Goal: Transaction & Acquisition: Purchase product/service

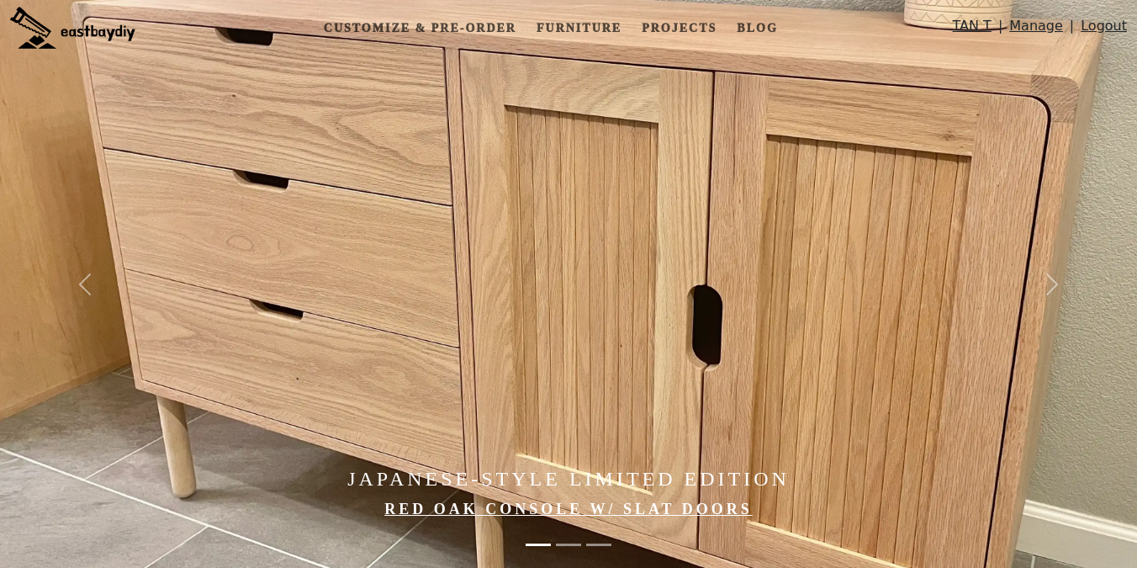
click at [1034, 26] on link "Manage" at bounding box center [1036, 30] width 54 height 28
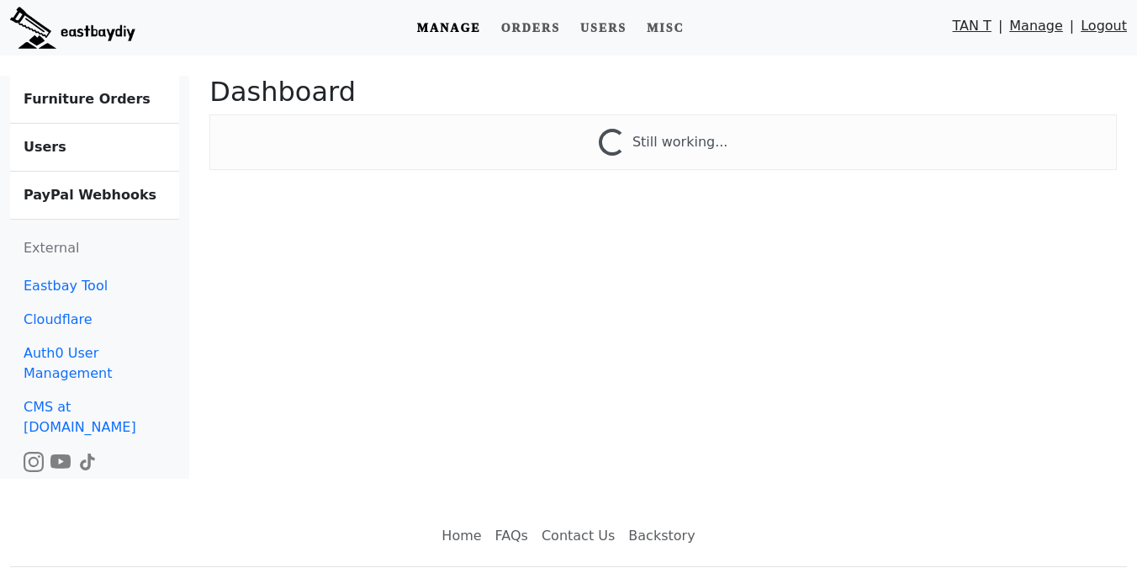
click at [95, 105] on b "Furniture Orders" at bounding box center [87, 99] width 127 height 16
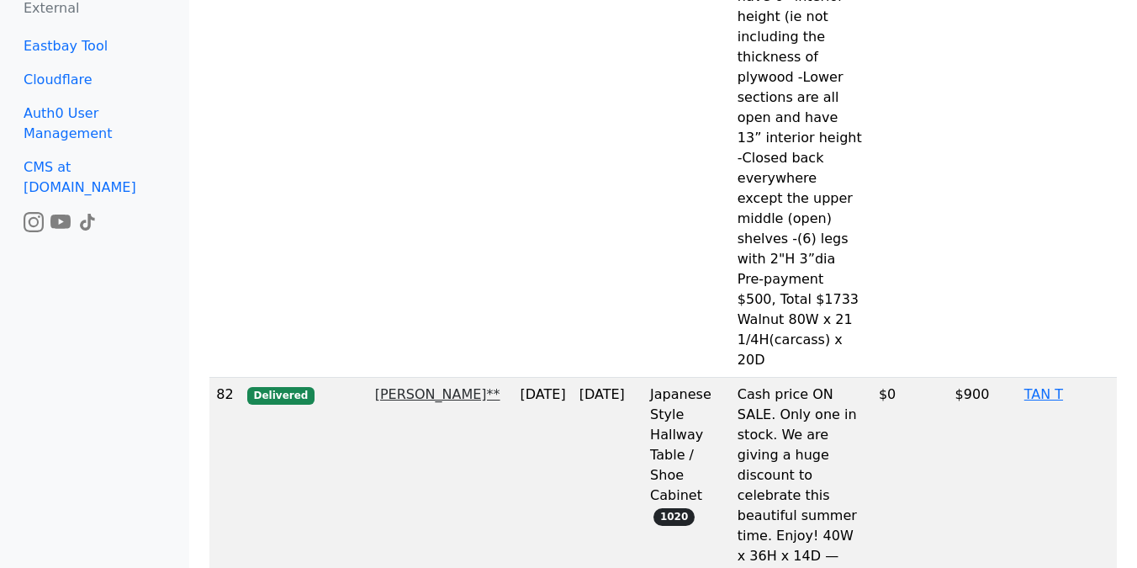
scroll to position [690, 0]
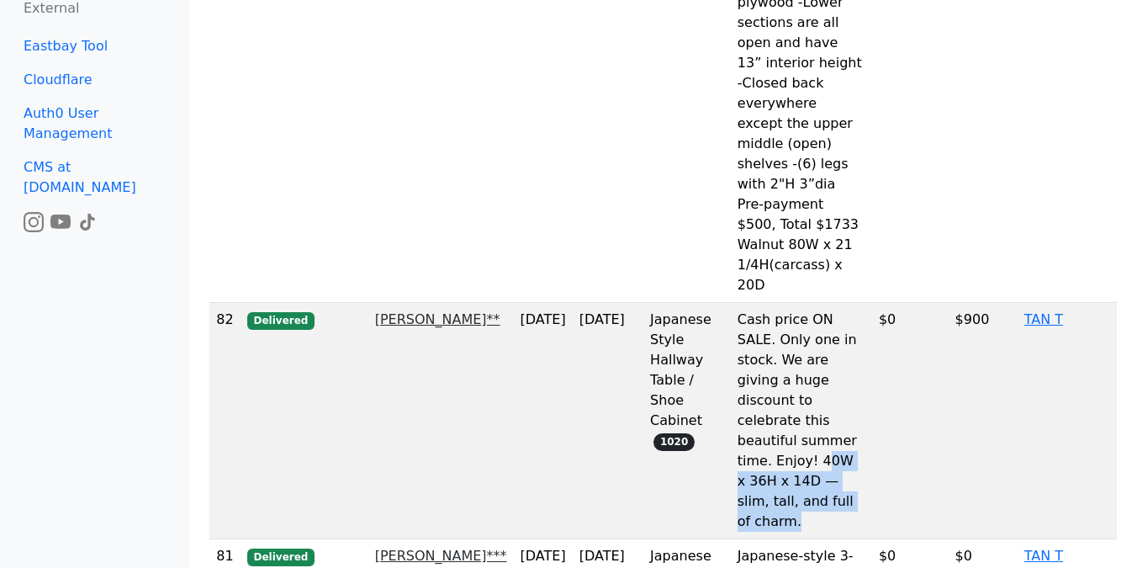
drag, startPoint x: 809, startPoint y: 402, endPoint x: 819, endPoint y: 453, distance: 52.3
click at [819, 453] on td "Cash price ON SALE. Only one in stock. We are giving a huge discount to celebra…" at bounding box center [801, 421] width 141 height 236
copy td "0W x 36H x 14D — slim, tall, and full of charm."
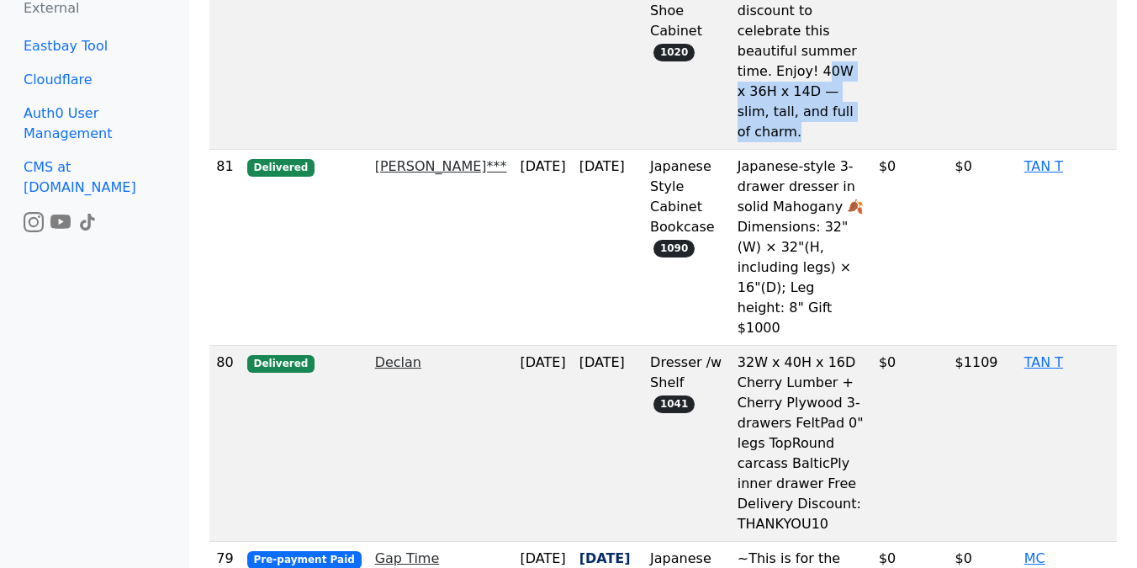
scroll to position [1100, 0]
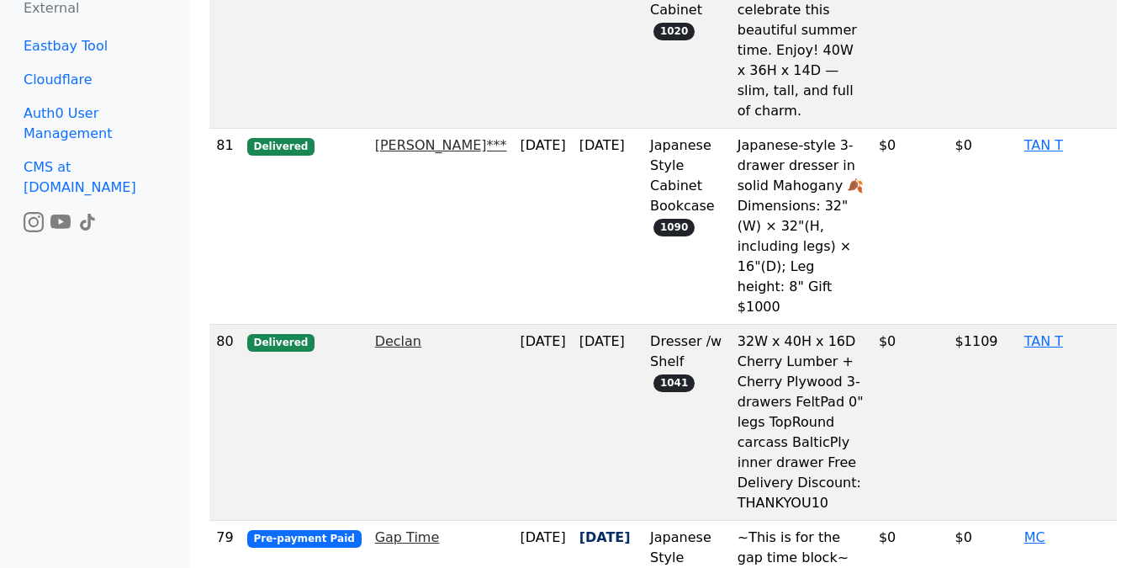
drag, startPoint x: 734, startPoint y: 262, endPoint x: 817, endPoint y: 352, distance: 122.0
click at [817, 352] on td "32W x 40H x 16D Cherry Lumber + Cherry Plywood 3-drawers FeltPad 0" legs TopRou…" at bounding box center [801, 423] width 141 height 196
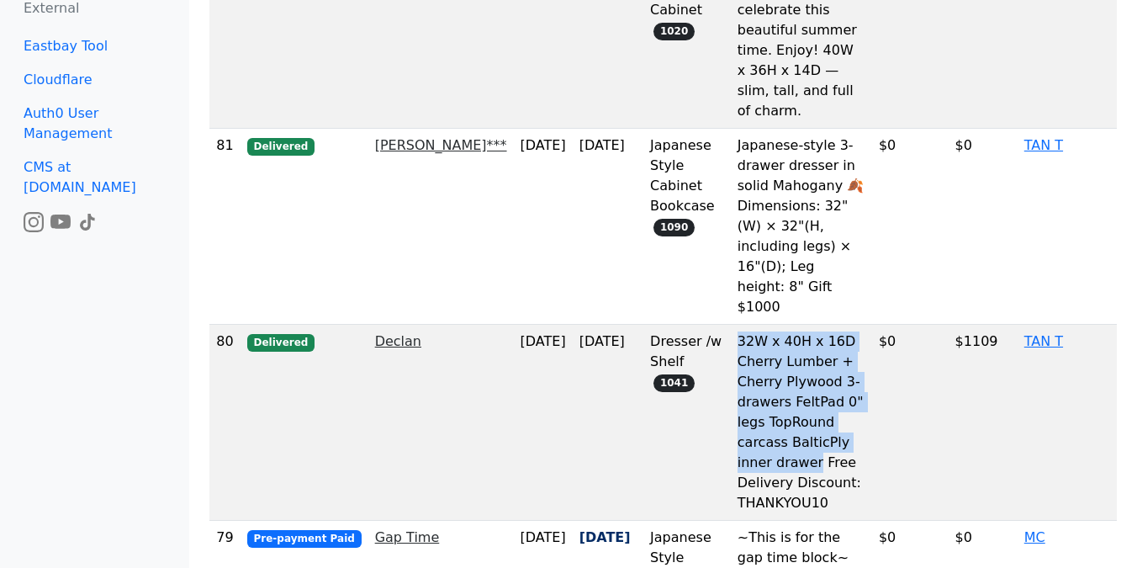
drag, startPoint x: 806, startPoint y: 384, endPoint x: 732, endPoint y: 267, distance: 139.1
click at [732, 325] on td "32W x 40H x 16D Cherry Lumber + Cherry Plywood 3-drawers FeltPad 0" legs TopRou…" at bounding box center [801, 423] width 141 height 196
copy td "32W x 40H x 16D Cherry Lumber + Cherry Plywood 3-drawers FeltPad 0" legs TopRou…"
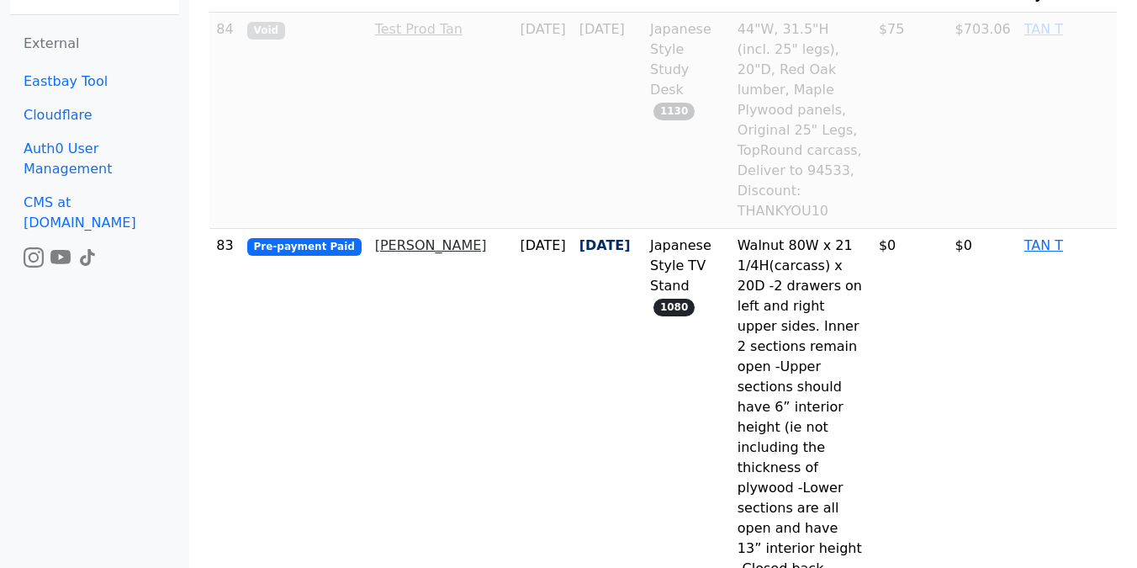
scroll to position [0, 0]
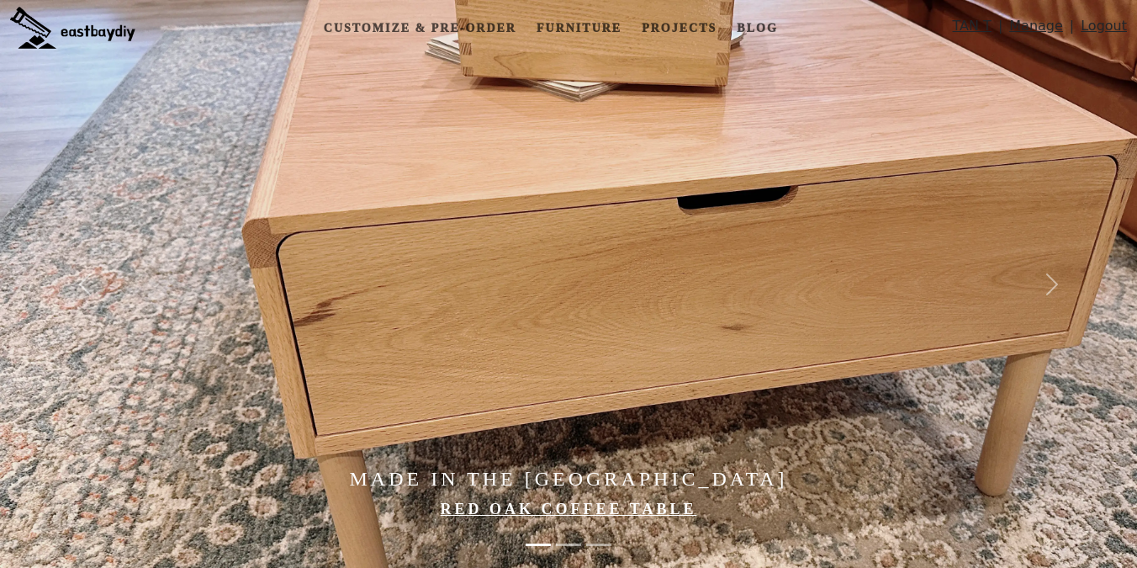
click at [1030, 27] on link "Manage" at bounding box center [1036, 30] width 54 height 28
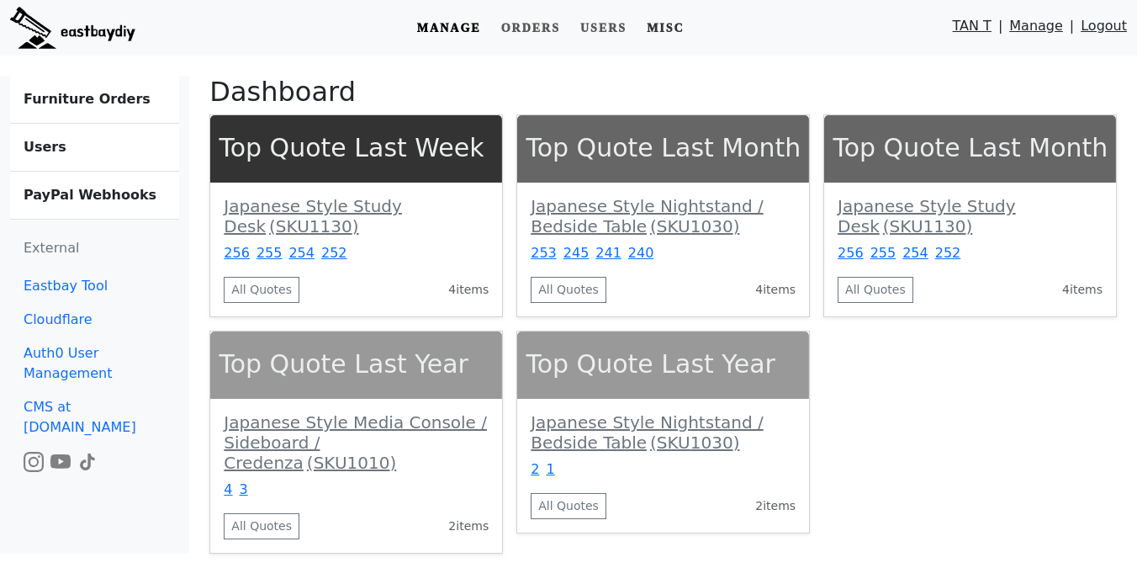
click at [676, 32] on link "Misc" at bounding box center [665, 28] width 51 height 31
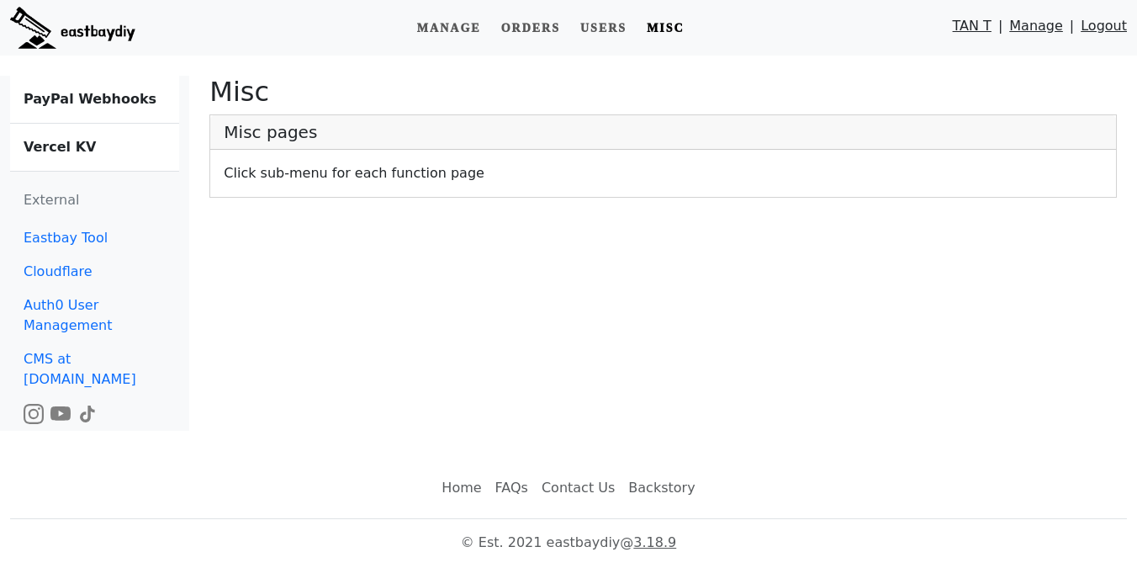
click at [63, 155] on link "Vercel KV" at bounding box center [94, 147] width 169 height 47
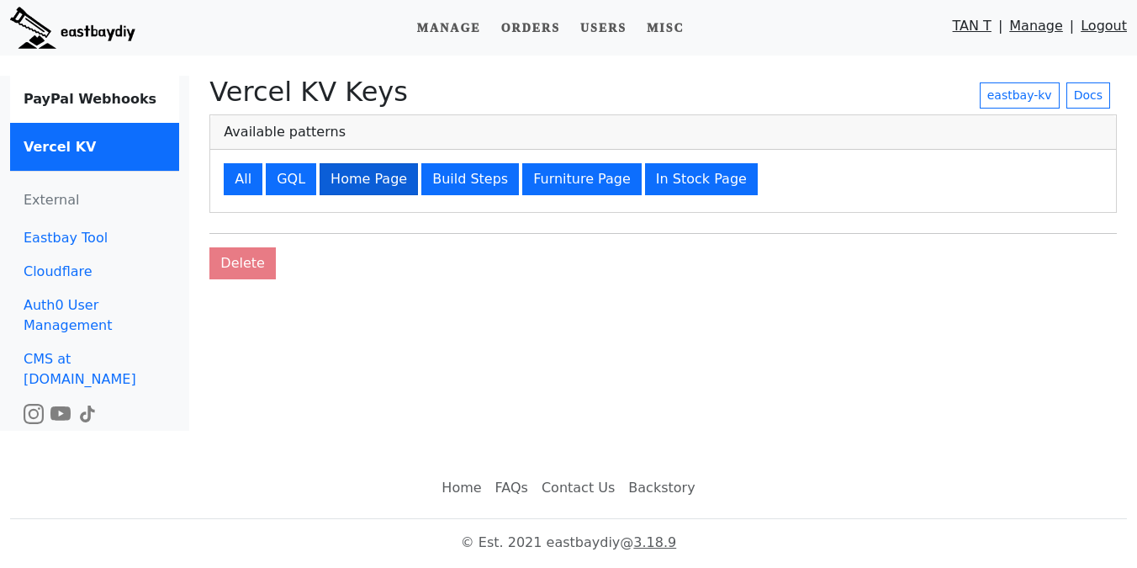
click at [364, 186] on button "Home Page" at bounding box center [369, 179] width 98 height 32
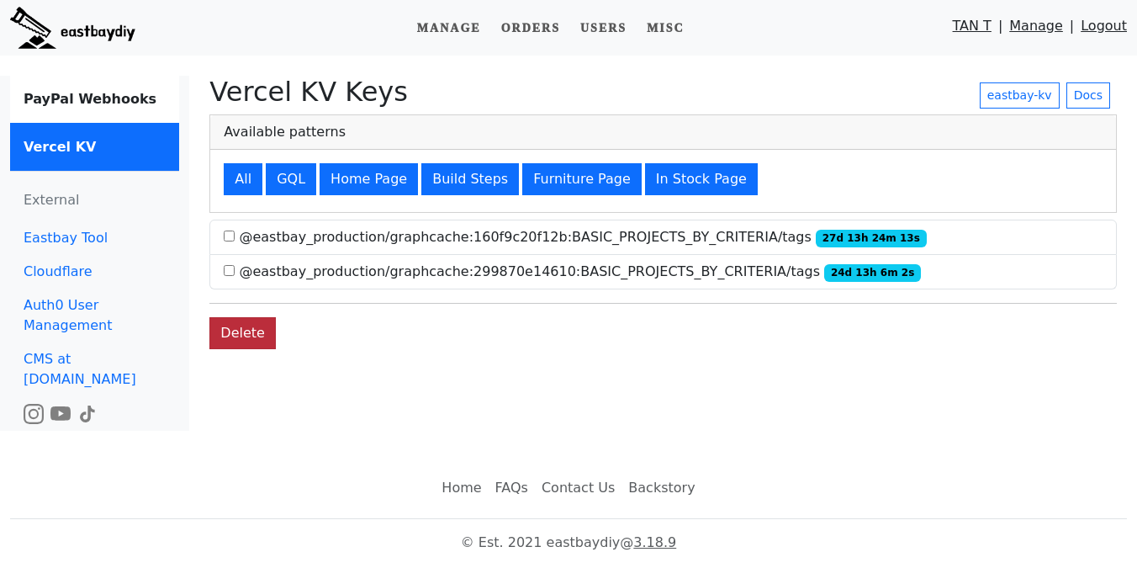
click at [231, 328] on button "Delete" at bounding box center [242, 333] width 66 height 32
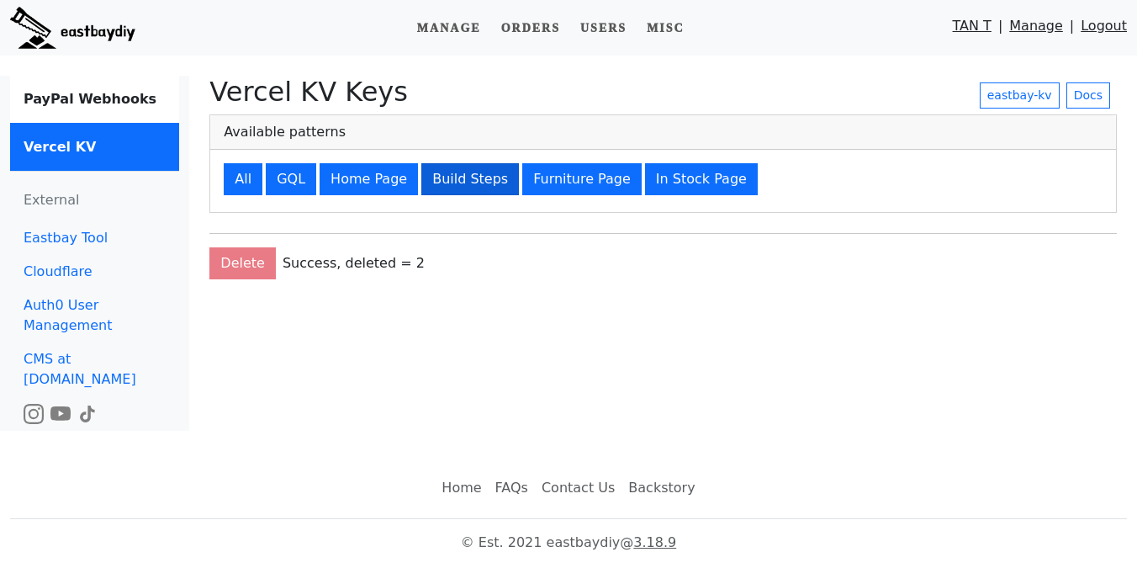
click at [443, 185] on button "Build Steps" at bounding box center [470, 179] width 98 height 32
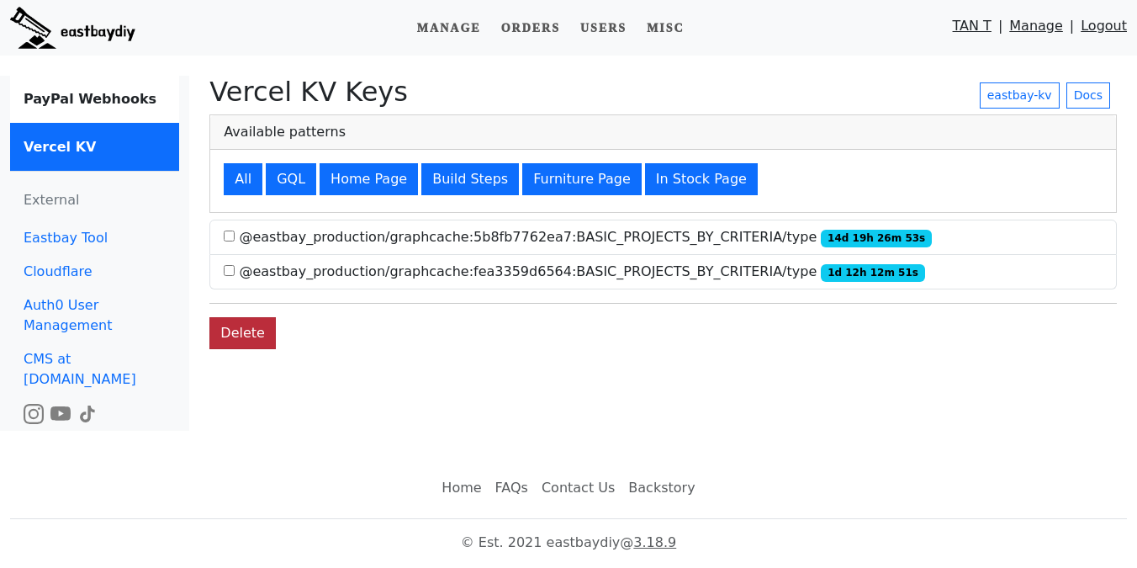
click at [254, 333] on button "Delete" at bounding box center [242, 333] width 66 height 32
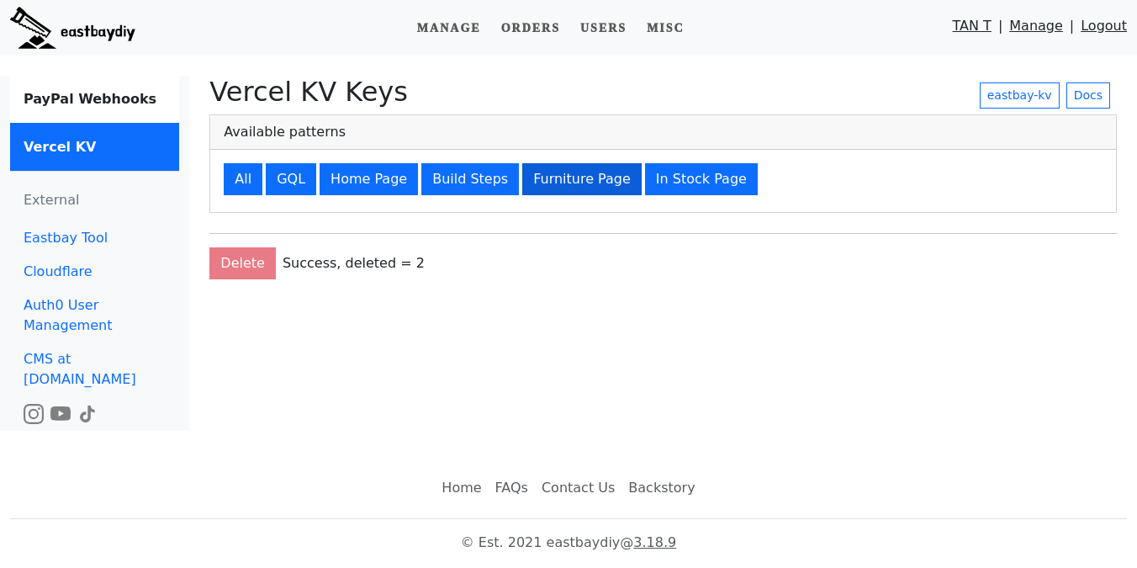
click at [563, 186] on button "Furniture Page" at bounding box center [581, 179] width 119 height 32
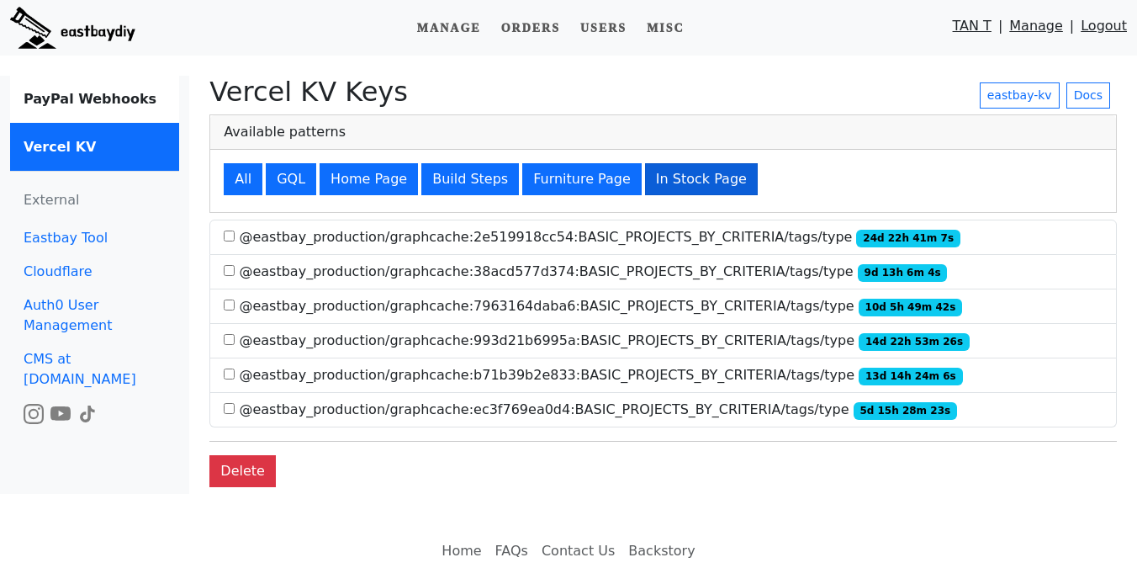
click at [669, 177] on button "In Stock Page" at bounding box center [701, 179] width 113 height 32
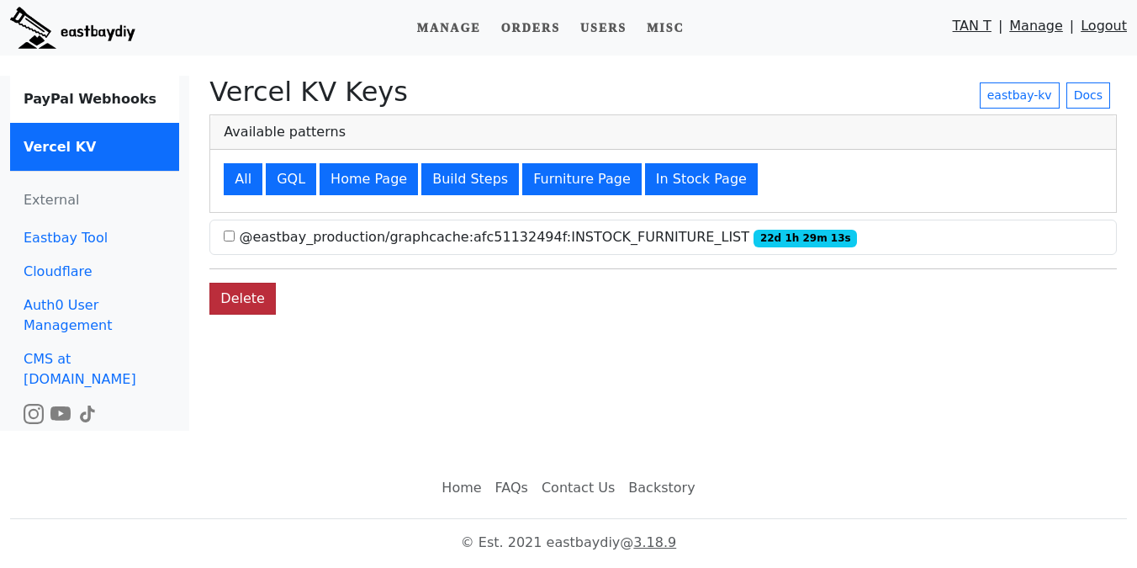
click at [249, 300] on button "Delete" at bounding box center [242, 299] width 66 height 32
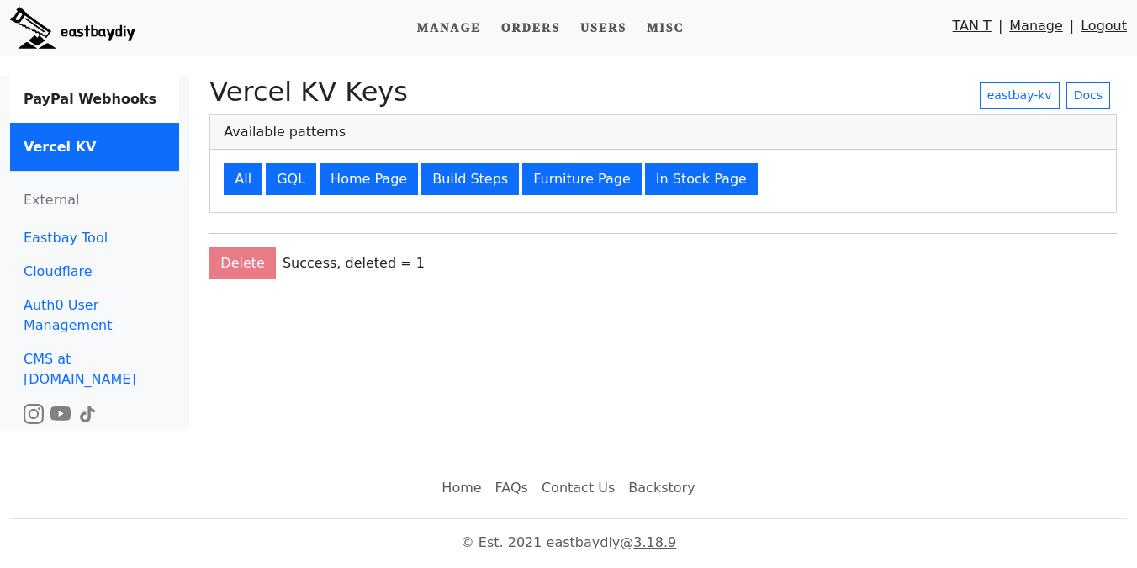
click at [743, 7] on div "Manage Orders Users Misc TAN T | Manage | Logout" at bounding box center [568, 28] width 1137 height 42
click at [54, 32] on img at bounding box center [72, 28] width 125 height 42
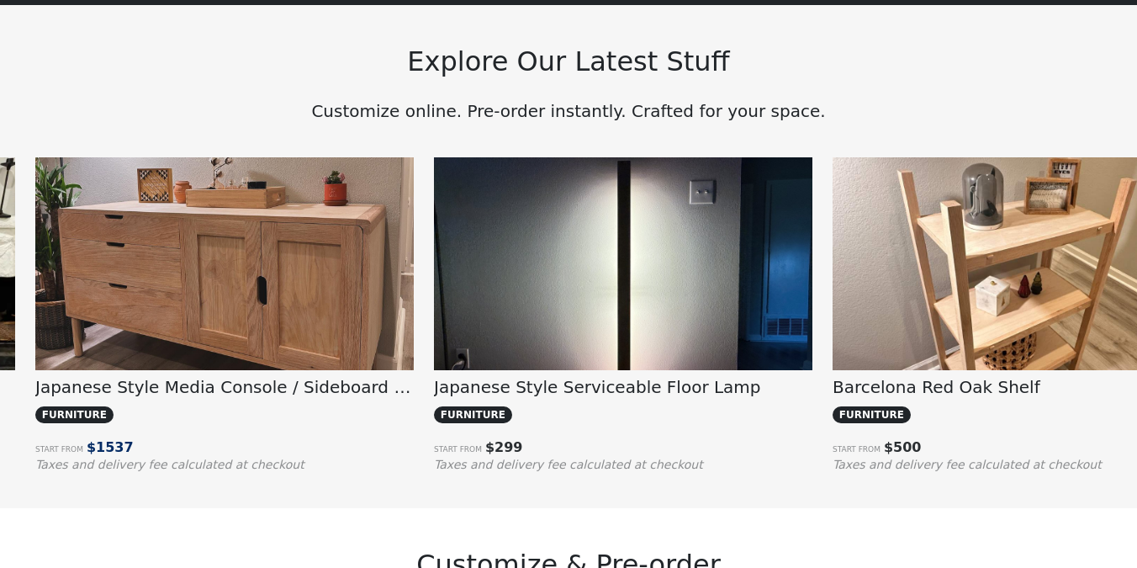
scroll to position [0, 4085]
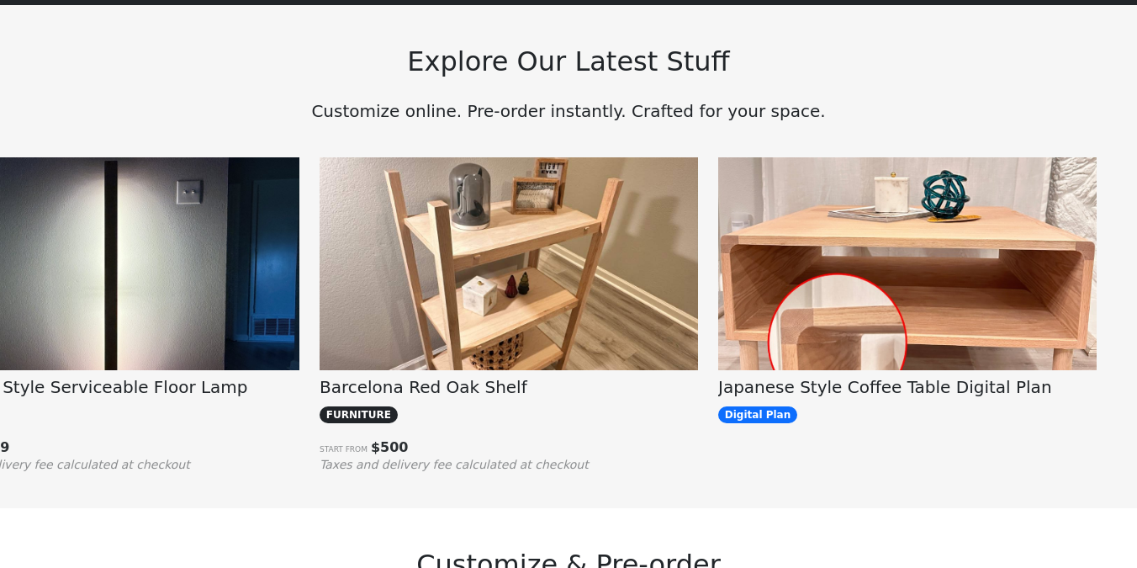
click at [465, 278] on img at bounding box center [509, 299] width 378 height 284
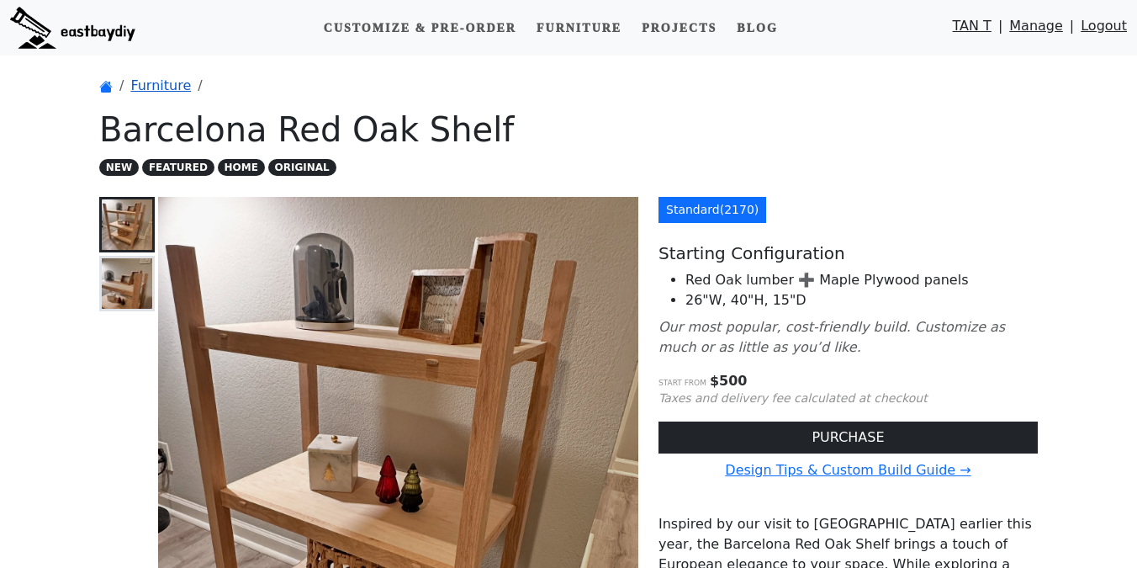
click at [158, 85] on link "Furniture" at bounding box center [160, 85] width 61 height 16
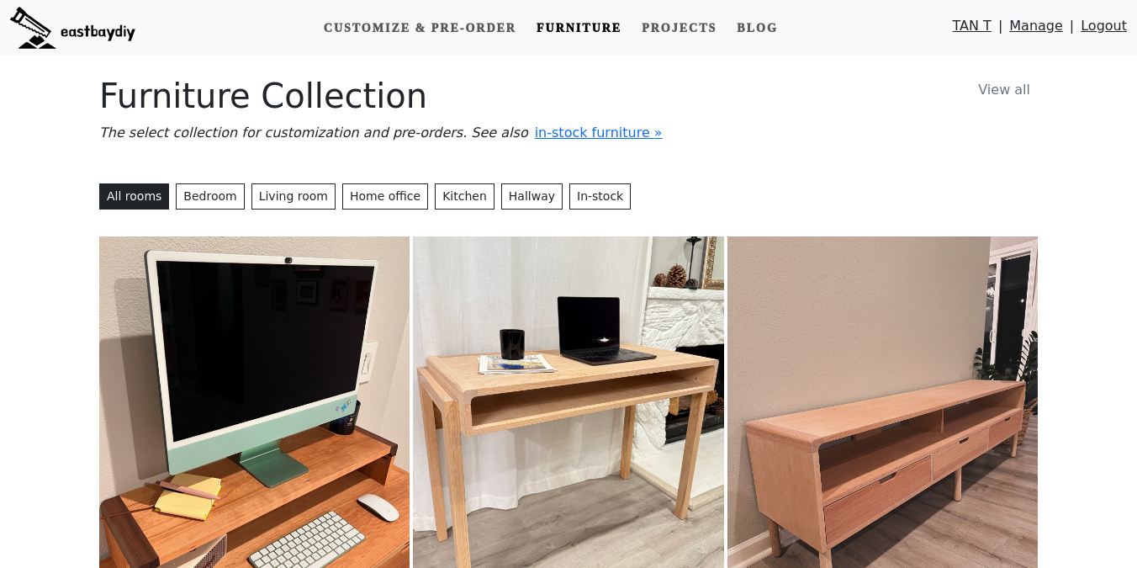
scroll to position [342, 0]
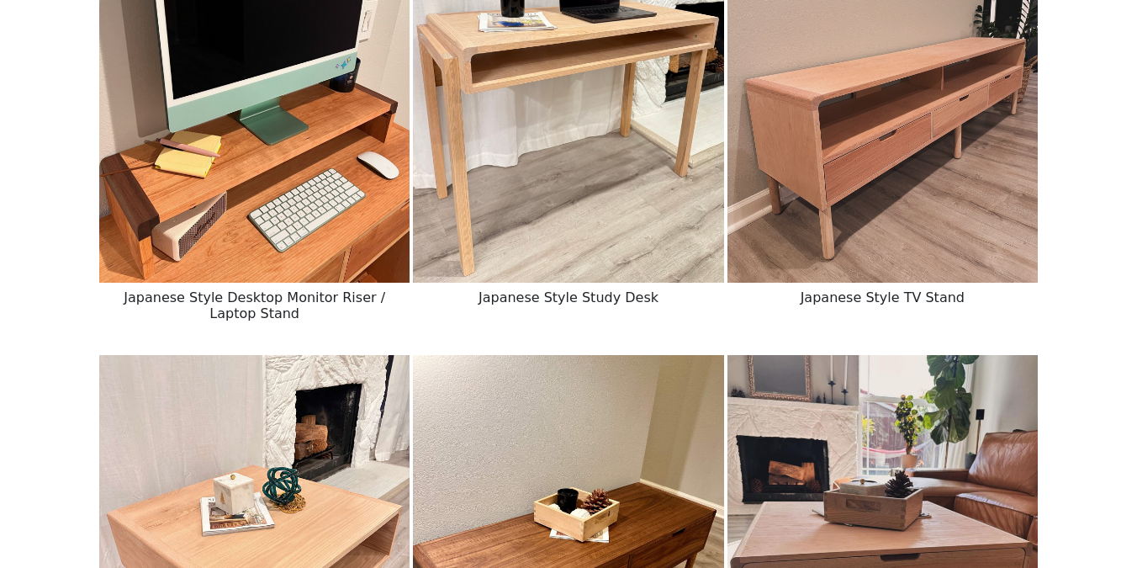
click at [281, 228] on img at bounding box center [254, 88] width 310 height 389
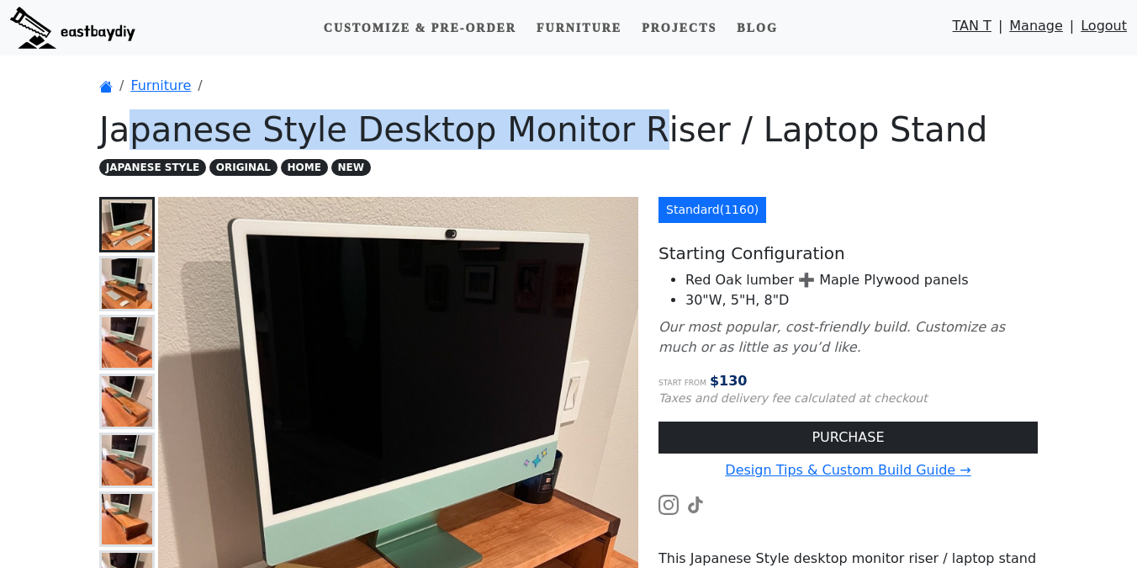
drag, startPoint x: 136, startPoint y: 130, endPoint x: 605, endPoint y: 131, distance: 468.4
click at [605, 131] on h1 "Japanese Style Desktop Monitor Riser / Laptop Stand" at bounding box center [568, 129] width 938 height 40
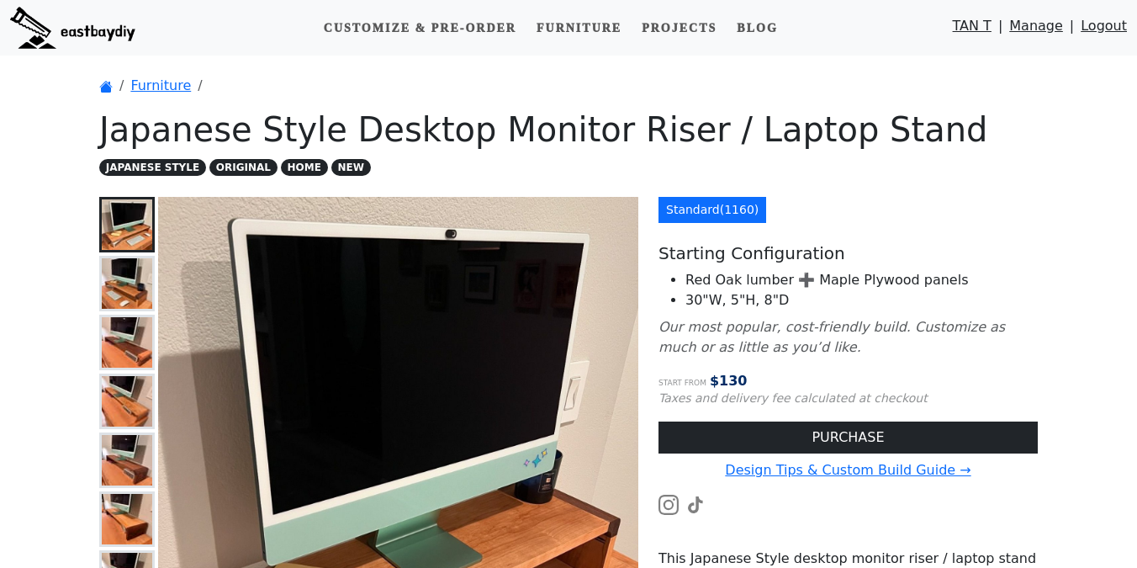
click at [688, 135] on h1 "Japanese Style Desktop Monitor Riser / Laptop Stand" at bounding box center [568, 129] width 938 height 40
click at [570, 33] on link "Furniture" at bounding box center [579, 28] width 98 height 31
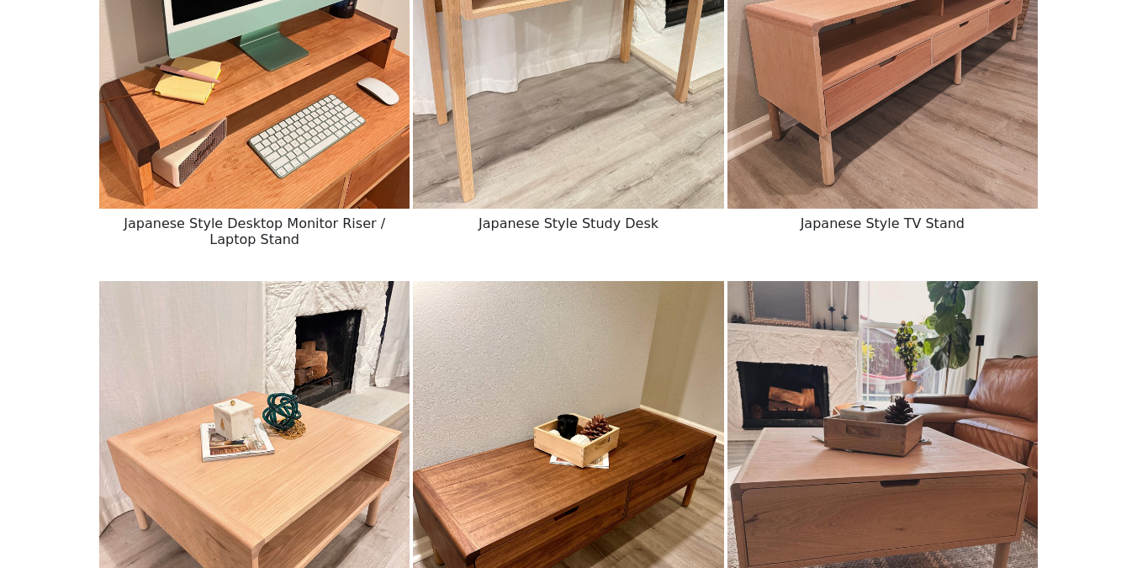
scroll to position [534, 0]
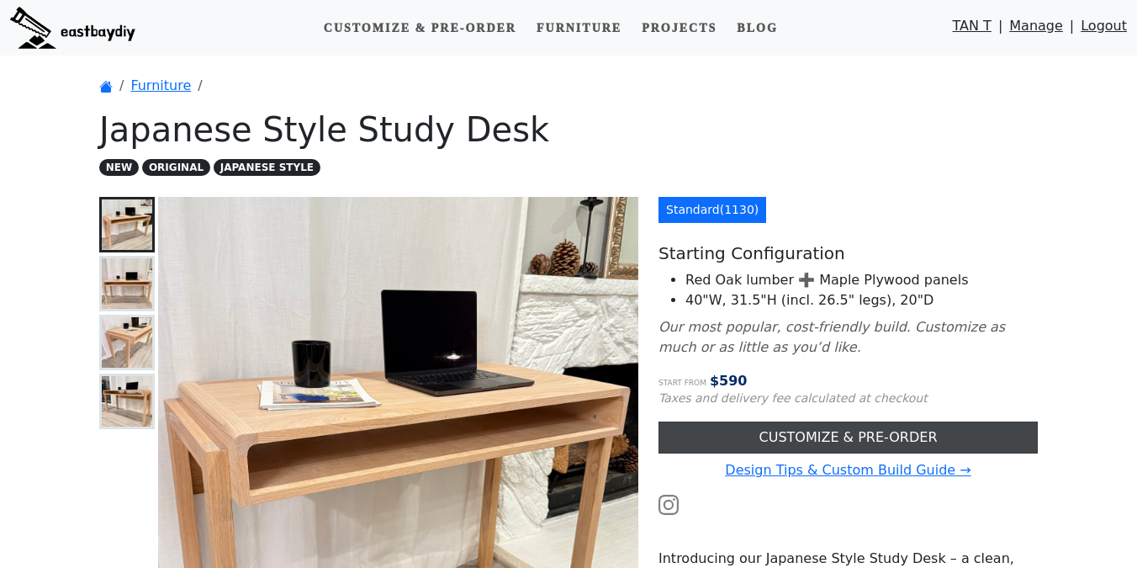
click at [796, 434] on link "CUSTOMIZE & PRE-ORDER" at bounding box center [847, 437] width 379 height 32
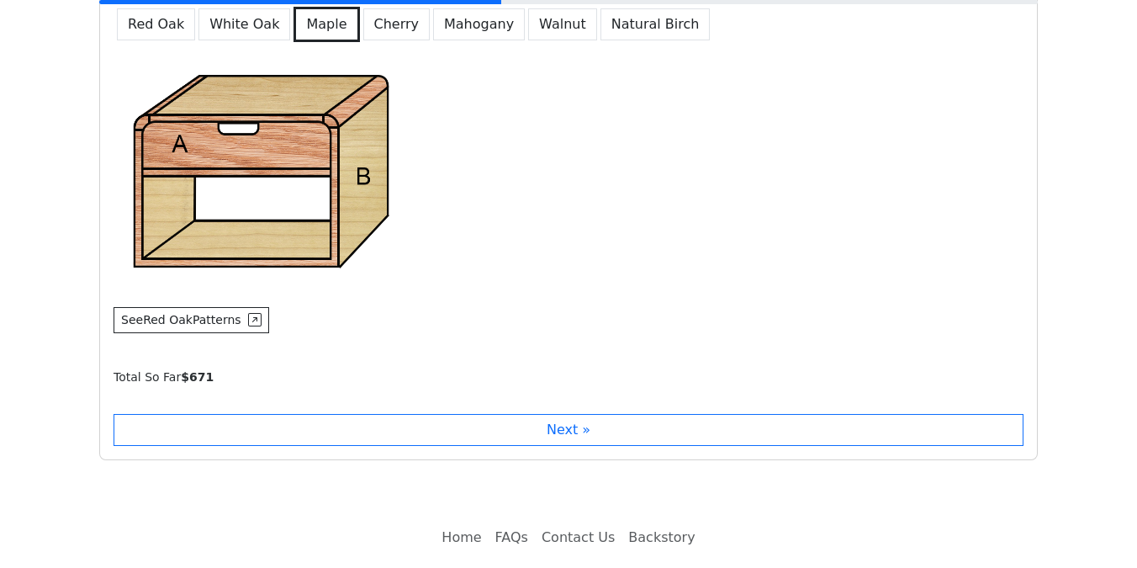
scroll to position [1154, 0]
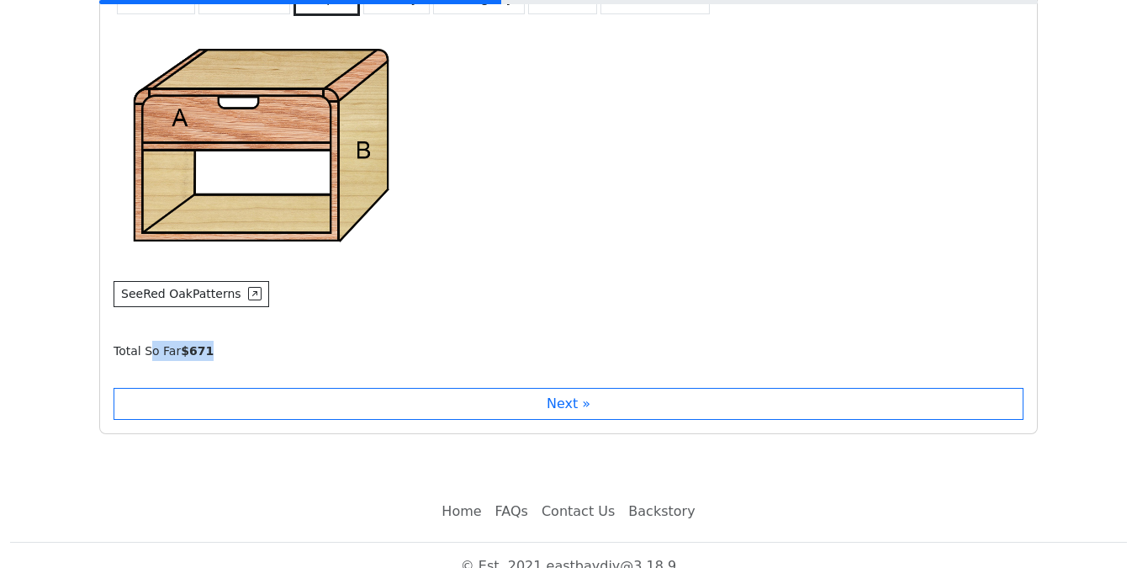
drag, startPoint x: 153, startPoint y: 354, endPoint x: 338, endPoint y: 354, distance: 185.0
click at [337, 354] on div "Total So Far $ 671" at bounding box center [575, 351] width 923 height 20
click at [338, 354] on div "Total So Far $ 671" at bounding box center [575, 351] width 923 height 20
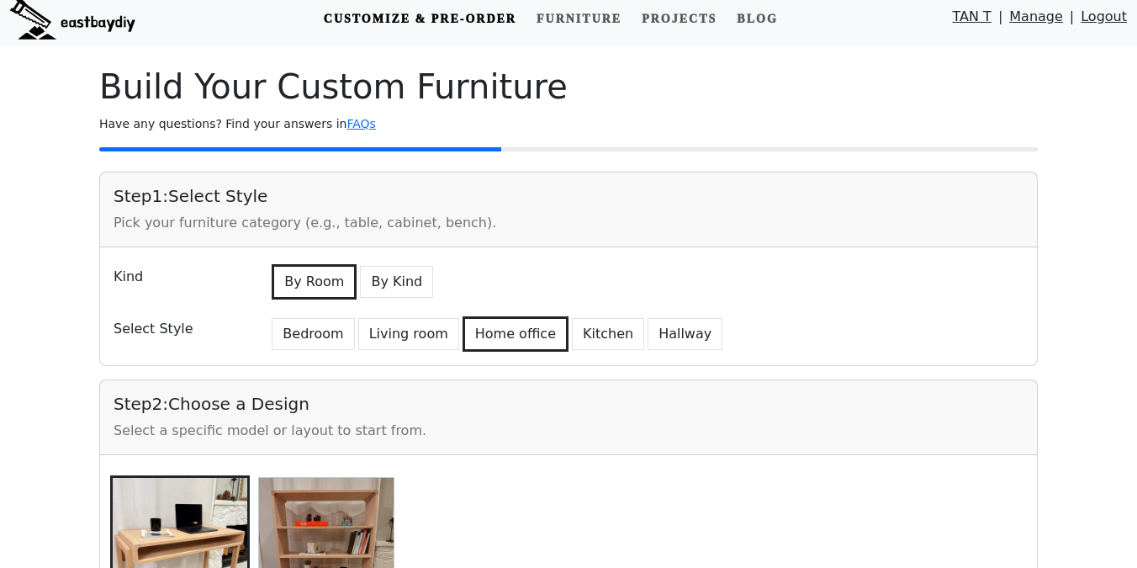
scroll to position [0, 0]
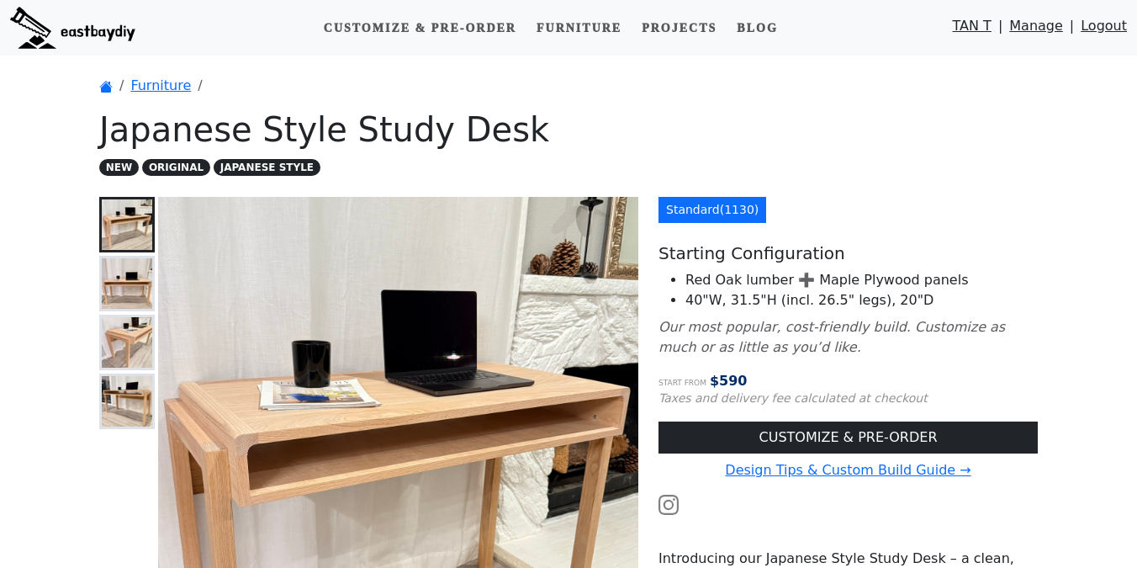
click at [1029, 23] on link "Manage" at bounding box center [1036, 30] width 54 height 28
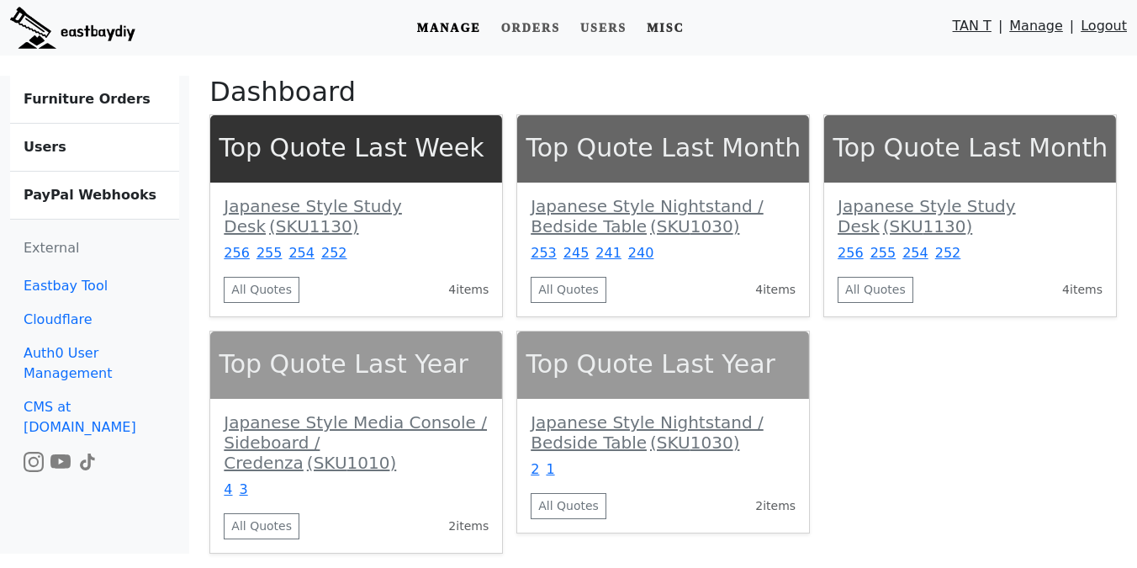
click at [682, 24] on link "Misc" at bounding box center [665, 28] width 51 height 31
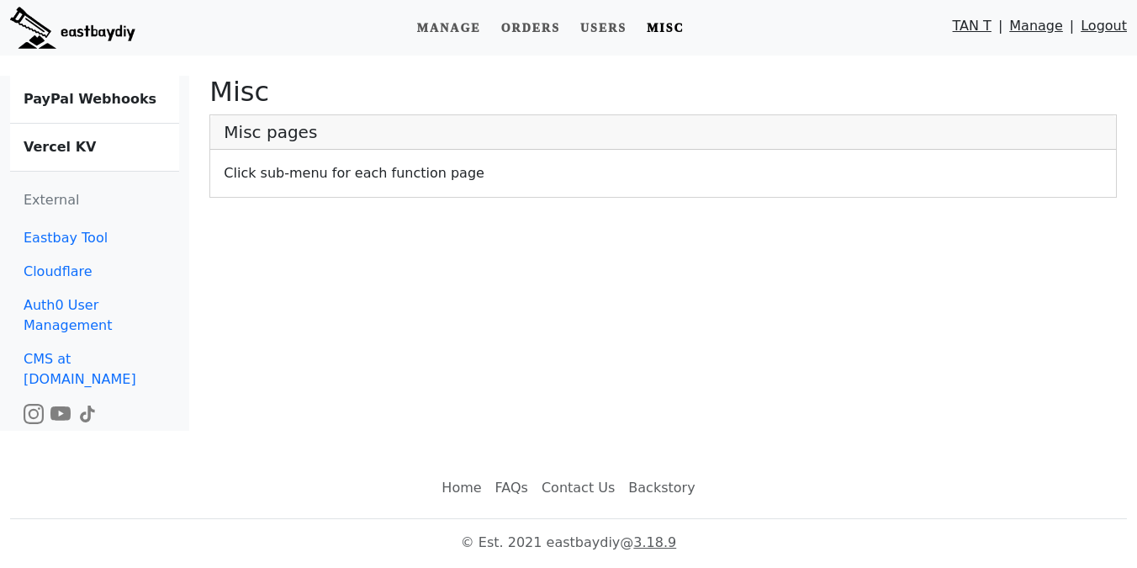
click at [81, 142] on b "Vercel KV" at bounding box center [60, 147] width 72 height 16
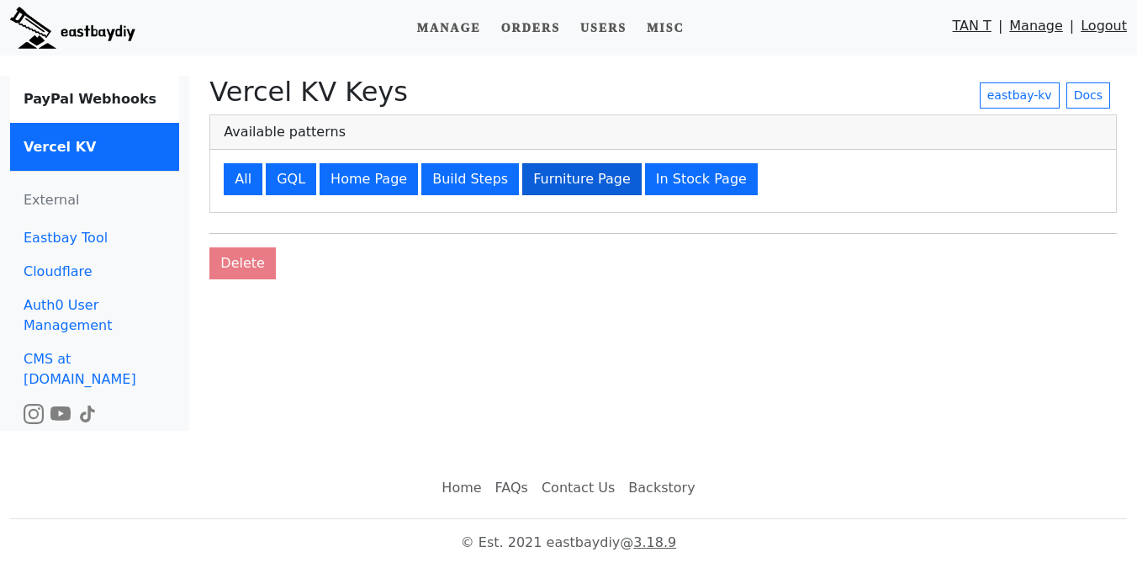
click at [581, 181] on button "Furniture Page" at bounding box center [581, 179] width 119 height 32
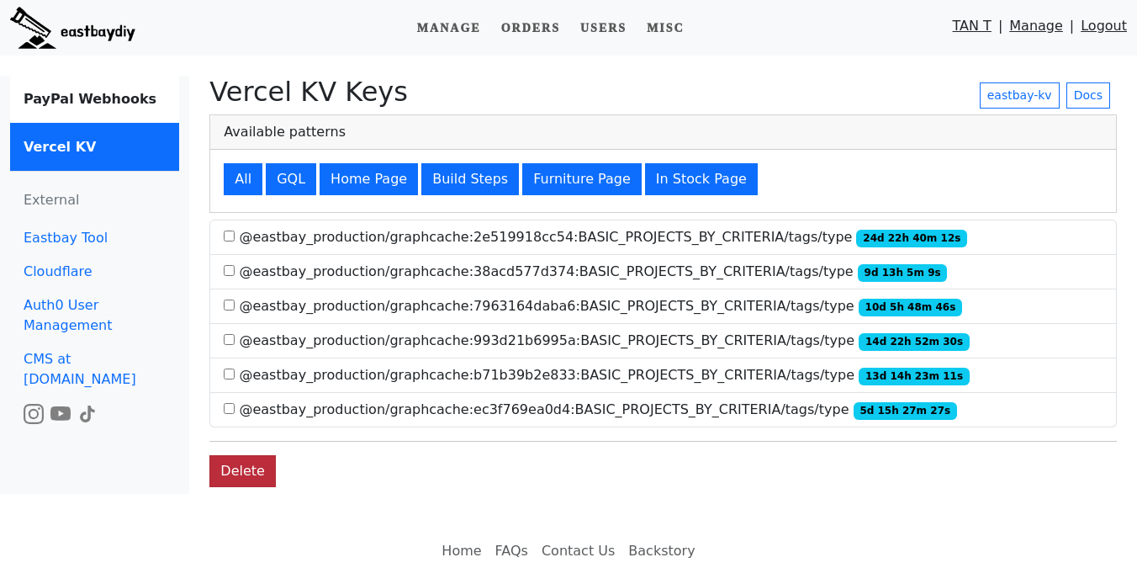
click at [250, 463] on button "Delete" at bounding box center [242, 471] width 66 height 32
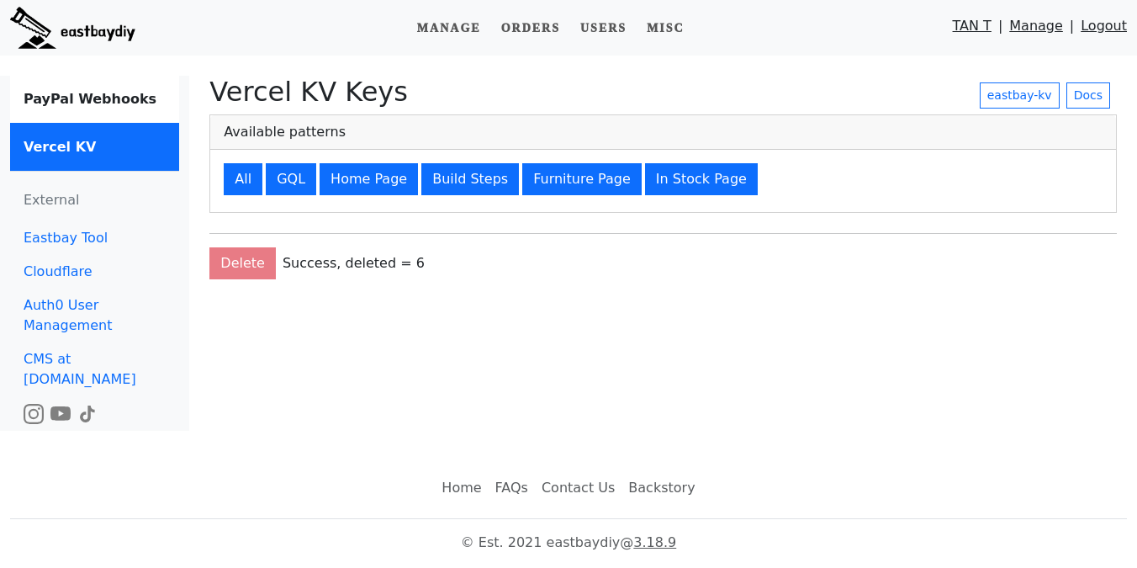
click at [107, 40] on img at bounding box center [72, 28] width 125 height 42
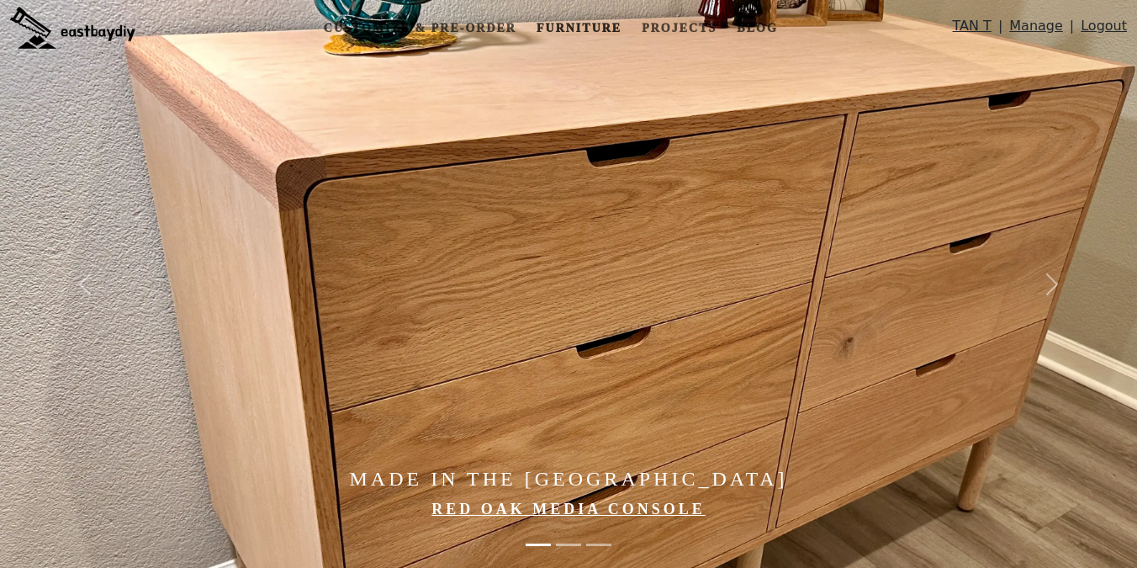
click at [585, 31] on link "Furniture" at bounding box center [579, 28] width 98 height 31
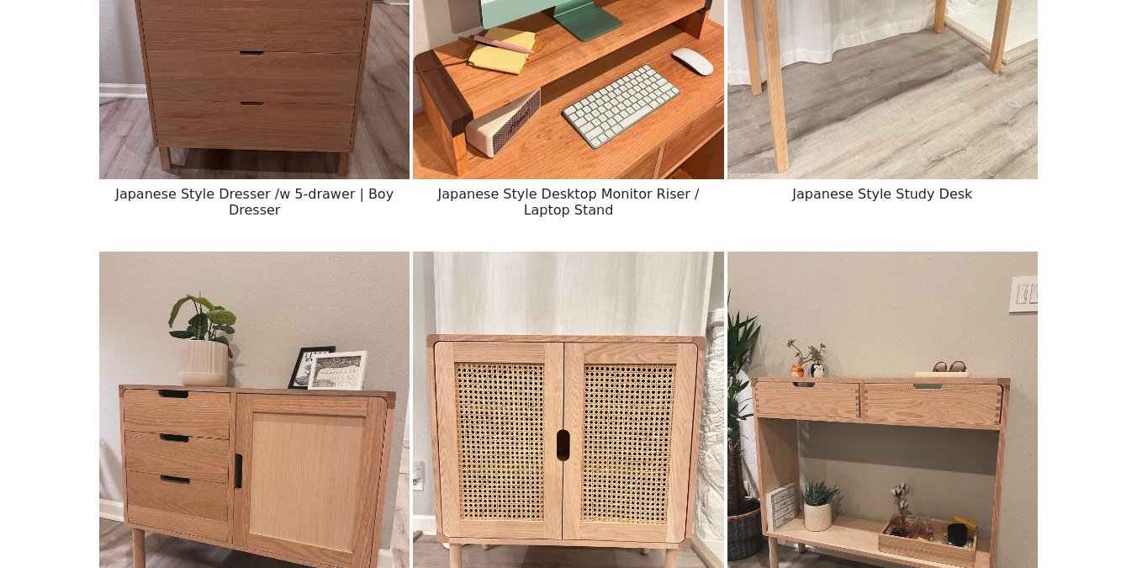
scroll to position [1826, 0]
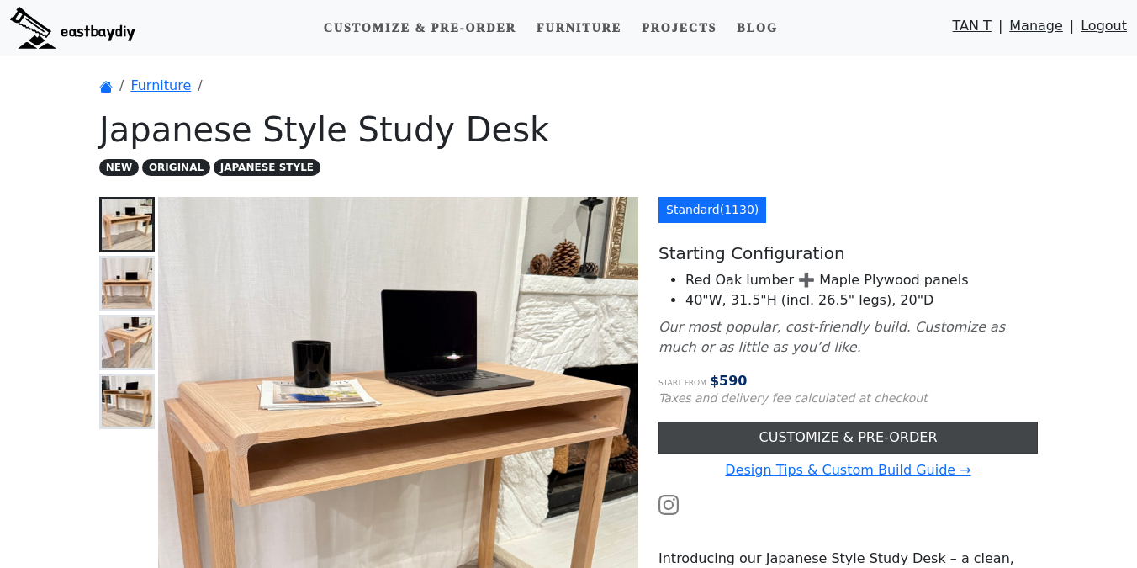
click at [706, 426] on link "CUSTOMIZE & PRE-ORDER" at bounding box center [847, 437] width 379 height 32
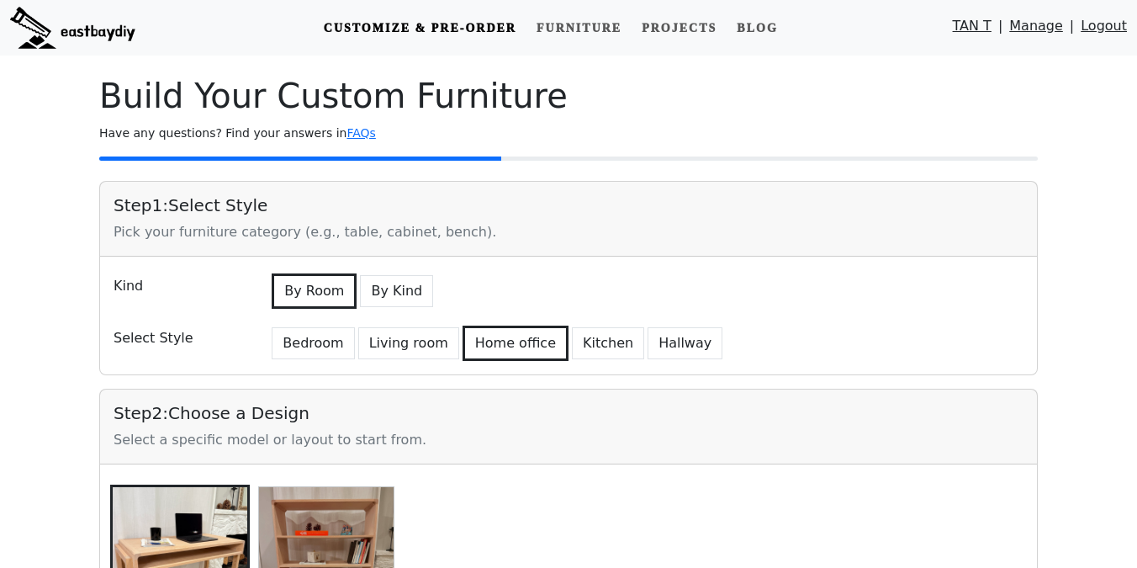
click at [1031, 24] on link "Manage" at bounding box center [1036, 30] width 54 height 28
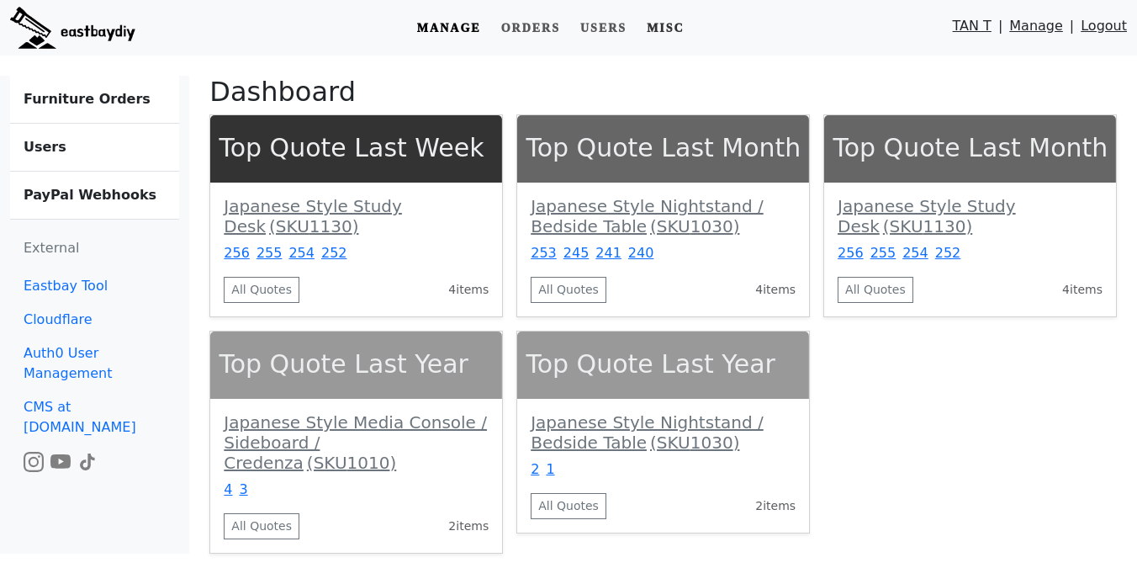
click at [664, 34] on link "Misc" at bounding box center [665, 28] width 51 height 31
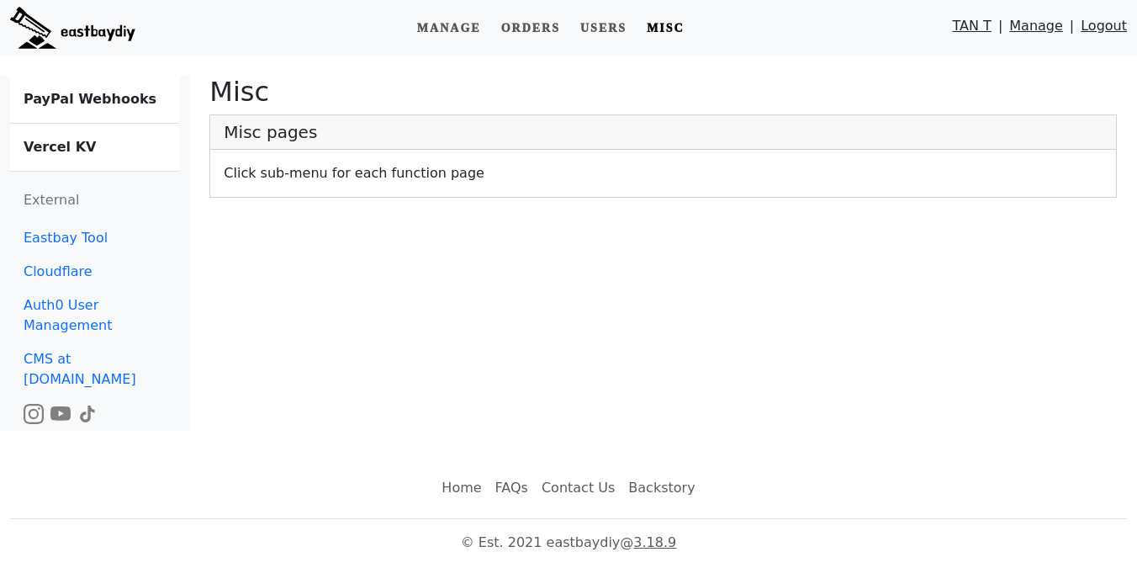
click at [93, 137] on link "Vercel KV" at bounding box center [94, 147] width 169 height 47
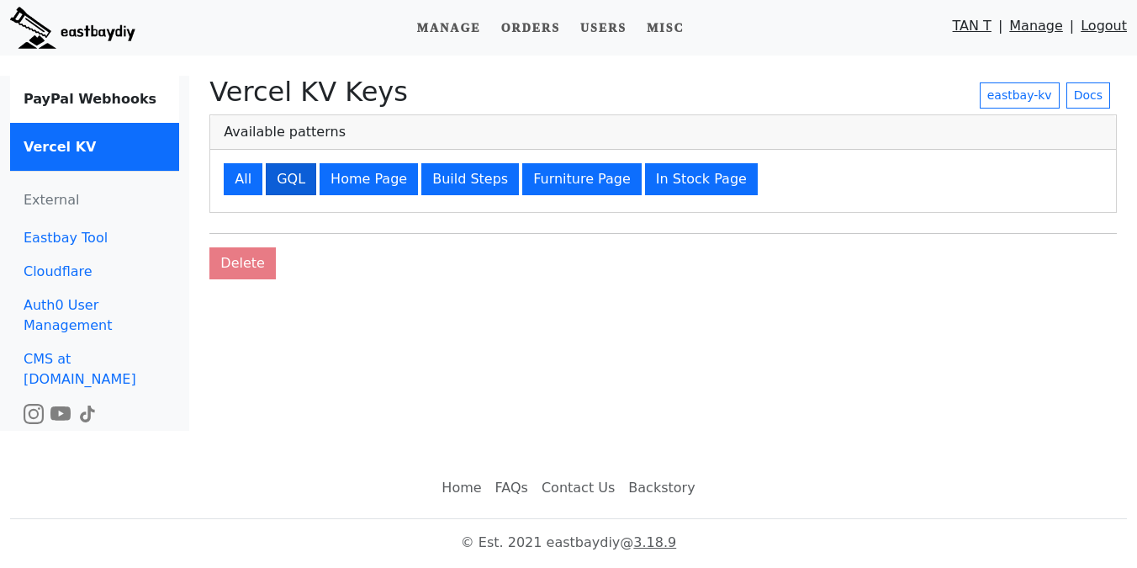
click at [286, 174] on button "GQL" at bounding box center [291, 179] width 50 height 32
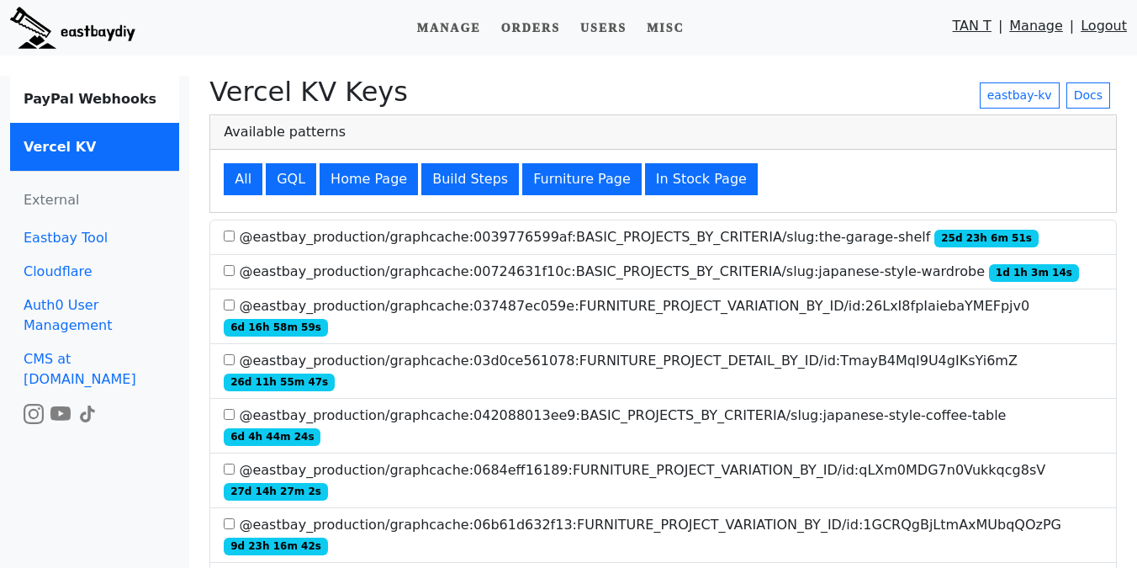
click at [732, 272] on label "@eastbay_production/graphcache:00724631f10c:BASIC_PROJECTS_BY_CRITERIA/slug:jap…" at bounding box center [651, 272] width 854 height 20
click at [716, 277] on label "@eastbay_production/graphcache:00724631f10c:BASIC_PROJECTS_BY_CRITERIA/slug:jap…" at bounding box center [651, 272] width 854 height 20
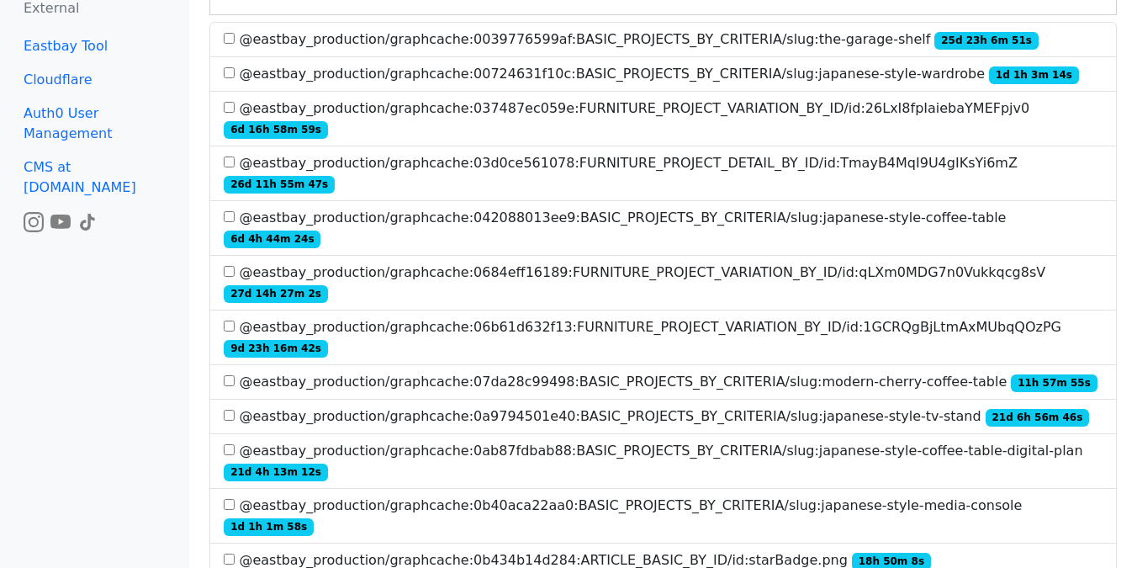
scroll to position [202, 0]
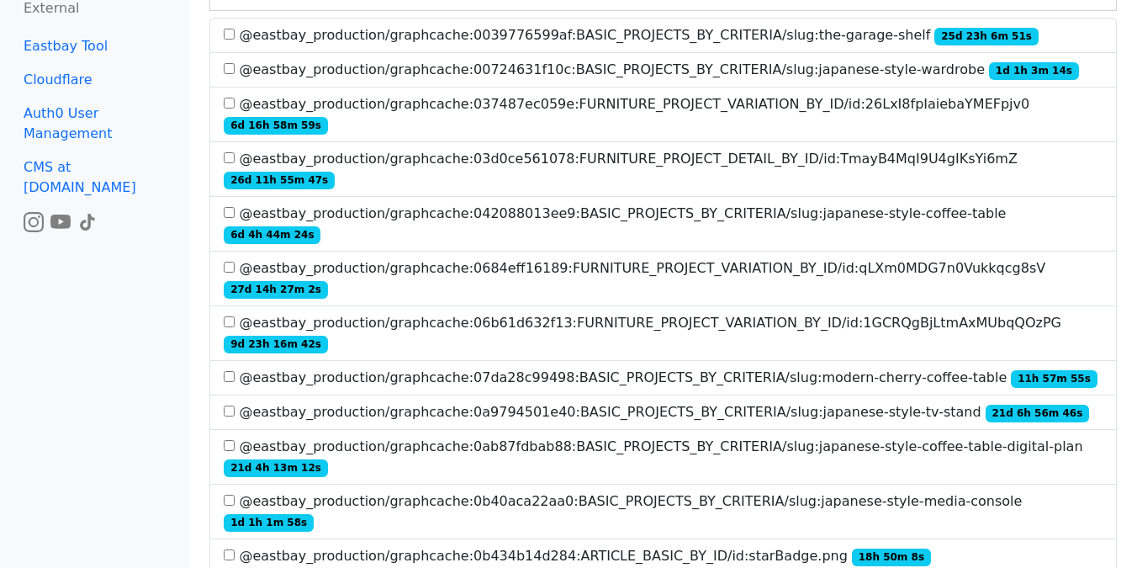
click at [740, 367] on label "@eastbay_production/graphcache:07da28c99498:BASIC_PROJECTS_BY_CRITERIA/slug:mod…" at bounding box center [660, 377] width 873 height 20
click at [735, 402] on label "@eastbay_production/graphcache:0a9794501e40:BASIC_PROJECTS_BY_CRITERIA/slug:jap…" at bounding box center [656, 412] width 865 height 20
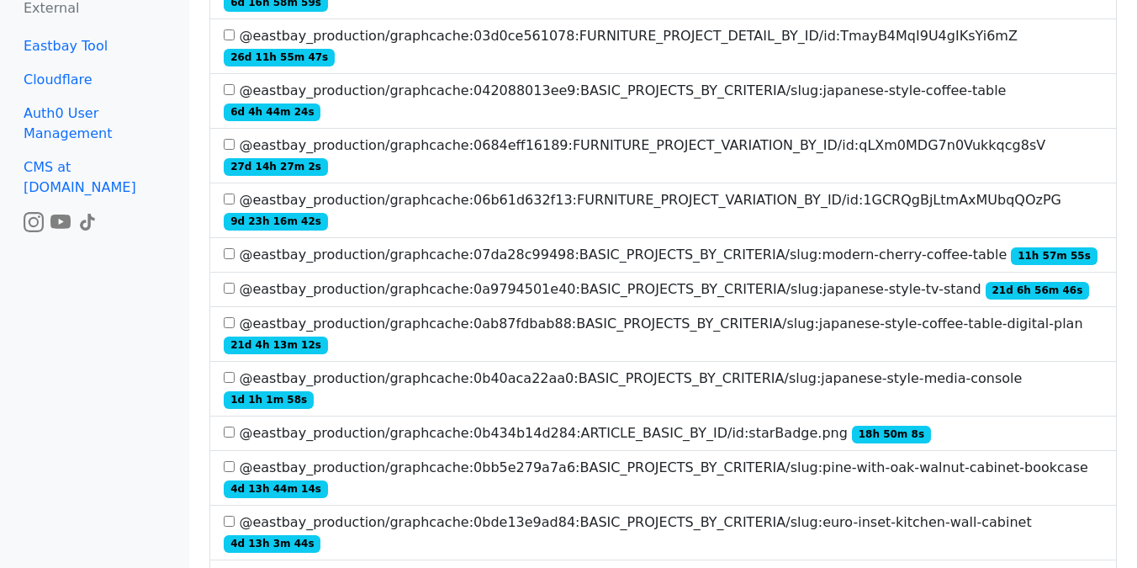
scroll to position [330, 0]
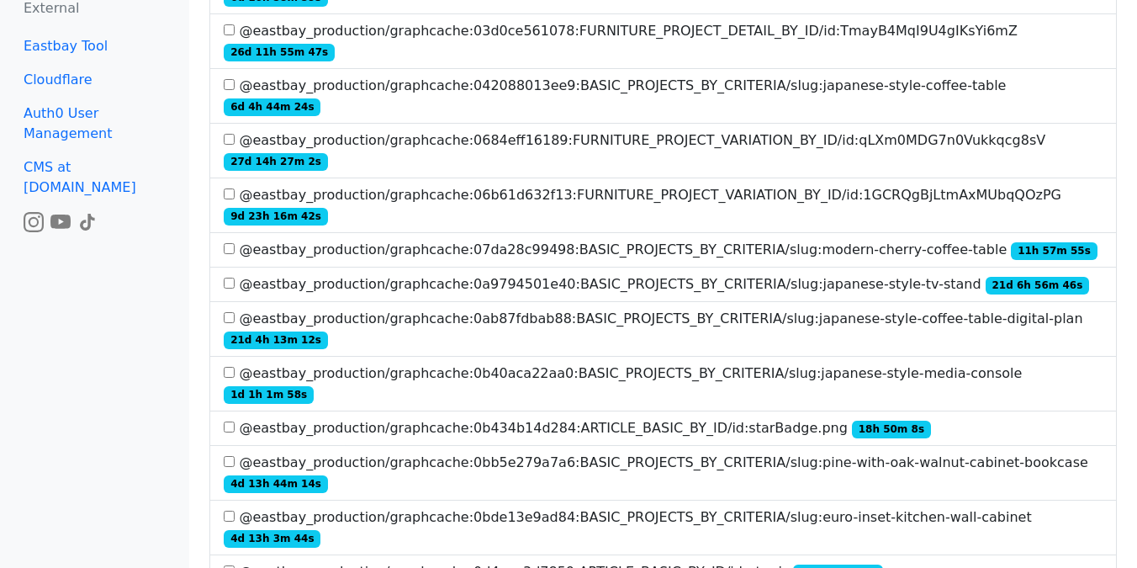
click at [747, 363] on label "@eastbay_production/graphcache:0b40aca22aa0:BASIC_PROJECTS_BY_CRITERIA/slug:jap…" at bounding box center [663, 383] width 879 height 40
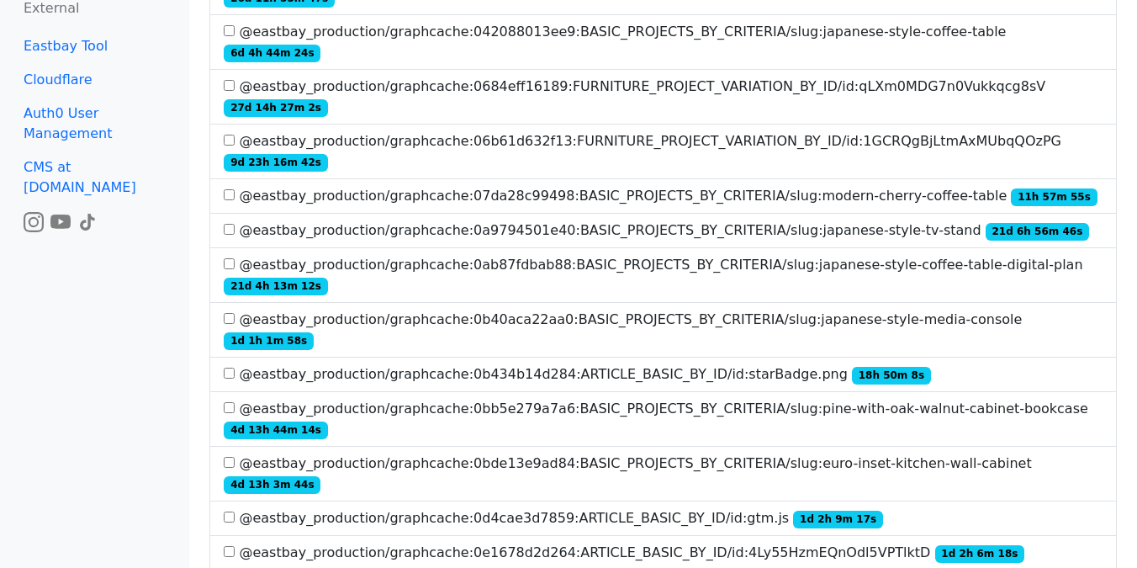
scroll to position [393, 0]
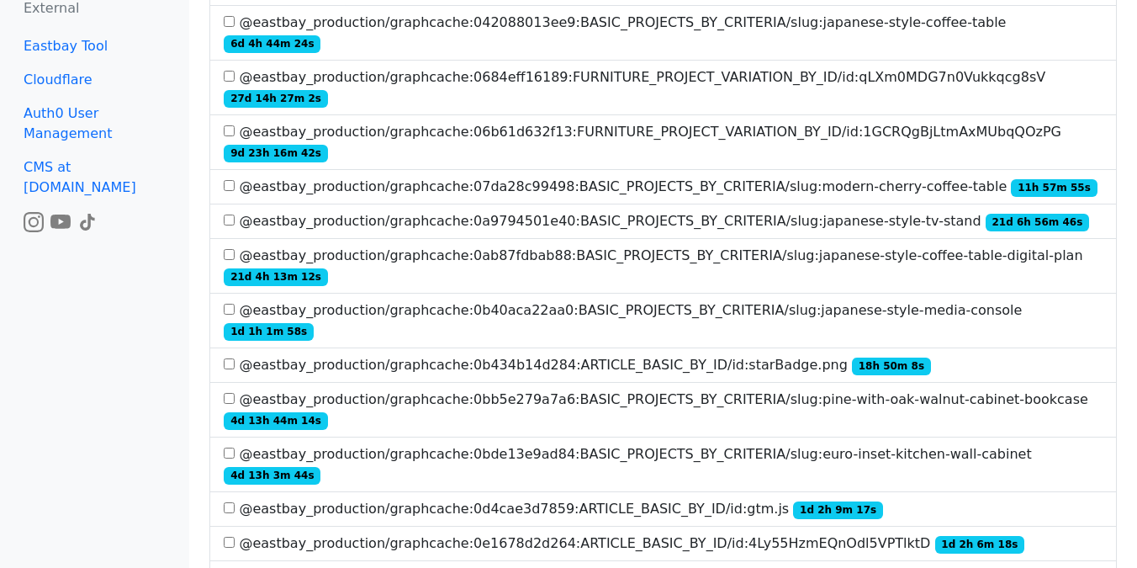
click at [741, 389] on label "@eastbay_production/graphcache:0bb5e279a7a6:BASIC_PROJECTS_BY_CRITERIA/slug:pin…" at bounding box center [663, 409] width 879 height 40
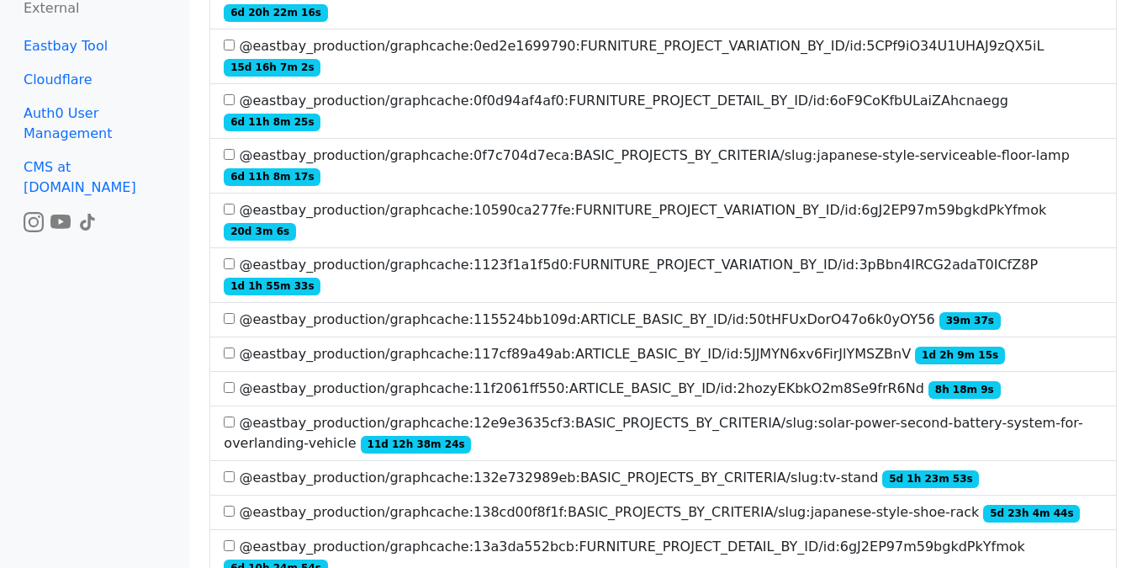
scroll to position [994, 0]
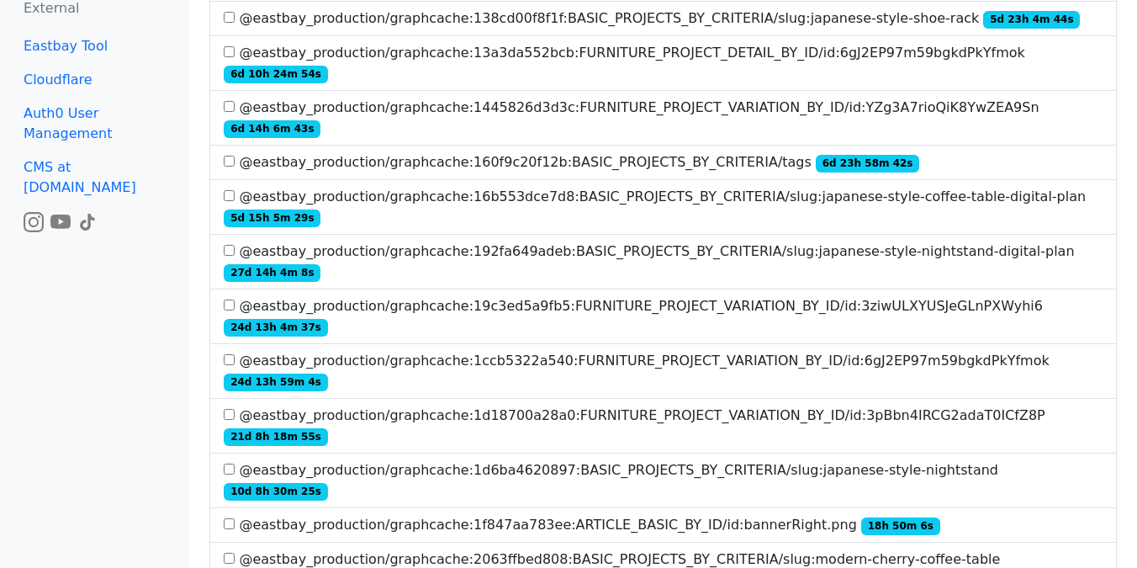
scroll to position [1538, 0]
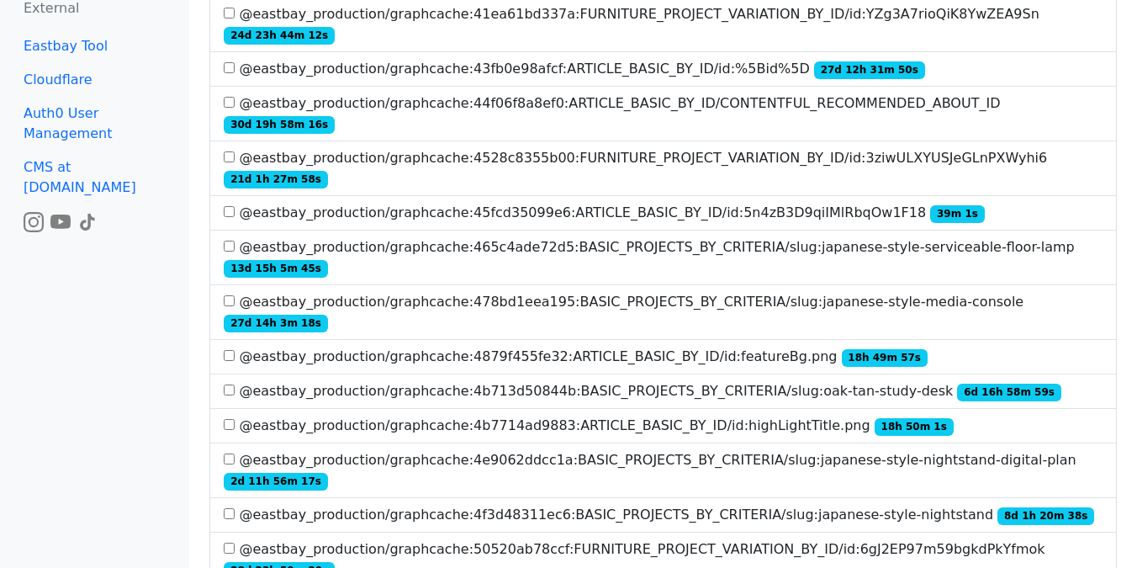
scroll to position [3504, 0]
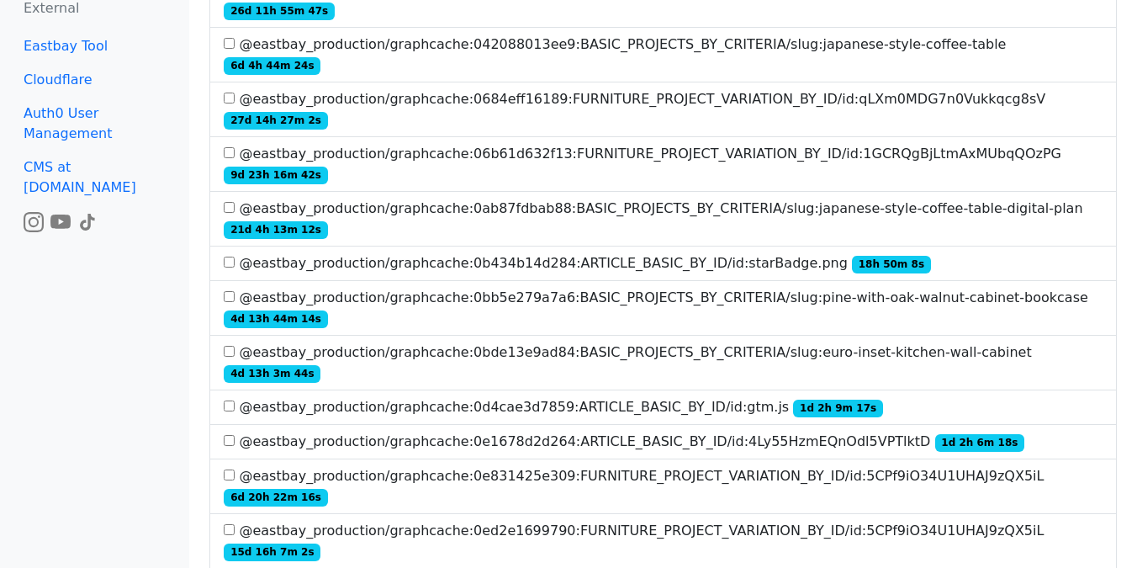
scroll to position [0, 0]
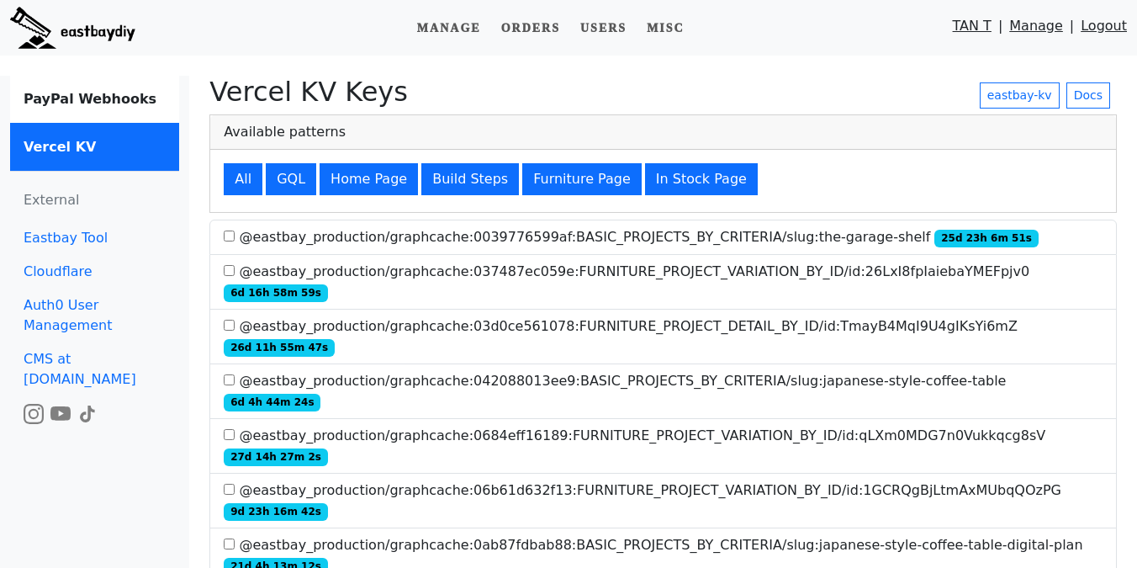
click at [139, 22] on link at bounding box center [76, 28] width 132 height 42
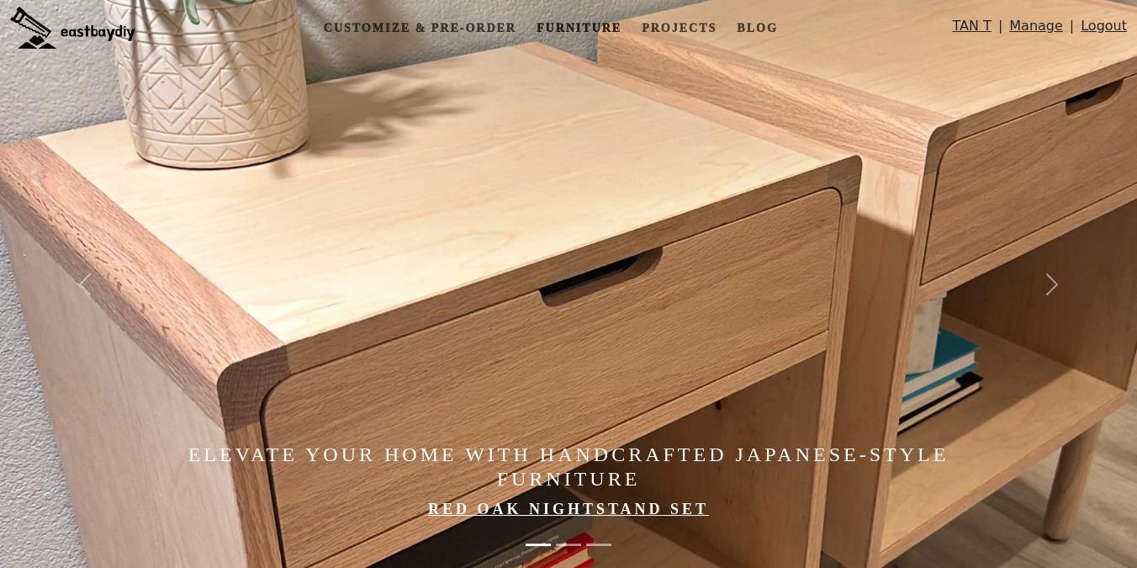
click at [563, 26] on link "Furniture" at bounding box center [579, 28] width 98 height 31
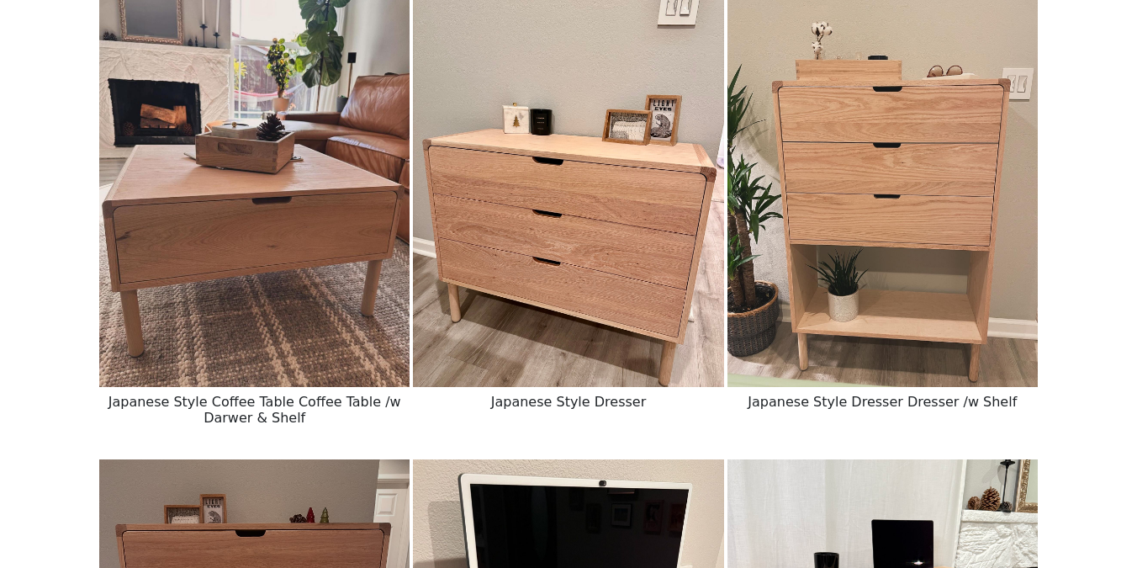
scroll to position [1102, 0]
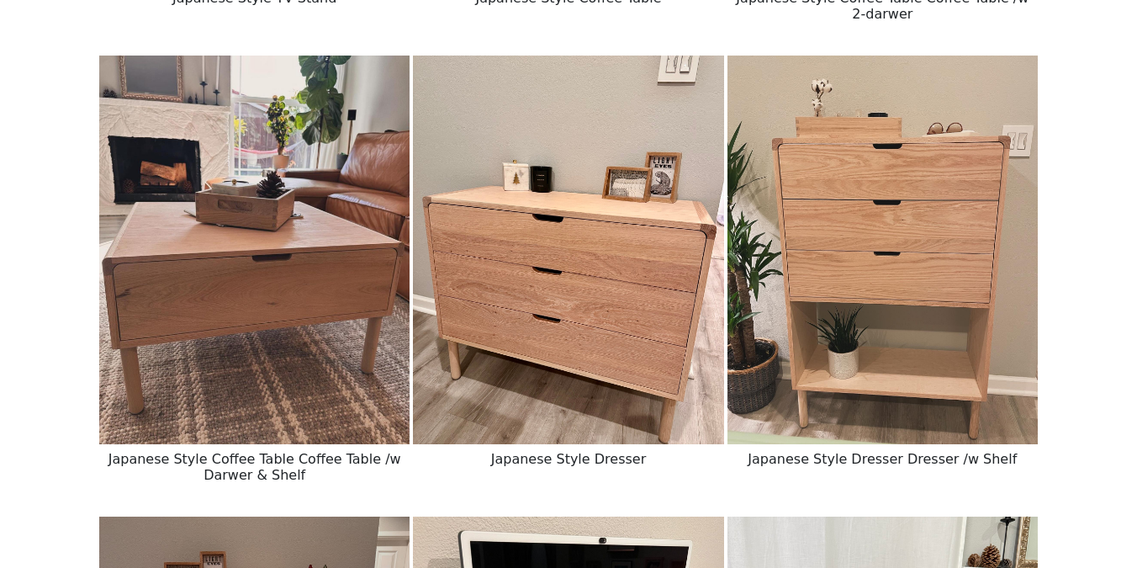
click at [614, 306] on img at bounding box center [568, 250] width 310 height 389
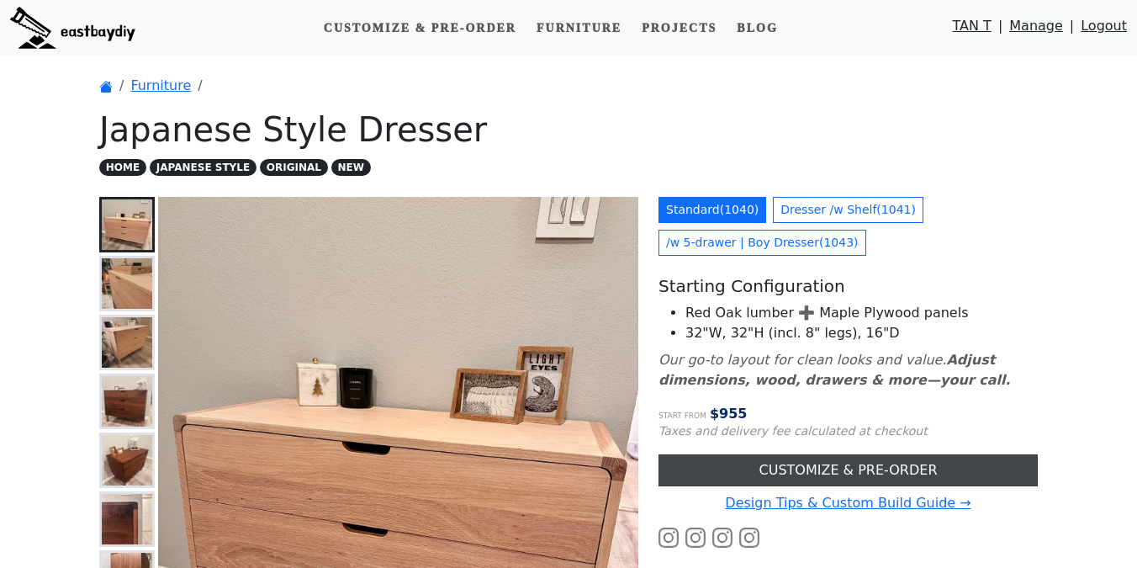
click at [844, 463] on link "CUSTOMIZE & PRE-ORDER" at bounding box center [847, 470] width 379 height 32
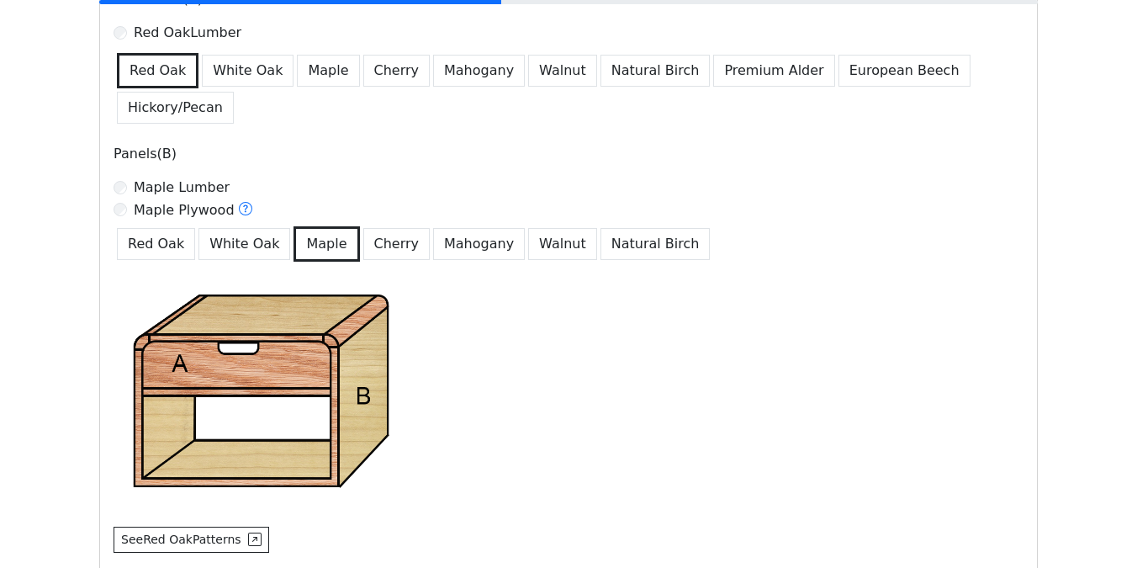
scroll to position [1424, 0]
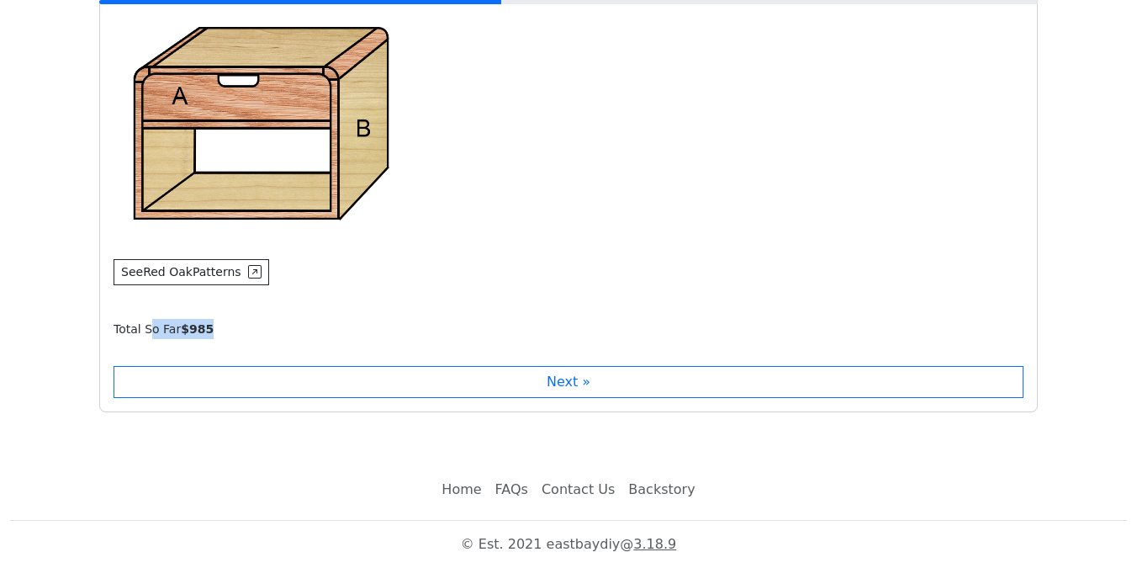
drag, startPoint x: 149, startPoint y: 334, endPoint x: 374, endPoint y: 334, distance: 225.4
click at [367, 334] on div "Total So Far $ 985" at bounding box center [575, 329] width 923 height 20
click at [374, 334] on div "Total So Far $ 985" at bounding box center [575, 329] width 923 height 20
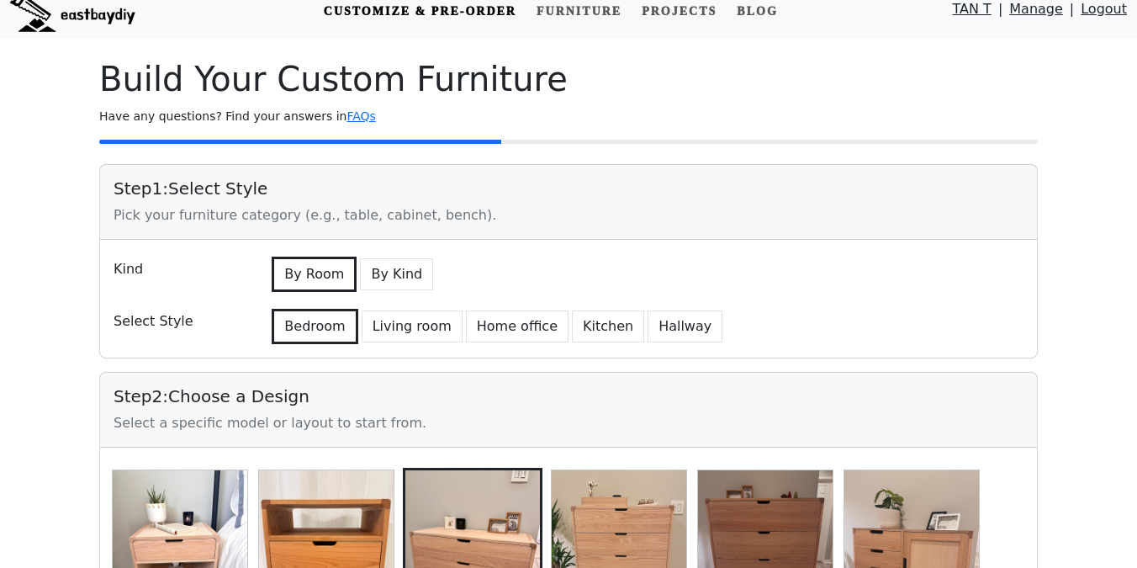
scroll to position [0, 0]
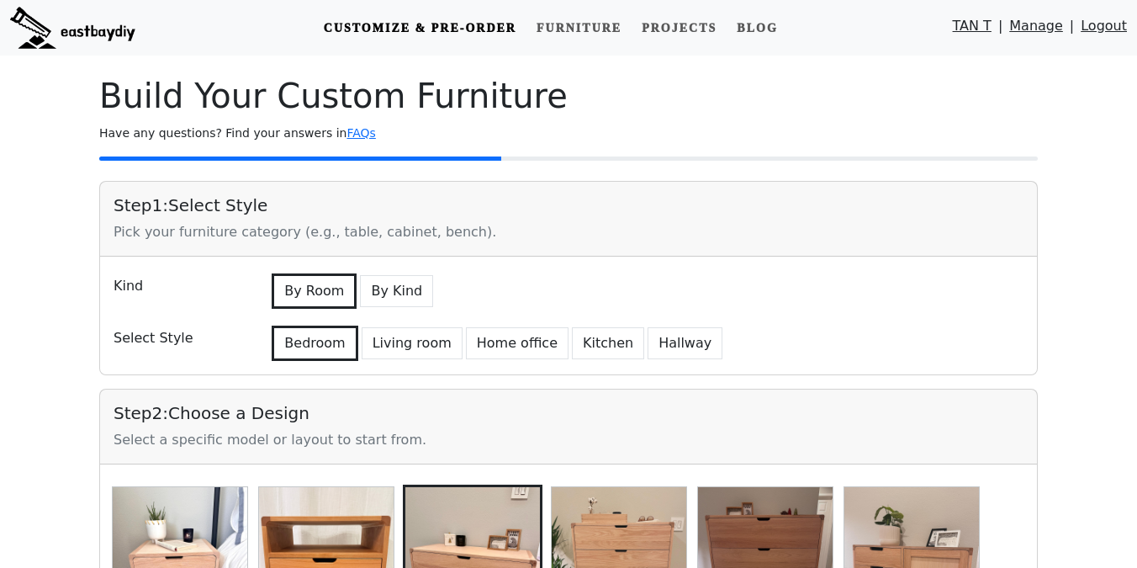
click at [1042, 28] on link "Manage" at bounding box center [1036, 30] width 54 height 28
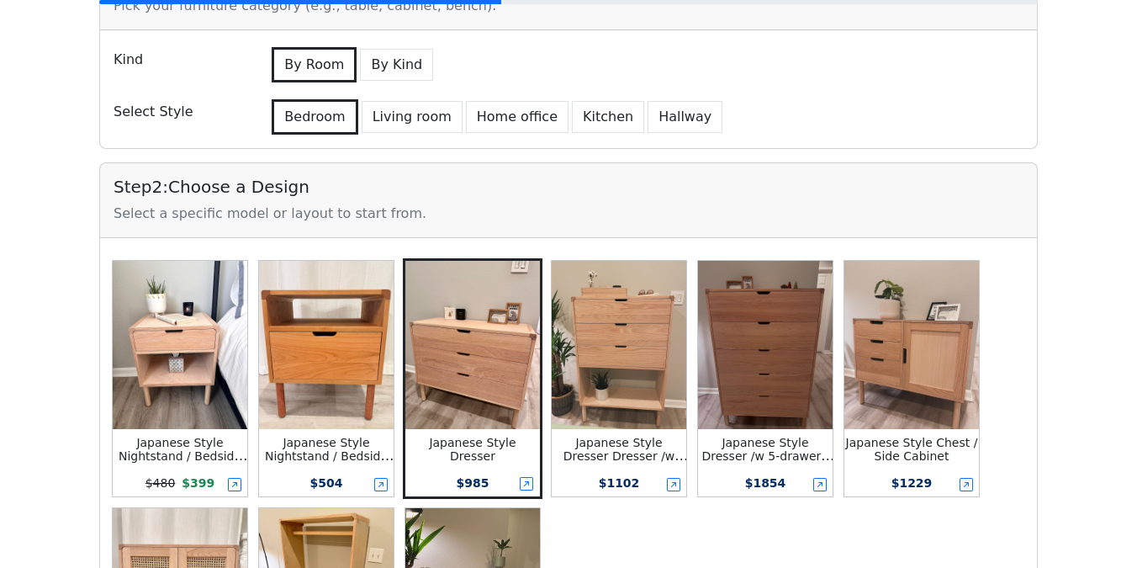
scroll to position [293, 0]
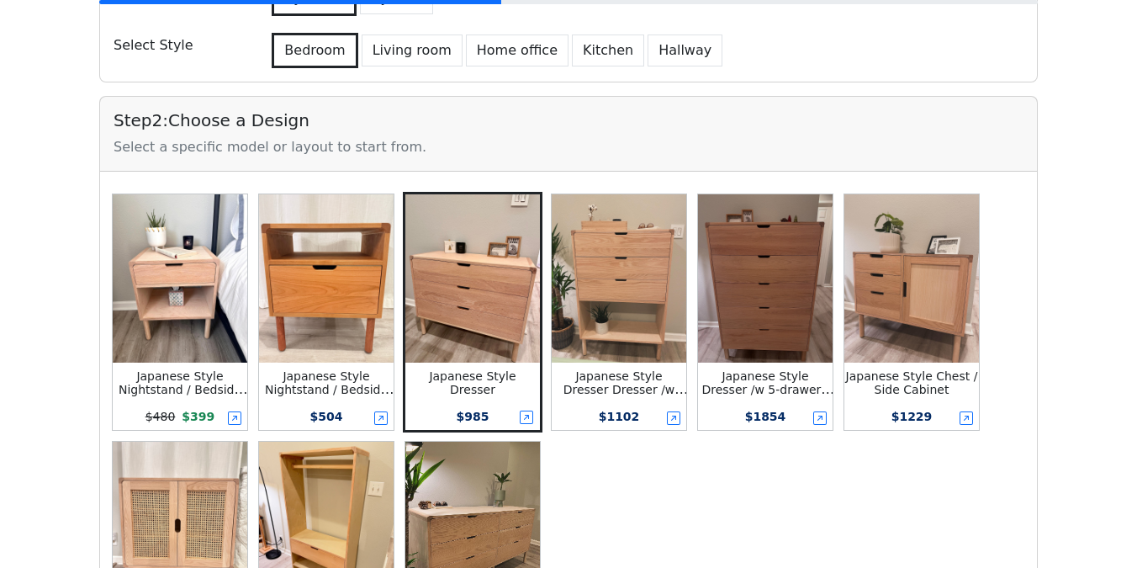
click at [172, 386] on small "Japanese Style Nightstand / Bedside Table" at bounding box center [184, 389] width 130 height 40
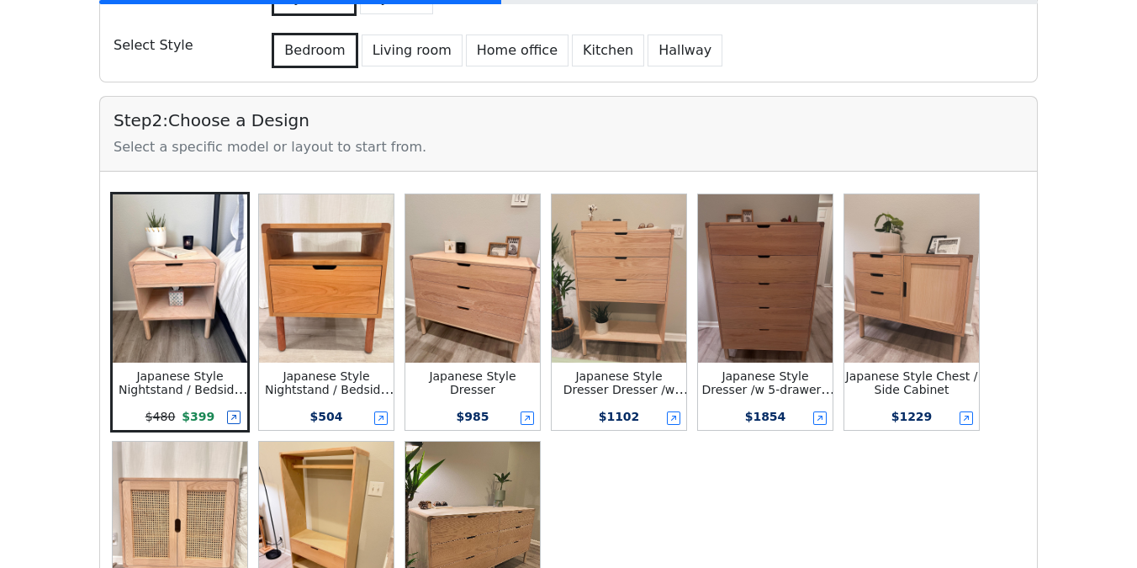
click at [234, 420] on icon at bounding box center [233, 416] width 13 height 13
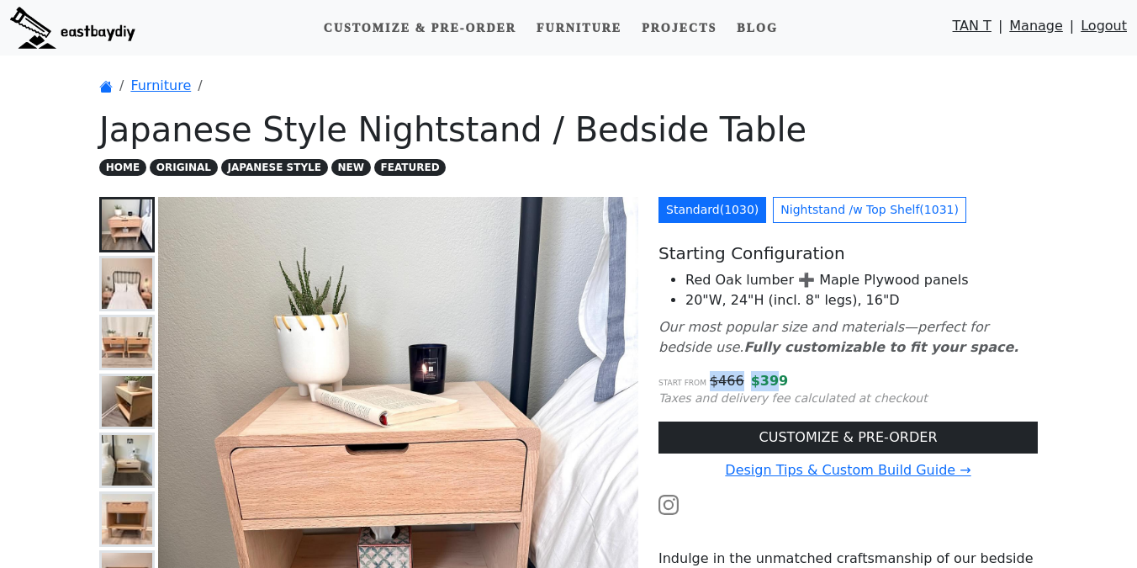
drag, startPoint x: 715, startPoint y: 383, endPoint x: 783, endPoint y: 383, distance: 68.1
click at [783, 383] on p "Start from $ 466 $ 399" at bounding box center [847, 381] width 379 height 20
click at [783, 383] on span "$ 399" at bounding box center [770, 381] width 38 height 16
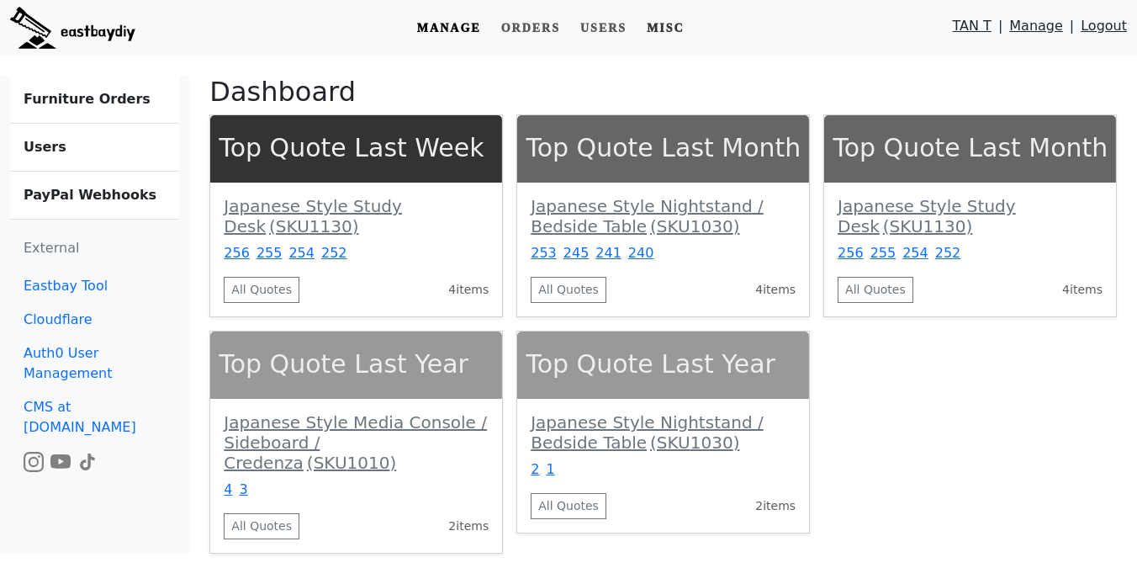
click at [665, 35] on link "Misc" at bounding box center [665, 28] width 51 height 31
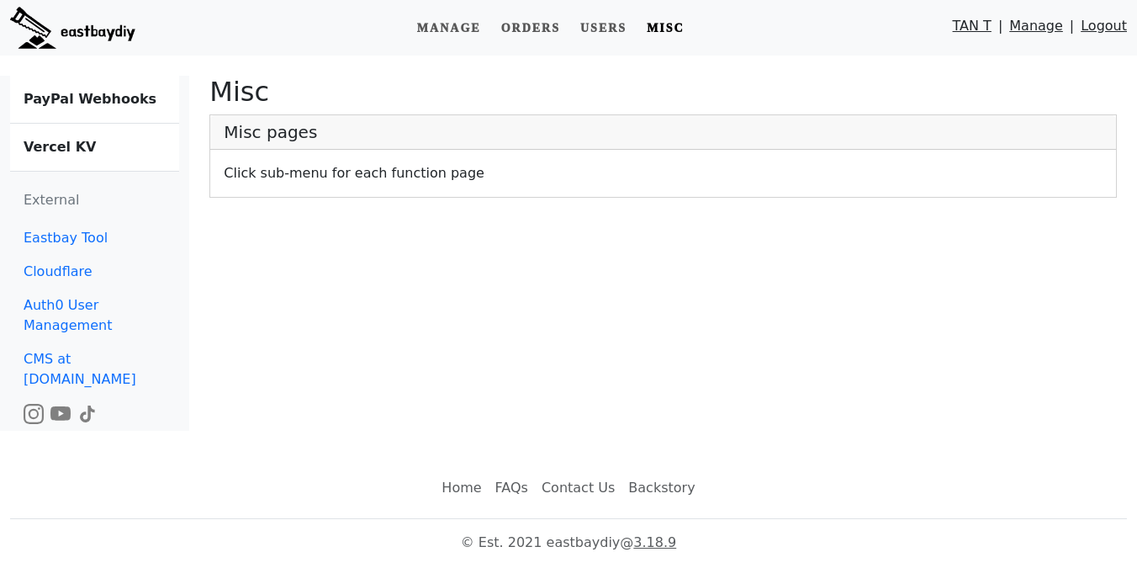
click at [93, 145] on link "Vercel KV" at bounding box center [94, 147] width 169 height 47
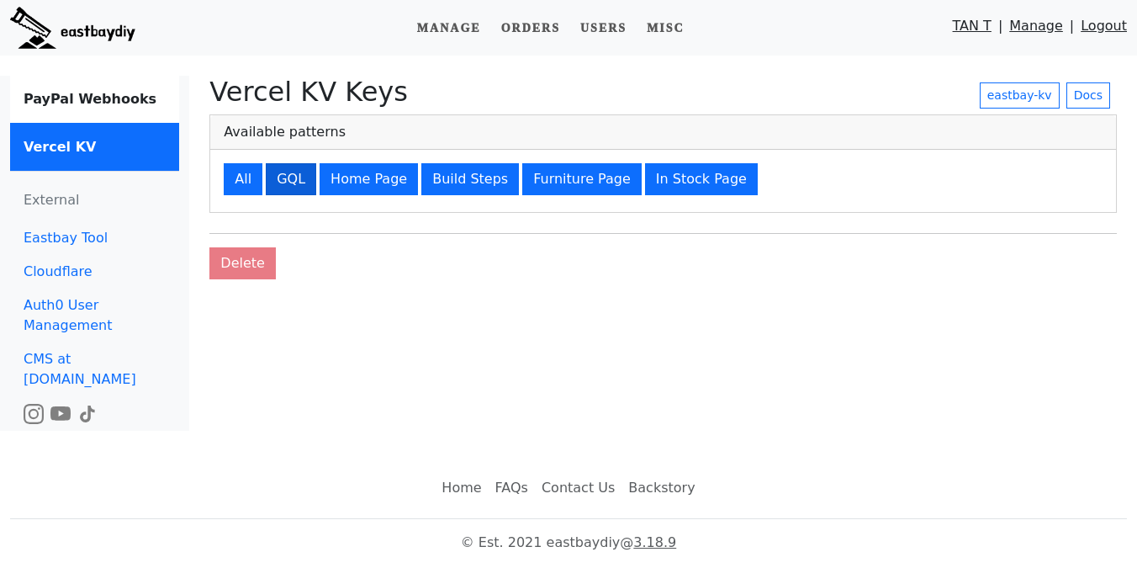
click at [294, 176] on button "GQL" at bounding box center [291, 179] width 50 height 32
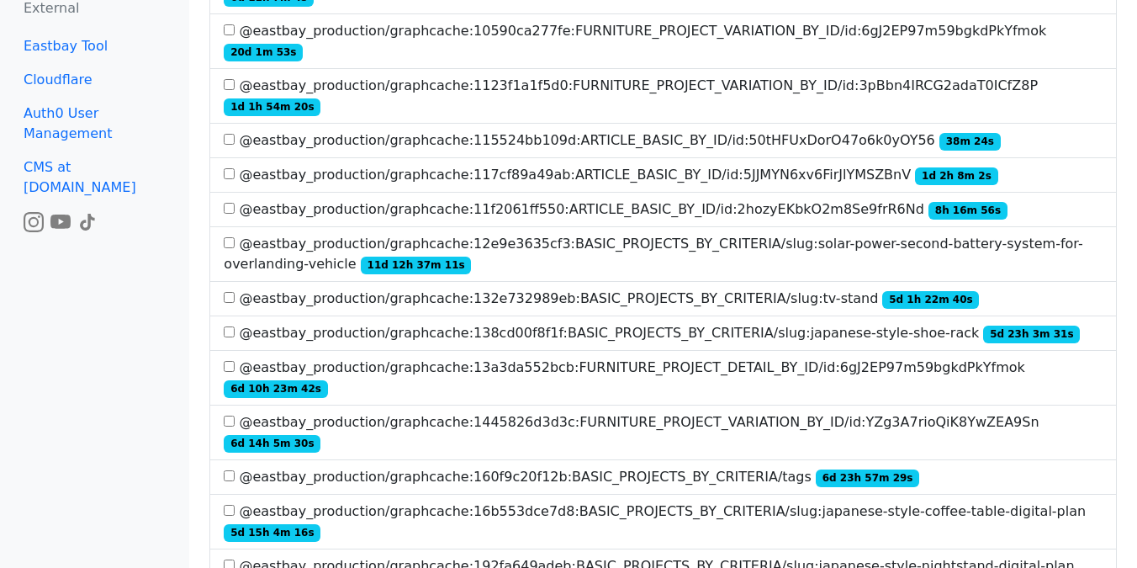
scroll to position [2371, 0]
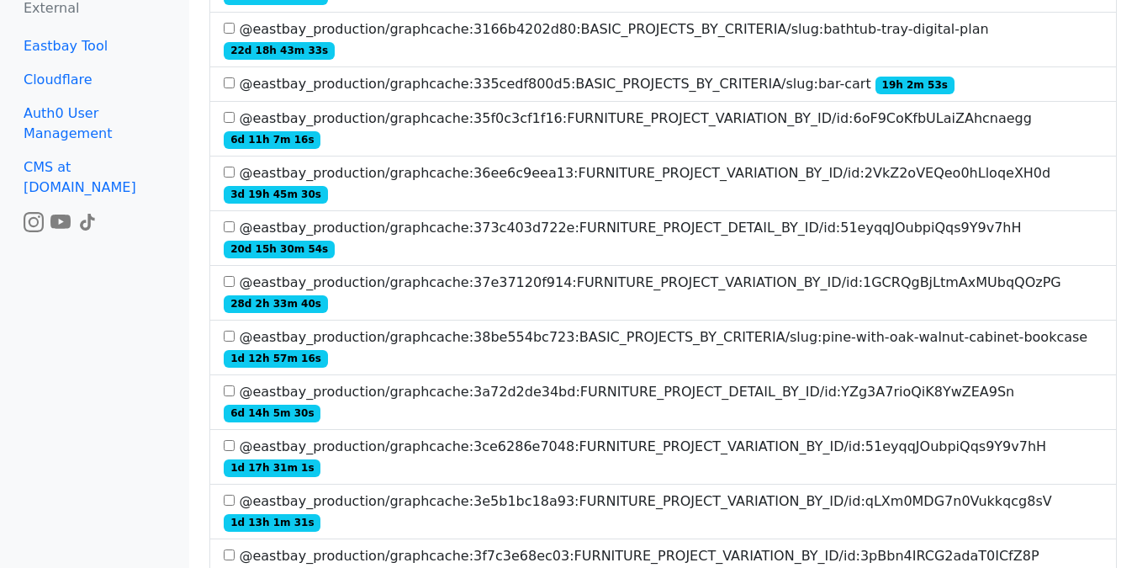
copy label "BASIC_PROJECTS_BY_CRITERIA/slug:japanese-style-nightstand"
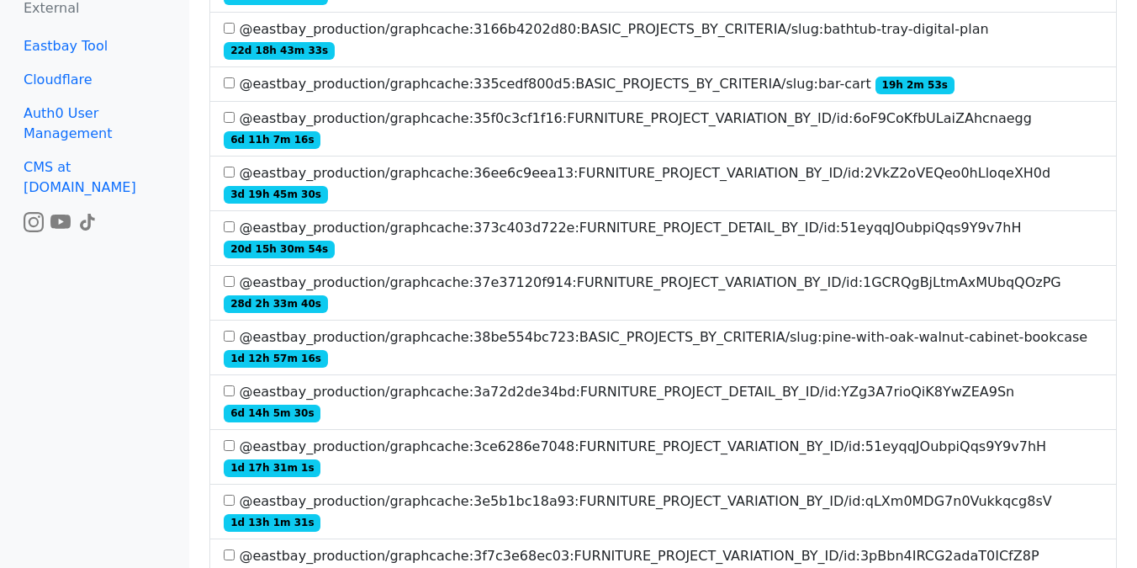
scroll to position [1000, 0]
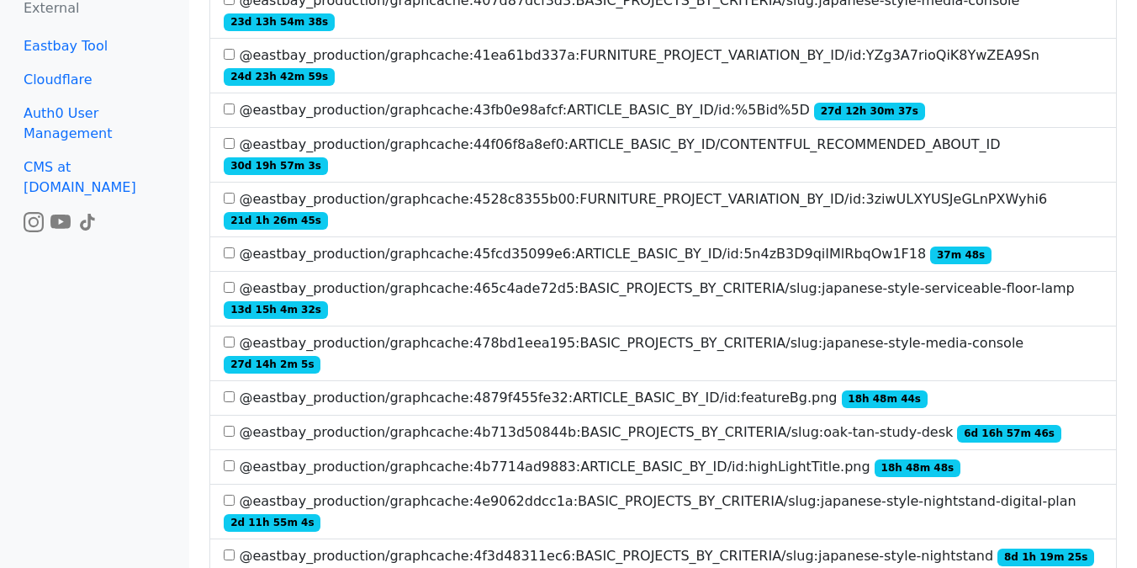
scroll to position [3504, 0]
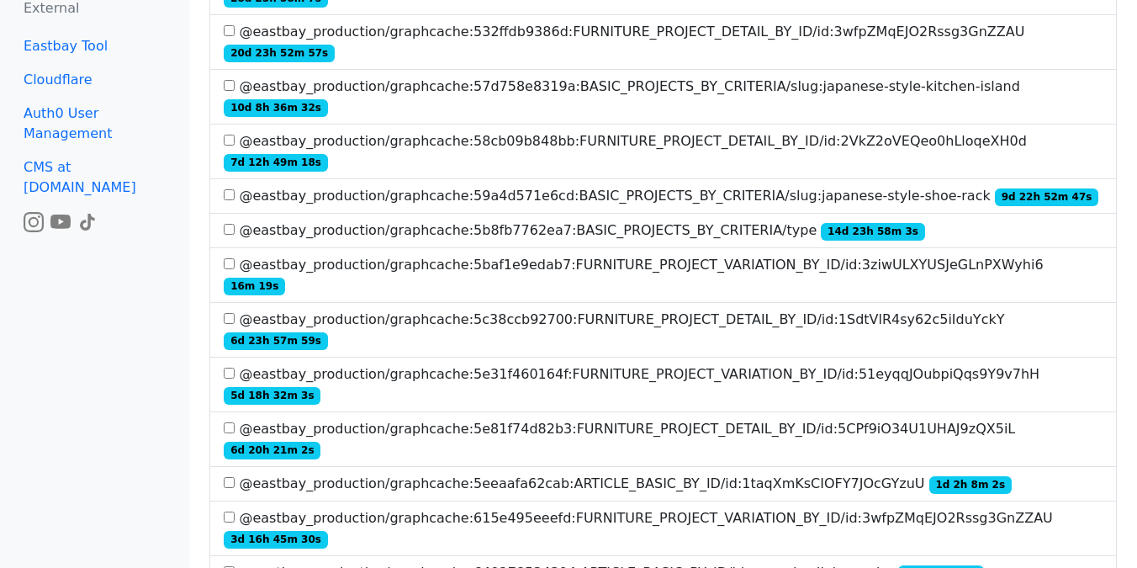
scroll to position [3435, 0]
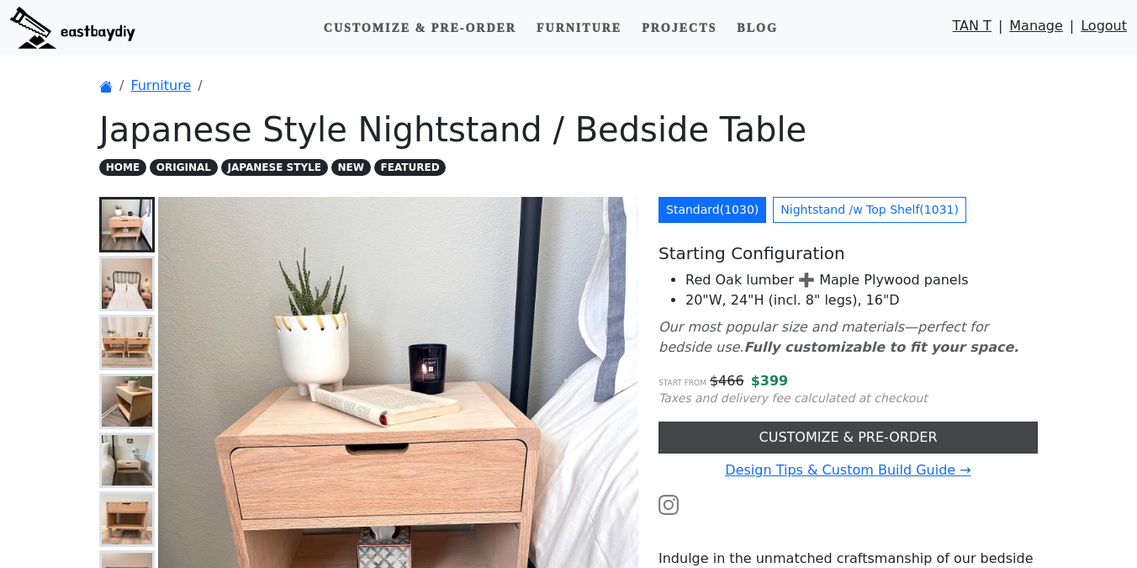
click at [699, 432] on link "CUSTOMIZE & PRE-ORDER" at bounding box center [847, 437] width 379 height 32
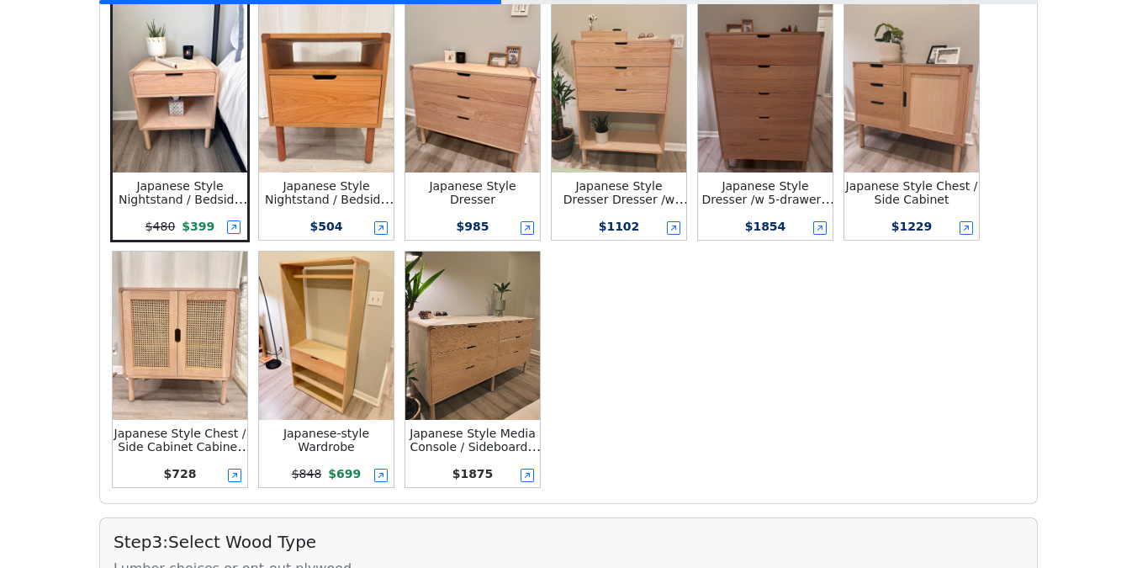
scroll to position [465, 0]
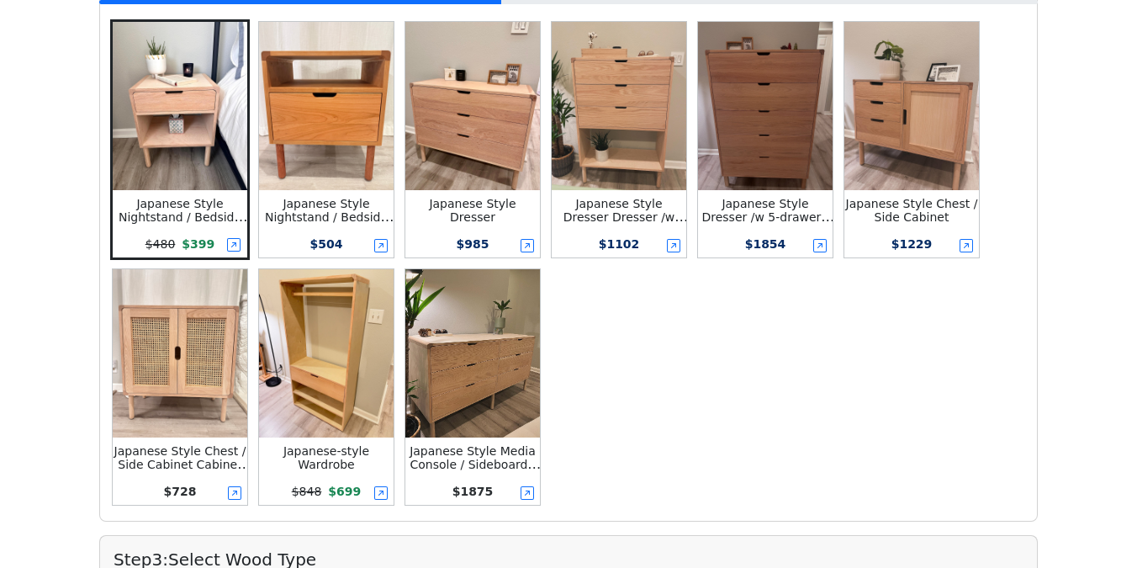
click at [316, 216] on small "Japanese Style Nightstand / Bedside Table Nightstand /w Top Shelf" at bounding box center [330, 224] width 130 height 54
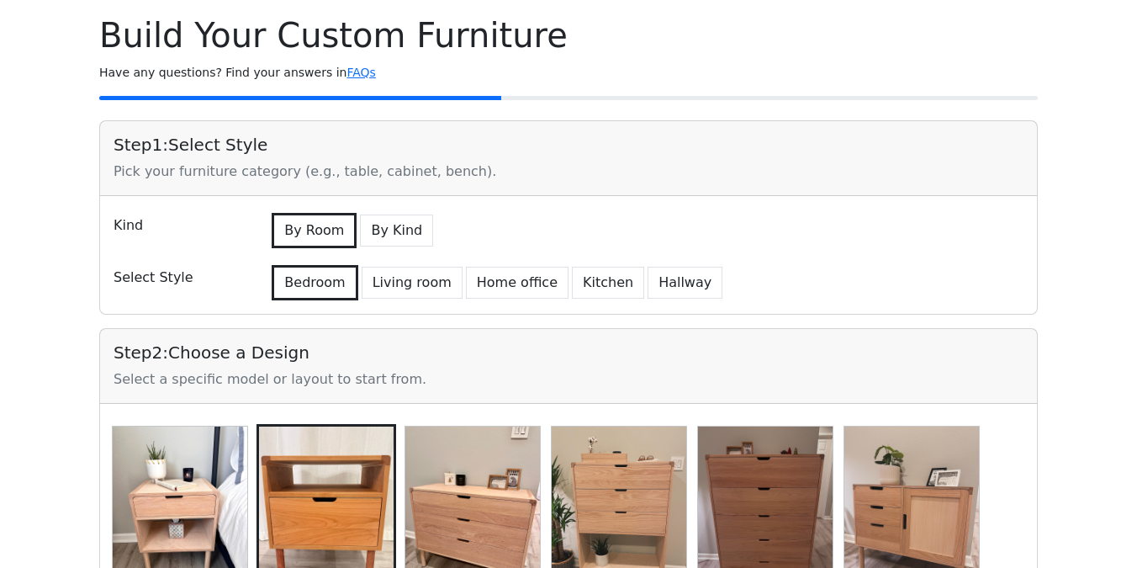
scroll to position [0, 0]
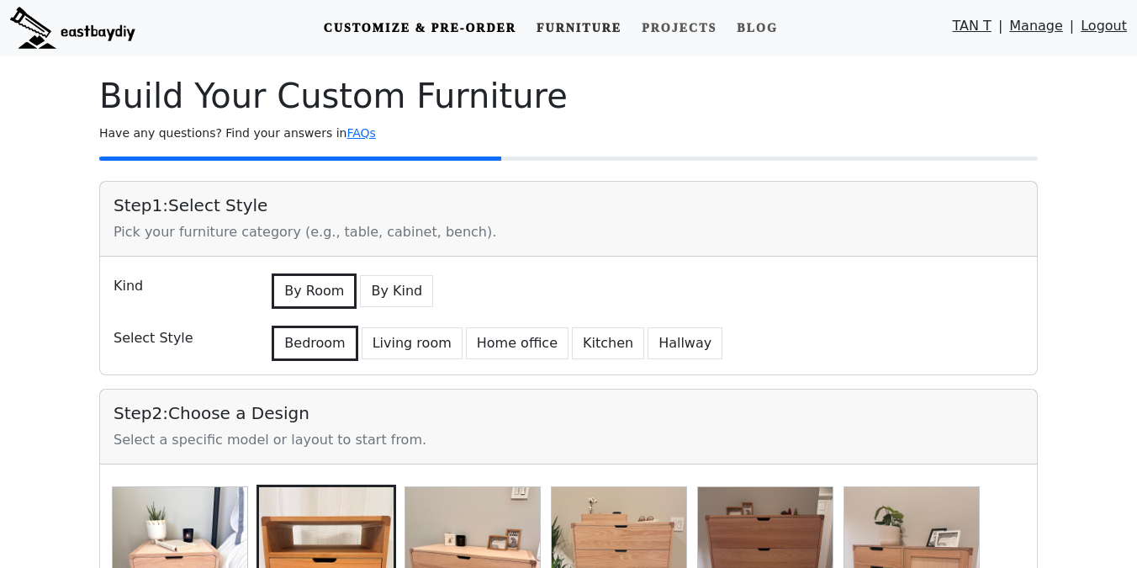
click at [577, 33] on link "Furniture" at bounding box center [579, 28] width 98 height 31
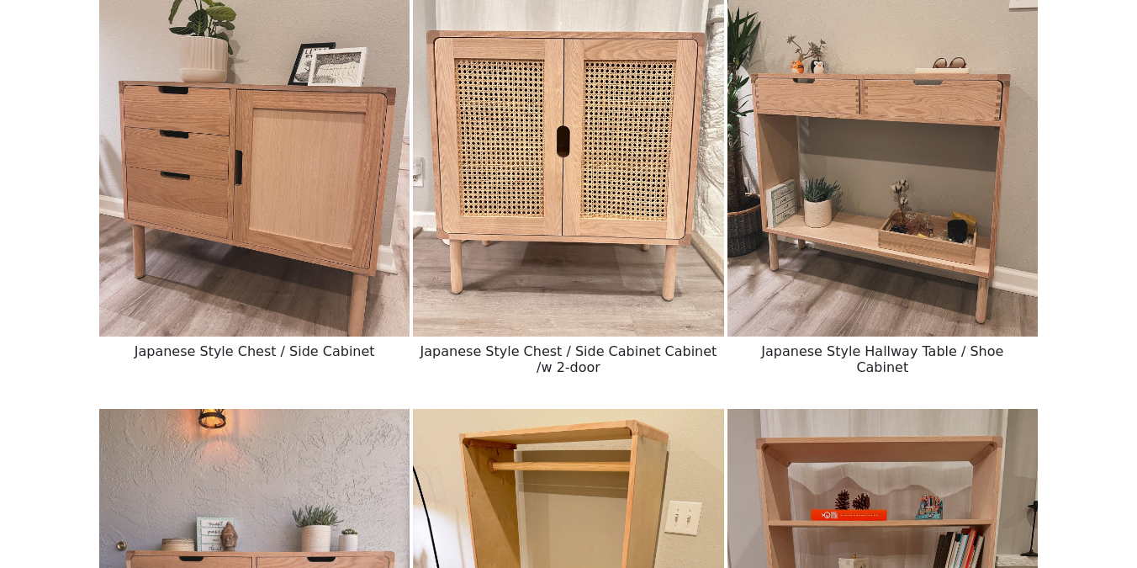
scroll to position [2032, 0]
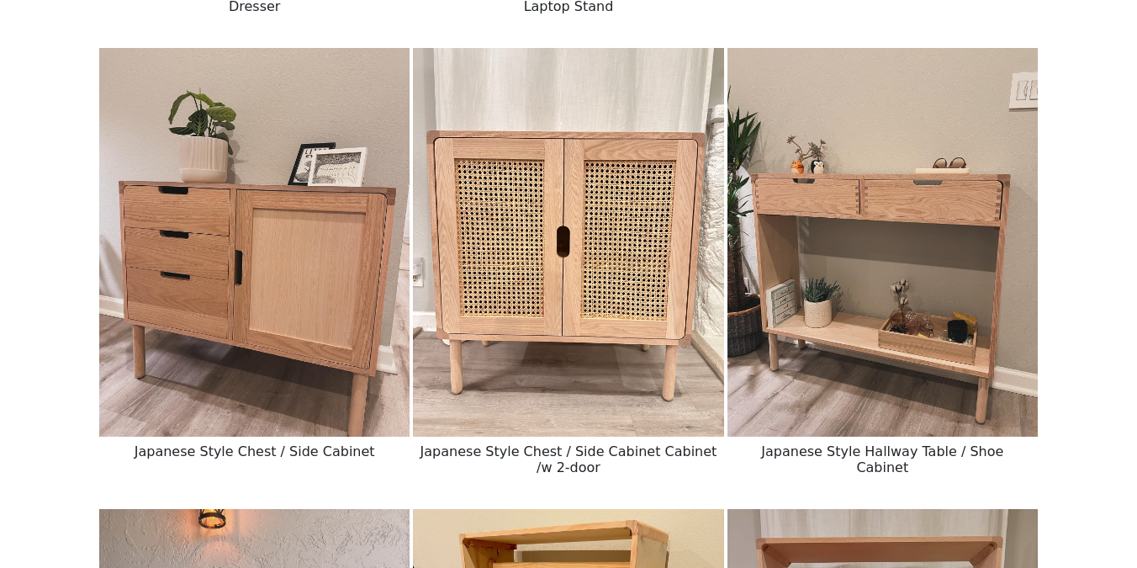
click at [801, 309] on img at bounding box center [882, 242] width 310 height 389
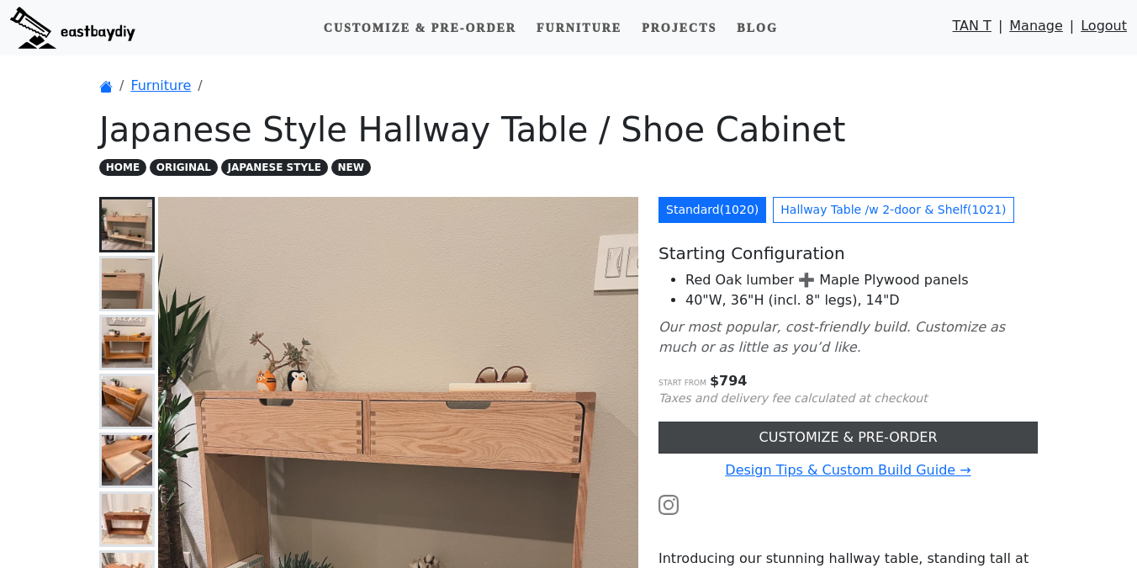
click at [777, 442] on link "CUSTOMIZE & PRE-ORDER" at bounding box center [847, 437] width 379 height 32
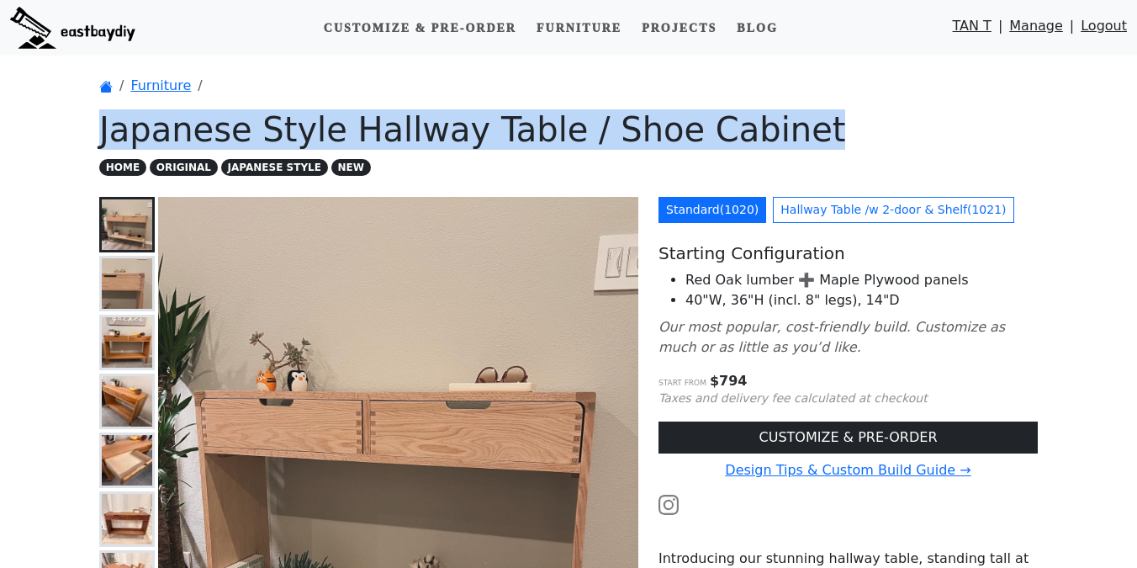
drag, startPoint x: 106, startPoint y: 133, endPoint x: 855, endPoint y: 136, distance: 749.3
click at [855, 136] on h1 "Japanese Style Hallway Table / Shoe Cabinet" at bounding box center [568, 129] width 938 height 40
copy h1 "Japanese Style Hallway Table / Shoe Cabinet"
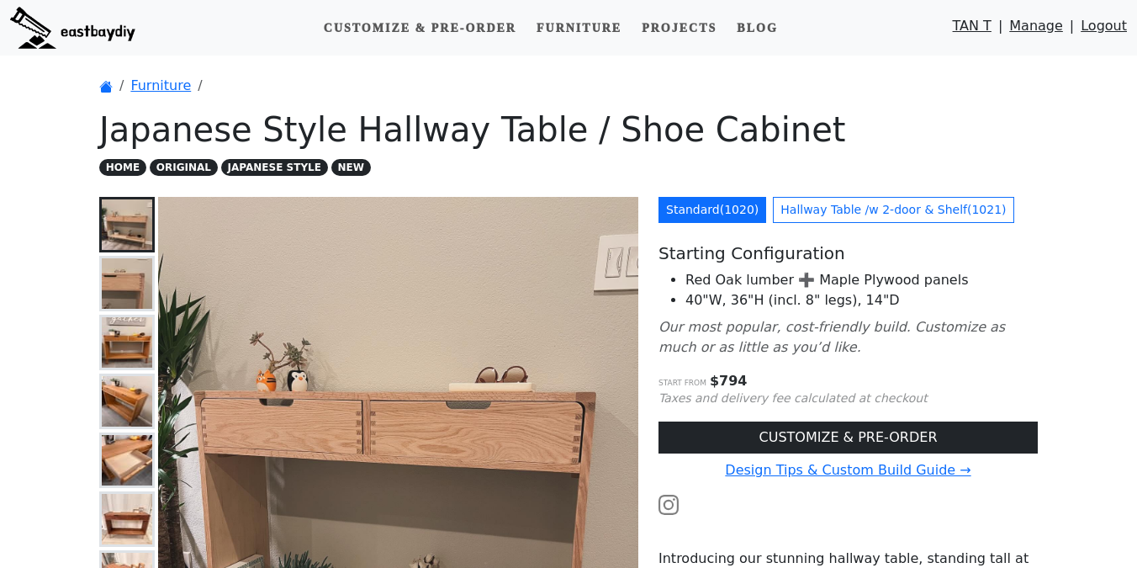
click at [623, 135] on h1 "Japanese Style Hallway Table / Shoe Cabinet" at bounding box center [568, 129] width 938 height 40
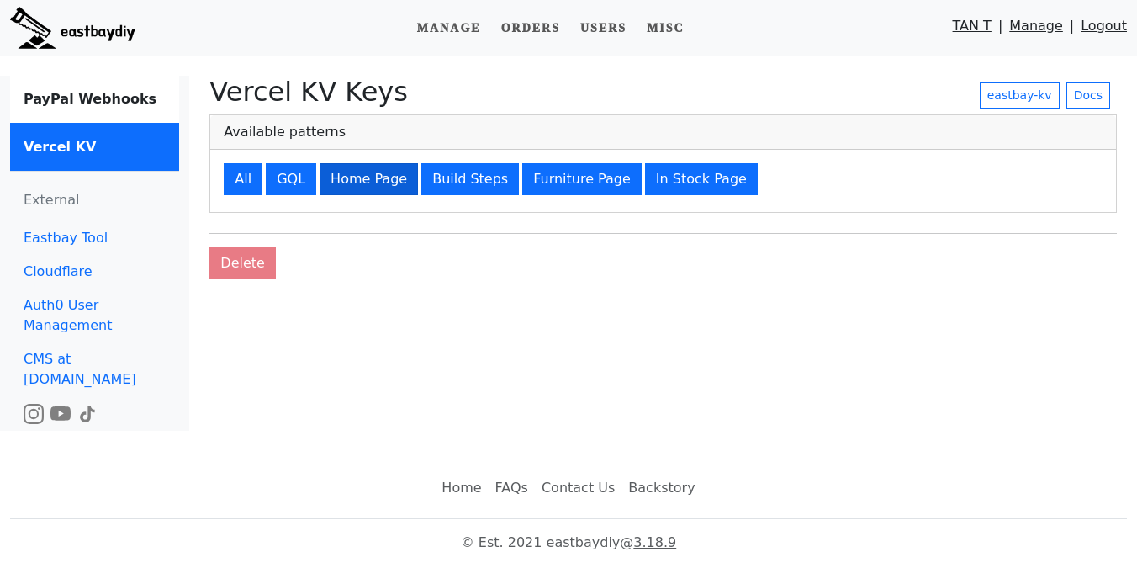
click at [373, 193] on button "Home Page" at bounding box center [369, 179] width 98 height 32
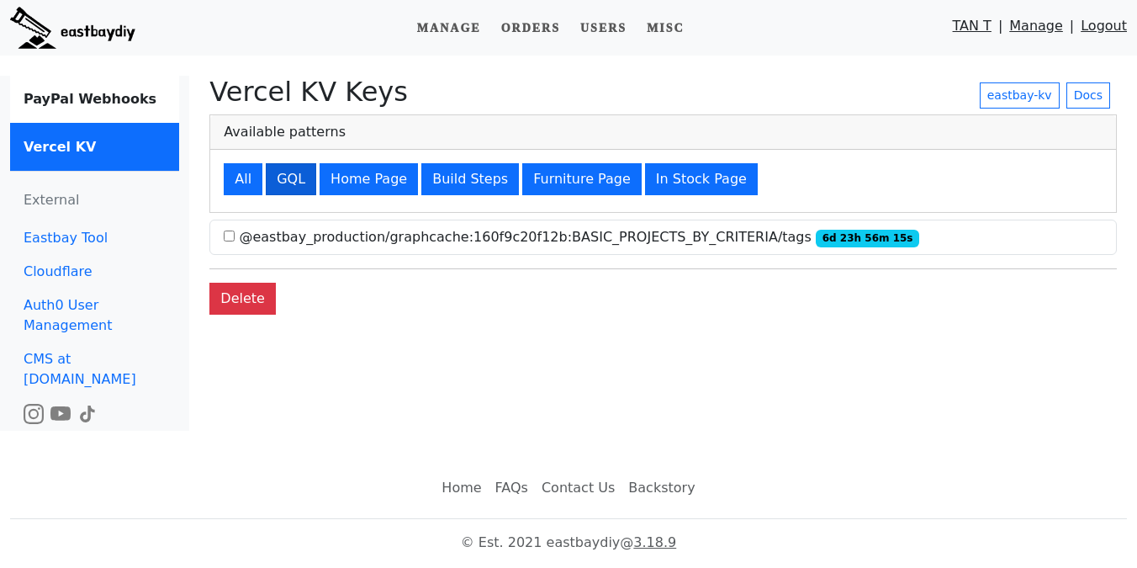
click at [291, 191] on button "GQL" at bounding box center [291, 179] width 50 height 32
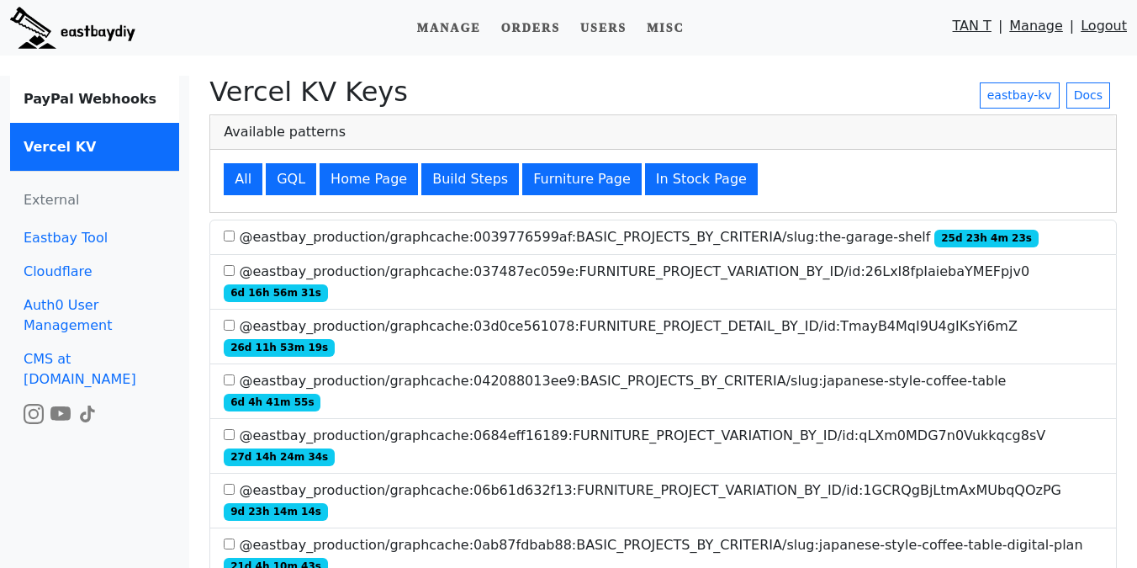
click at [758, 269] on label "@eastbay_production/graphcache:037487ec059e:FURNITURE_PROJECT_VARIATION_BY_ID/i…" at bounding box center [663, 282] width 879 height 40
click at [760, 316] on label "@eastbay_production/graphcache:03d0ce561078:FURNITURE_PROJECT_DETAIL_BY_ID/id:T…" at bounding box center [663, 336] width 879 height 40
click at [768, 426] on label "@eastbay_production/graphcache:0684eff16189:FURNITURE_PROJECT_VARIATION_BY_ID/i…" at bounding box center [663, 446] width 879 height 40
click at [775, 480] on label "@eastbay_production/graphcache:06b61d632f13:FURNITURE_PROJECT_VARIATION_BY_ID/i…" at bounding box center [663, 500] width 879 height 40
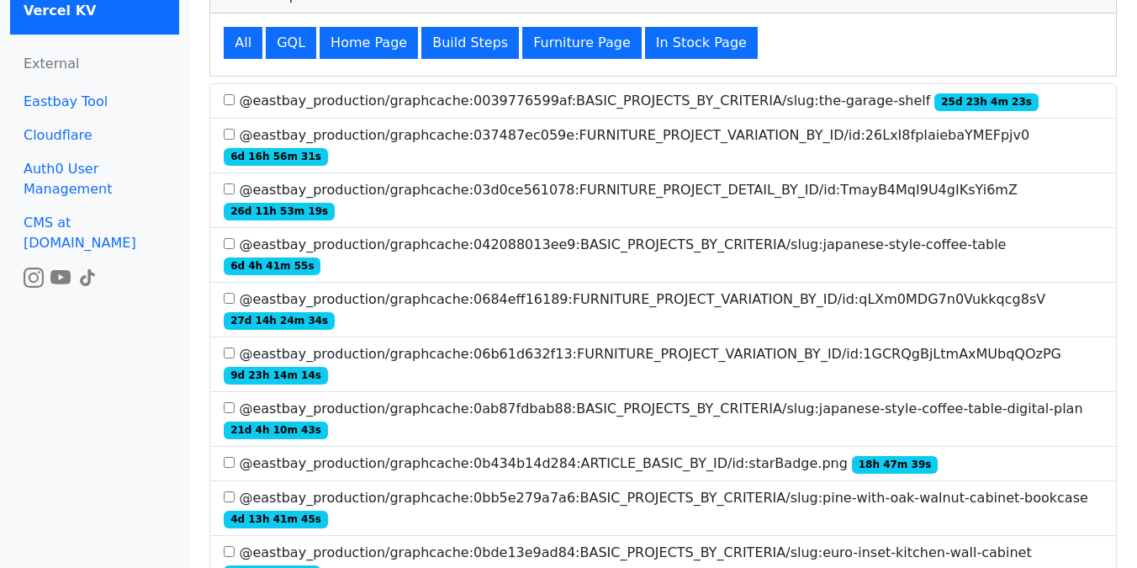
scroll to position [137, 0]
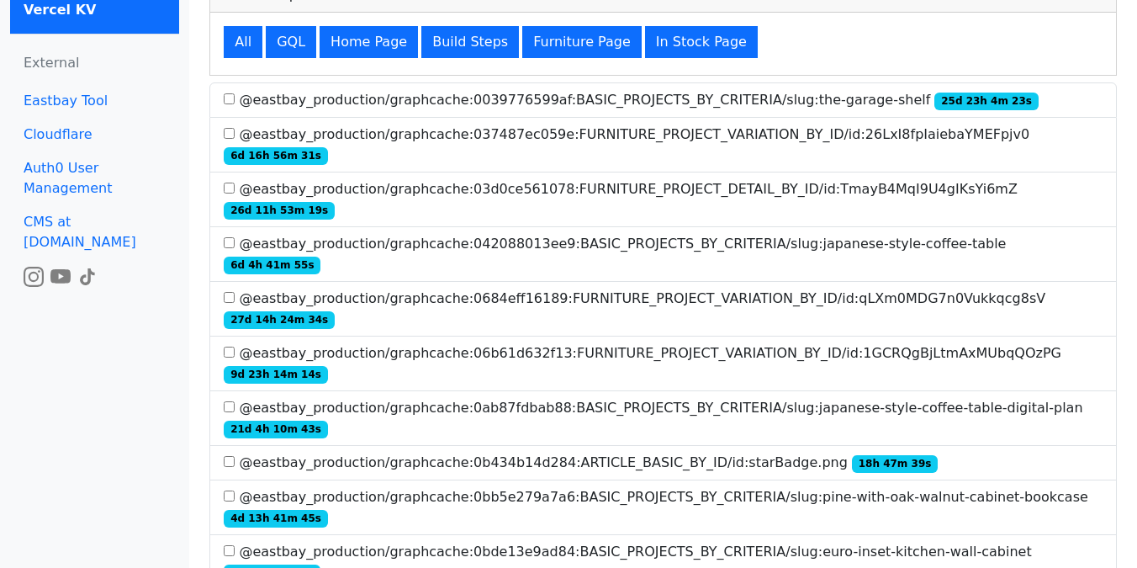
click at [695, 179] on label "@eastbay_production/graphcache:03d0ce561078:FURNITURE_PROJECT_DETAIL_BY_ID/id:T…" at bounding box center [663, 199] width 879 height 40
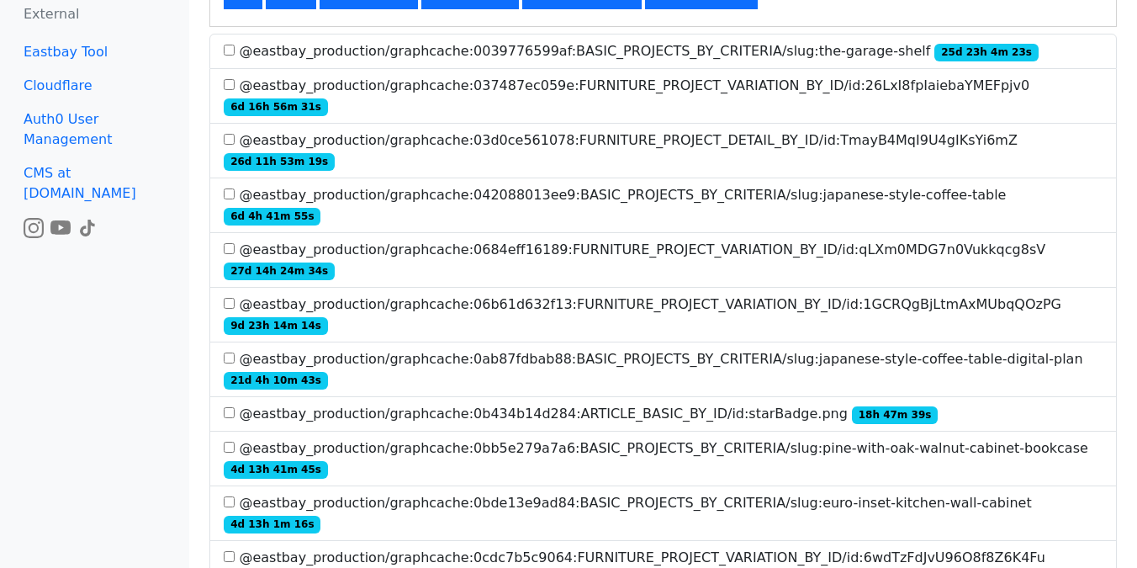
scroll to position [189, 0]
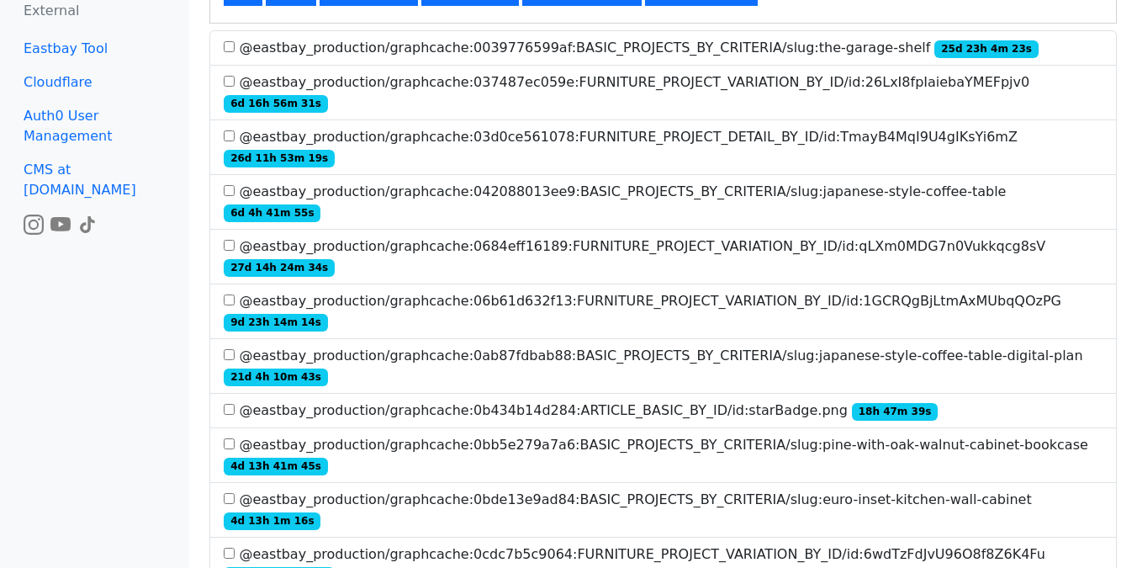
click at [675, 346] on label "@eastbay_production/graphcache:0ab87fdbab88:BASIC_PROJECTS_BY_CRITERIA/slug:jap…" at bounding box center [663, 366] width 879 height 40
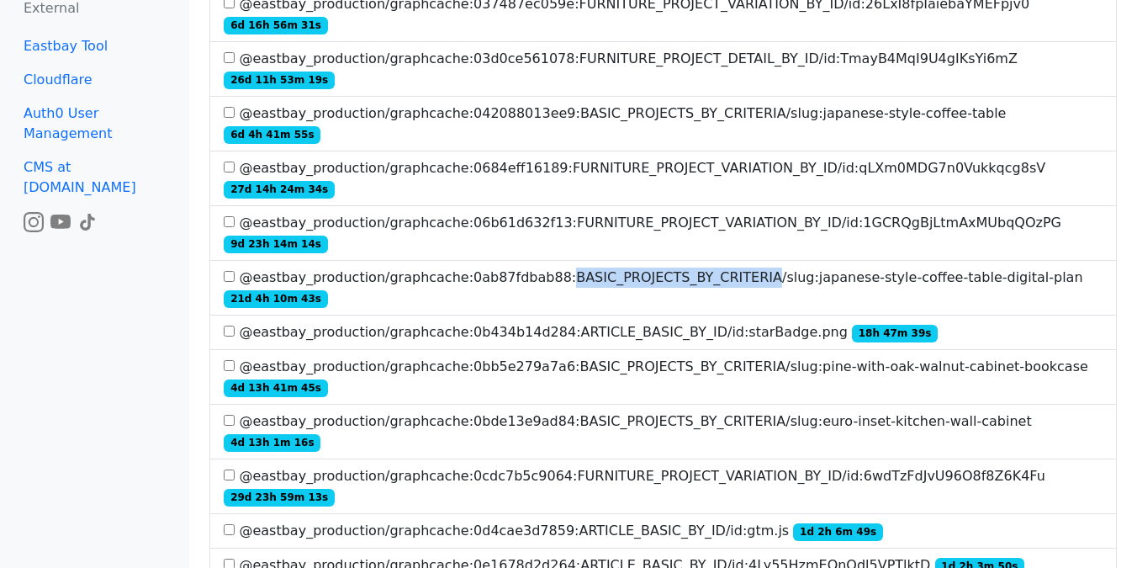
scroll to position [321, 0]
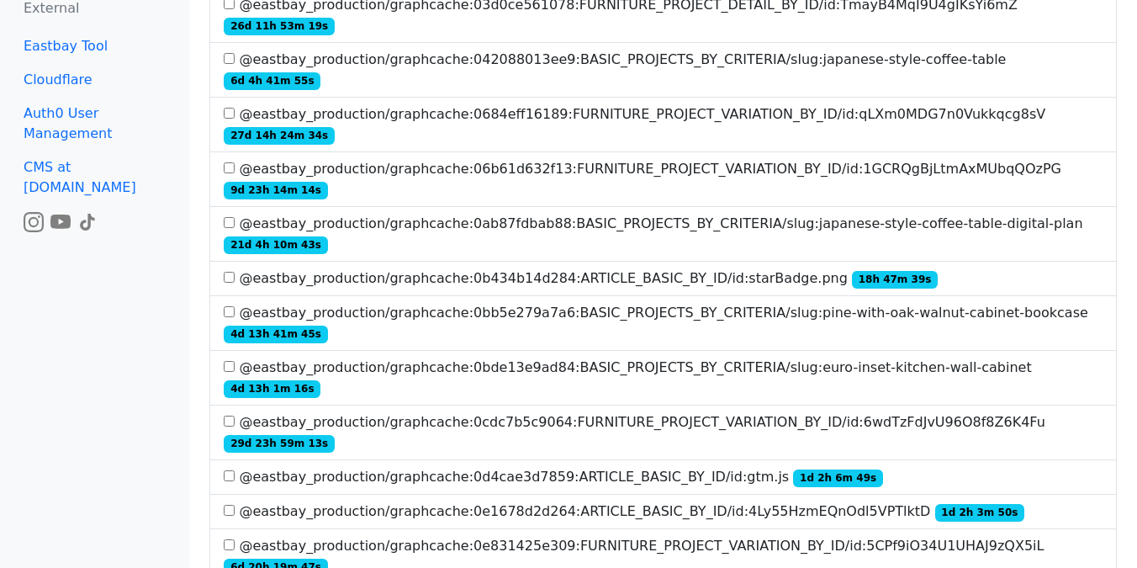
click at [722, 501] on label "@eastbay_production/graphcache:0e1678d2d264:ARTICLE_BASIC_BY_ID/id:4Ly55HzmEQnO…" at bounding box center [624, 511] width 801 height 20
click at [697, 536] on label "@eastbay_production/graphcache:0e831425e309:FURNITURE_PROJECT_VARIATION_BY_ID/i…" at bounding box center [663, 556] width 879 height 40
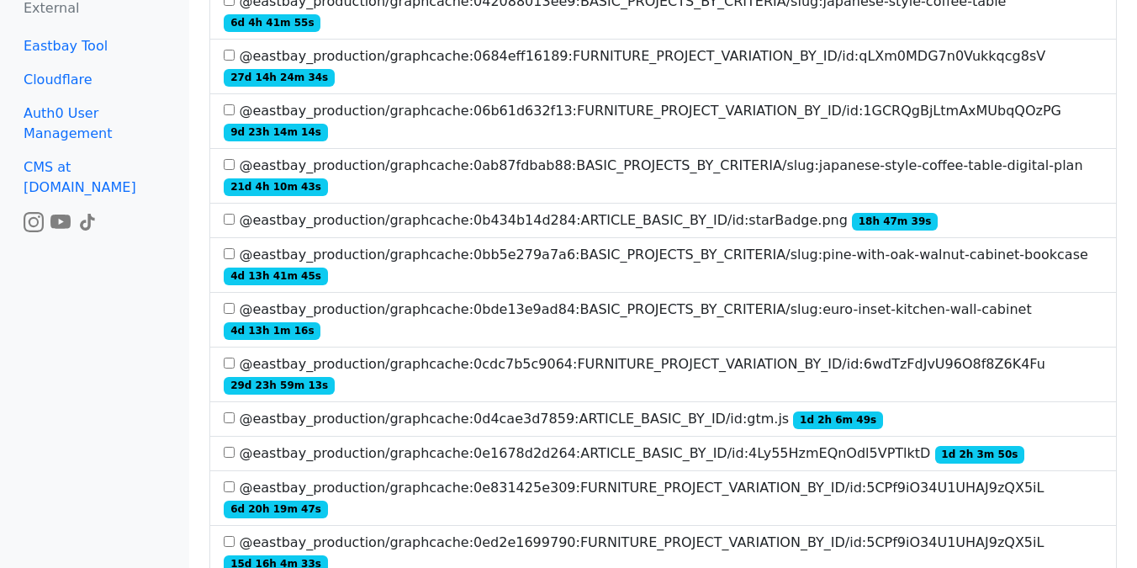
scroll to position [401, 0]
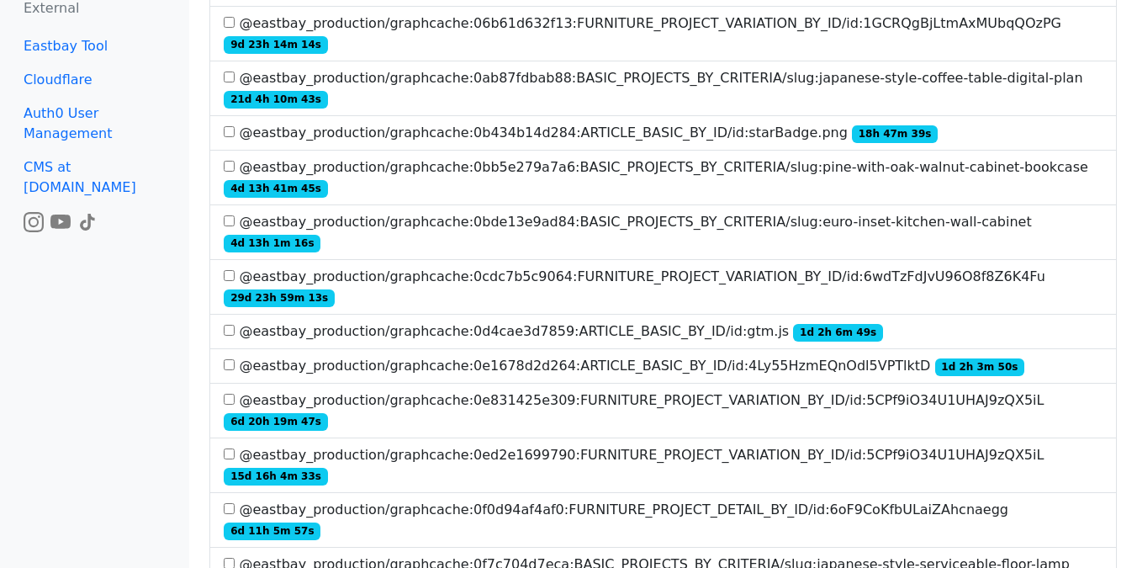
scroll to position [471, 0]
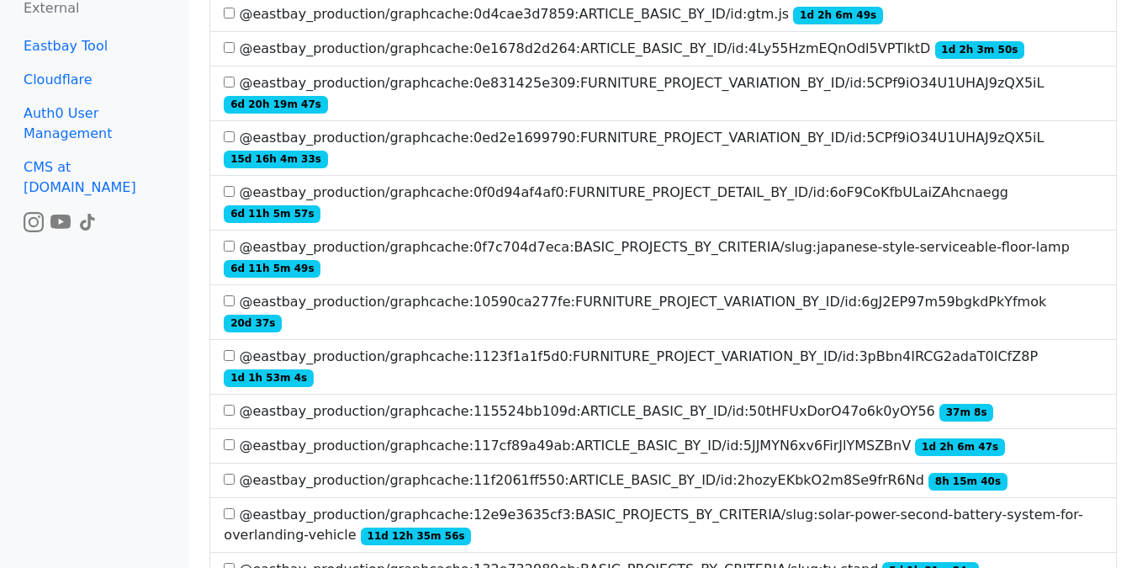
scroll to position [785, 0]
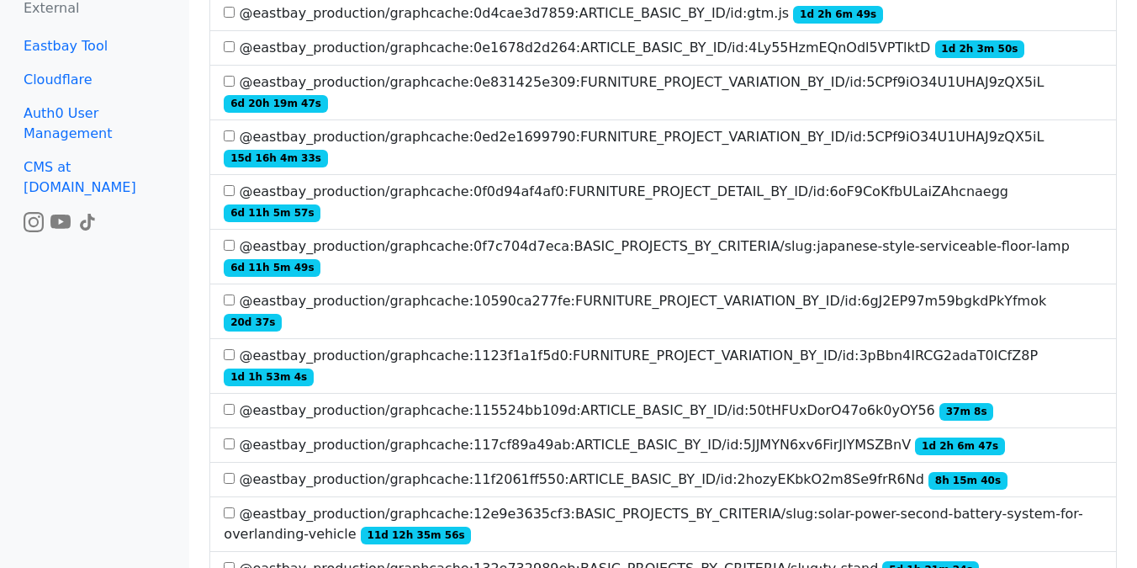
click at [657, 435] on label "@eastbay_production/graphcache:117cf89a49ab:ARTICLE_BASIC_BY_ID/id:5JJMYN6xv6Fi…" at bounding box center [614, 445] width 781 height 20
click at [657, 400] on label "@eastbay_production/graphcache:115524bb109d:ARTICLE_BASIC_BY_ID/id:50tHFUxDorO4…" at bounding box center [608, 410] width 769 height 20
click at [672, 469] on label "@eastbay_production/graphcache:11f2061ff550:ARTICLE_BASIC_BY_ID/id:2hozyEKbkO2m…" at bounding box center [616, 479] width 784 height 20
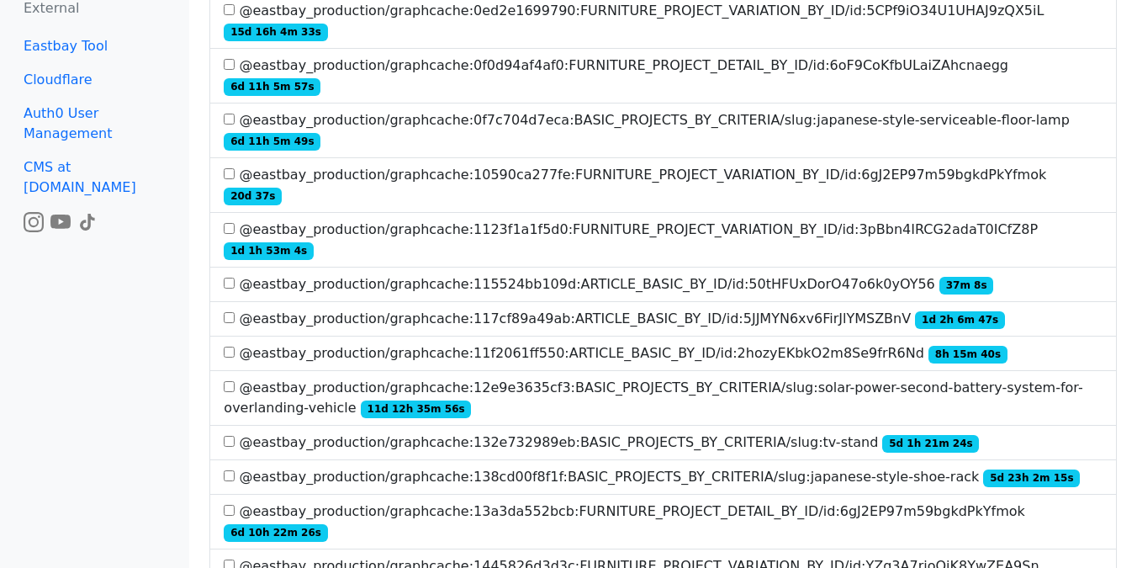
scroll to position [913, 0]
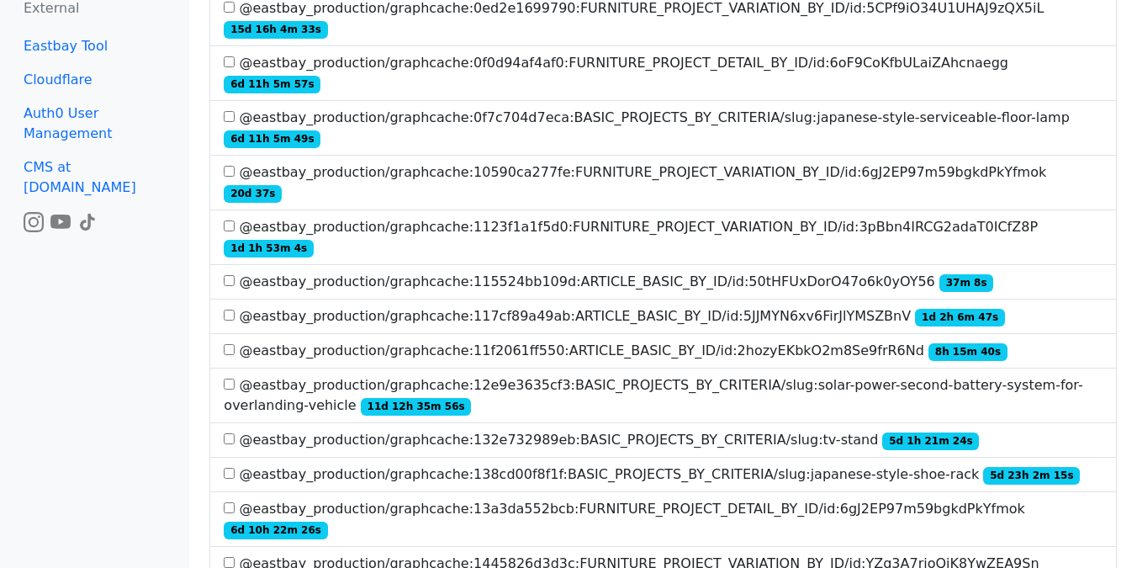
click at [767, 499] on label "@eastbay_production/graphcache:13a3da552bcb:FURNITURE_PROJECT_DETAIL_BY_ID/id:6…" at bounding box center [663, 519] width 879 height 40
click at [769, 553] on label "@eastbay_production/graphcache:1445826d3d3c:FURNITURE_PROJECT_VARIATION_BY_ID/i…" at bounding box center [663, 573] width 879 height 40
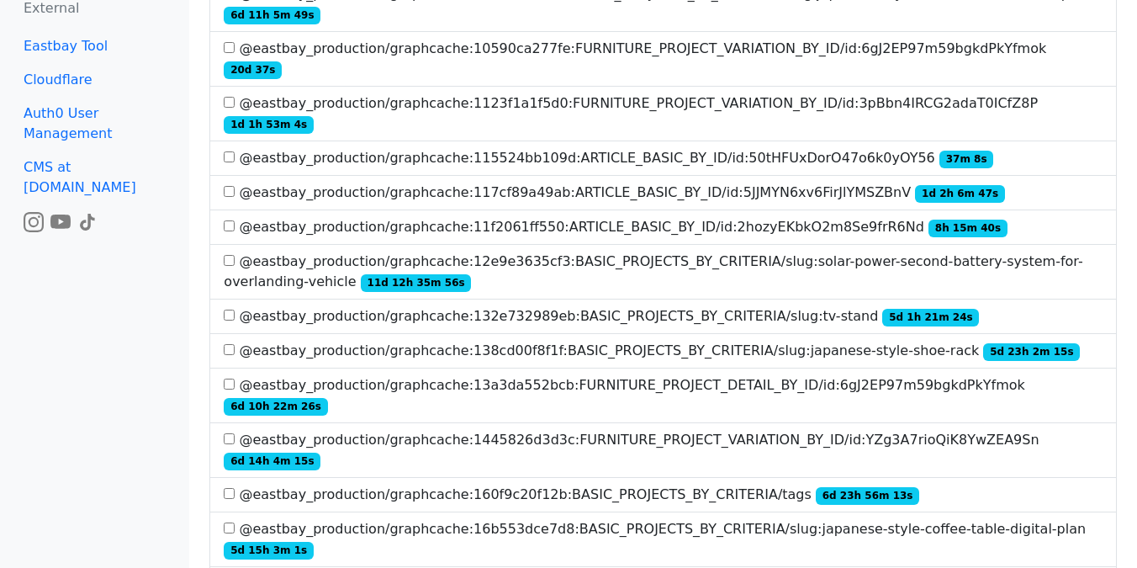
scroll to position [1043, 0]
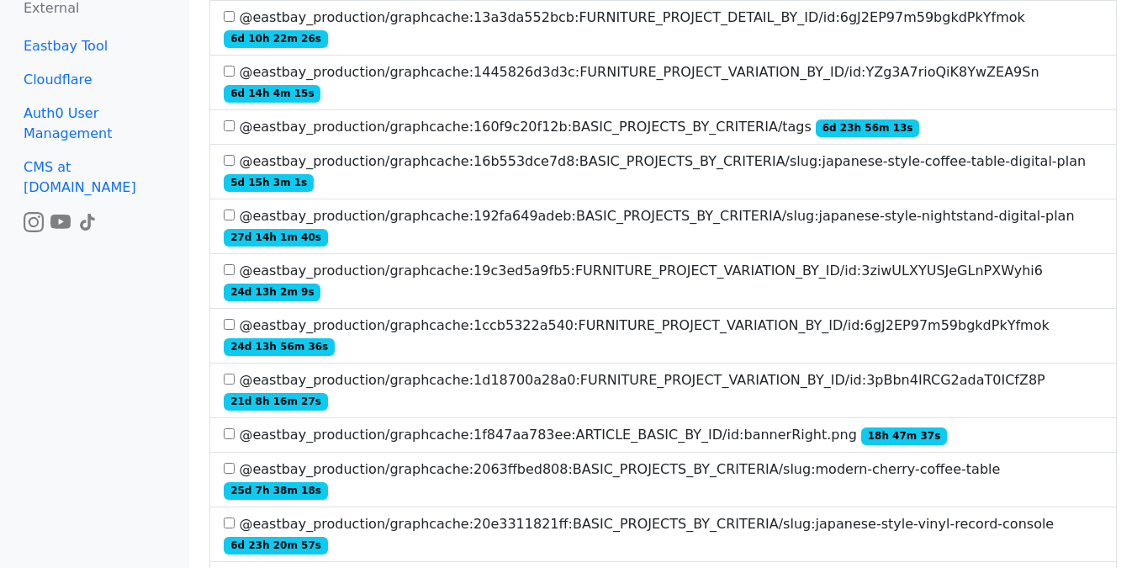
scroll to position [1412, 0]
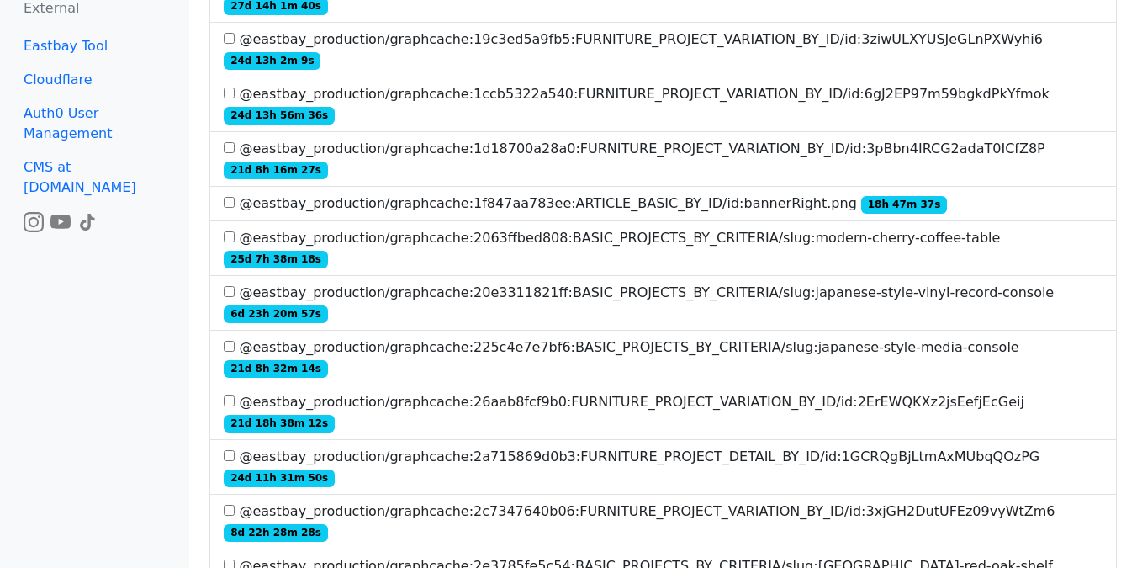
scroll to position [1640, 0]
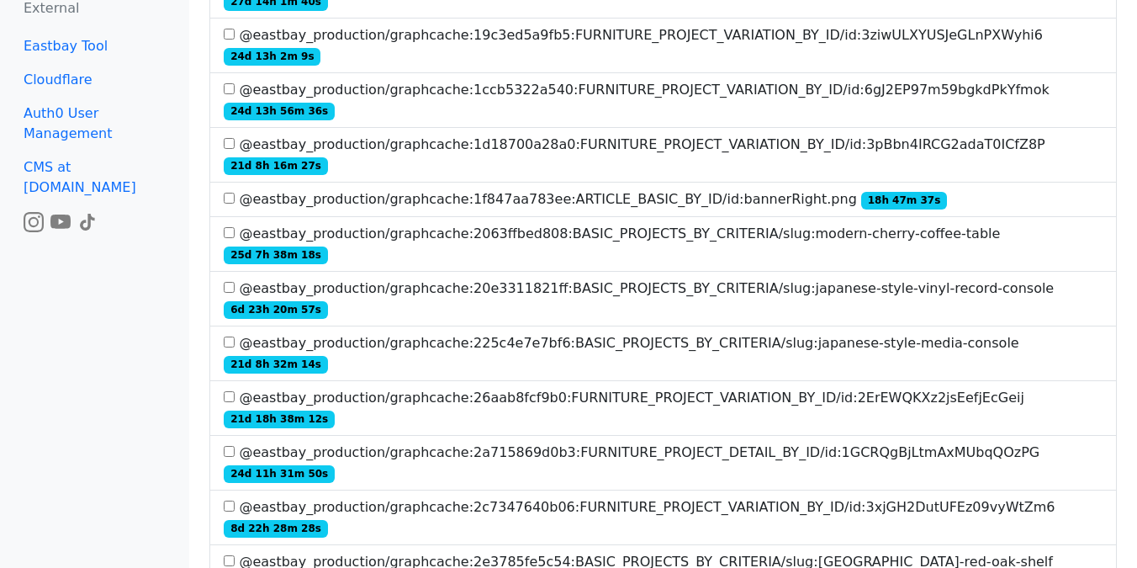
scroll to position [1689, 0]
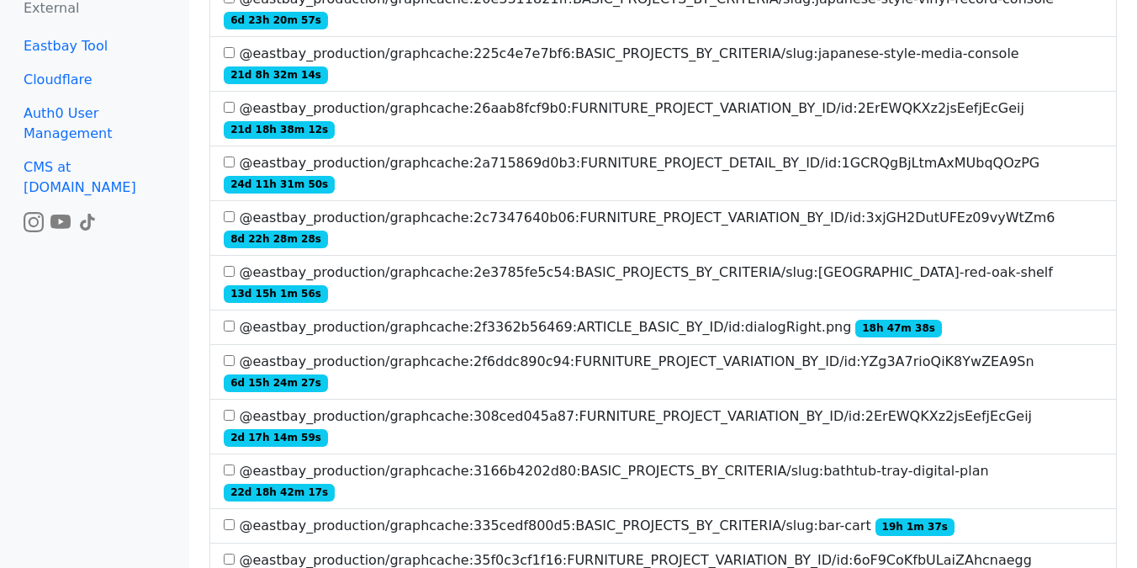
scroll to position [1928, 0]
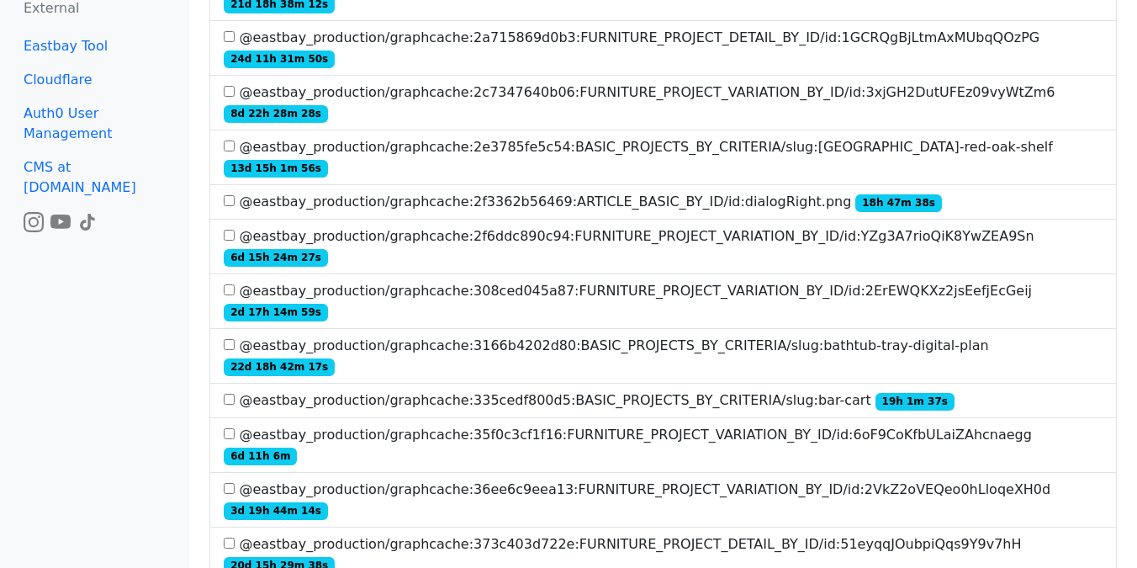
scroll to position [2060, 0]
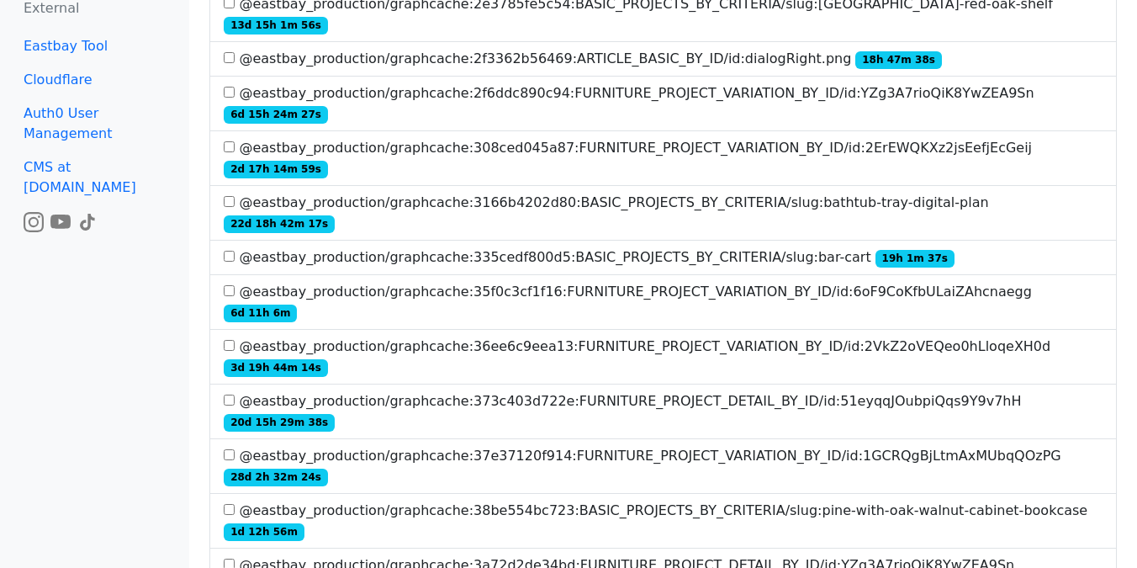
scroll to position [2214, 0]
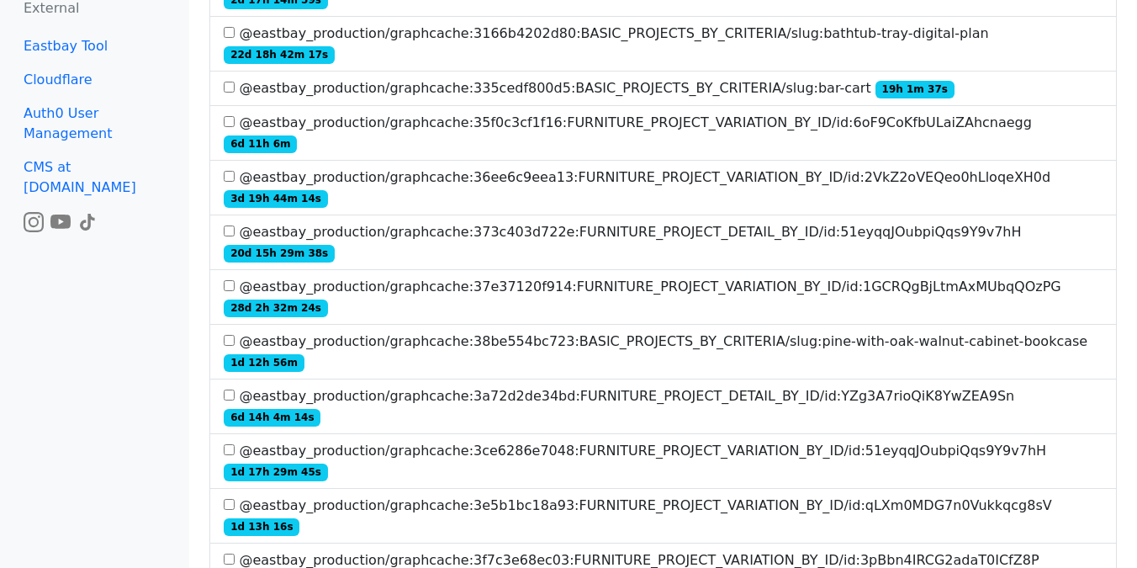
scroll to position [2371, 0]
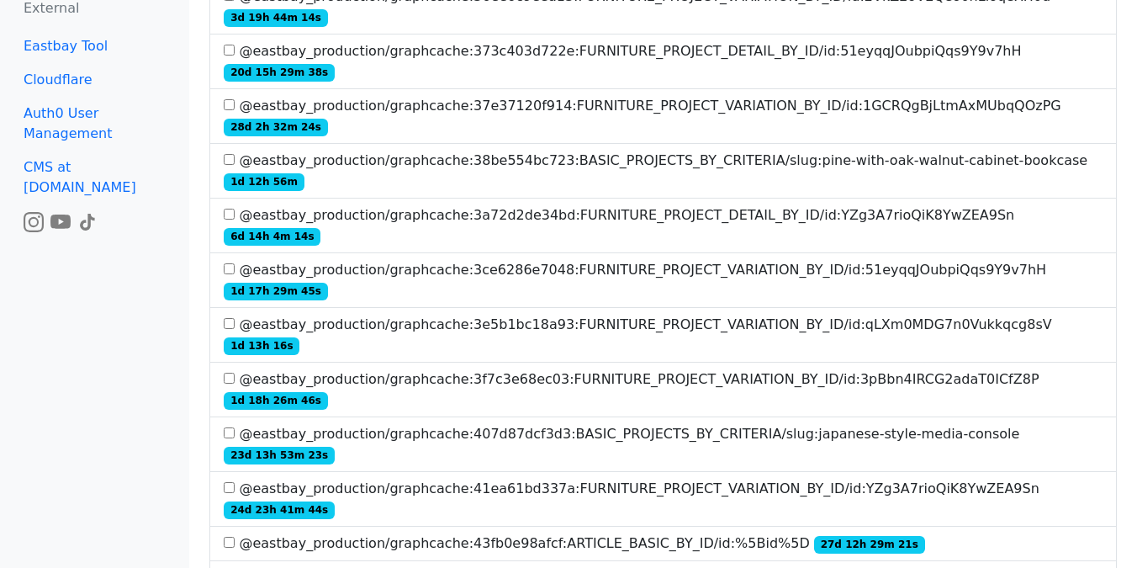
scroll to position [2556, 0]
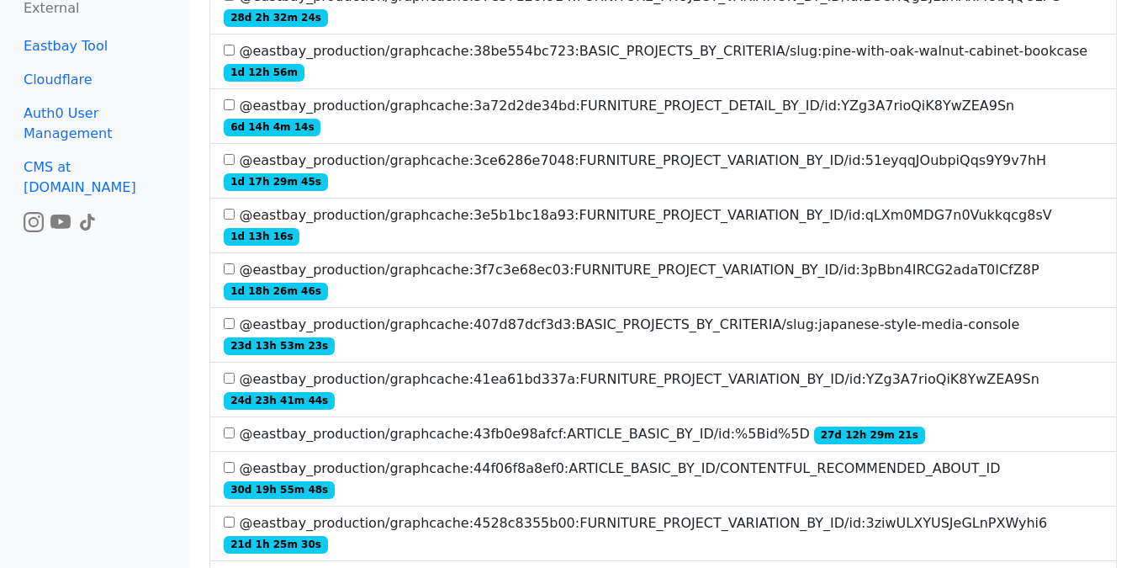
scroll to position [2662, 0]
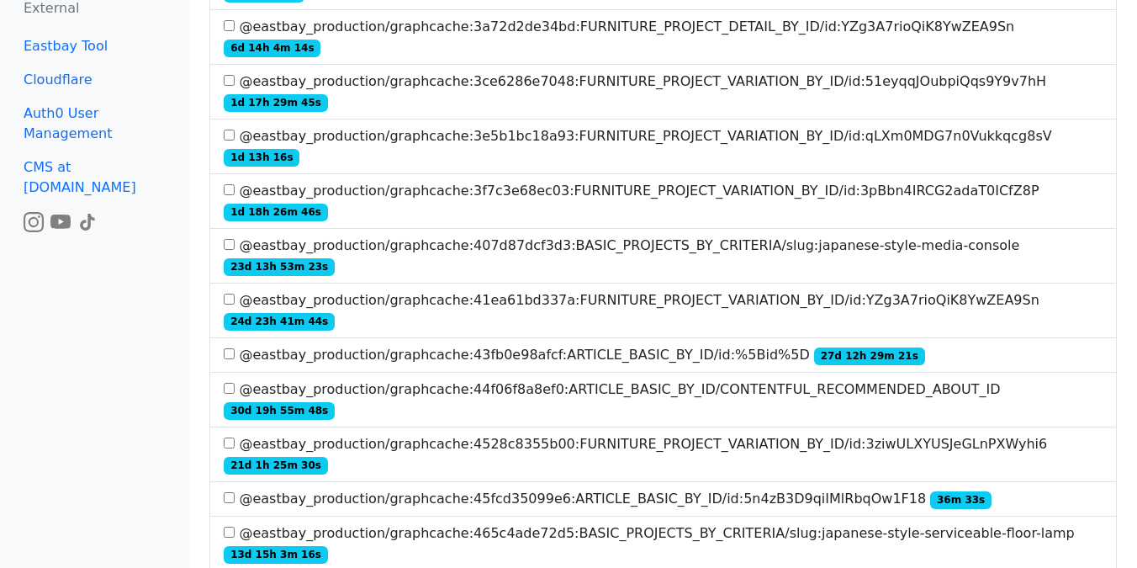
scroll to position [2737, 0]
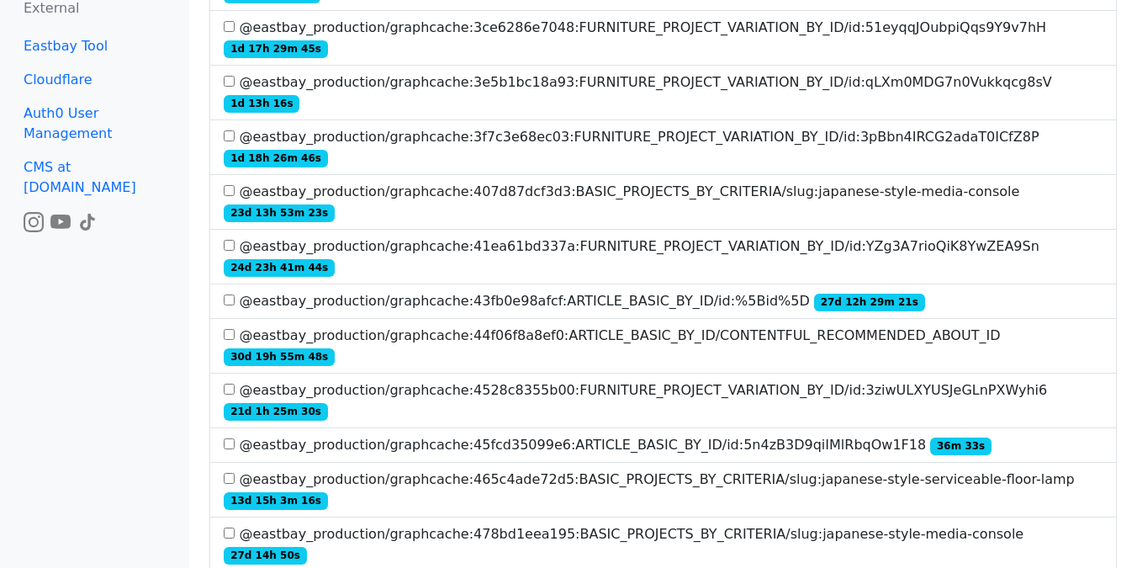
scroll to position [2792, 0]
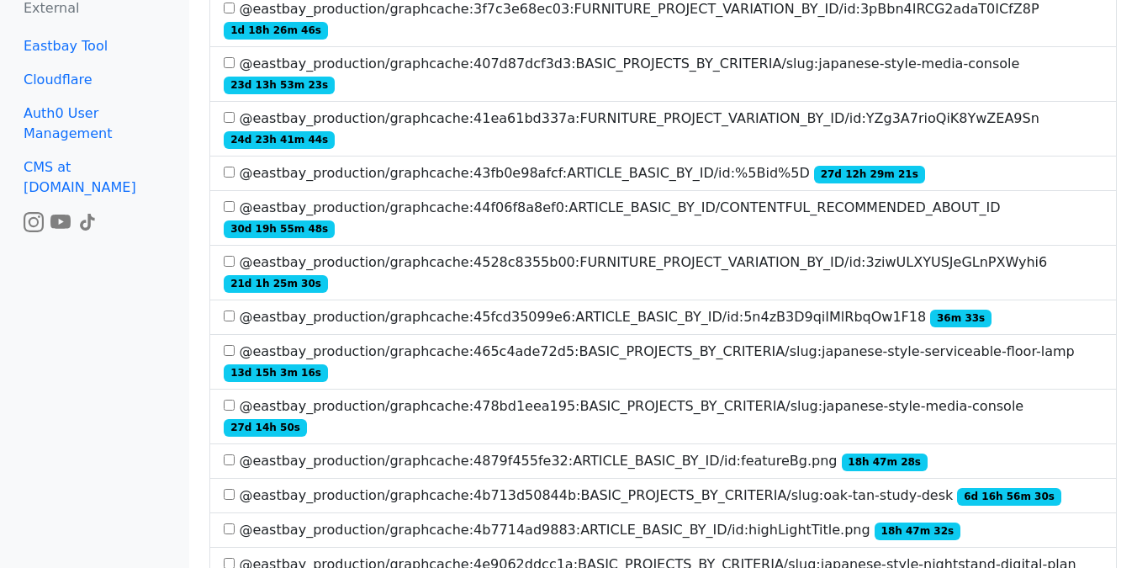
scroll to position [2921, 0]
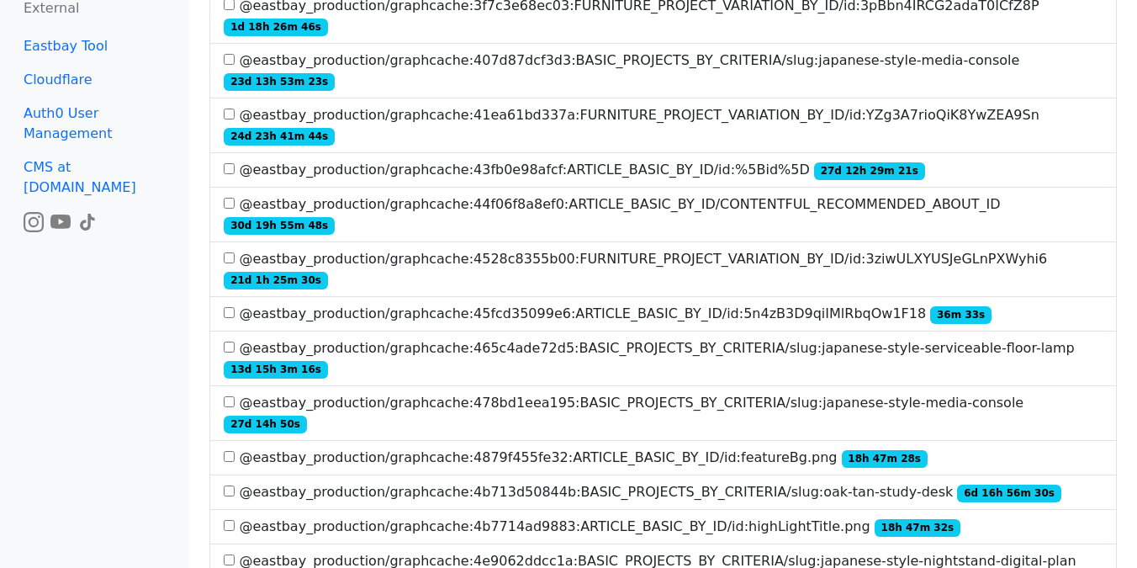
copy label "upgrade_dialog"
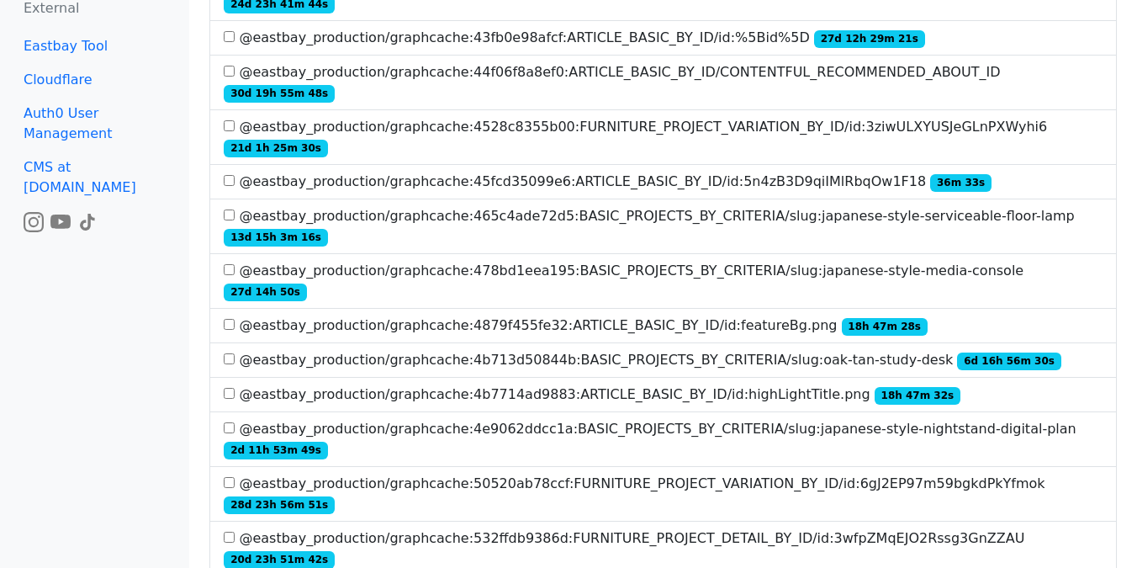
scroll to position [3118, 0]
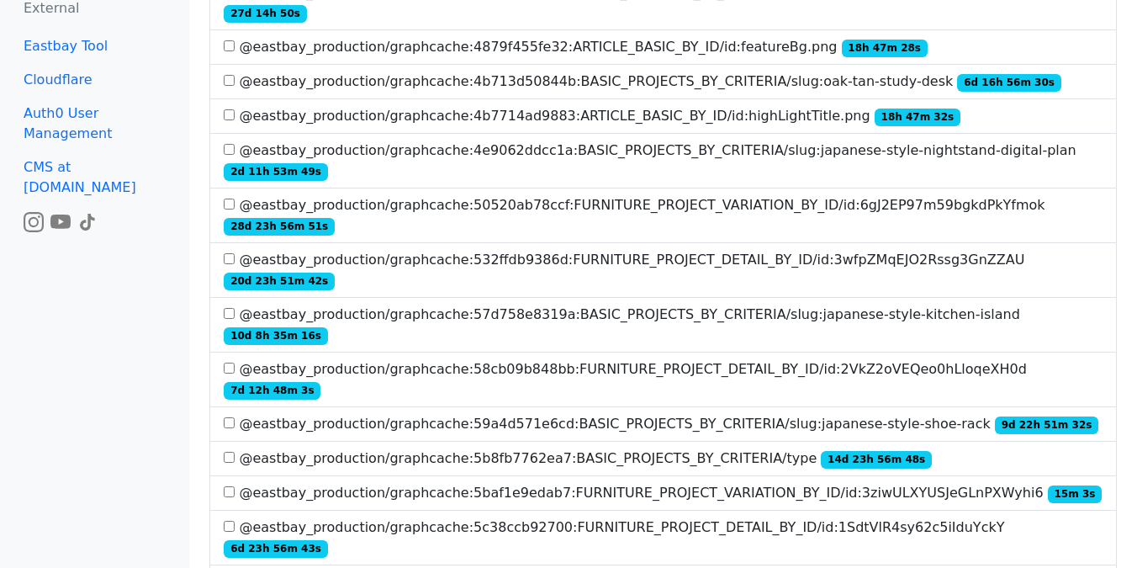
scroll to position [3339, 0]
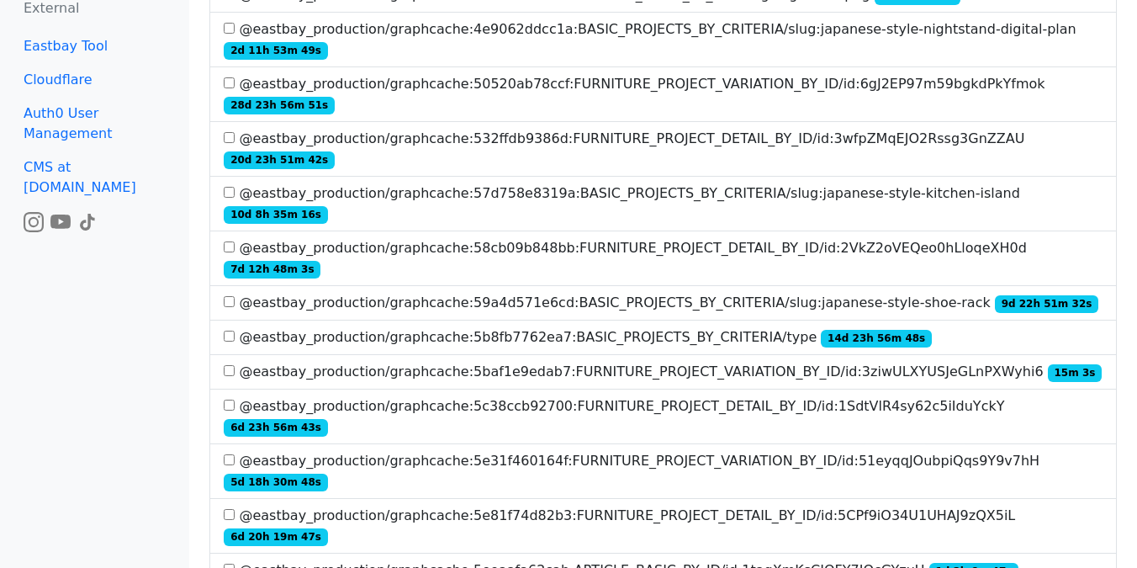
scroll to position [3455, 0]
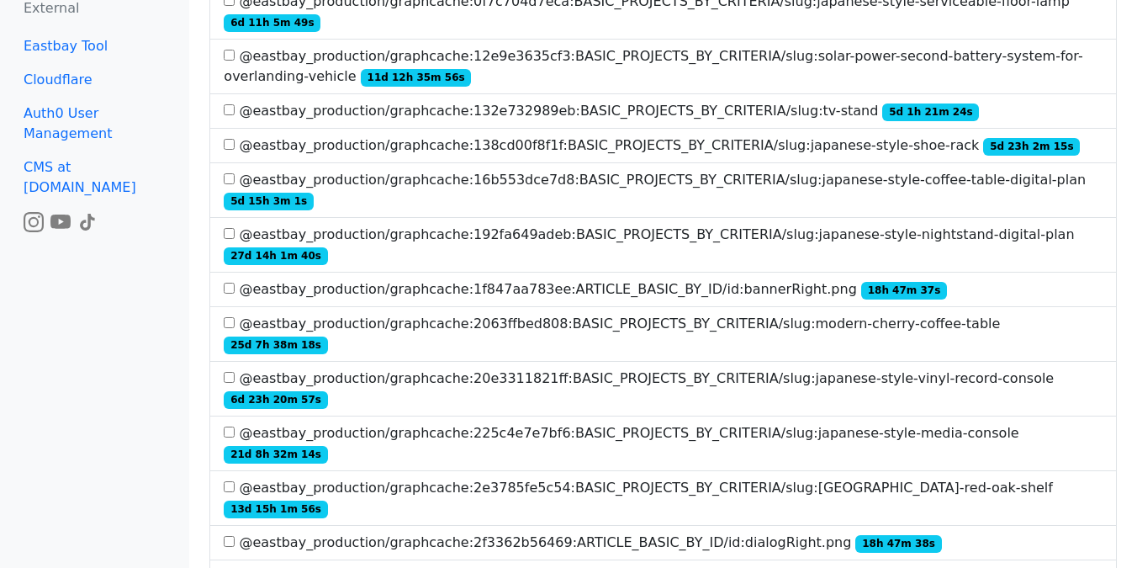
scroll to position [0, 0]
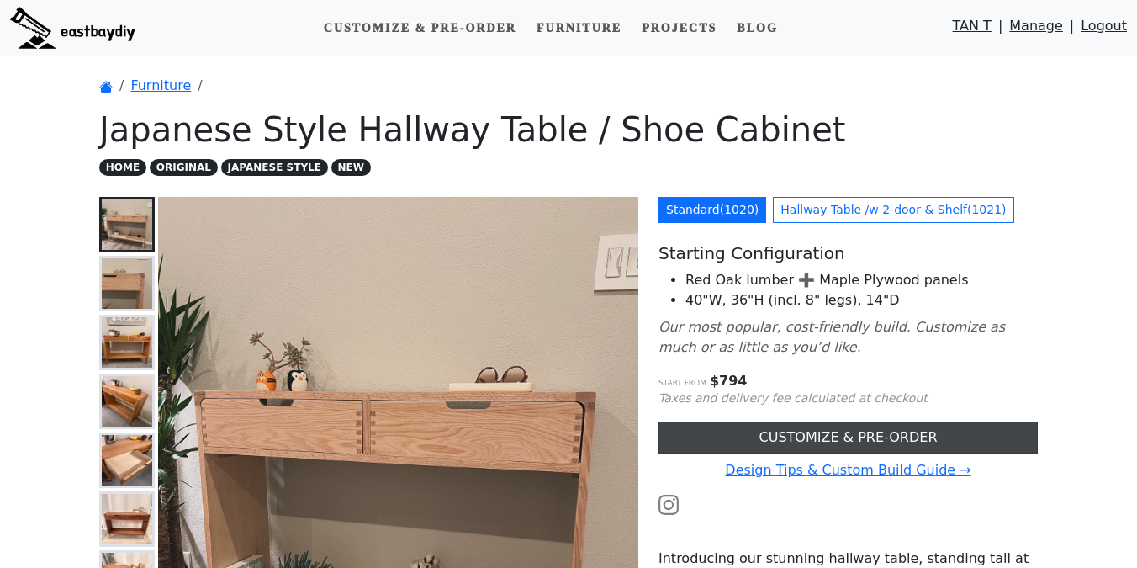
click at [759, 441] on link "CUSTOMIZE & PRE-ORDER" at bounding box center [847, 437] width 379 height 32
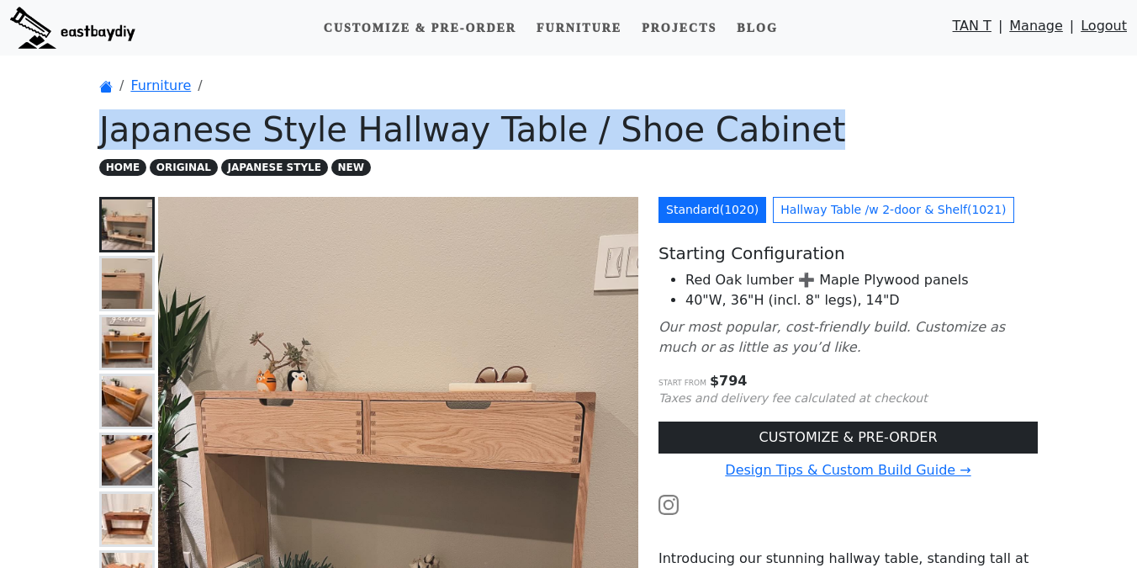
drag, startPoint x: 99, startPoint y: 134, endPoint x: 815, endPoint y: 125, distance: 715.7
click at [815, 125] on h1 "Japanese Style Hallway Table / Shoe Cabinet" at bounding box center [568, 129] width 938 height 40
copy h1 "Japanese Style Hallway Table / Shoe Cabinet"
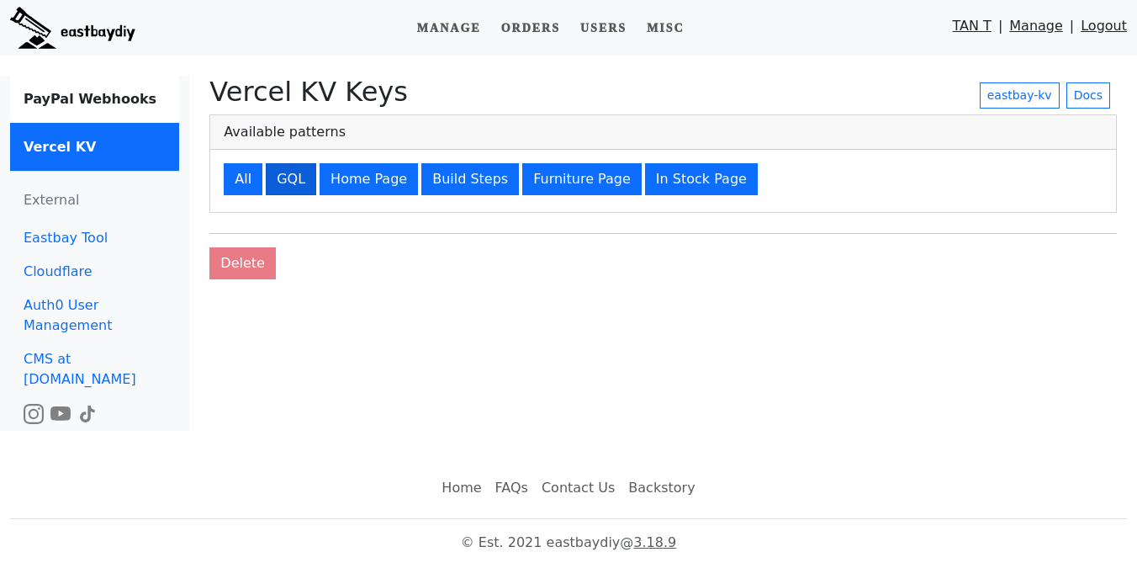
click at [292, 182] on button "GQL" at bounding box center [291, 179] width 50 height 32
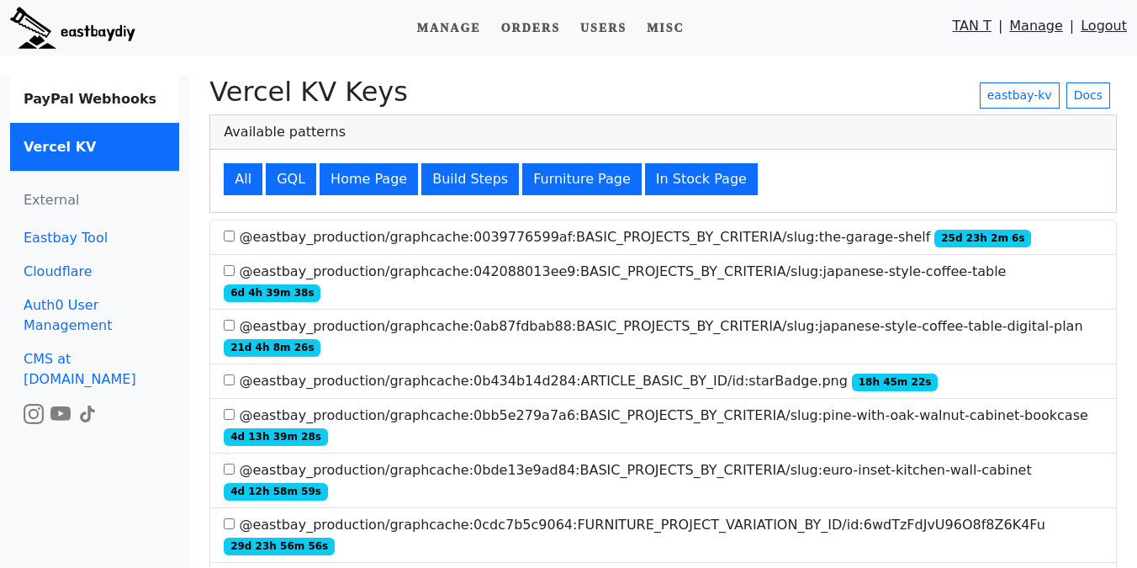
scroll to position [1598, 0]
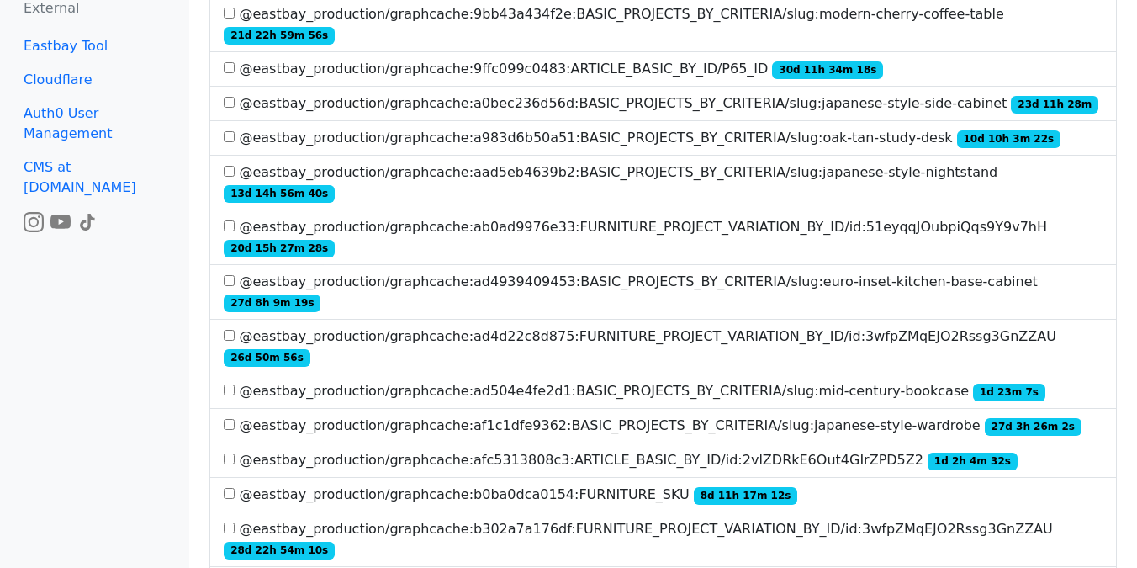
scroll to position [3625, 0]
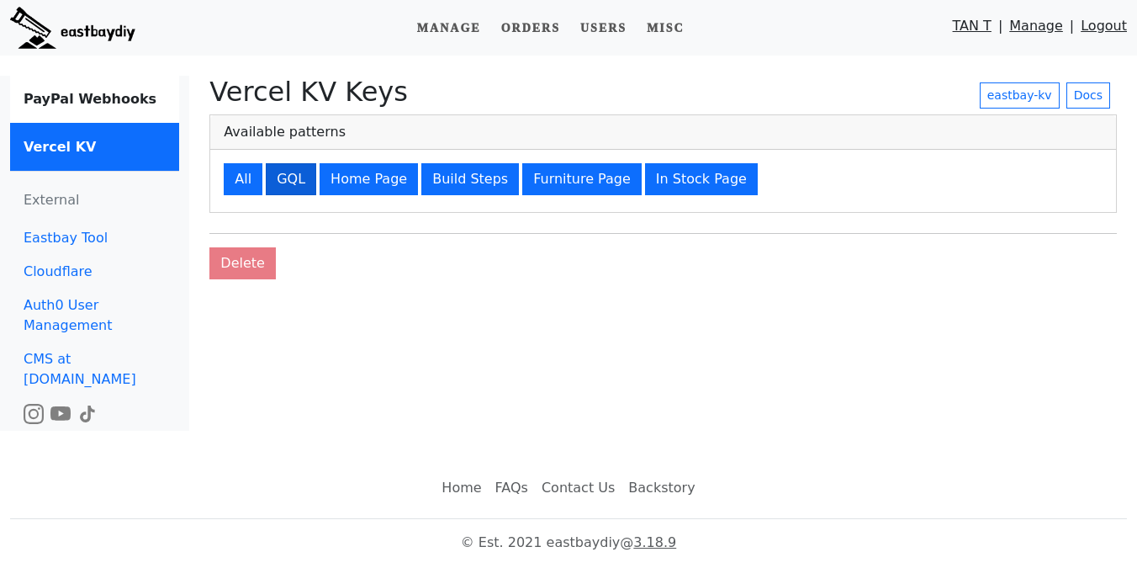
click at [299, 182] on button "GQL" at bounding box center [291, 179] width 50 height 32
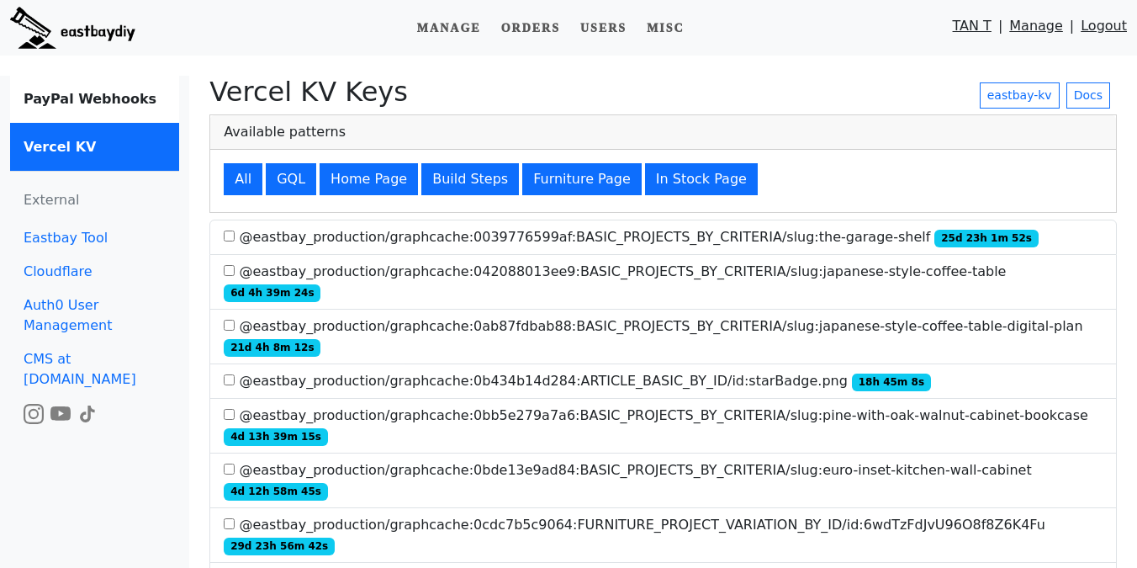
scroll to position [1598, 0]
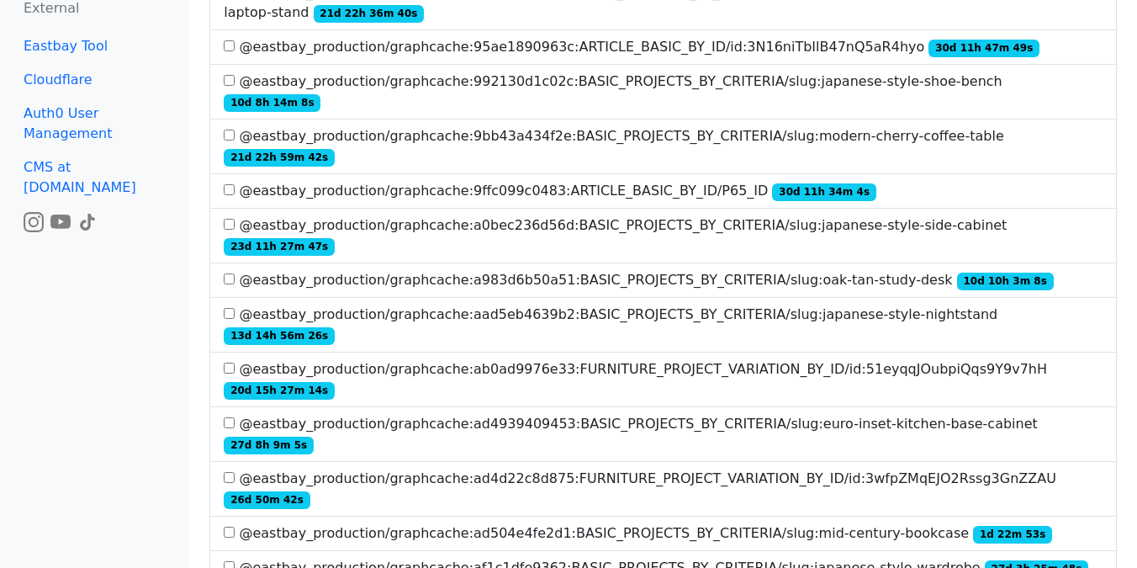
scroll to position [3605, 0]
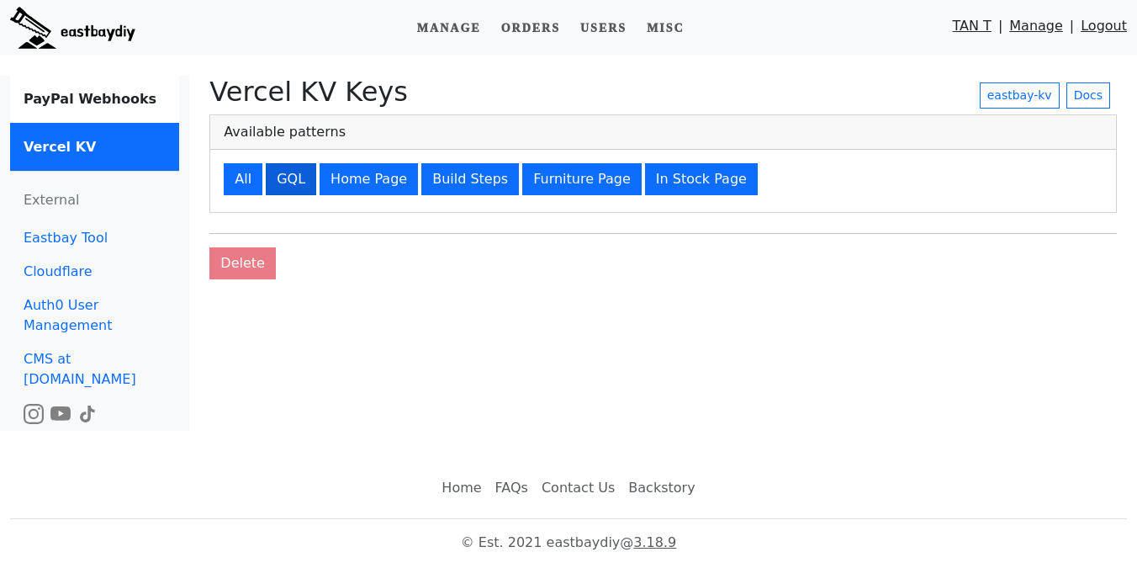
click at [288, 185] on button "GQL" at bounding box center [291, 179] width 50 height 32
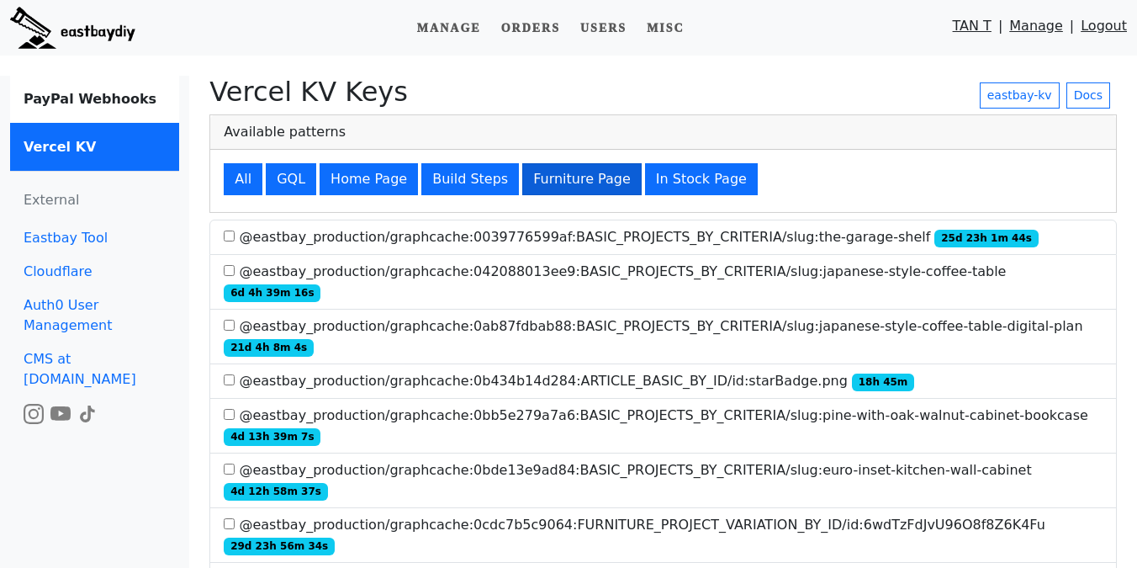
click at [543, 183] on button "Furniture Page" at bounding box center [581, 179] width 119 height 32
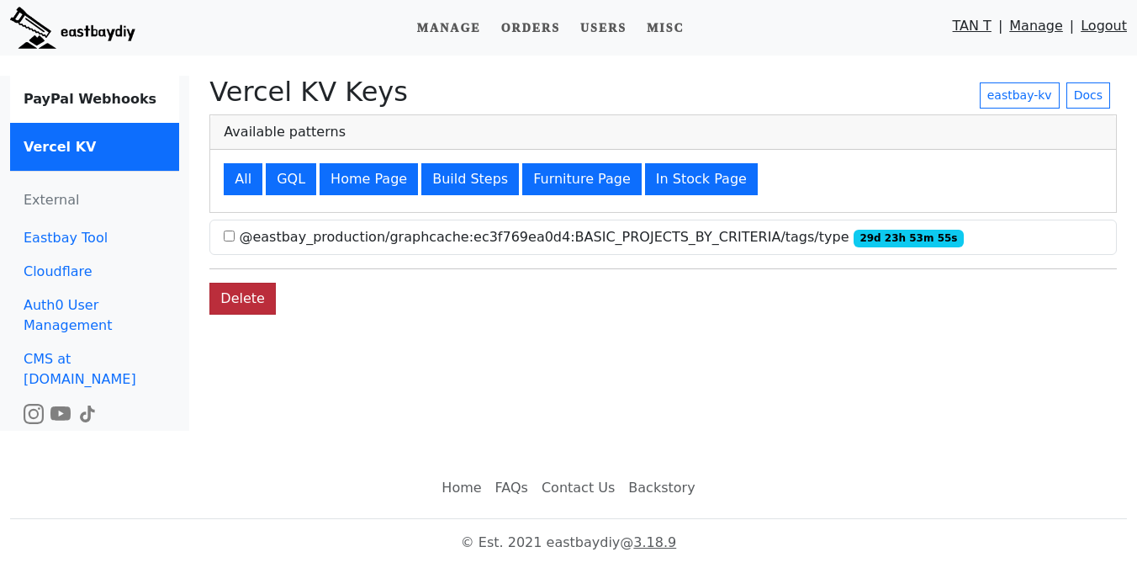
click at [261, 299] on button "Delete" at bounding box center [242, 299] width 66 height 32
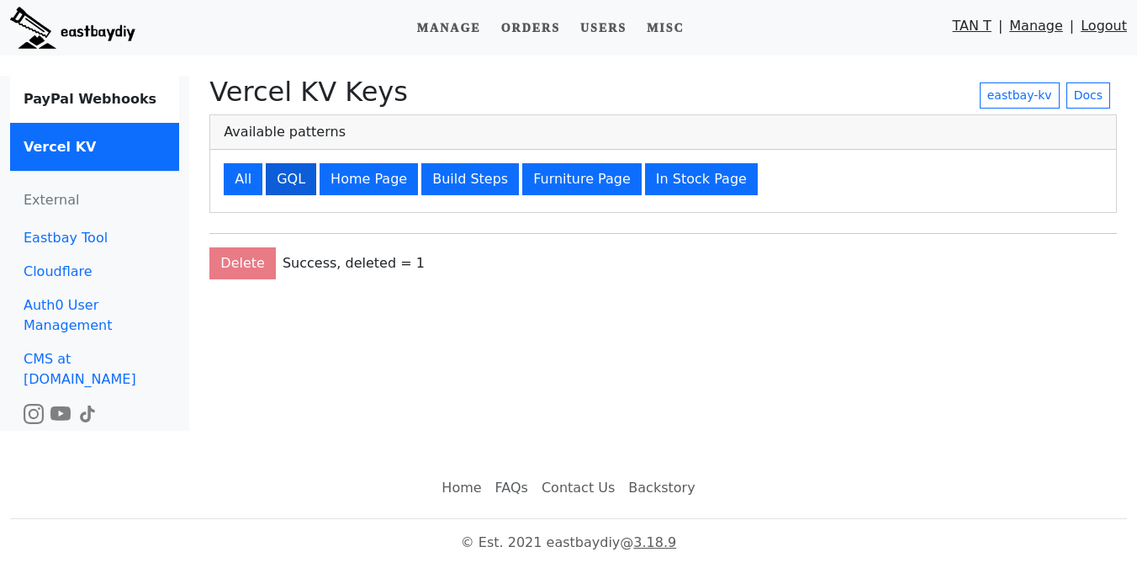
click at [282, 193] on button "GQL" at bounding box center [291, 179] width 50 height 32
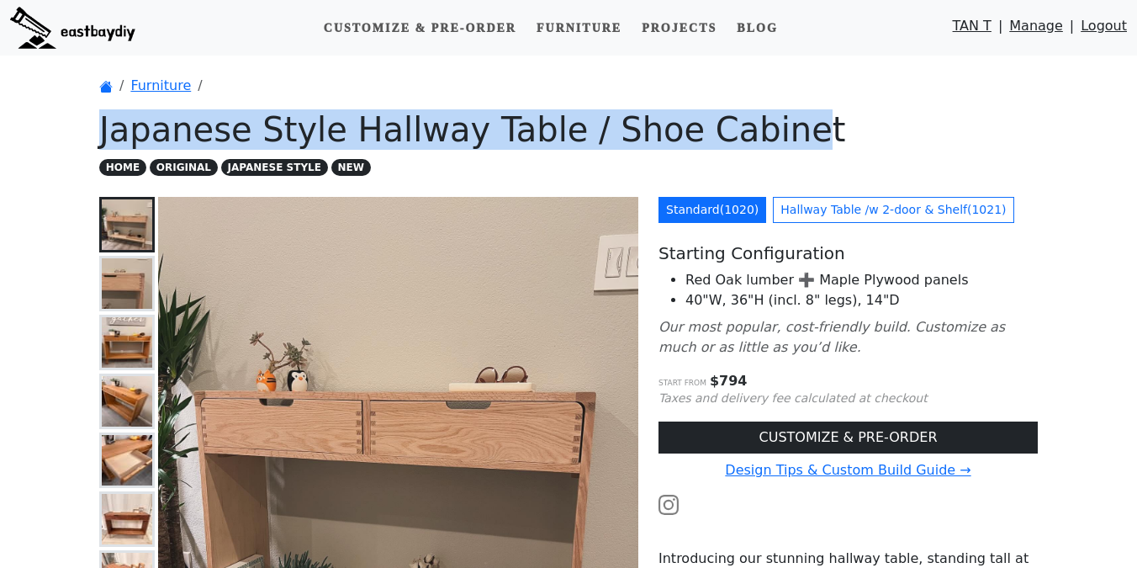
drag, startPoint x: 107, startPoint y: 132, endPoint x: 751, endPoint y: 132, distance: 644.2
click at [751, 132] on h1 "Japanese Style Hallway Table / Shoe Cabinet" at bounding box center [568, 129] width 938 height 40
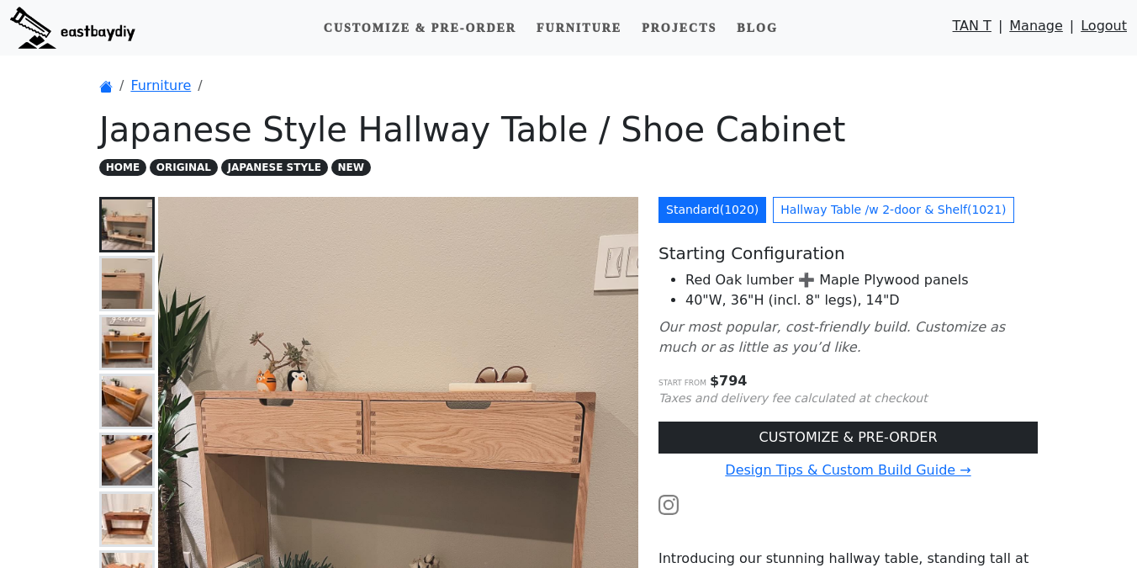
click at [776, 132] on h1 "Japanese Style Hallway Table / Shoe Cabinet" at bounding box center [568, 129] width 938 height 40
click at [170, 89] on link "Furniture" at bounding box center [160, 85] width 61 height 16
click at [731, 382] on span "$ 794" at bounding box center [729, 381] width 38 height 16
click at [790, 363] on div "Standard ( 1020 ) Hallway Table /w 2-door & Shelf ( 1021 ) Starting Configurati…" at bounding box center [847, 567] width 399 height 741
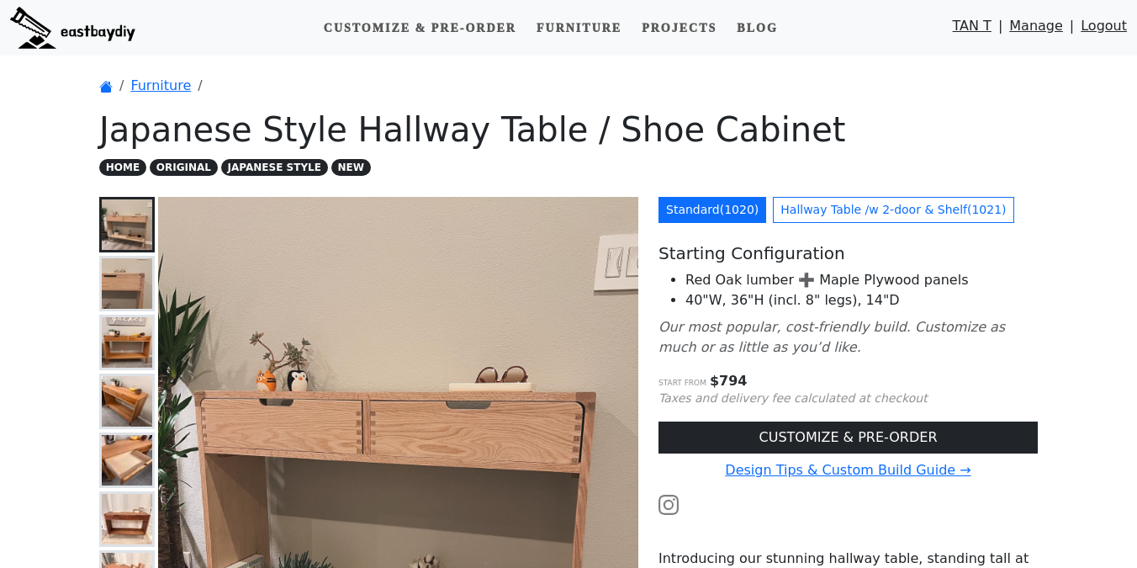
click at [736, 375] on span "$ 794" at bounding box center [729, 381] width 38 height 16
click at [779, 338] on p "Our most popular, cost-friendly build. Customize as much or as little as you’d …" at bounding box center [847, 337] width 379 height 40
click at [727, 378] on span "$ 794" at bounding box center [729, 381] width 38 height 16
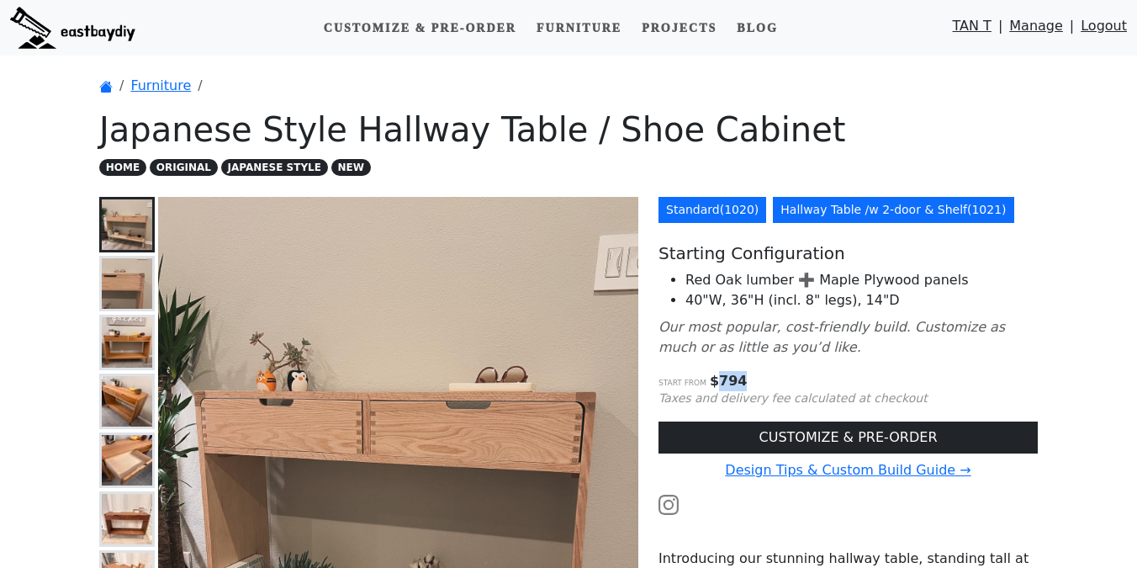
click at [862, 203] on link "Hallway Table /w 2-door & Shelf ( 1021 )" at bounding box center [893, 210] width 241 height 26
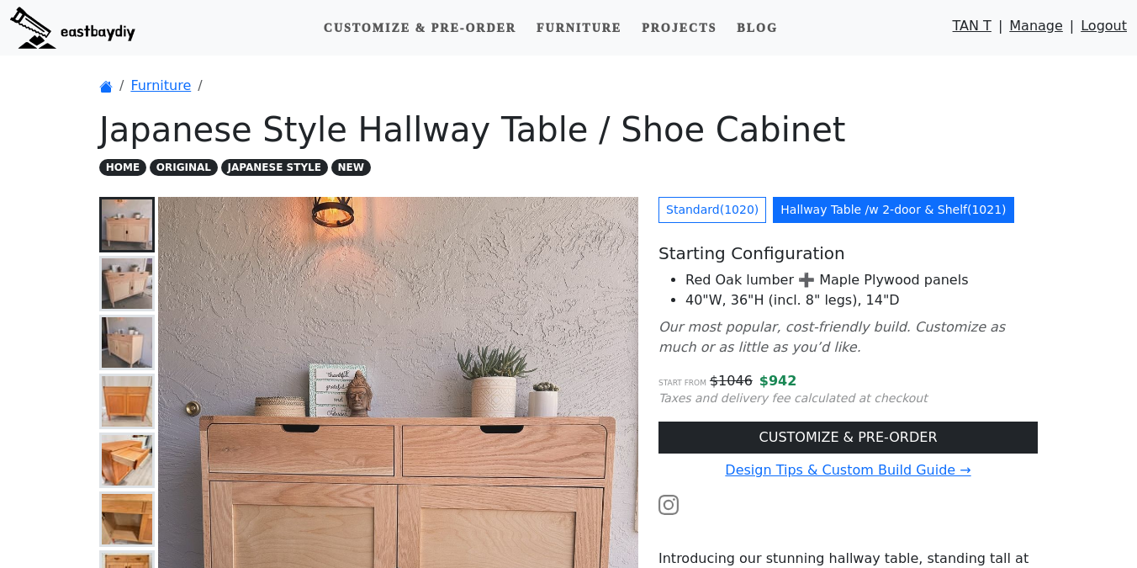
scroll to position [13, 0]
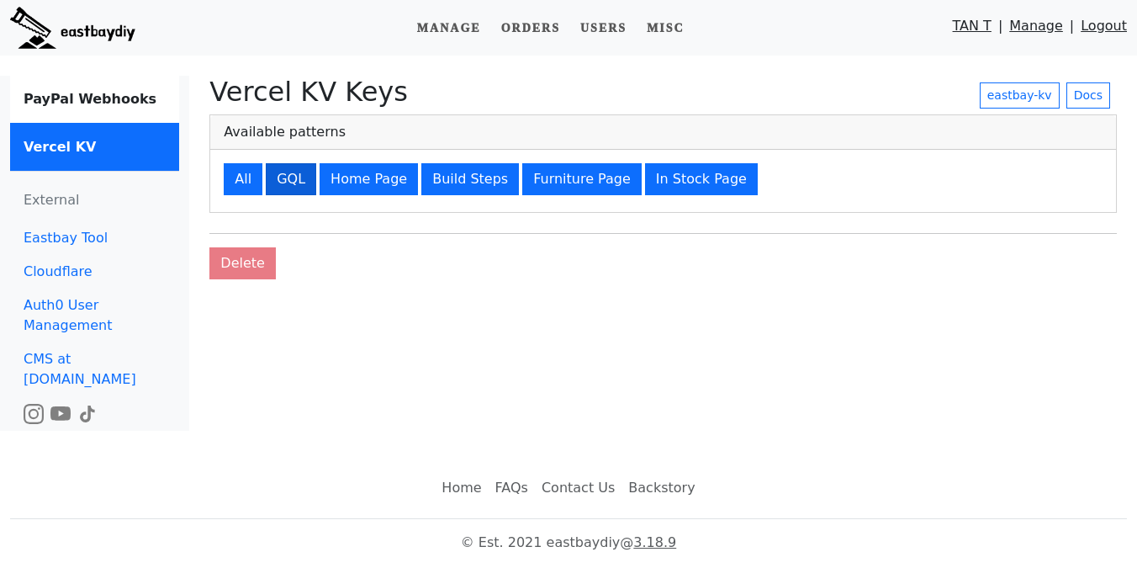
click at [299, 181] on button "GQL" at bounding box center [291, 179] width 50 height 32
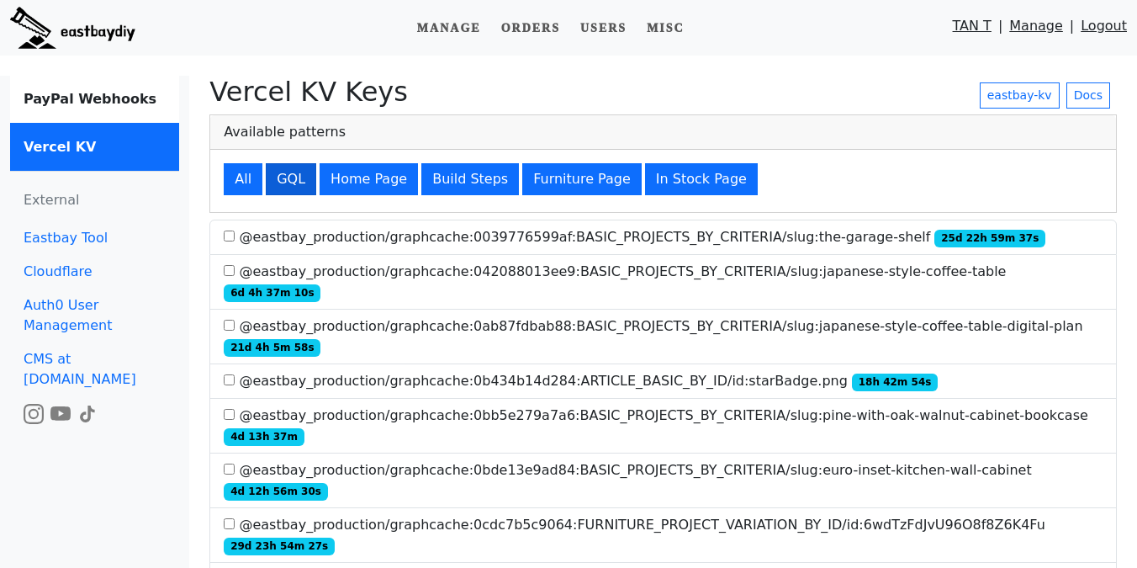
click at [280, 181] on button "GQL" at bounding box center [291, 179] width 50 height 32
click at [293, 176] on button "GQL" at bounding box center [291, 179] width 50 height 32
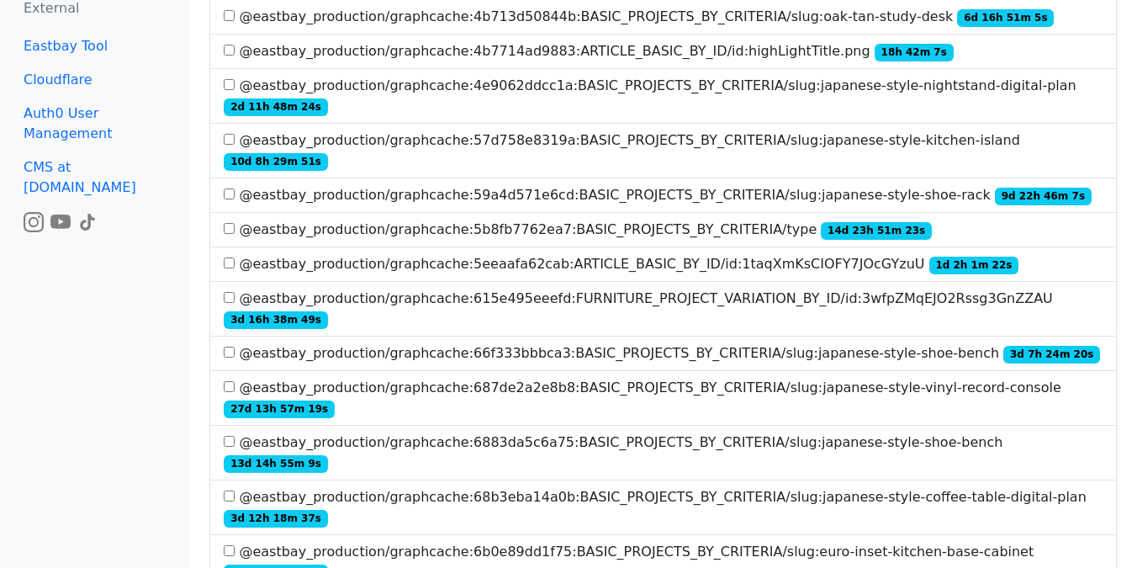
scroll to position [2279, 0]
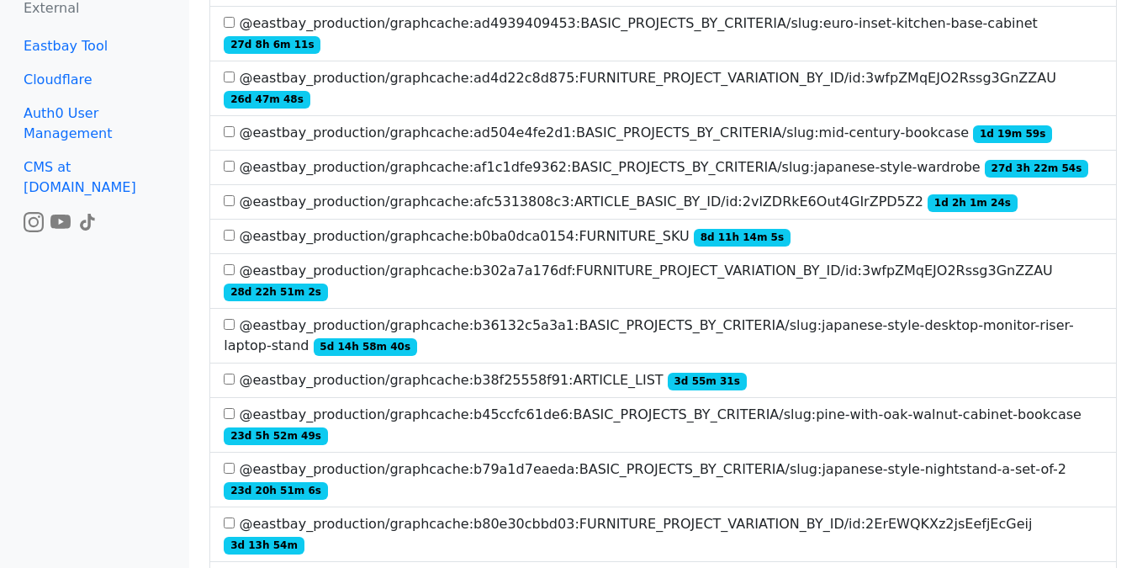
scroll to position [3666, 0]
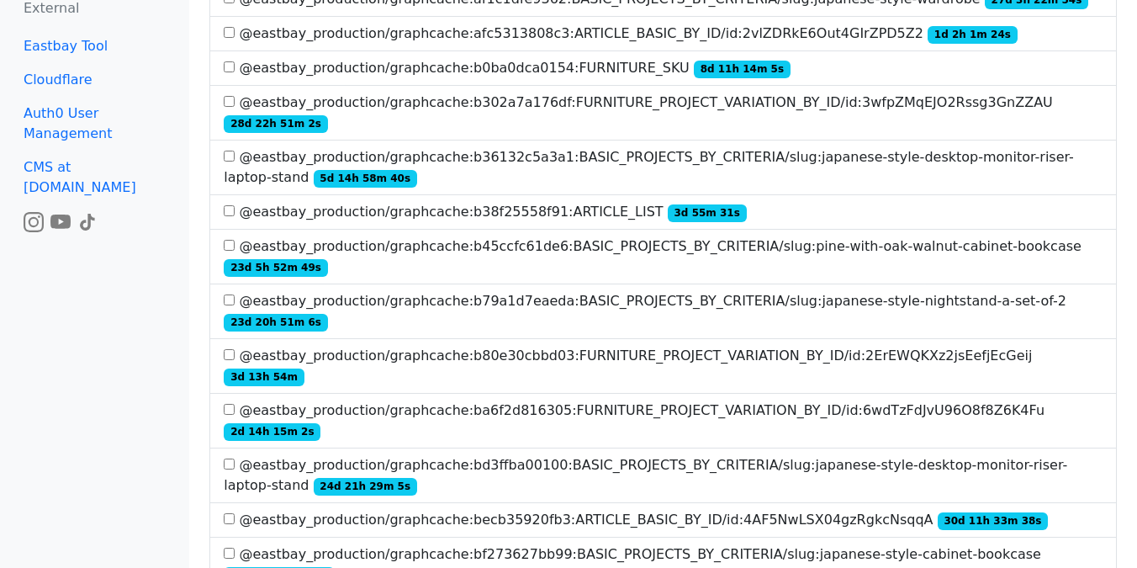
scroll to position [201, 0]
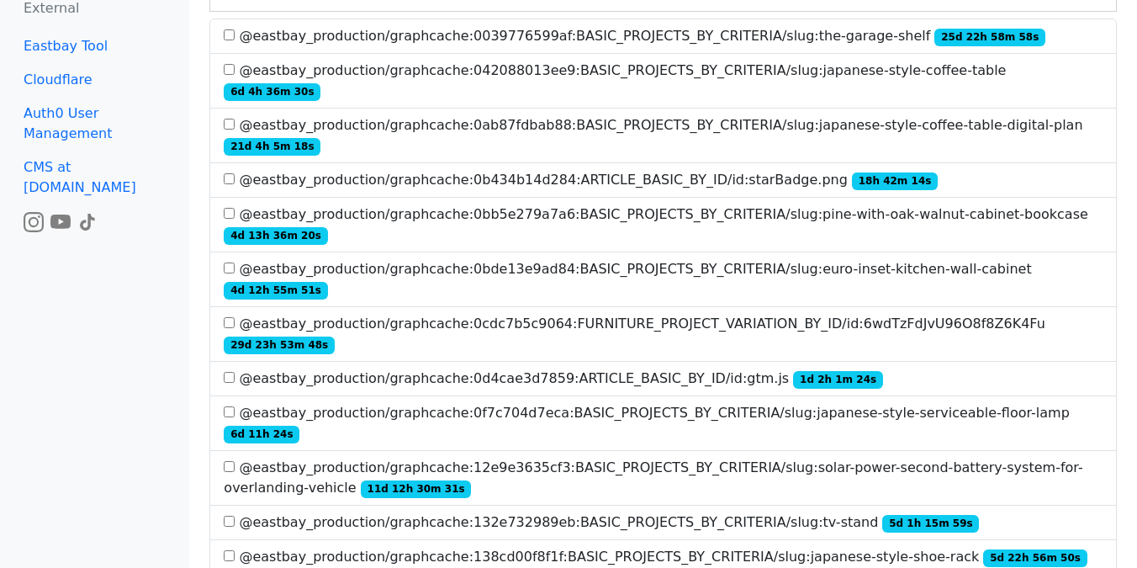
click at [522, 314] on label "@eastbay_production/graphcache:0cdc7b5c9064:FURNITURE_PROJECT_VARIATION_BY_ID/i…" at bounding box center [663, 334] width 879 height 40
click at [498, 314] on label "@eastbay_production/graphcache:0cdc7b5c9064:FURNITURE_PROJECT_VARIATION_BY_ID/i…" at bounding box center [663, 334] width 879 height 40
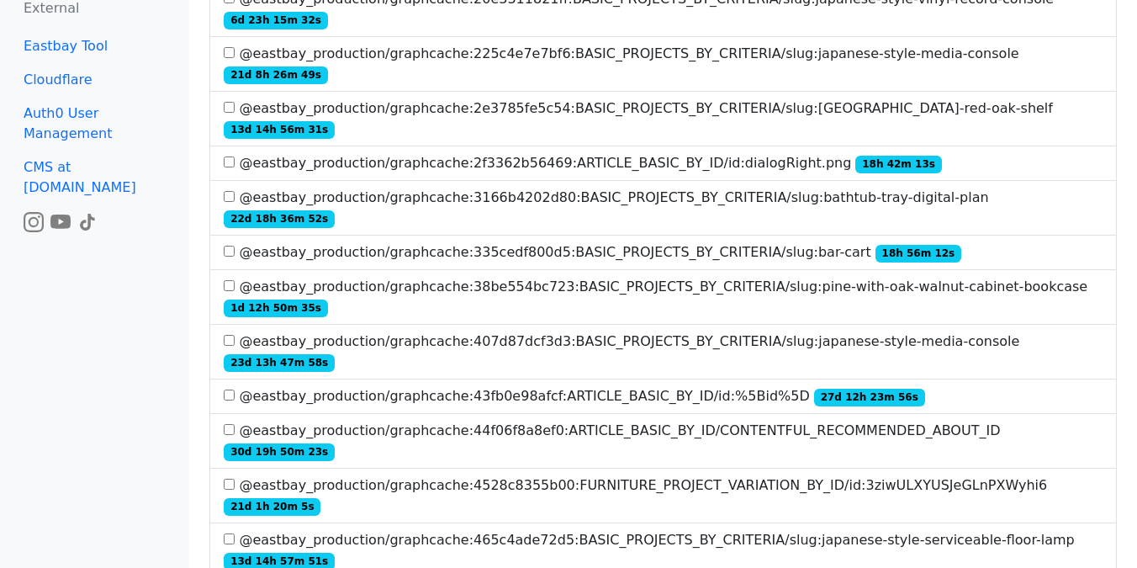
click at [493, 475] on label "@eastbay_production/graphcache:4528c8355b00:FURNITURE_PROJECT_VARIATION_BY_ID/i…" at bounding box center [663, 495] width 879 height 40
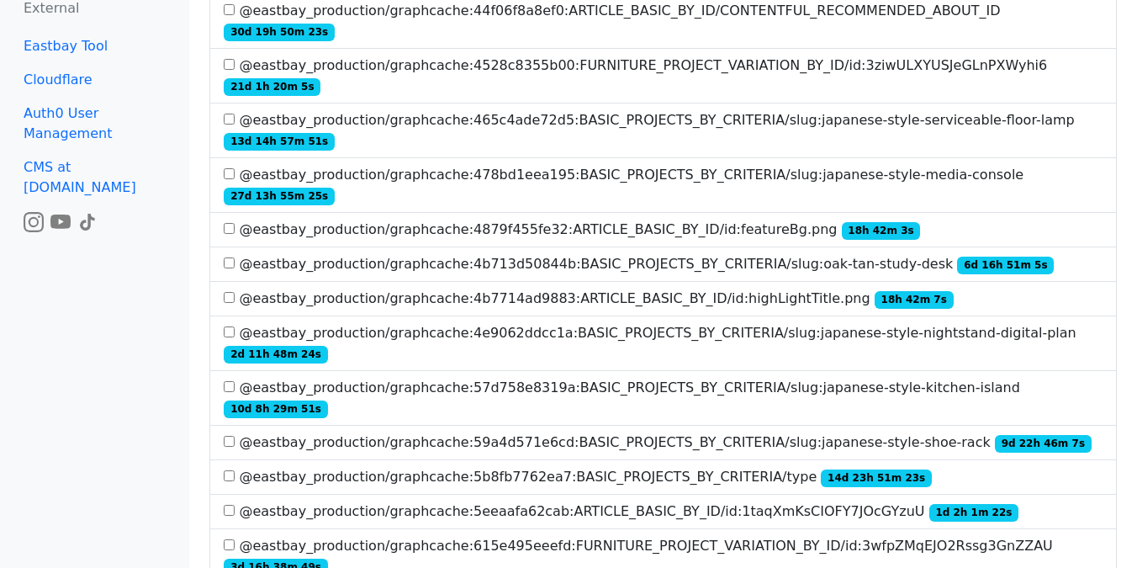
click at [493, 536] on label "@eastbay_production/graphcache:615e495eeefd:FURNITURE_PROJECT_VARIATION_BY_ID/i…" at bounding box center [663, 556] width 879 height 40
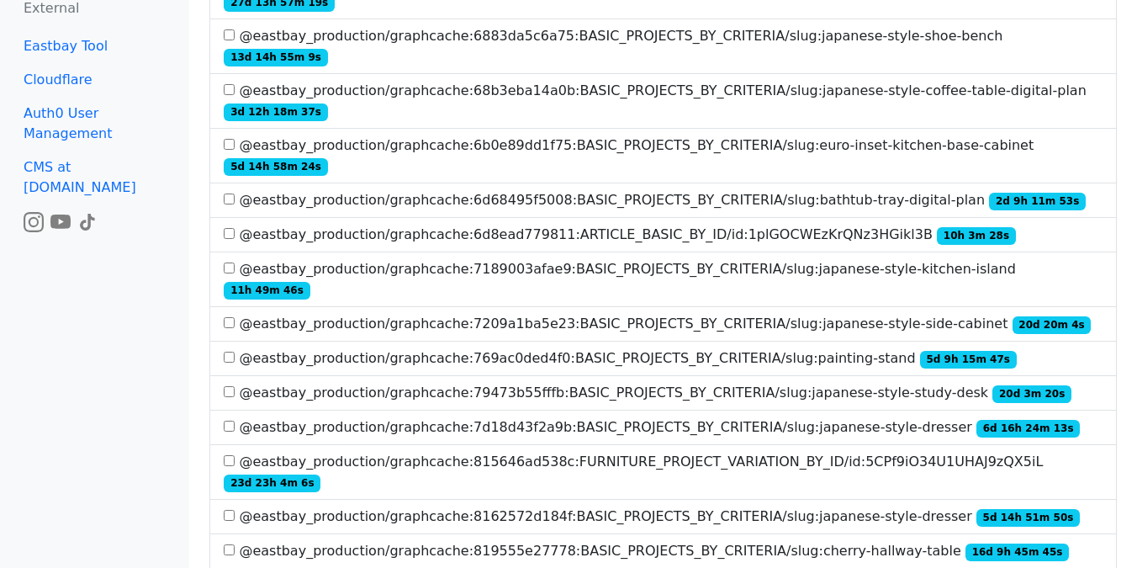
scroll to position [2575, 0]
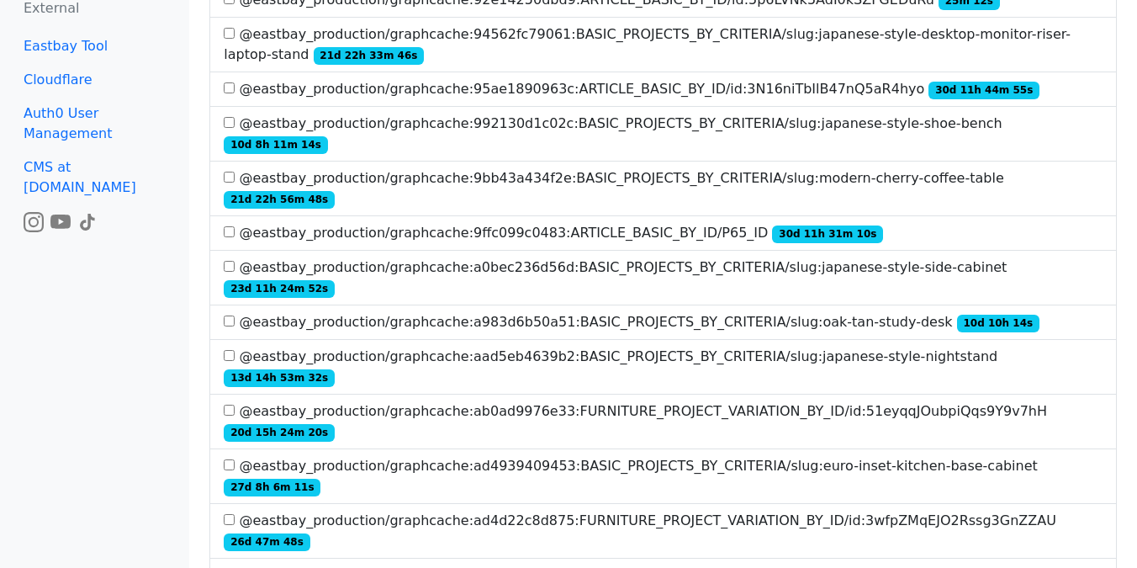
scroll to position [2953, 0]
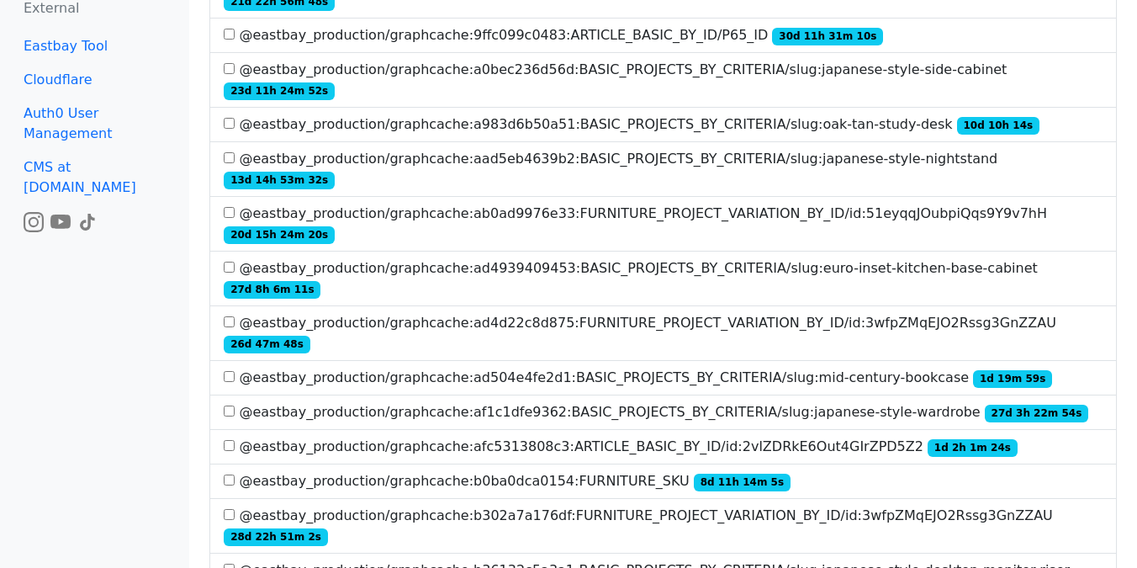
scroll to position [3161, 0]
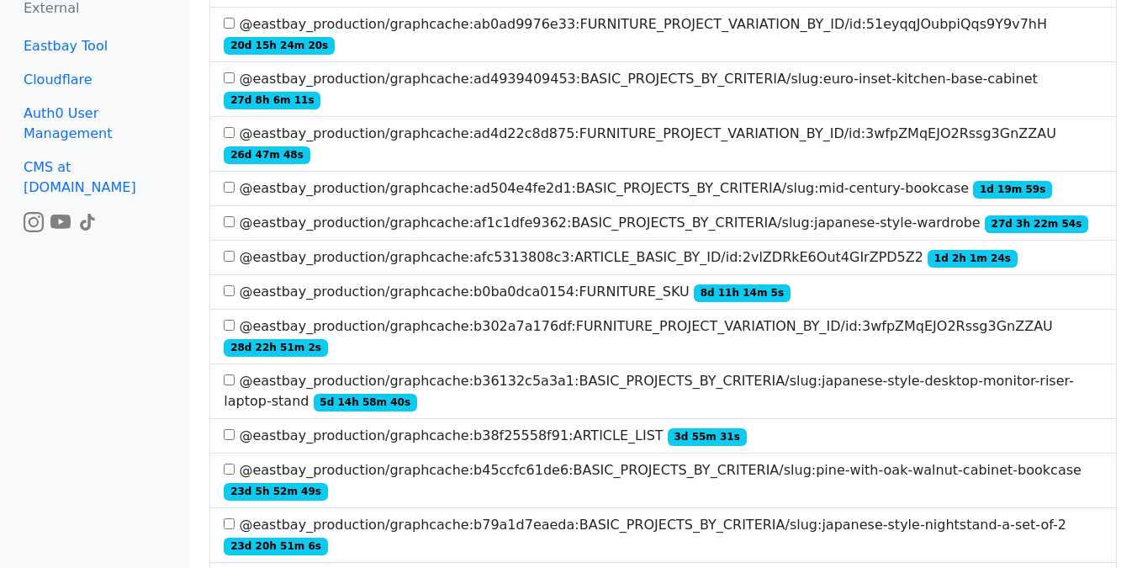
scroll to position [3348, 0]
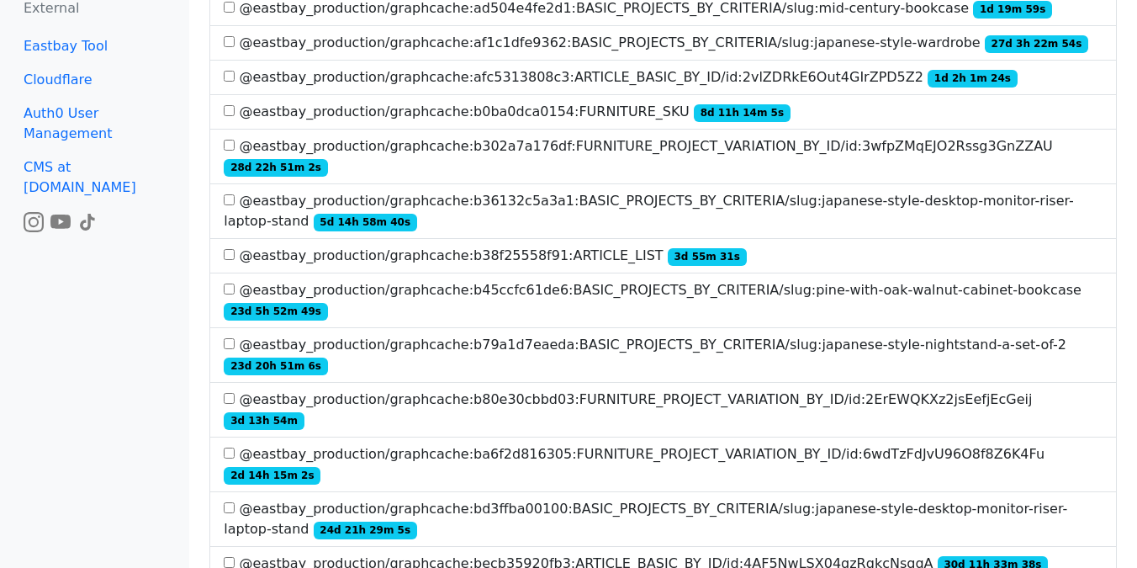
scroll to position [3525, 0]
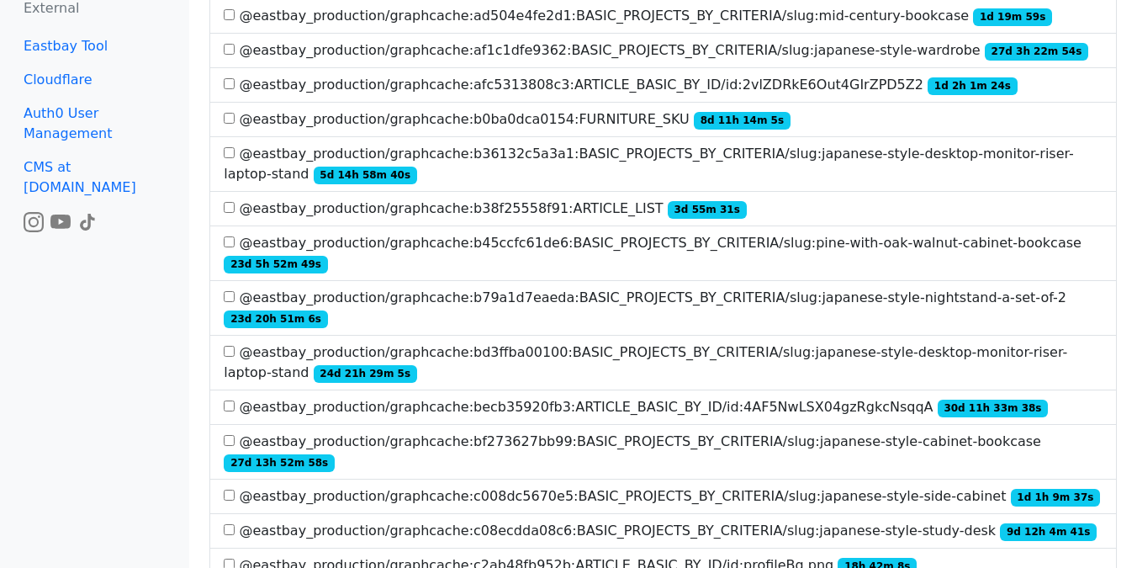
click at [838, 558] on span "18h 42m 8s" at bounding box center [877, 566] width 79 height 17
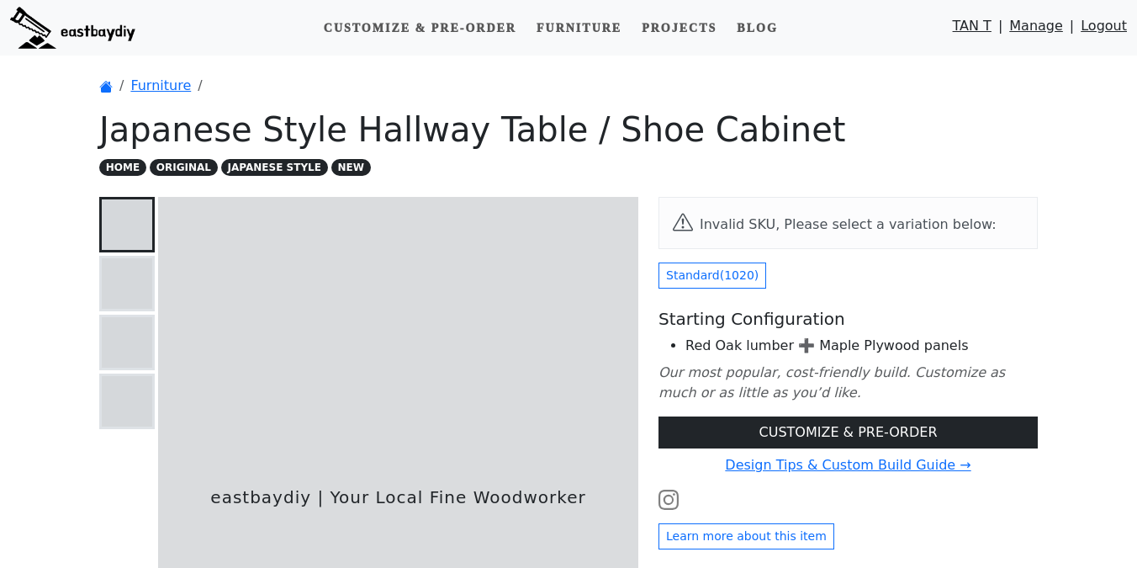
scroll to position [13, 0]
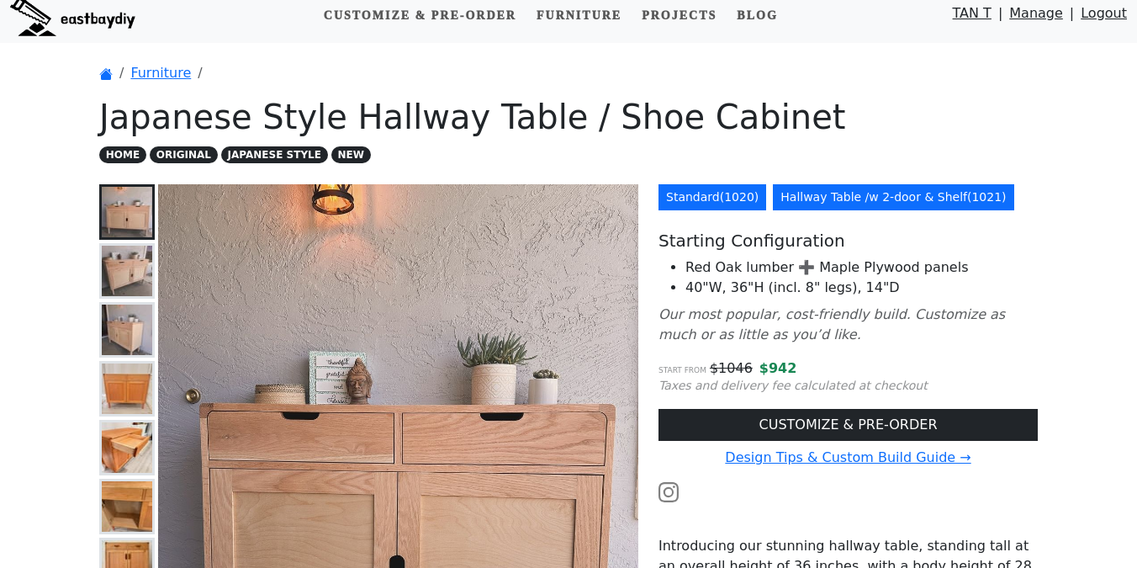
click at [720, 209] on link "Standard ( 1020 )" at bounding box center [712, 197] width 108 height 26
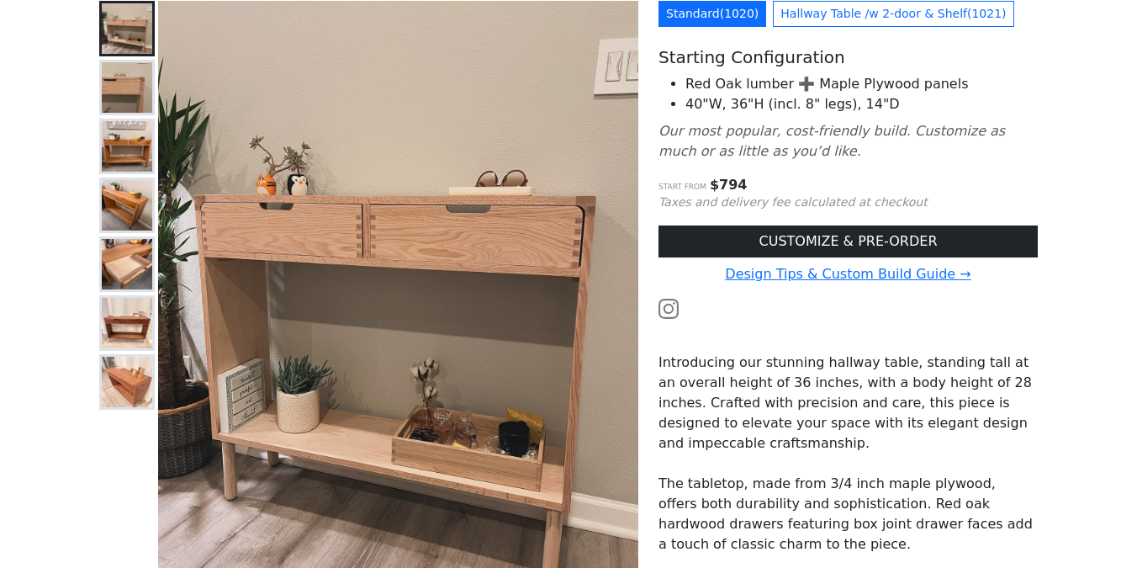
scroll to position [234, 0]
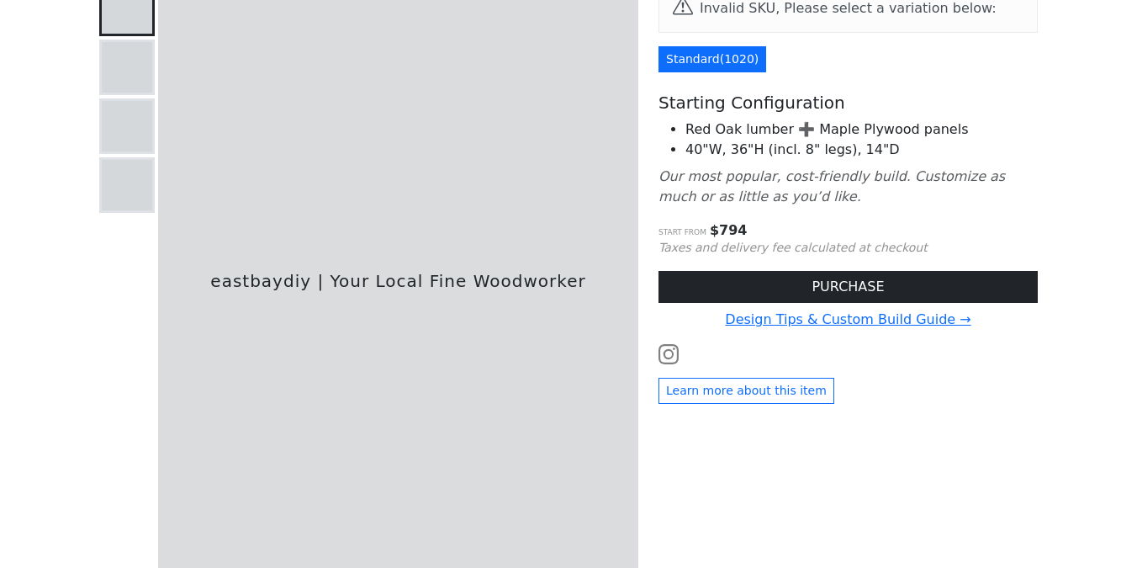
scroll to position [234, 0]
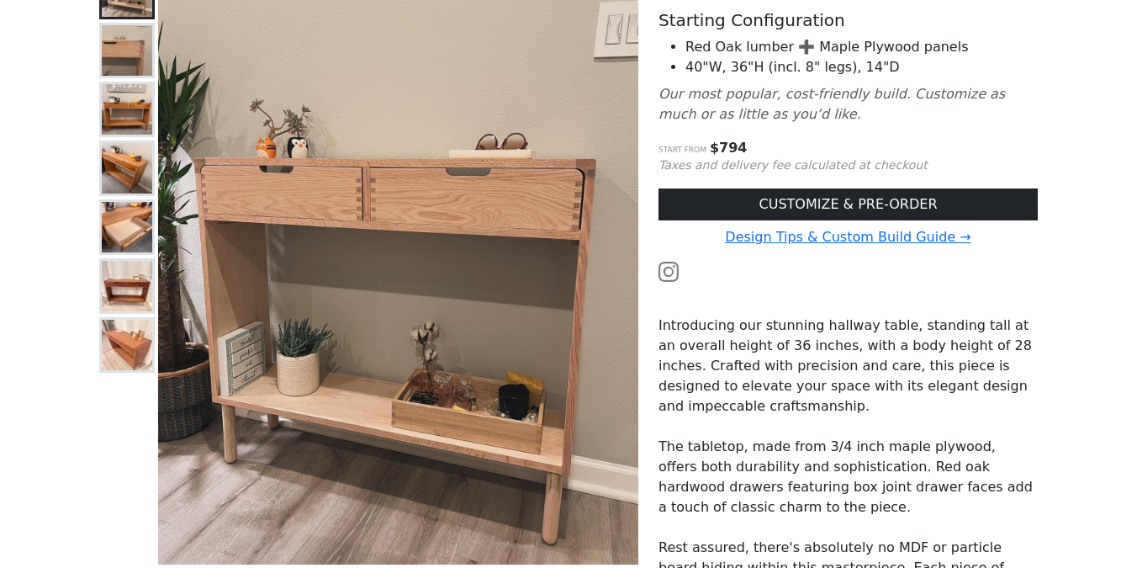
scroll to position [234, 0]
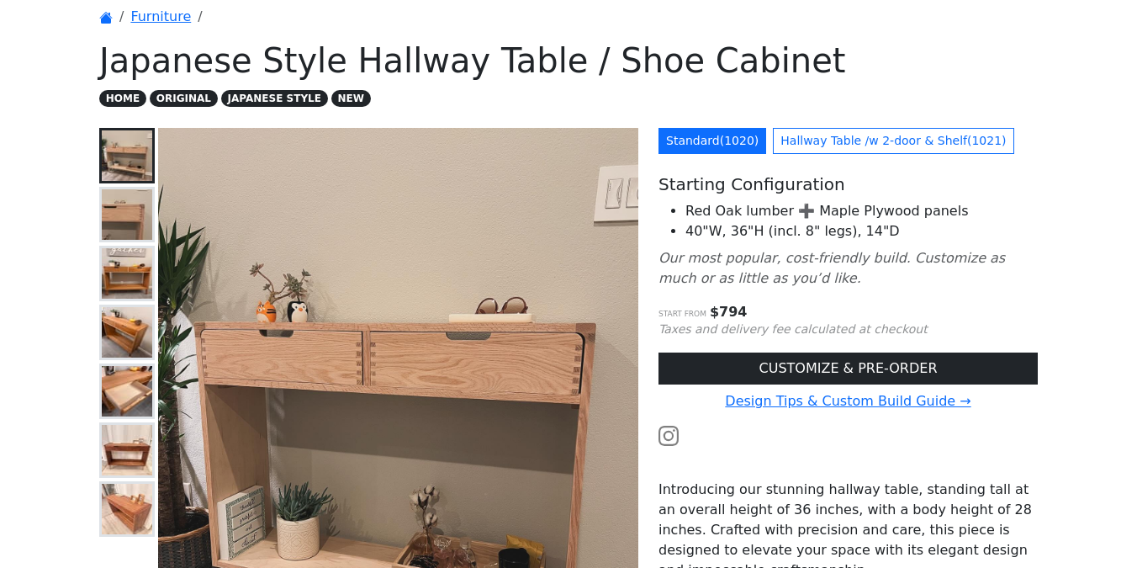
scroll to position [68, 0]
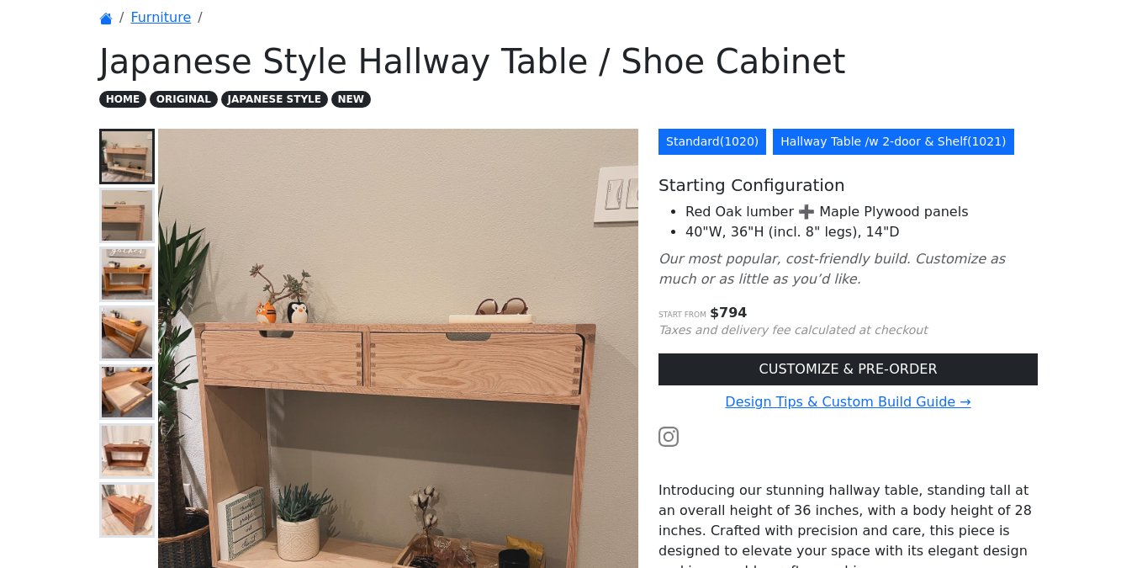
click at [819, 138] on link "Hallway Table /w 2-door & Shelf ( 1021 )" at bounding box center [893, 142] width 241 height 26
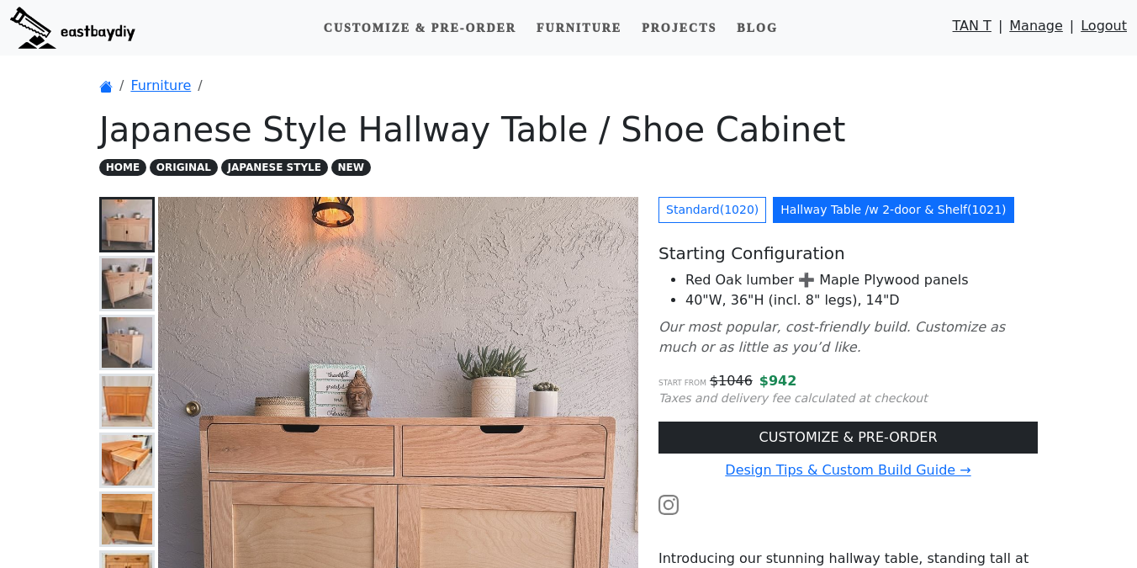
scroll to position [34, 0]
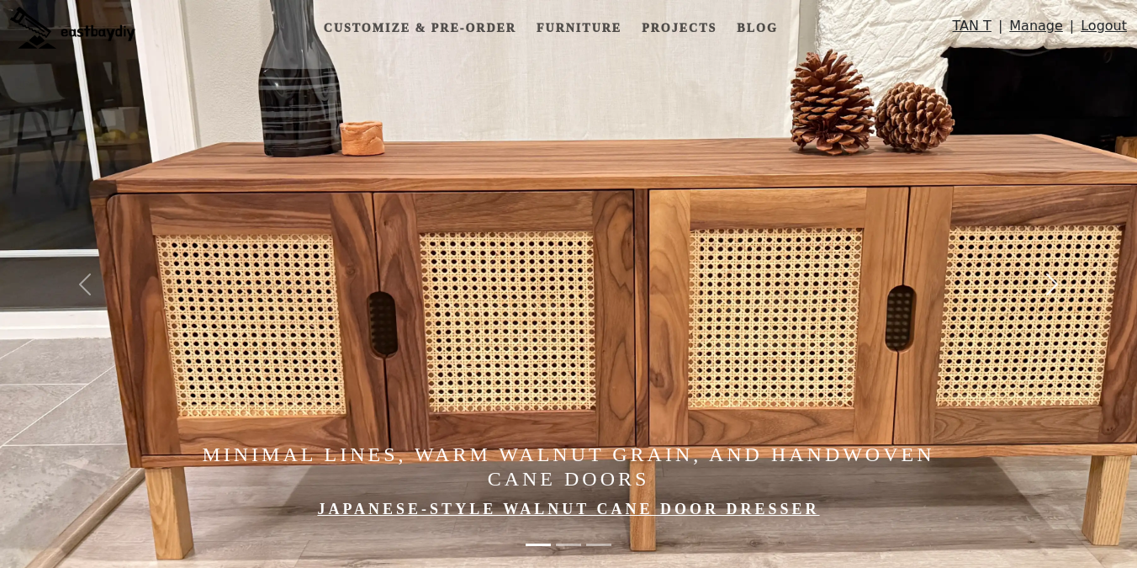
click at [1066, 276] on button "Next" at bounding box center [1051, 284] width 171 height 568
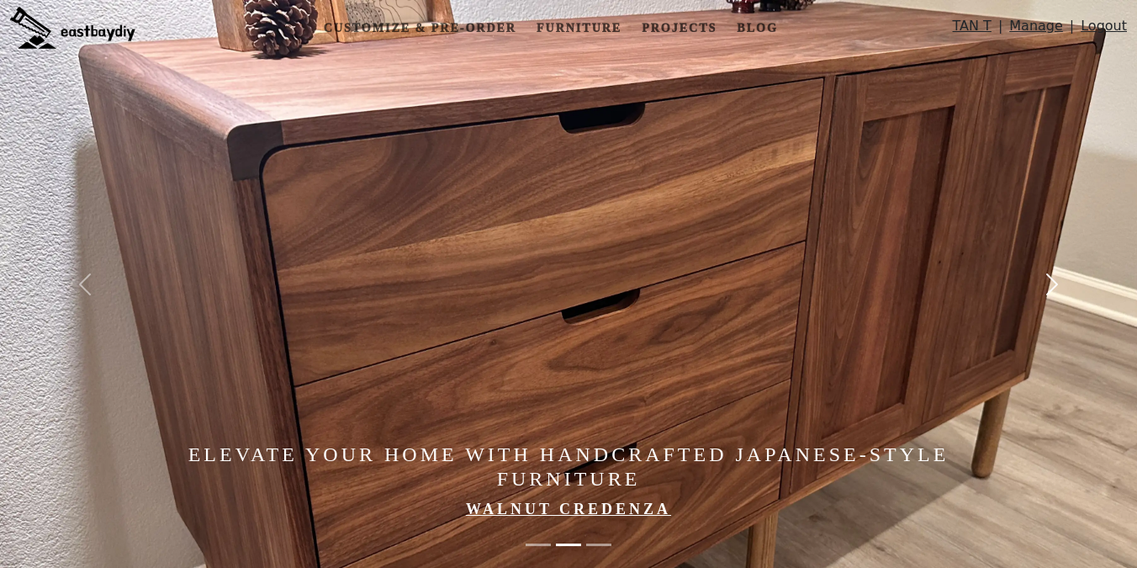
click at [1060, 278] on span "button" at bounding box center [1052, 284] width 27 height 27
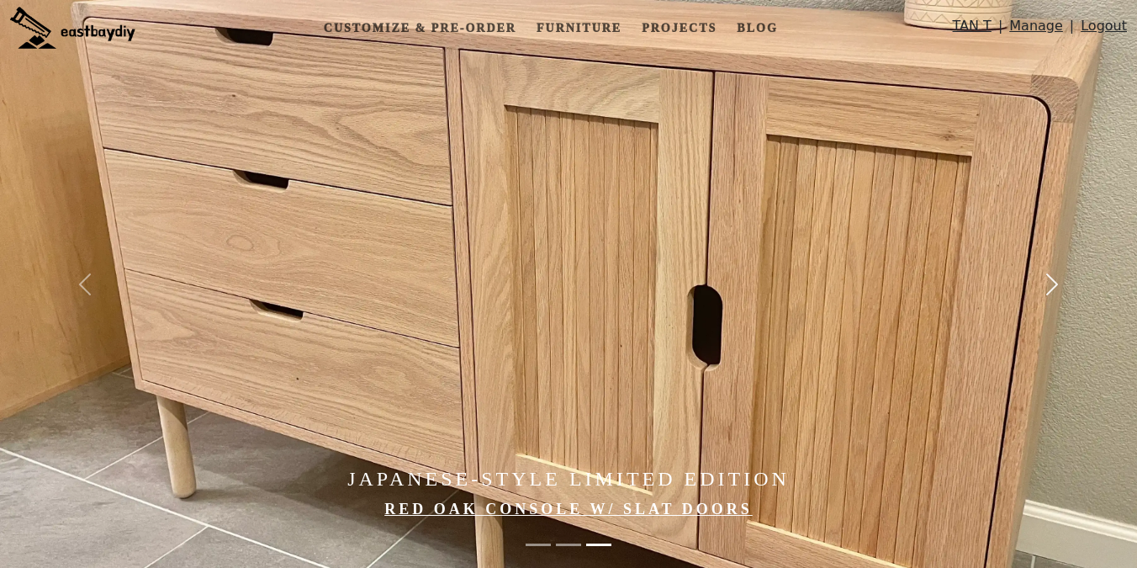
click at [1060, 278] on span "button" at bounding box center [1052, 284] width 27 height 27
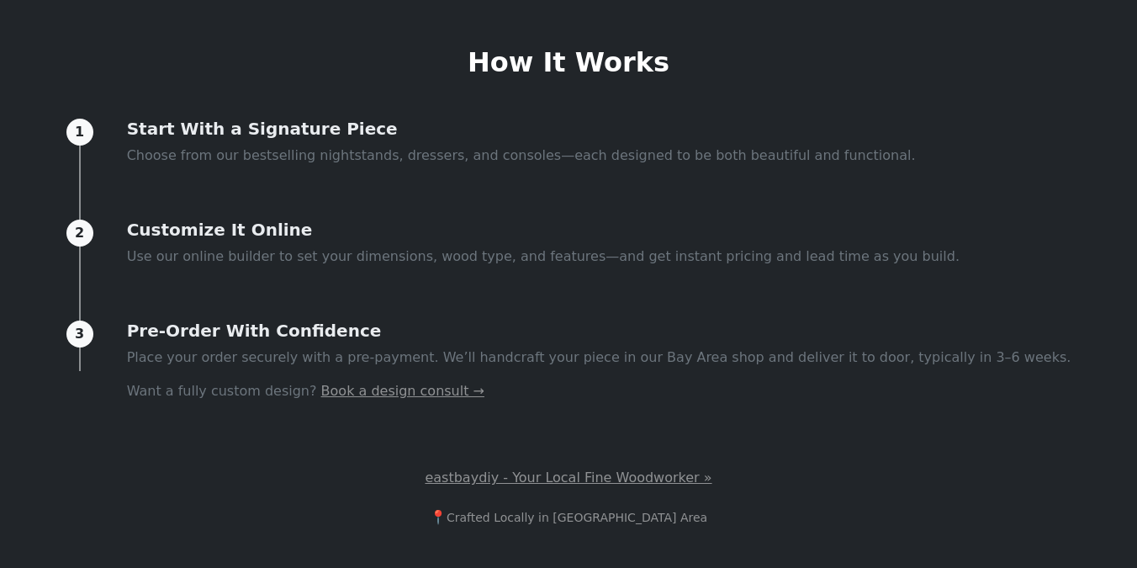
scroll to position [587, 0]
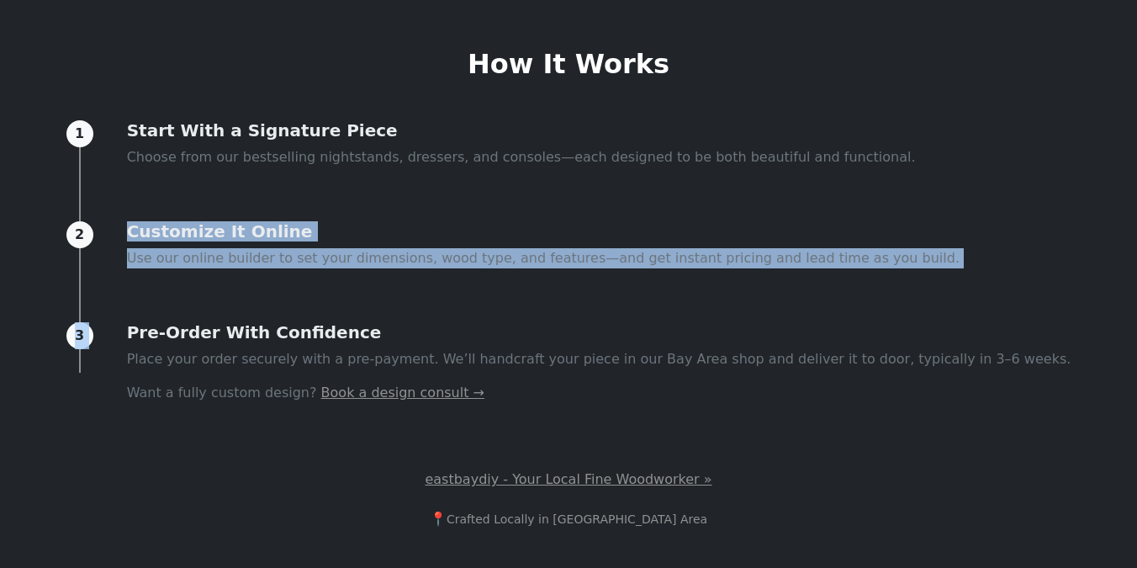
drag, startPoint x: 376, startPoint y: 218, endPoint x: 468, endPoint y: 293, distance: 118.3
click at [468, 293] on div "1 Start With a Signature Piece Choose from our bestselling nightstands, dresser…" at bounding box center [568, 288] width 1005 height 336
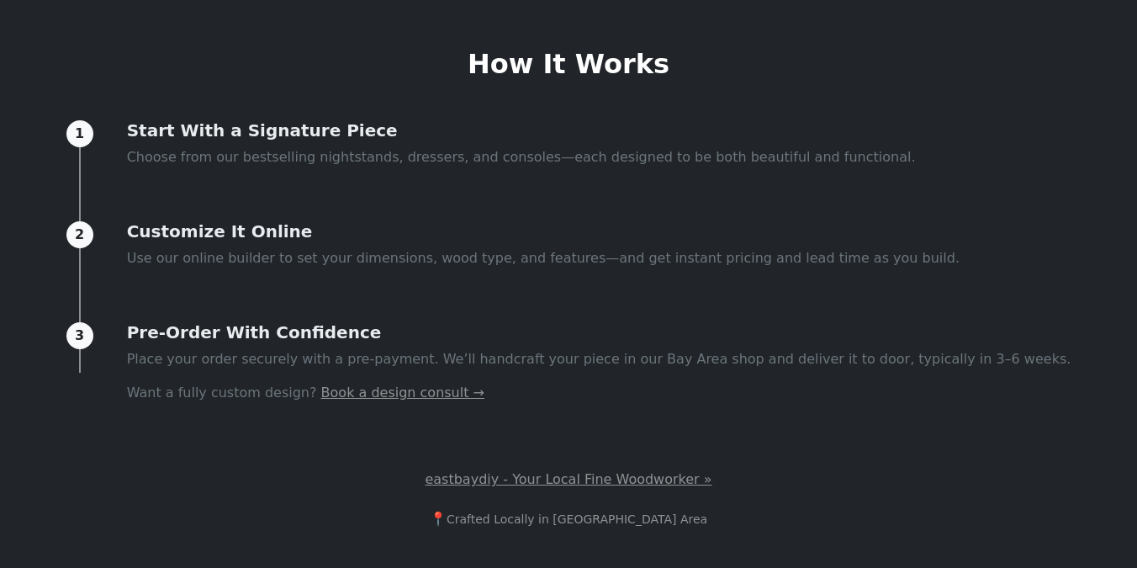
click at [472, 295] on div "1 Start With a Signature Piece Choose from our bestselling nightstands, dresser…" at bounding box center [568, 288] width 1005 height 336
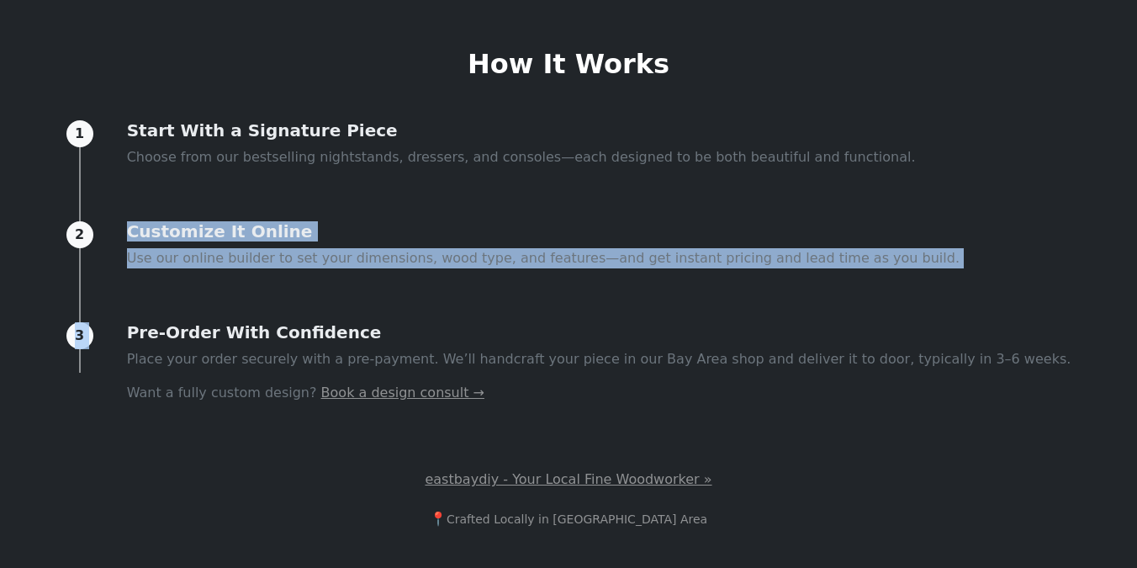
drag, startPoint x: 484, startPoint y: 307, endPoint x: 484, endPoint y: 183, distance: 123.6
click at [484, 182] on div "1 Start With a Signature Piece Choose from our bestselling nightstands, dresser…" at bounding box center [568, 288] width 1005 height 336
click at [486, 182] on div "1 Start With a Signature Piece Choose from our bestselling nightstands, dresser…" at bounding box center [568, 288] width 1005 height 336
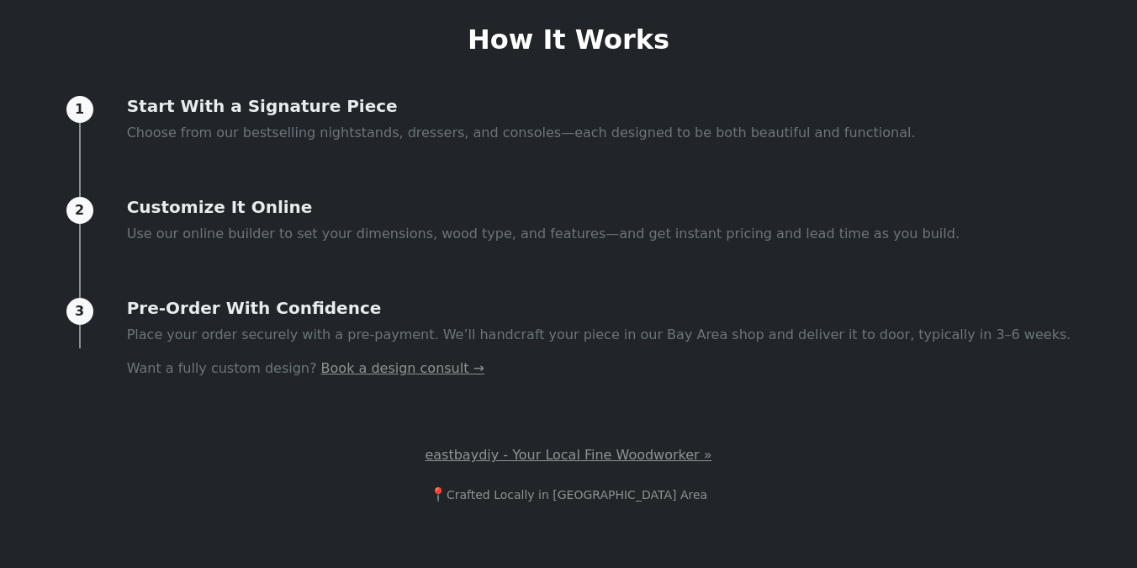
scroll to position [621, 0]
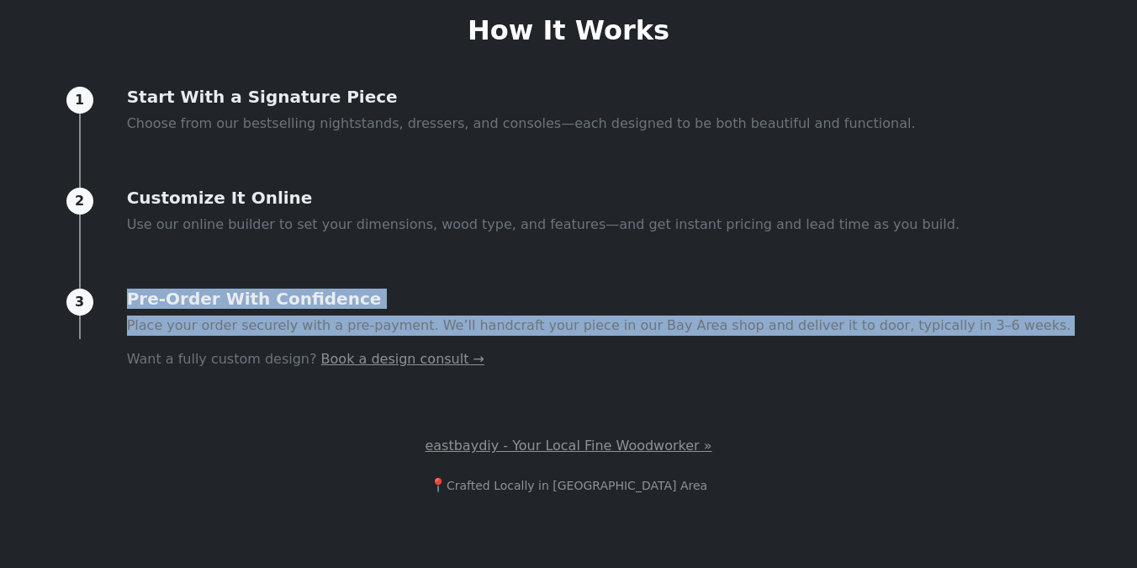
drag, startPoint x: 205, startPoint y: 270, endPoint x: 266, endPoint y: 338, distance: 91.1
click at [266, 338] on div "1 Start With a Signature Piece Choose from our bestselling nightstands, dresser…" at bounding box center [568, 255] width 1005 height 336
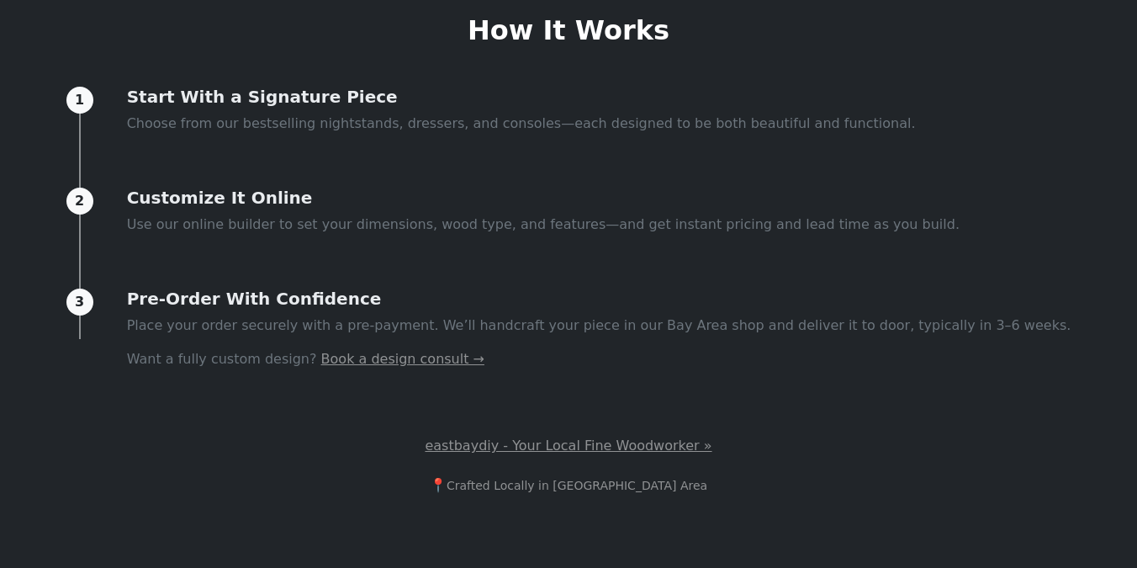
click at [266, 350] on p "Want a fully custom design? Book a design consult →" at bounding box center [599, 359] width 944 height 20
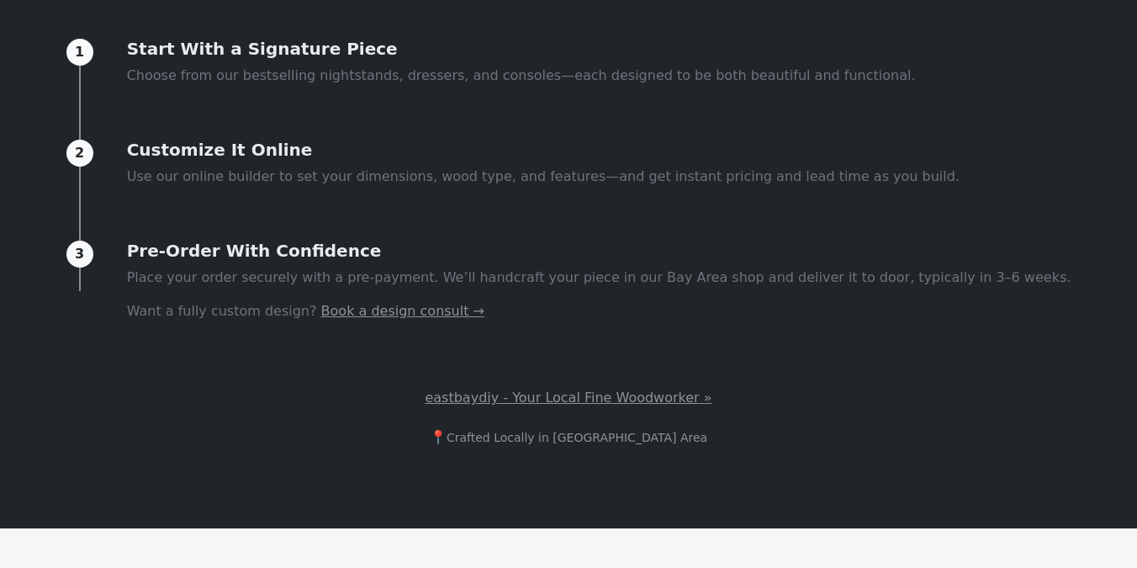
scroll to position [673, 0]
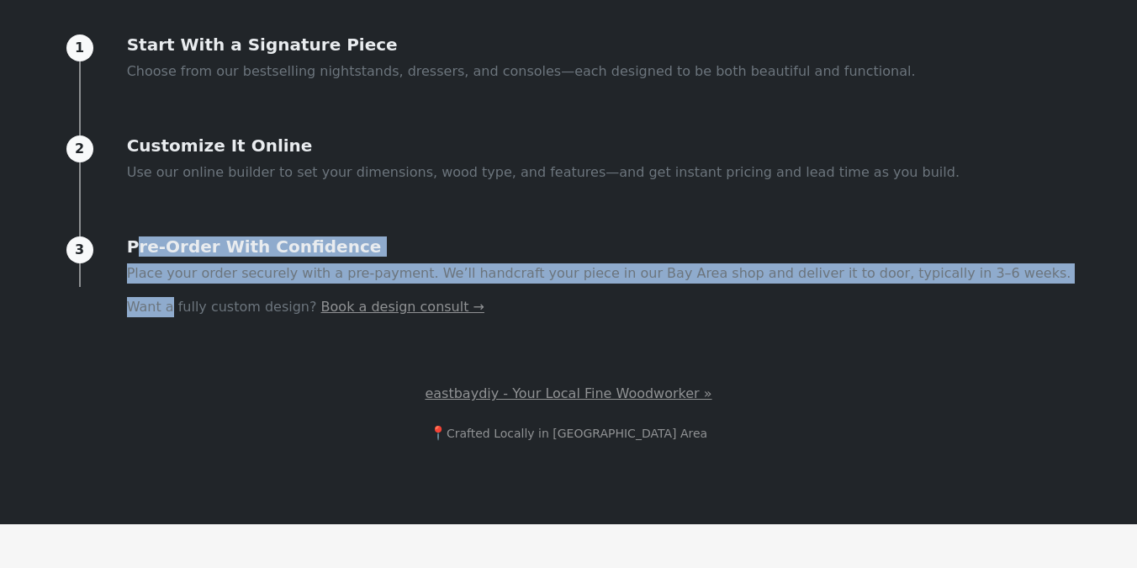
drag, startPoint x: 185, startPoint y: 241, endPoint x: 215, endPoint y: 300, distance: 66.2
click at [215, 300] on div "Pre‑Order With Confidence Place your order securely with a pre-payment. We’ll h…" at bounding box center [599, 283] width 944 height 94
click at [216, 311] on p "Want a fully custom design? Book a design consult →" at bounding box center [599, 307] width 944 height 20
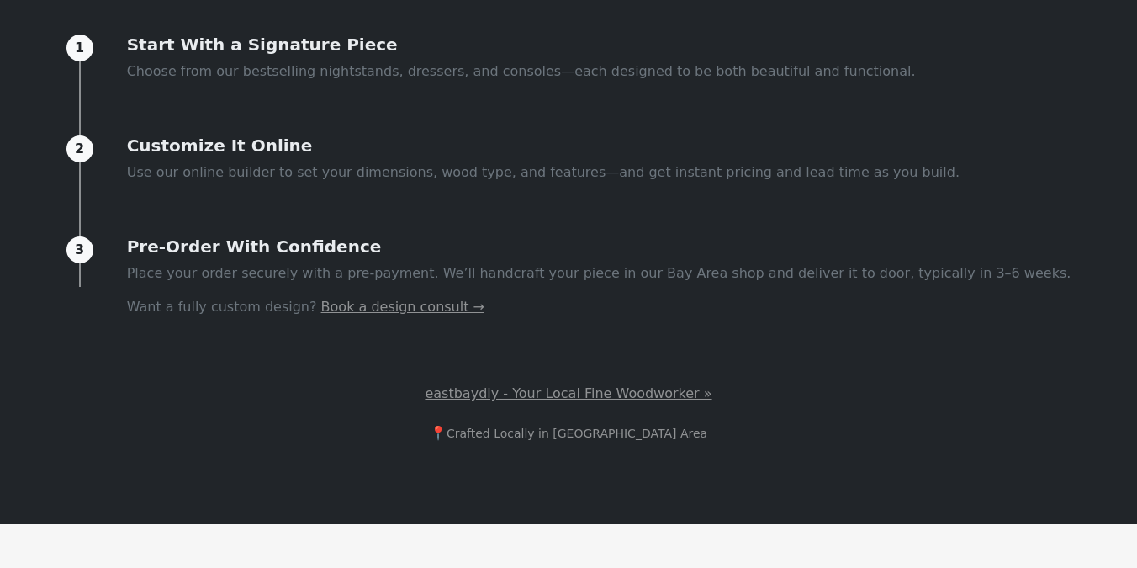
click at [364, 310] on link "Book a design consult →" at bounding box center [402, 307] width 163 height 16
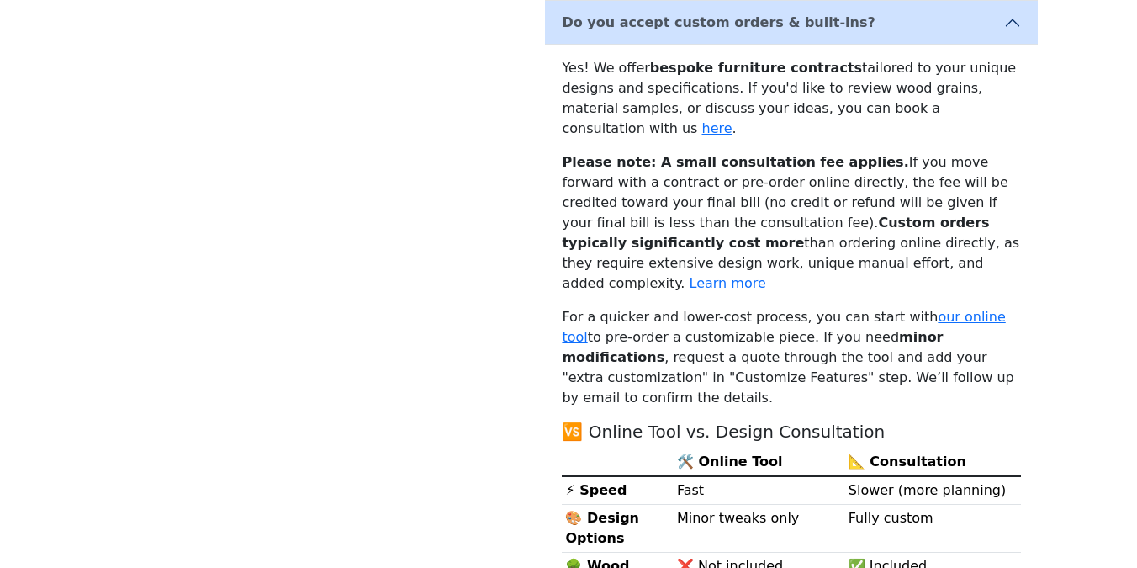
scroll to position [352, 0]
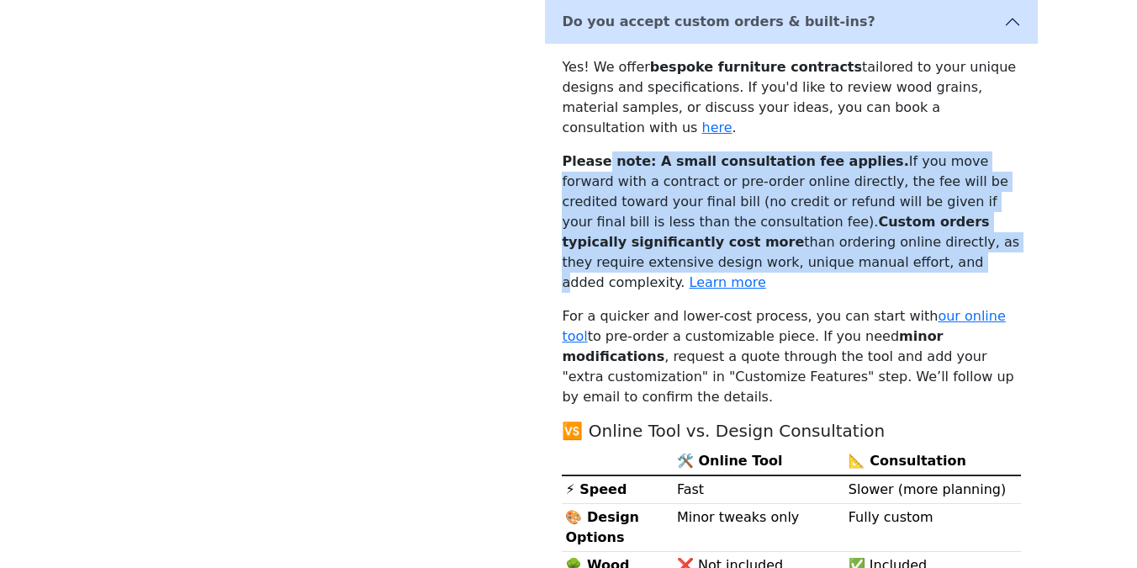
drag, startPoint x: 605, startPoint y: 134, endPoint x: 679, endPoint y: 238, distance: 127.9
click at [679, 238] on p "Please note: A small consultation fee applies. If you move forward with a contr…" at bounding box center [791, 221] width 459 height 141
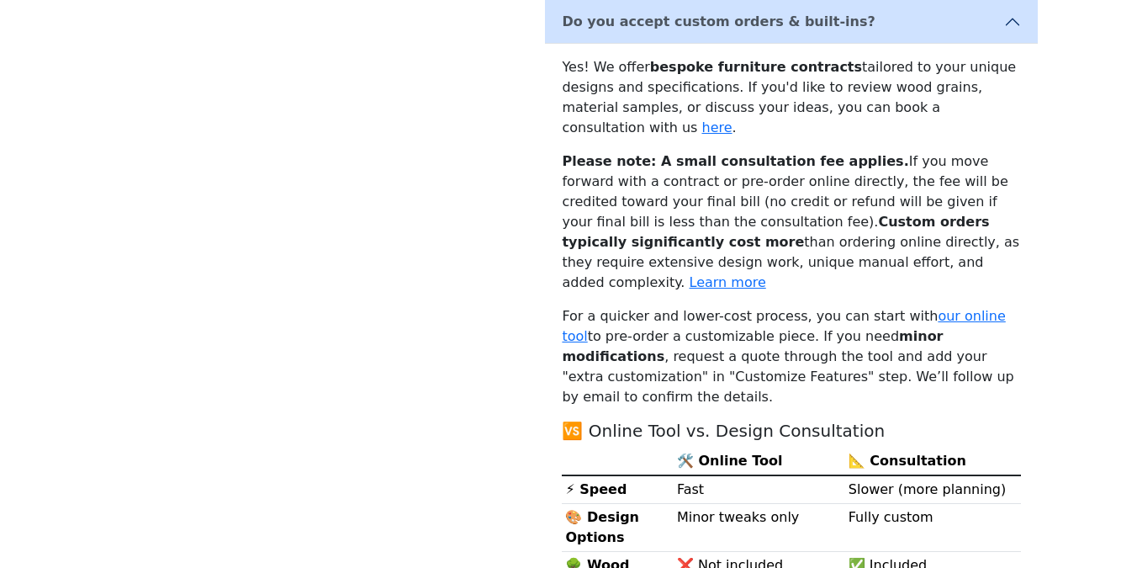
click at [702, 306] on p "For a quicker and lower-cost process, you can start with our online tool to pre…" at bounding box center [791, 356] width 459 height 101
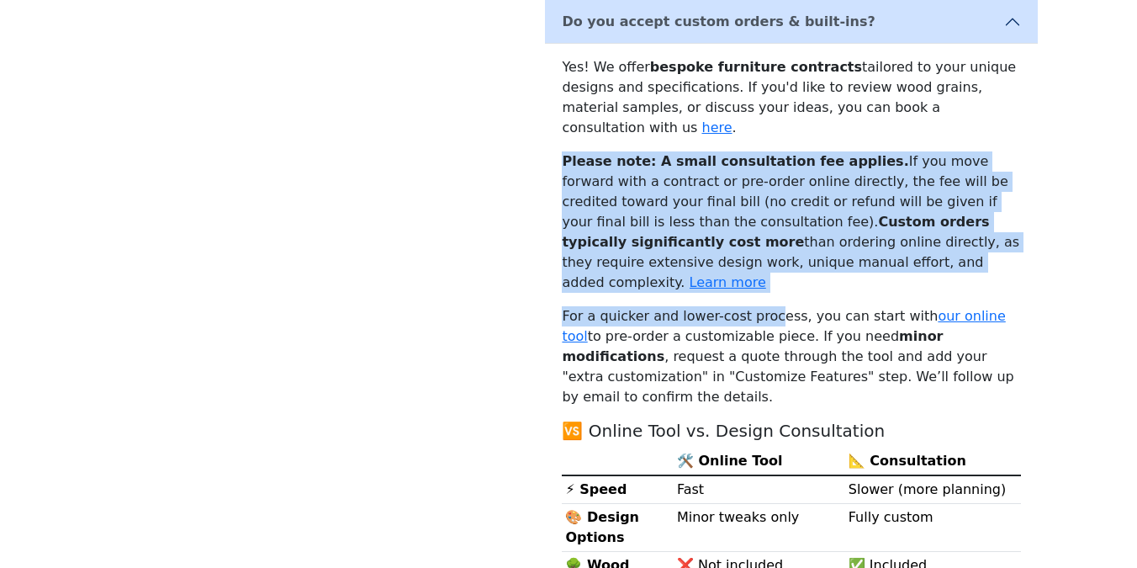
drag, startPoint x: 811, startPoint y: 130, endPoint x: 764, endPoint y: 271, distance: 148.9
click at [764, 271] on div "Yes! We offer bespoke furniture contracts tailored to your unique designs and s…" at bounding box center [791, 478] width 493 height 869
click at [745, 306] on p "For a quicker and lower-cost process, you can start with our online tool to pre…" at bounding box center [791, 356] width 459 height 101
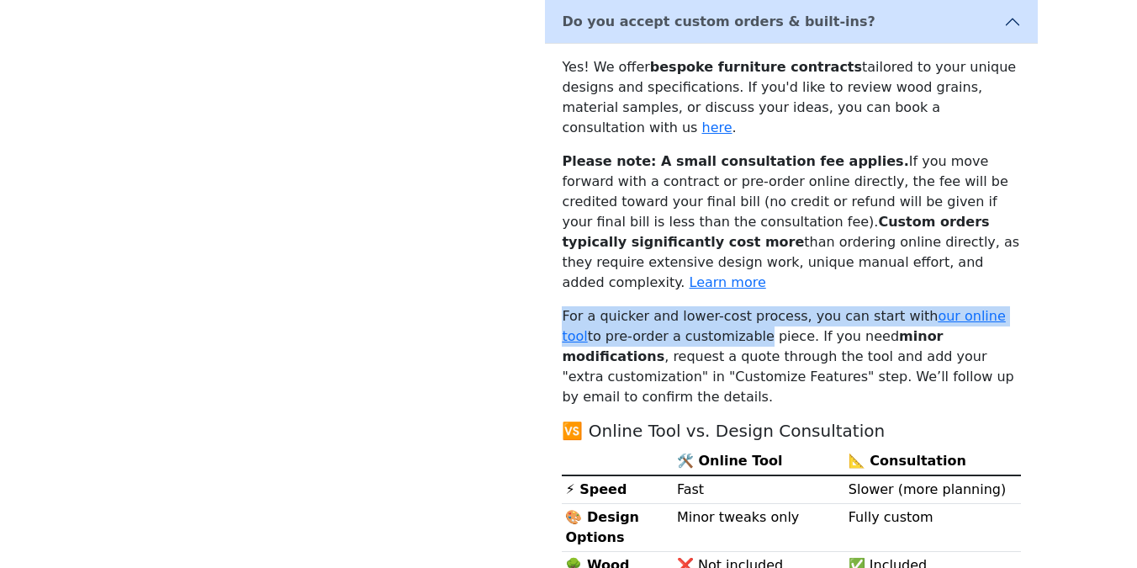
drag, startPoint x: 557, startPoint y: 278, endPoint x: 709, endPoint y: 291, distance: 152.8
click at [709, 291] on div "Yes! We offer bespoke furniture contracts tailored to your unique designs and s…" at bounding box center [791, 478] width 493 height 869
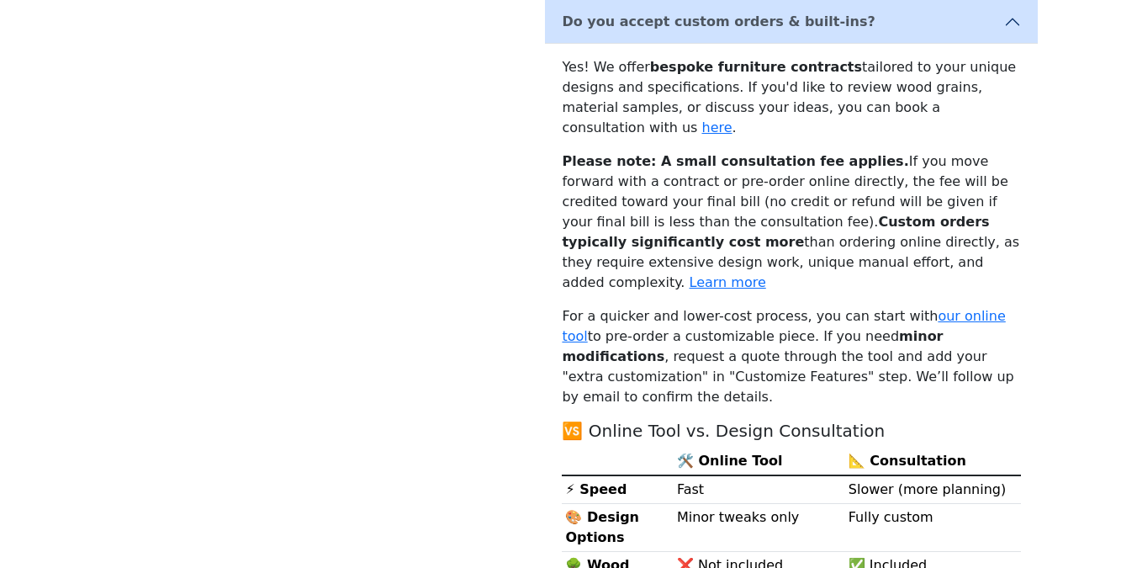
click at [746, 306] on p "For a quicker and lower-cost process, you can start with our online tool to pre…" at bounding box center [791, 356] width 459 height 101
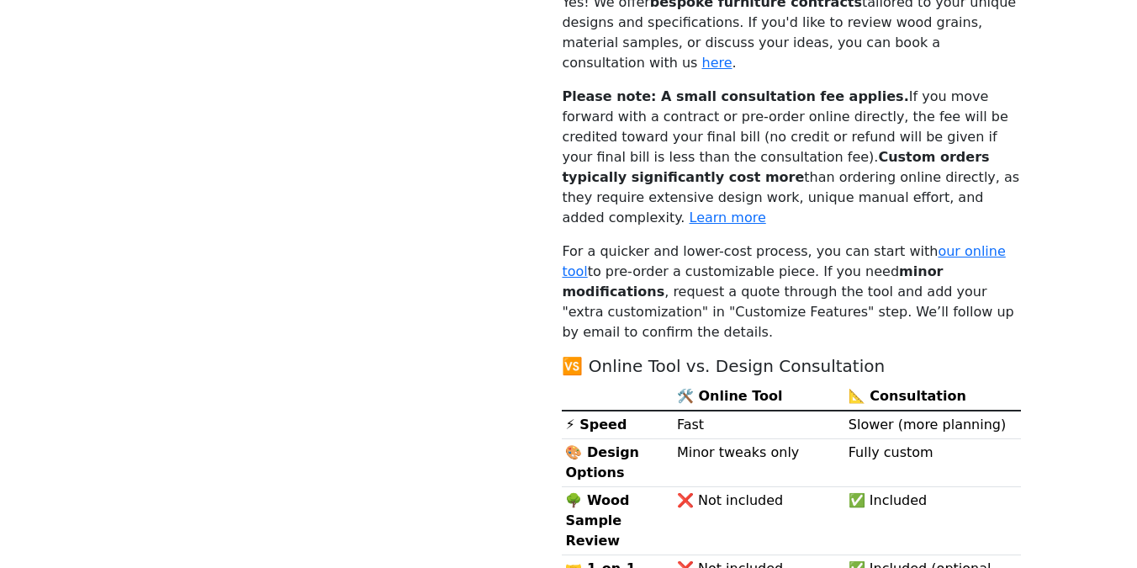
scroll to position [436, 0]
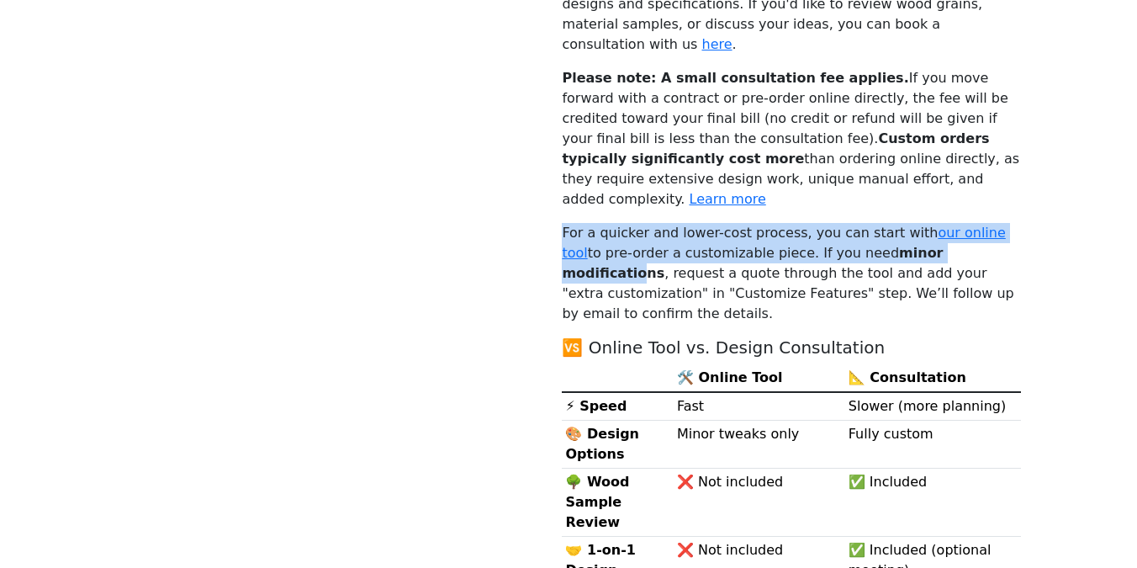
drag, startPoint x: 916, startPoint y: 158, endPoint x: 870, endPoint y: 224, distance: 79.8
click at [943, 224] on div "Yes! We offer bespoke furniture contracts tailored to your unique designs and s…" at bounding box center [791, 394] width 493 height 869
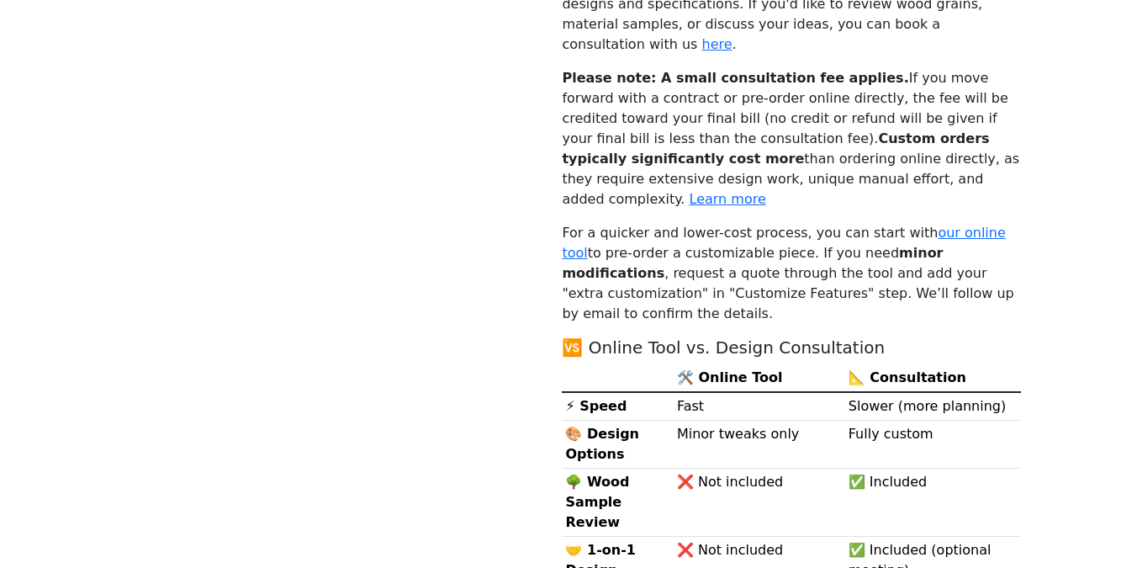
click at [692, 223] on p "For a quicker and lower-cost process, you can start with our online tool to pre…" at bounding box center [791, 273] width 459 height 101
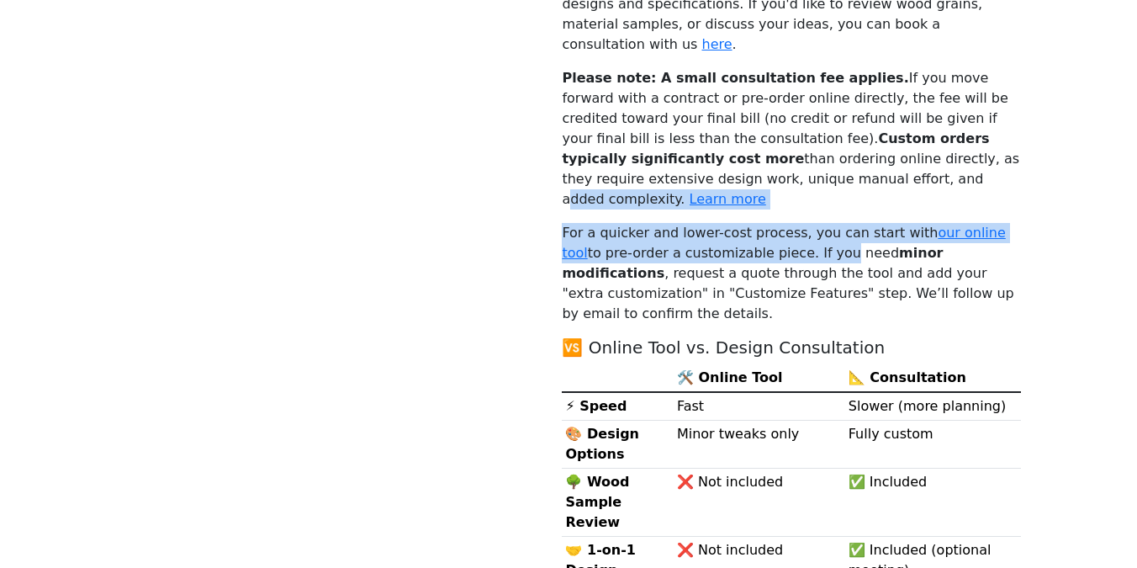
drag, startPoint x: 678, startPoint y: 165, endPoint x: 785, endPoint y: 219, distance: 120.7
click at [785, 219] on div "Yes! We offer bespoke furniture contracts tailored to your unique designs and s…" at bounding box center [791, 394] width 493 height 869
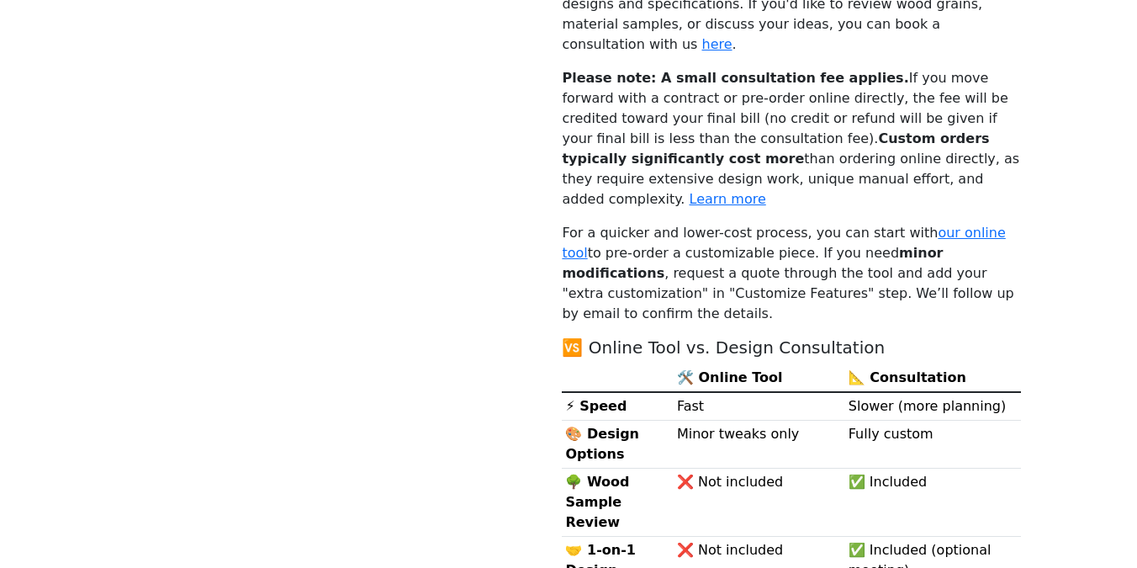
click at [880, 337] on h5 "🆚 Online Tool vs. Design Consultation" at bounding box center [791, 347] width 459 height 20
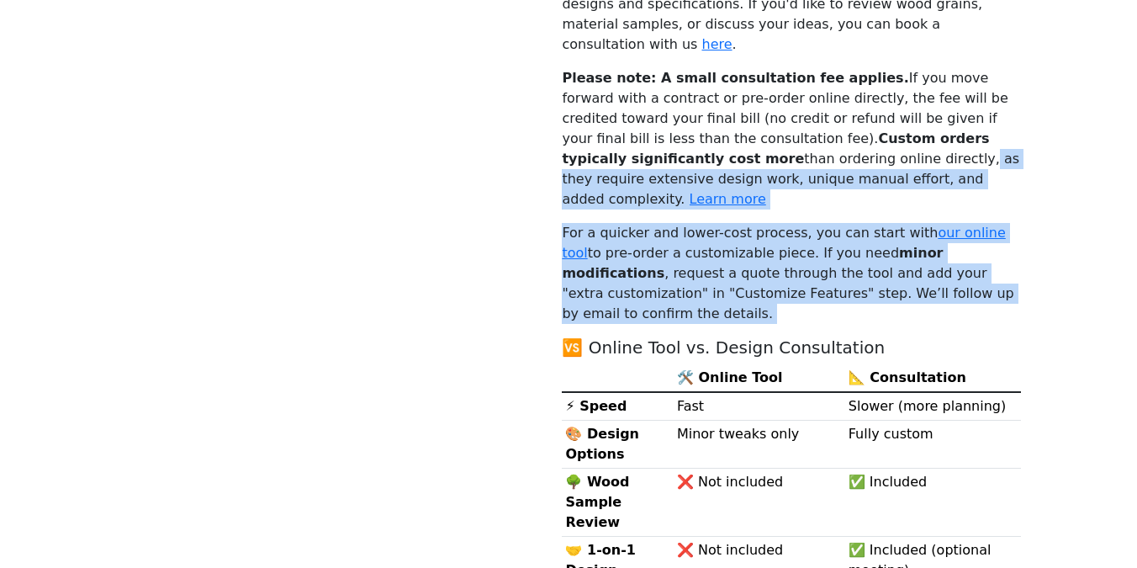
drag, startPoint x: 918, startPoint y: 268, endPoint x: 702, endPoint y: 130, distance: 256.8
click at [702, 130] on div "Yes! We offer bespoke furniture contracts tailored to your unique designs and s…" at bounding box center [791, 394] width 493 height 869
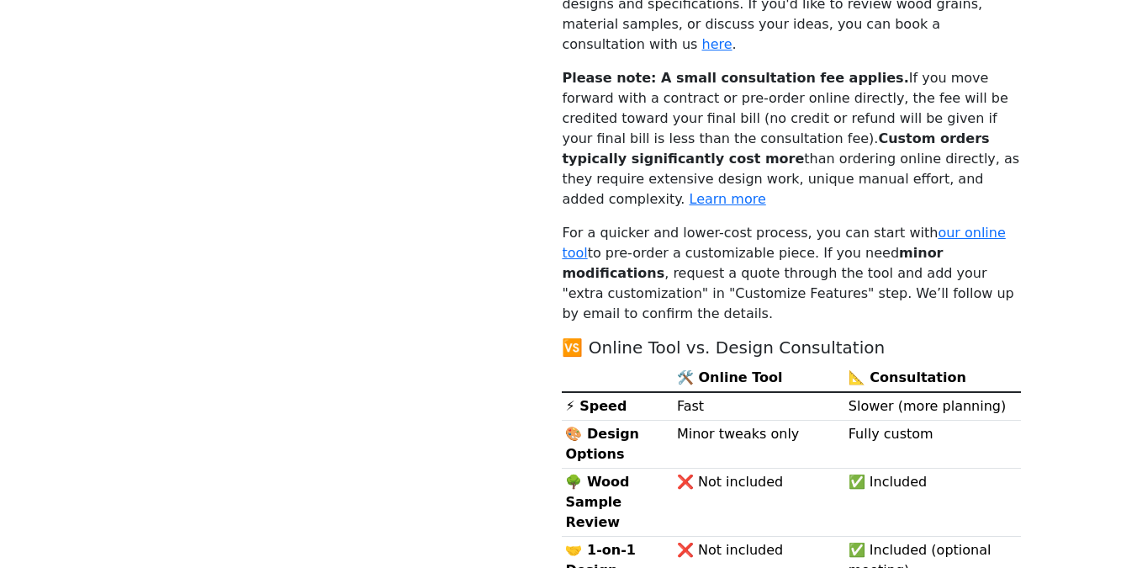
click at [645, 158] on p "Please note: A small consultation fee applies. If you move forward with a contr…" at bounding box center [791, 138] width 459 height 141
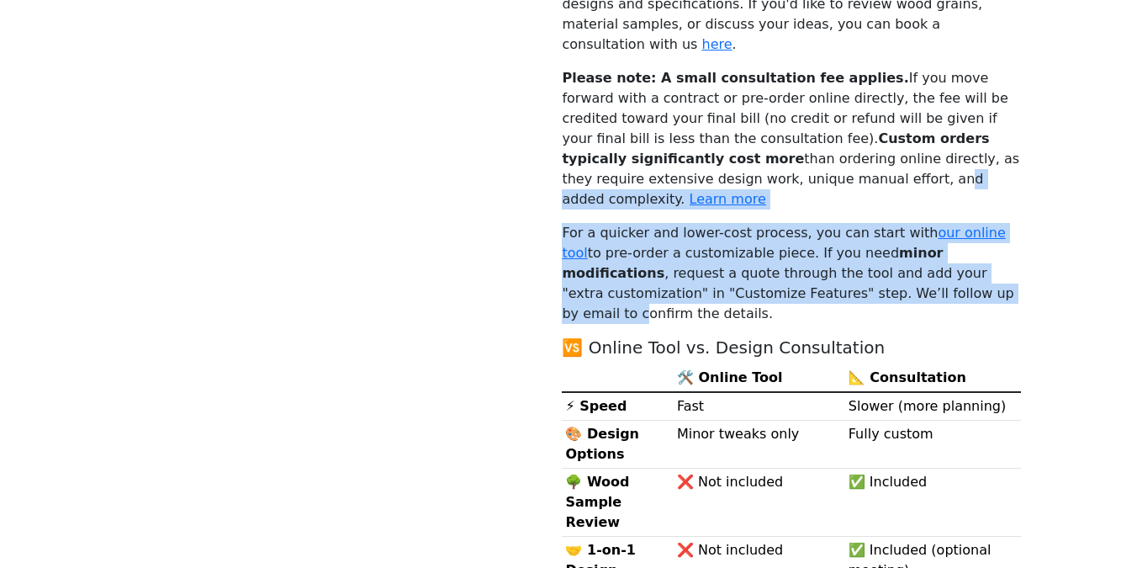
drag, startPoint x: 661, startPoint y: 152, endPoint x: 832, endPoint y: 244, distance: 193.8
click at [827, 245] on div "Yes! We offer bespoke furniture contracts tailored to your unique designs and s…" at bounding box center [791, 394] width 493 height 869
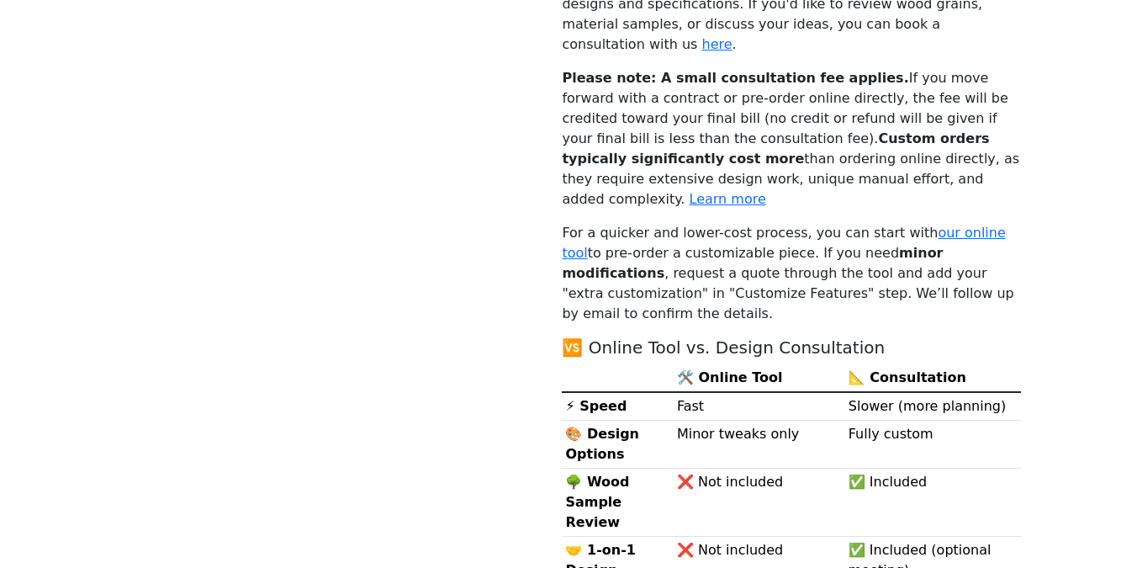
click at [918, 253] on p "For a quicker and lower-cost process, you can start with our online tool to pre…" at bounding box center [791, 273] width 459 height 101
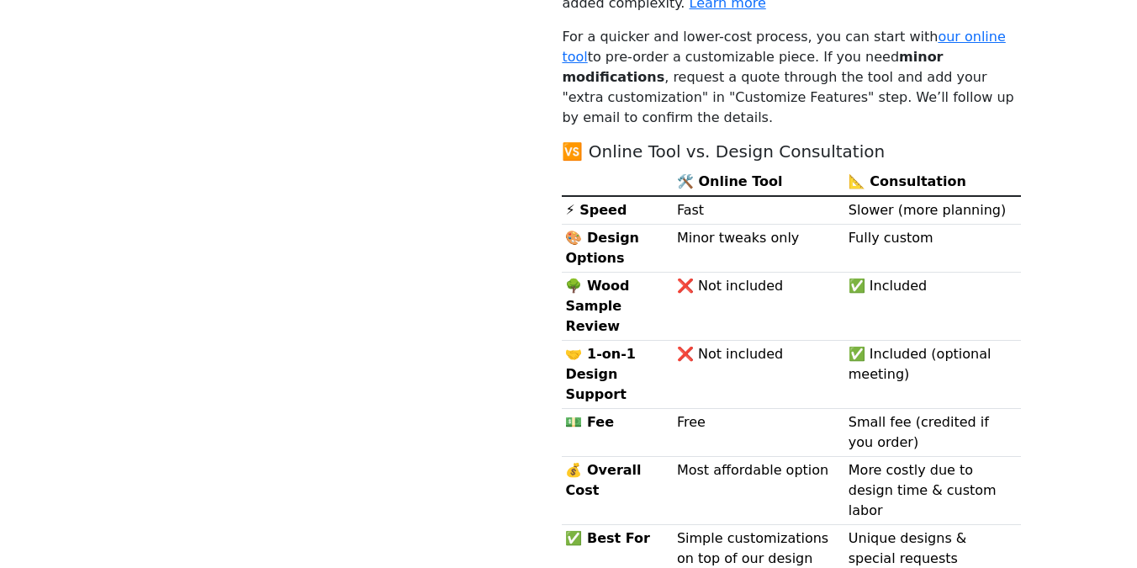
scroll to position [670, 0]
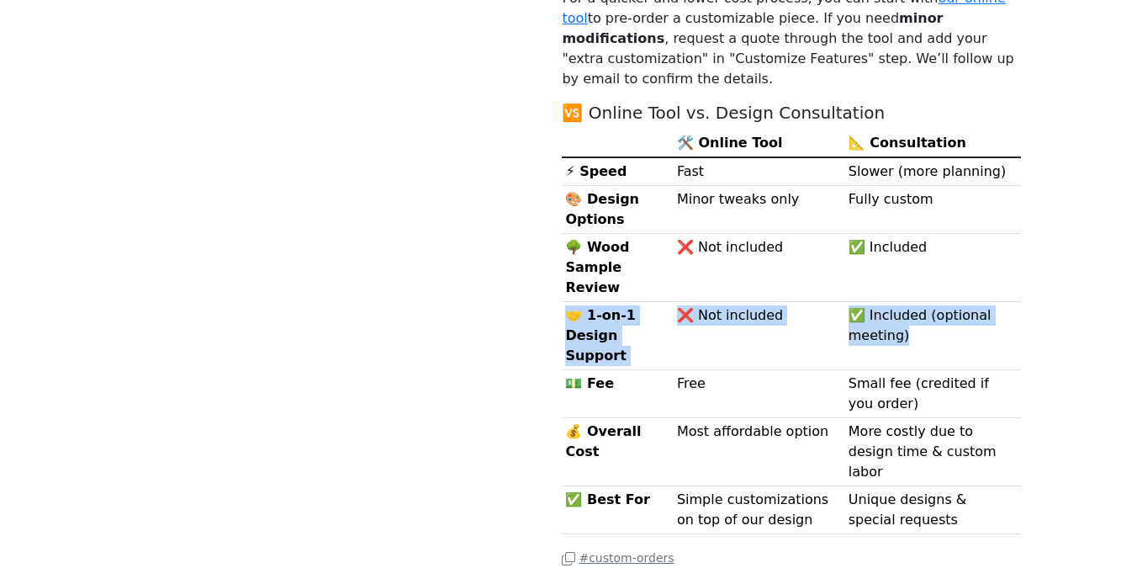
drag, startPoint x: 866, startPoint y: 218, endPoint x: 907, endPoint y: 261, distance: 58.9
click at [907, 261] on tbody "⚡ Speed Fast Slower (more planning) 🎨 Design Options Minor tweaks only Fully cu…" at bounding box center [791, 345] width 459 height 377
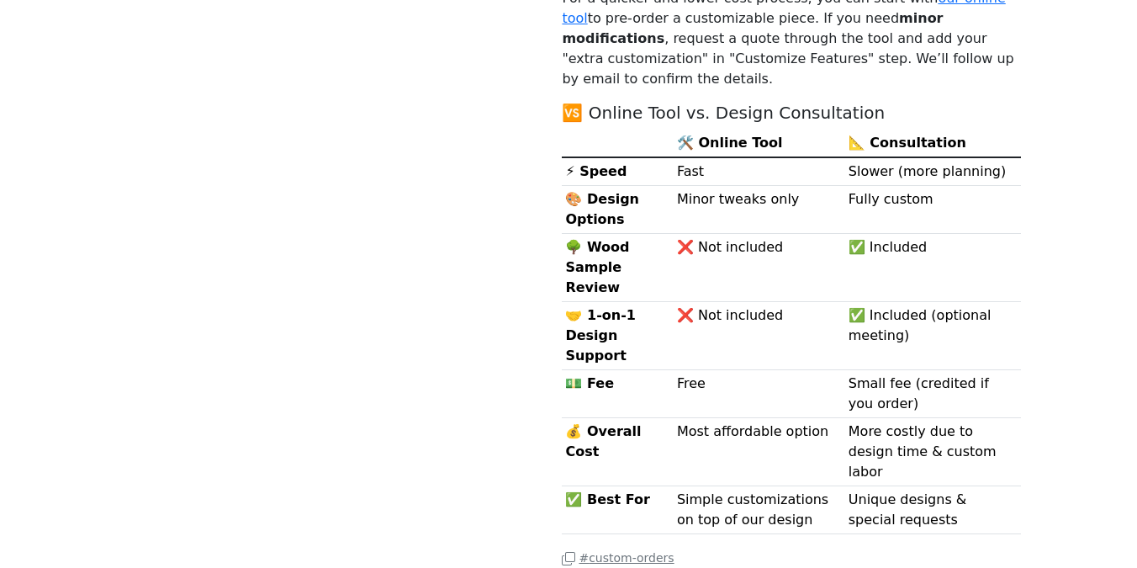
click at [931, 369] on td "Small fee (credited if you order)" at bounding box center [933, 393] width 176 height 48
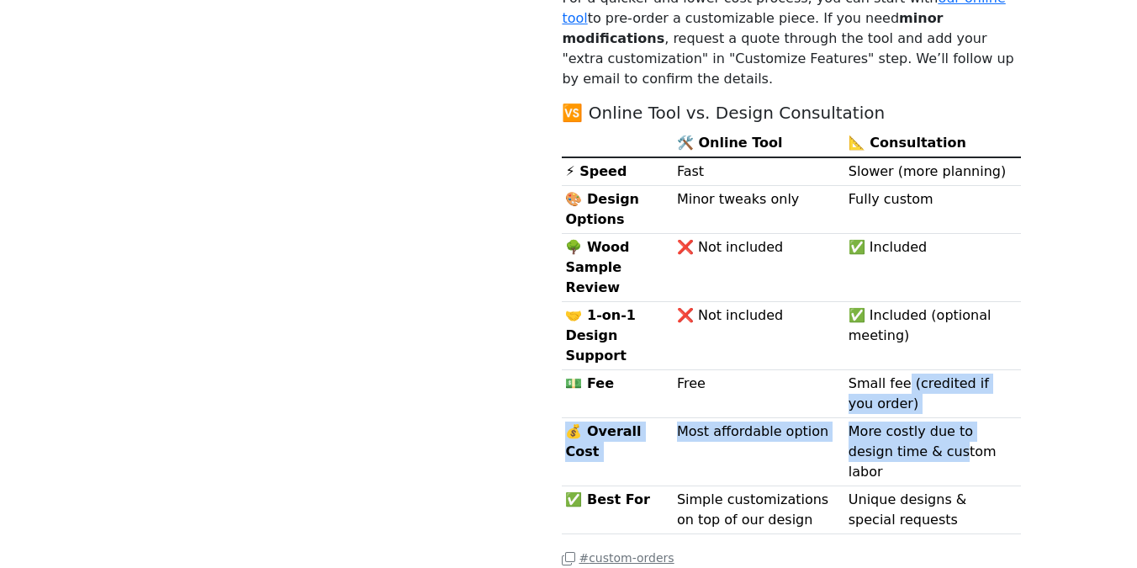
drag, startPoint x: 910, startPoint y: 378, endPoint x: 902, endPoint y: 310, distance: 68.5
click at [902, 310] on tbody "⚡ Speed Fast Slower (more planning) 🎨 Design Options Minor tweaks only Fully cu…" at bounding box center [791, 345] width 459 height 377
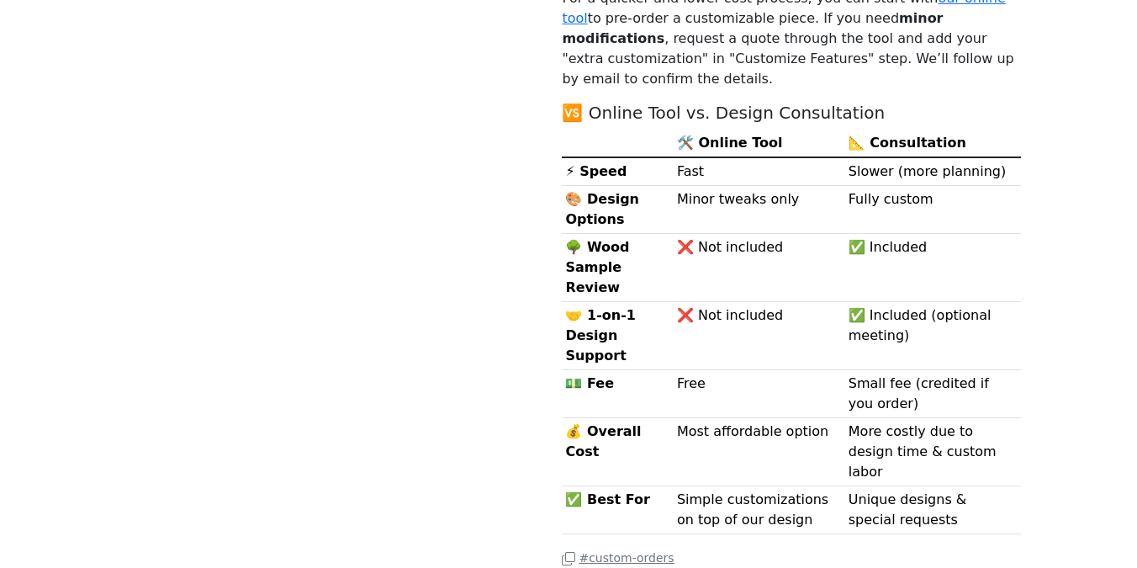
click at [831, 301] on td "❌ Not included" at bounding box center [760, 335] width 172 height 68
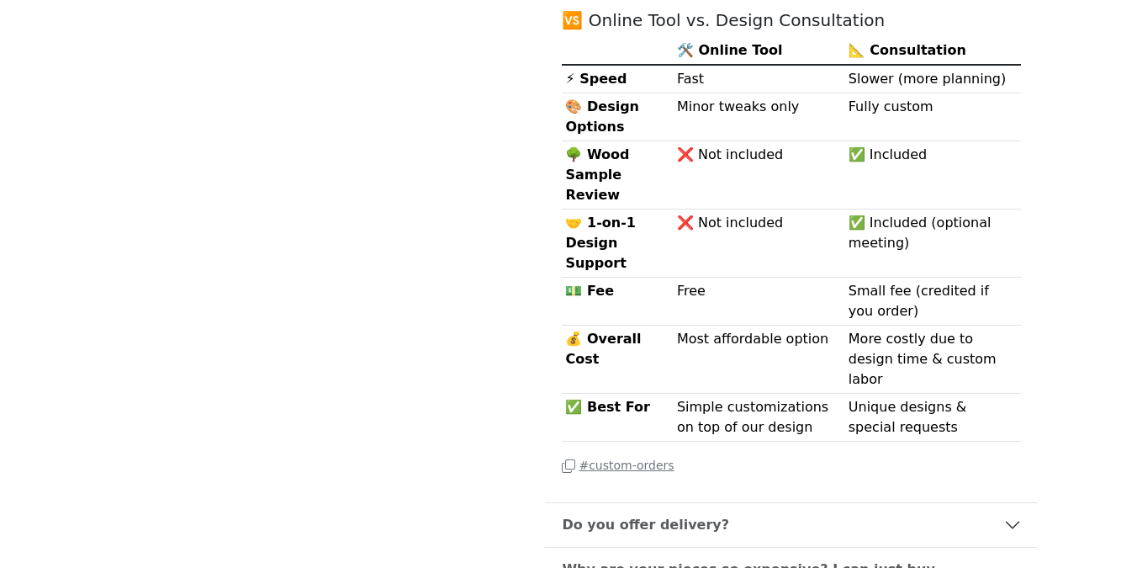
scroll to position [764, 0]
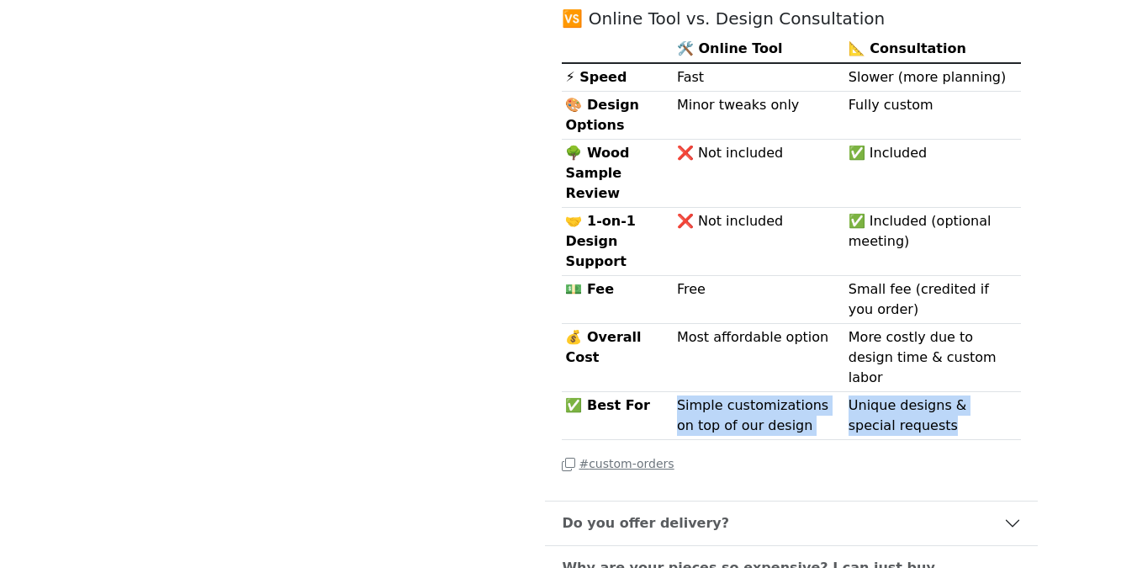
drag, startPoint x: 673, startPoint y: 295, endPoint x: 975, endPoint y: 334, distance: 304.4
click at [975, 391] on tr "✅ Best For Simple customizations on top of our design Unique designs & special …" at bounding box center [791, 415] width 459 height 48
click at [976, 391] on td "Unique designs & special requests" at bounding box center [933, 415] width 176 height 48
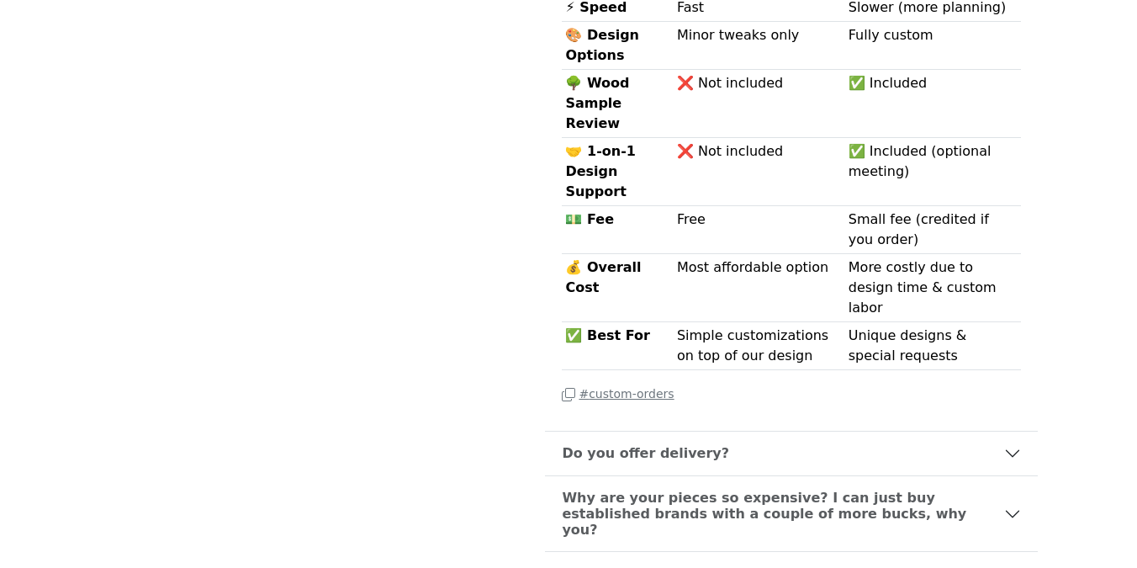
scroll to position [861, 0]
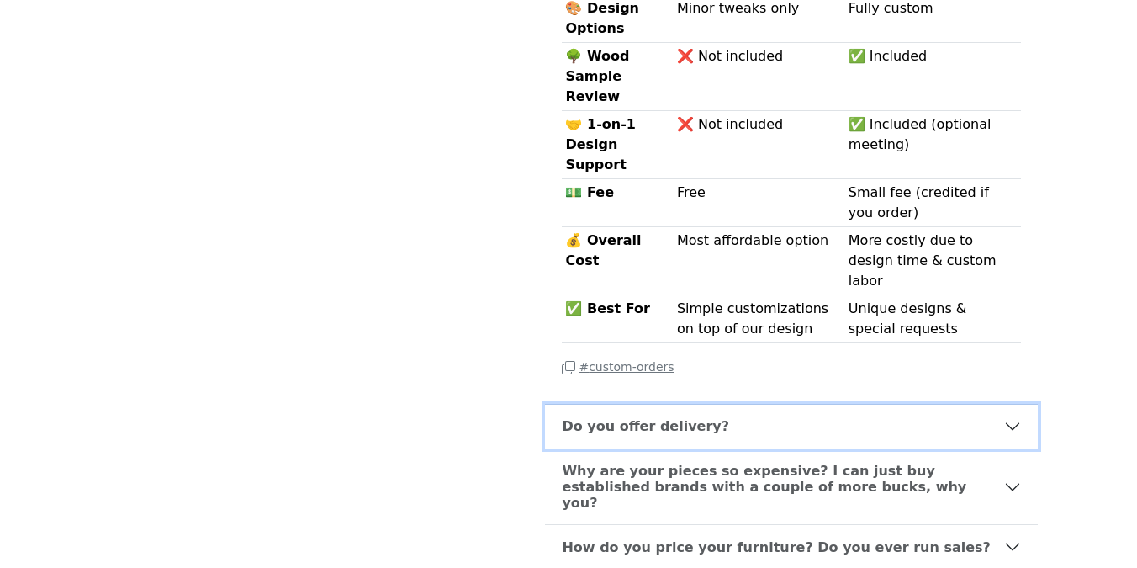
click at [986, 404] on button "Do you offer delivery?" at bounding box center [791, 426] width 493 height 44
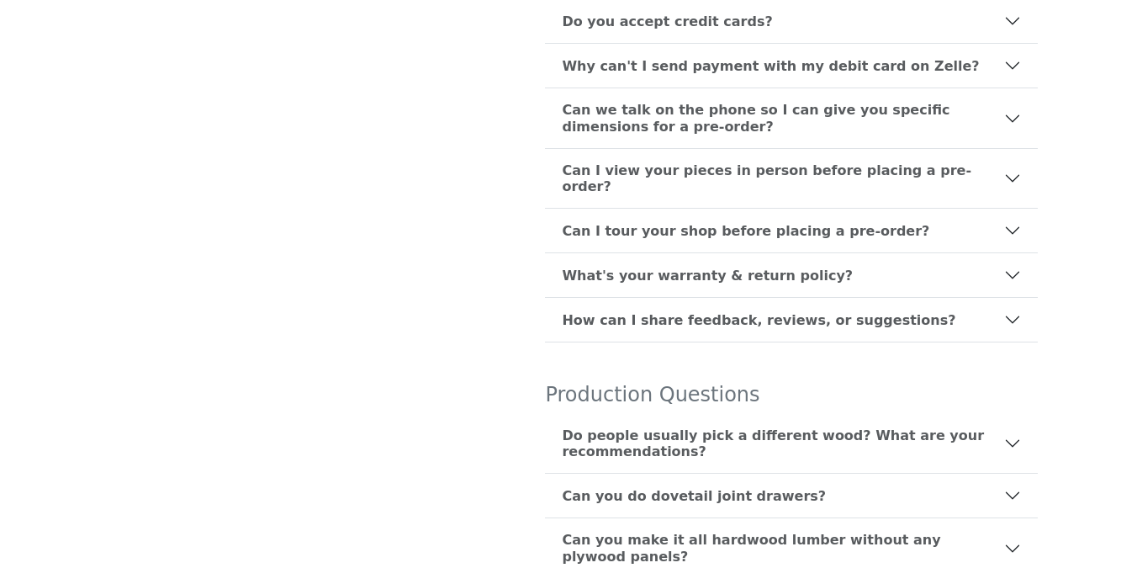
scroll to position [799, 0]
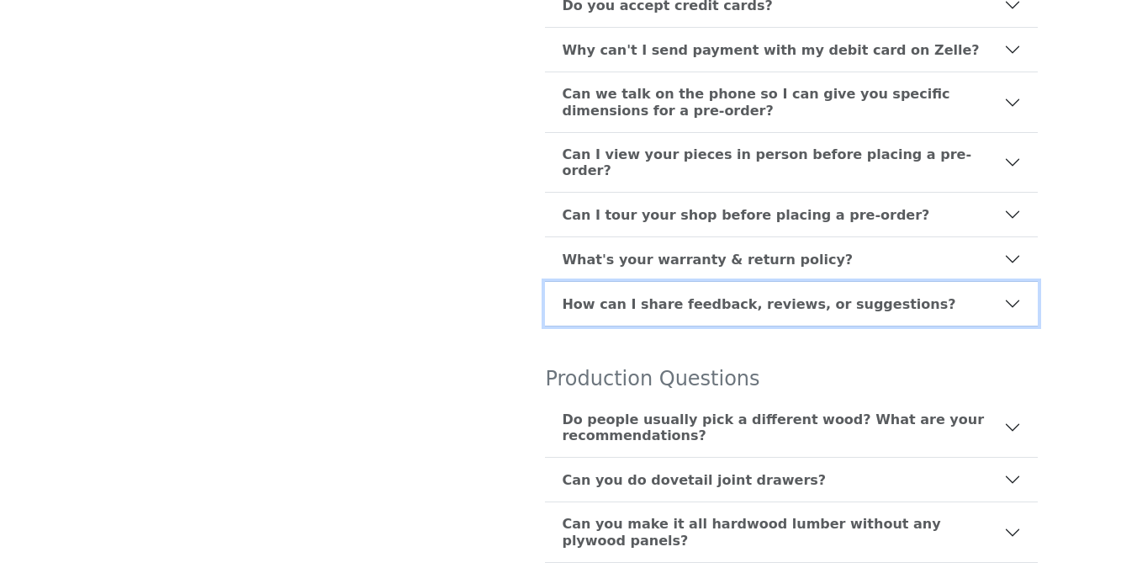
click at [893, 296] on b "How can I share feedback, reviews, or suggestions?" at bounding box center [759, 304] width 394 height 16
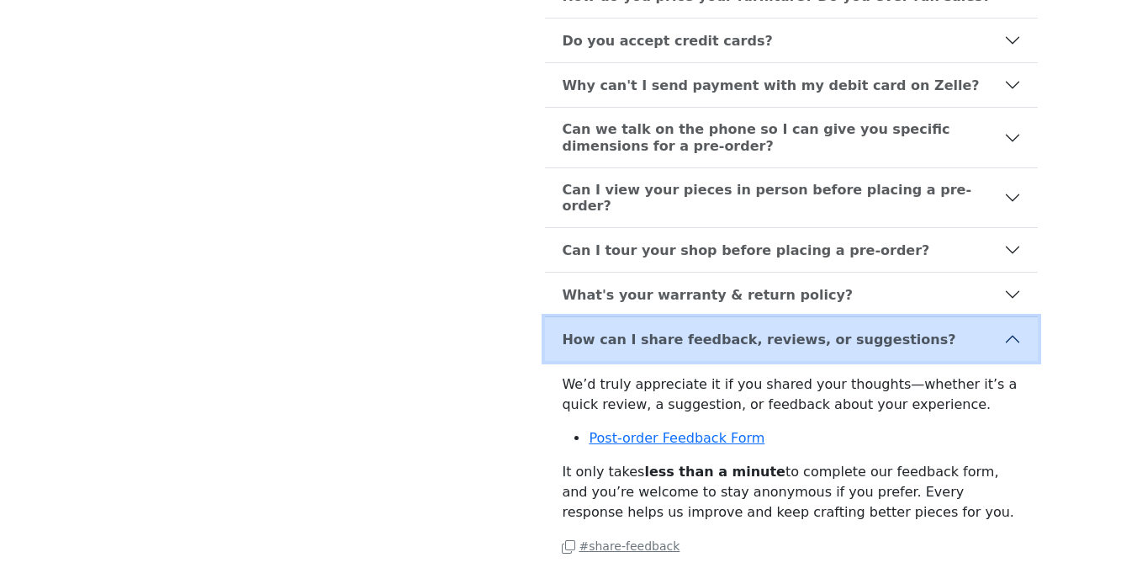
scroll to position [528, 0]
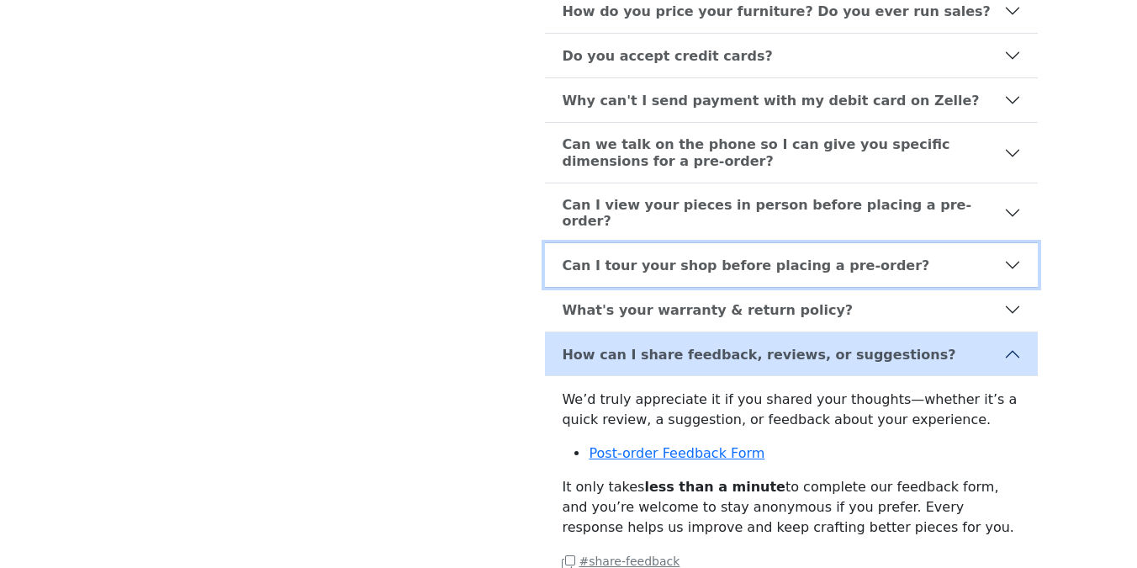
click at [574, 257] on b "Can I tour your shop before placing a pre-order?" at bounding box center [745, 265] width 367 height 16
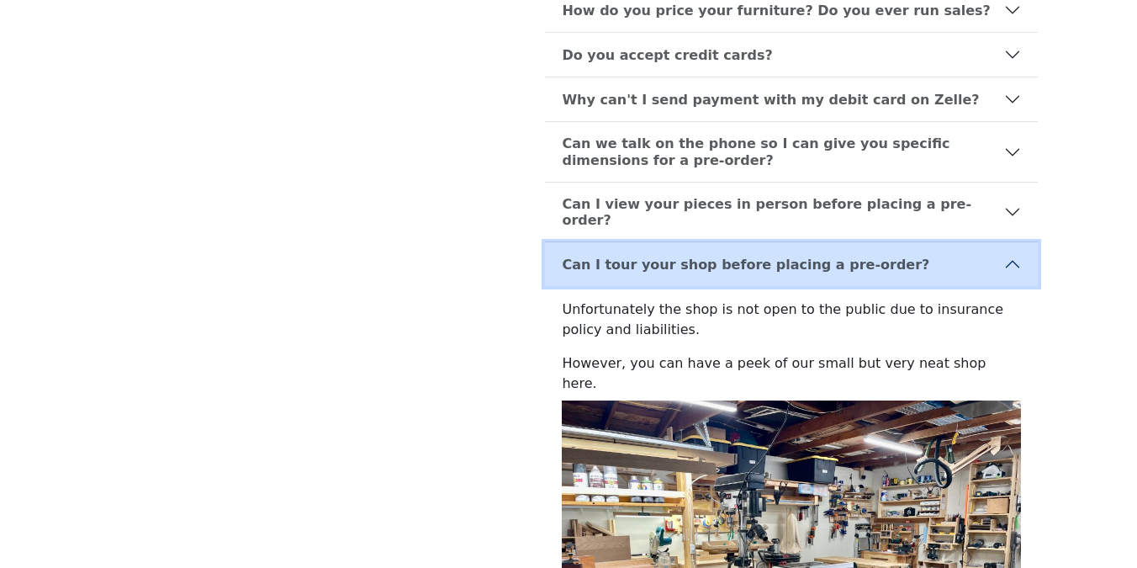
scroll to position [482, 0]
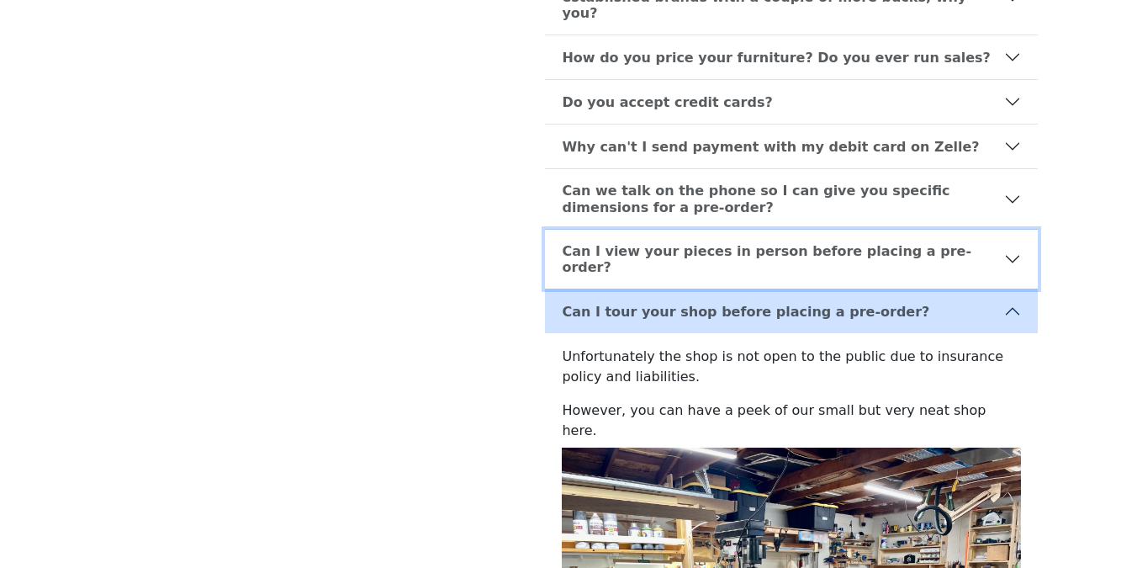
click at [562, 243] on b "Can I view your pieces in person before placing a pre-order?" at bounding box center [783, 259] width 442 height 32
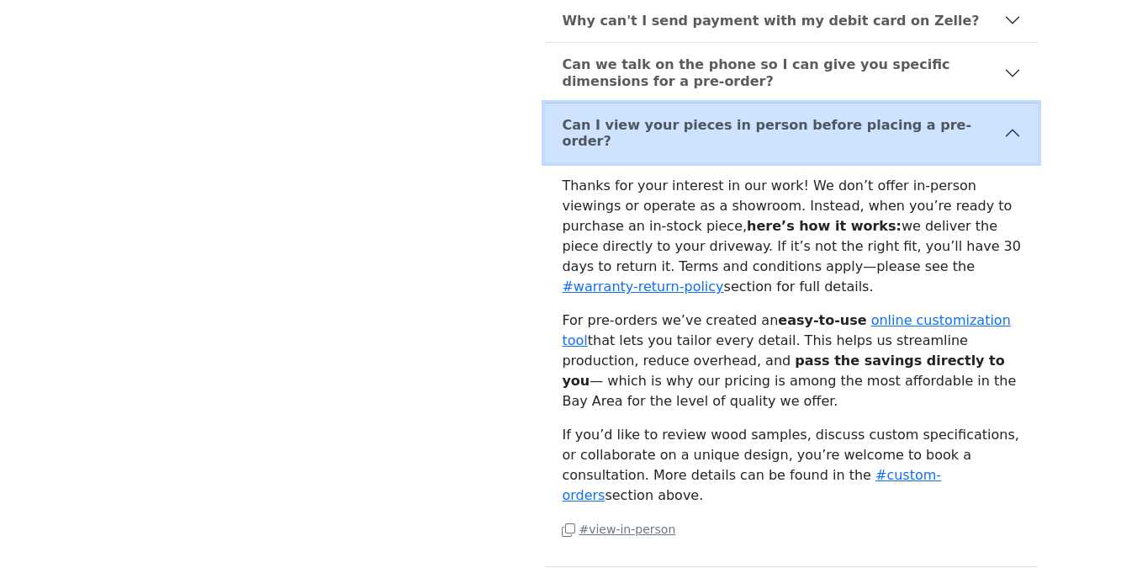
scroll to position [615, 0]
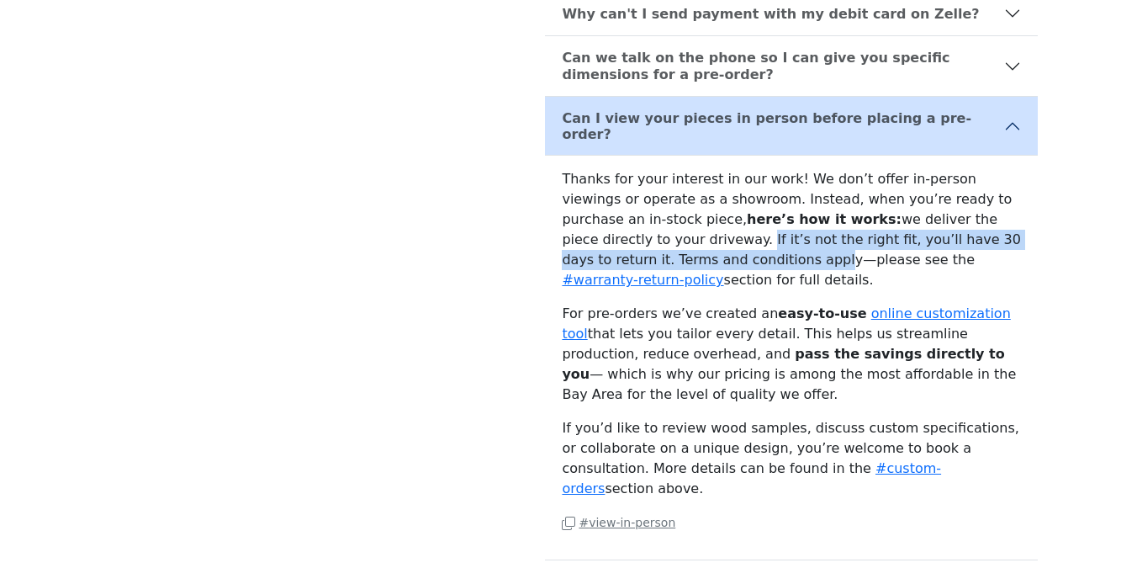
drag, startPoint x: 619, startPoint y: 200, endPoint x: 650, endPoint y: 233, distance: 45.2
click at [650, 233] on p "Thanks for your interest in our work! We don’t offer in-person viewings or oper…" at bounding box center [791, 229] width 459 height 121
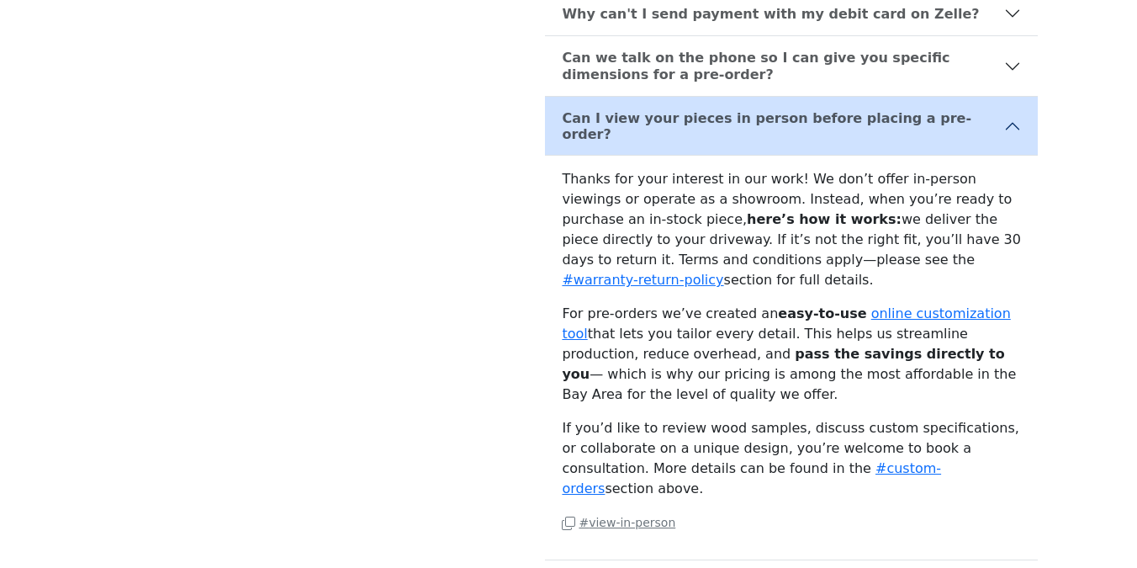
click at [660, 256] on p "Thanks for your interest in our work! We don’t offer in-person viewings or oper…" at bounding box center [791, 229] width 459 height 121
drag, startPoint x: 651, startPoint y: 244, endPoint x: 608, endPoint y: 147, distance: 105.8
click at [608, 169] on p "Thanks for your interest in our work! We don’t offer in-person viewings or oper…" at bounding box center [791, 229] width 459 height 121
click at [660, 304] on p "For pre-orders we’ve created an easy-to-use online customization tool that lets…" at bounding box center [791, 354] width 459 height 101
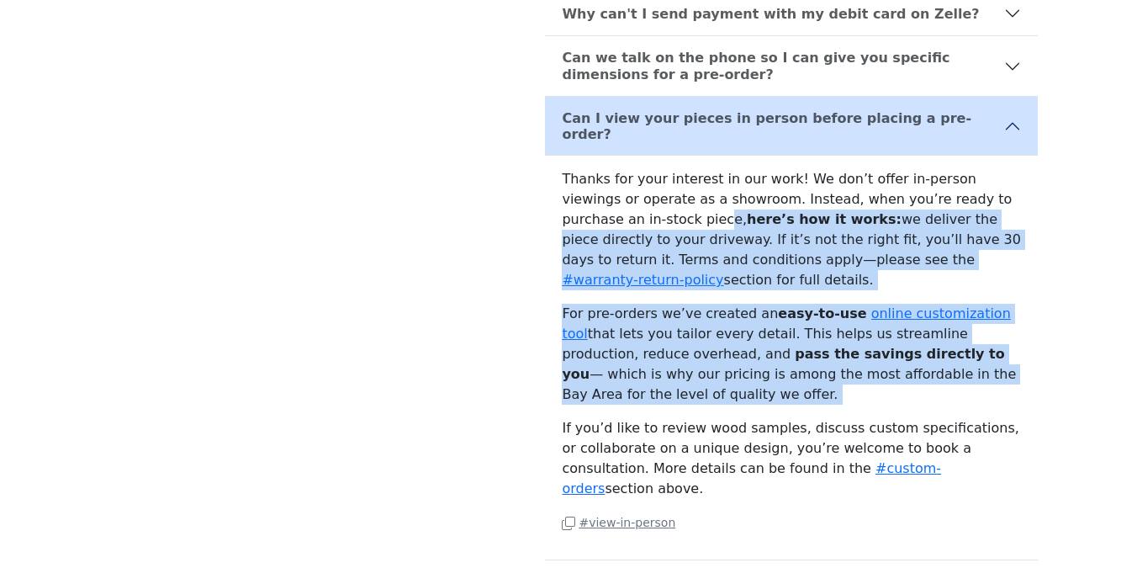
drag, startPoint x: 622, startPoint y: 185, endPoint x: 702, endPoint y: 376, distance: 206.9
click at [702, 376] on div "Thanks for your interest in our work! We don’t offer in-person viewings or oper…" at bounding box center [791, 358] width 493 height 404
drag, startPoint x: 671, startPoint y: 310, endPoint x: 654, endPoint y: 216, distance: 95.7
click at [654, 216] on div "Thanks for your interest in our work! We don’t offer in-person viewings or oper…" at bounding box center [791, 358] width 493 height 404
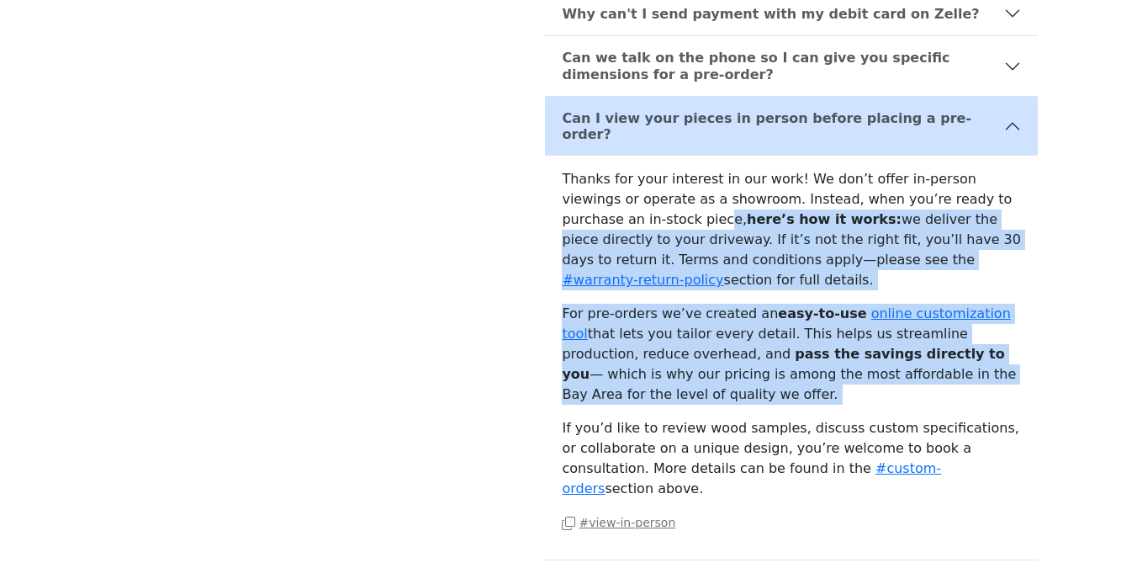
click at [654, 216] on p "Thanks for your interest in our work! We don’t offer in-person viewings or oper…" at bounding box center [791, 229] width 459 height 121
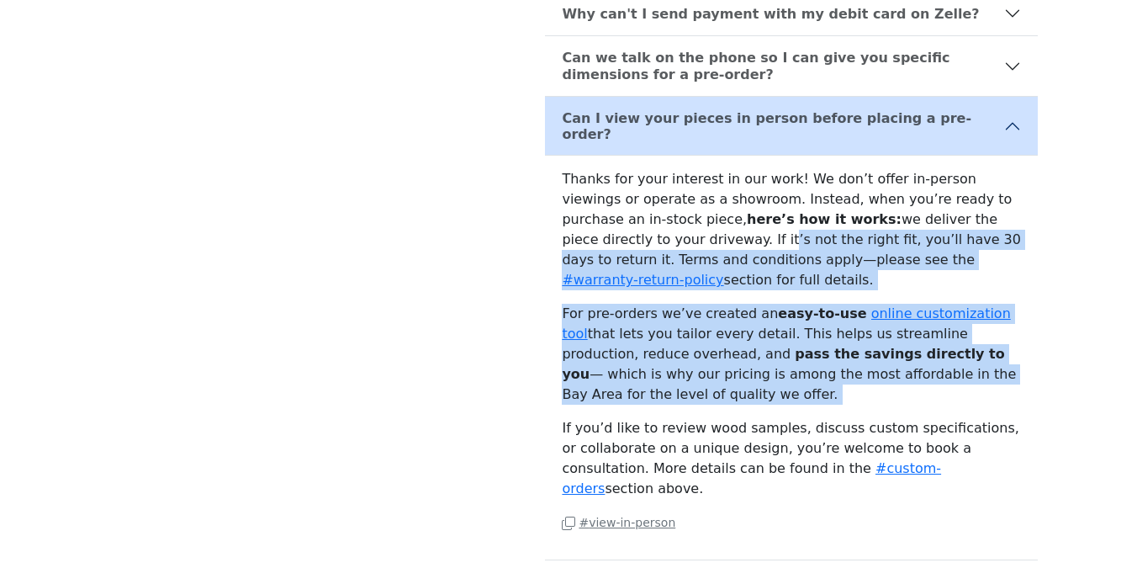
drag, startPoint x: 636, startPoint y: 216, endPoint x: 685, endPoint y: 381, distance: 171.9
click at [685, 381] on div "Thanks for your interest in our work! We don’t offer in-person viewings or oper…" at bounding box center [791, 358] width 493 height 404
drag, startPoint x: 673, startPoint y: 358, endPoint x: 641, endPoint y: 221, distance: 140.7
click at [641, 221] on div "Thanks for your interest in our work! We don’t offer in-person viewings or oper…" at bounding box center [791, 358] width 493 height 404
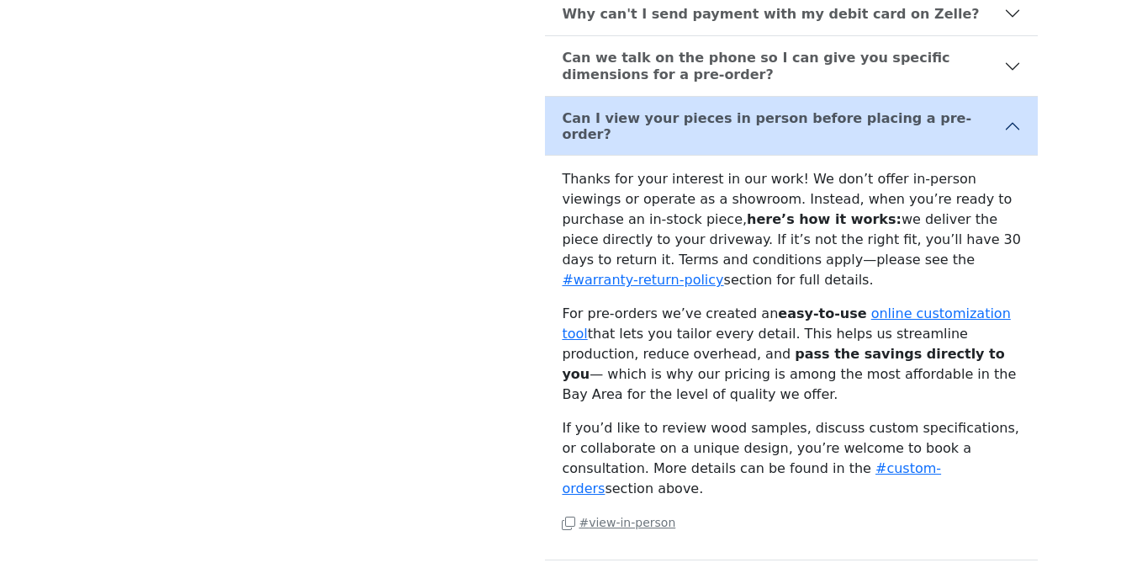
click at [605, 205] on p "Thanks for your interest in our work! We don’t offer in-person viewings or oper…" at bounding box center [791, 229] width 459 height 121
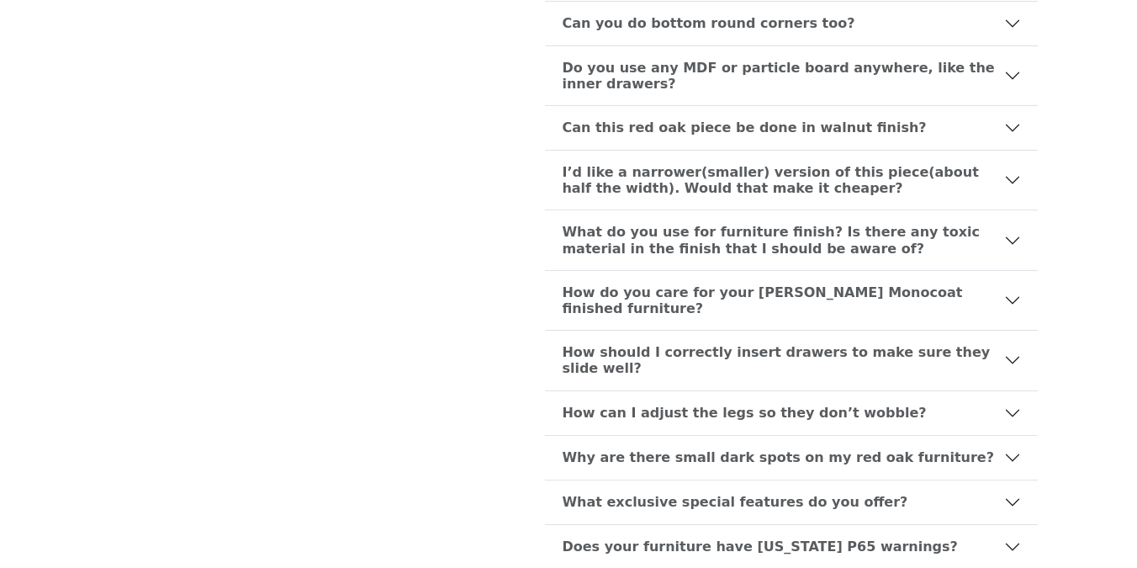
scroll to position [1646, 0]
